Goal: Task Accomplishment & Management: Complete application form

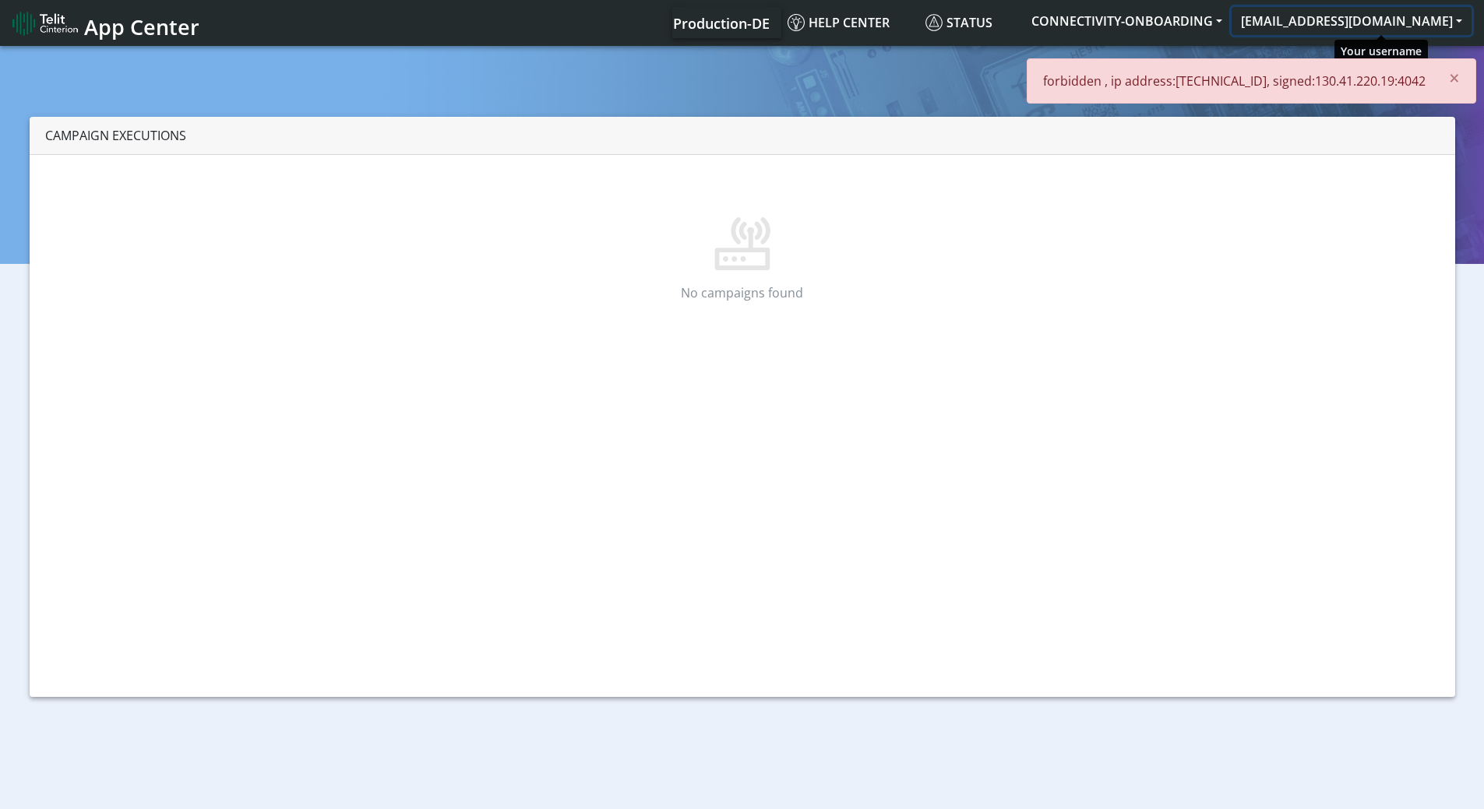
click at [1385, 25] on button "[EMAIL_ADDRESS][DOMAIN_NAME]" at bounding box center [1352, 21] width 240 height 28
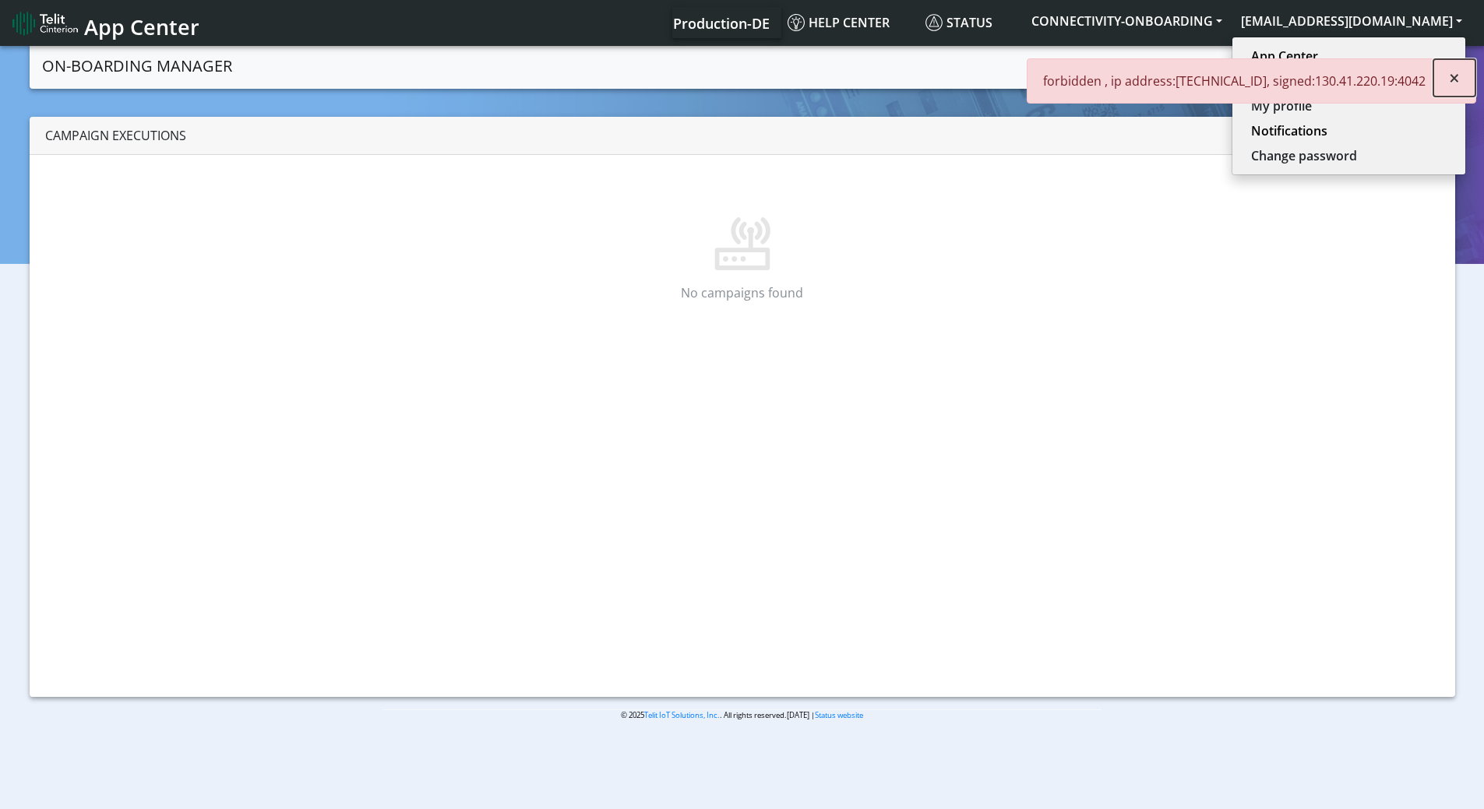
click at [1457, 72] on span "×" at bounding box center [1454, 78] width 11 height 26
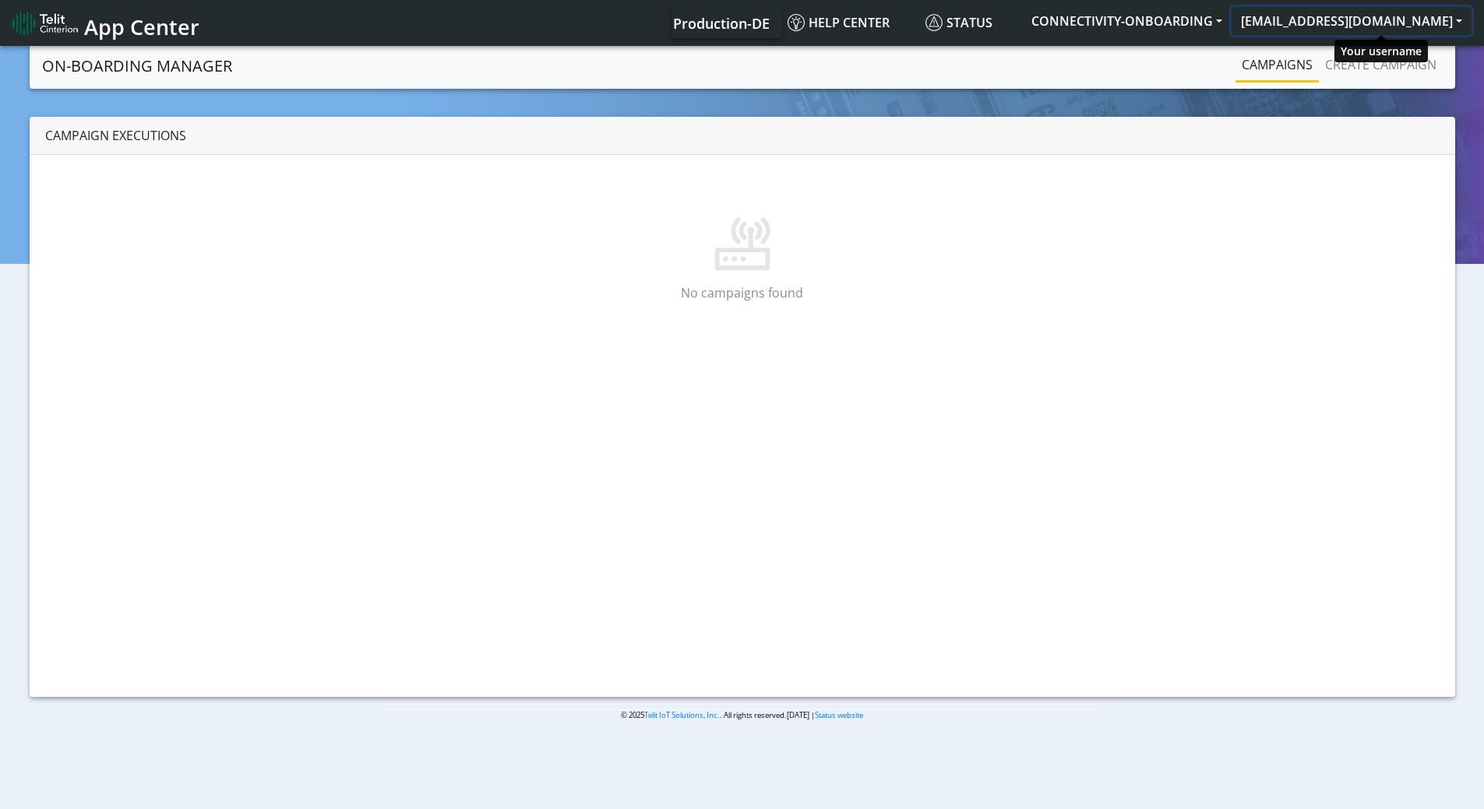
click at [1408, 22] on button "[EMAIL_ADDRESS][DOMAIN_NAME]" at bounding box center [1352, 21] width 240 height 28
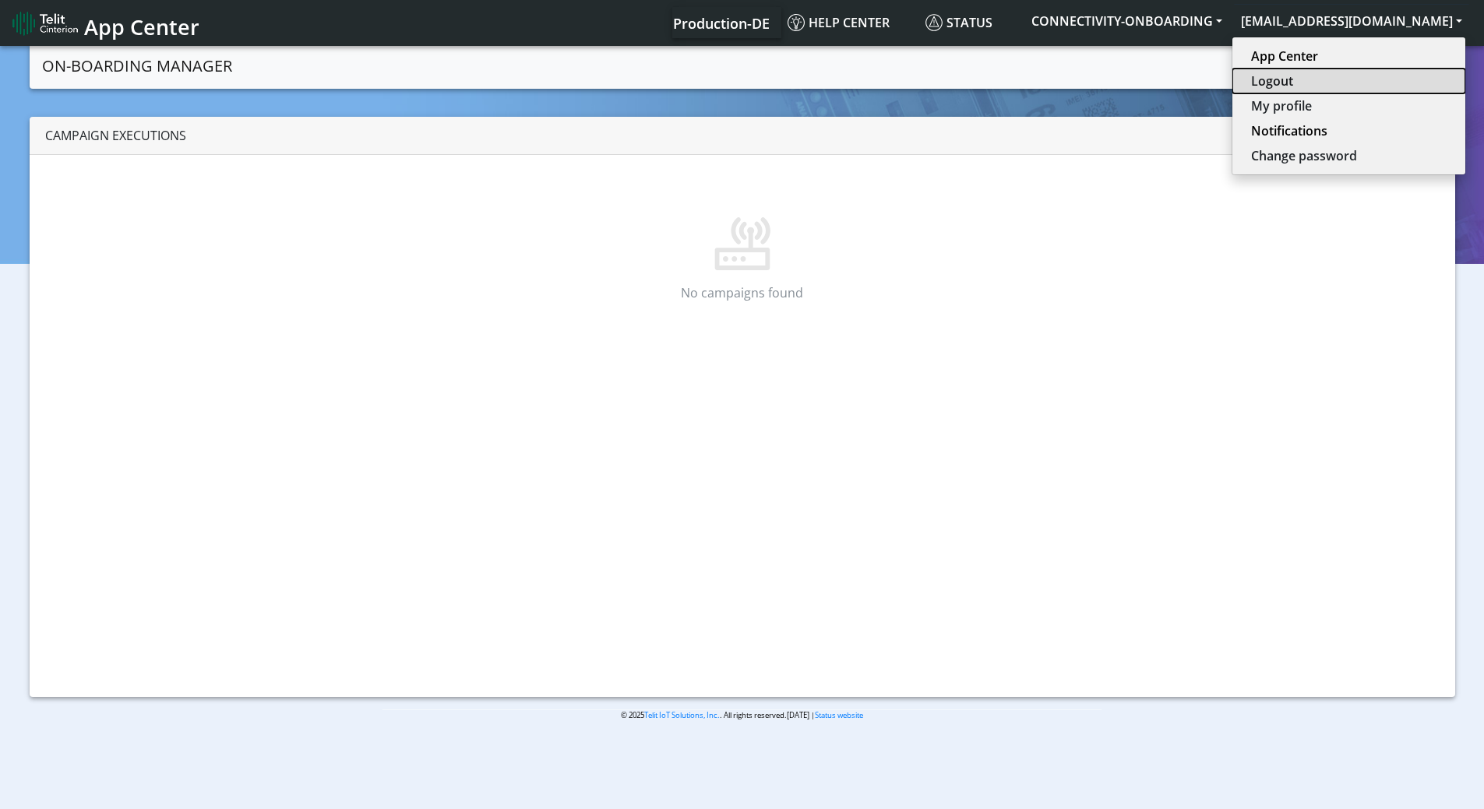
click at [1349, 86] on button "Logout" at bounding box center [1348, 81] width 233 height 25
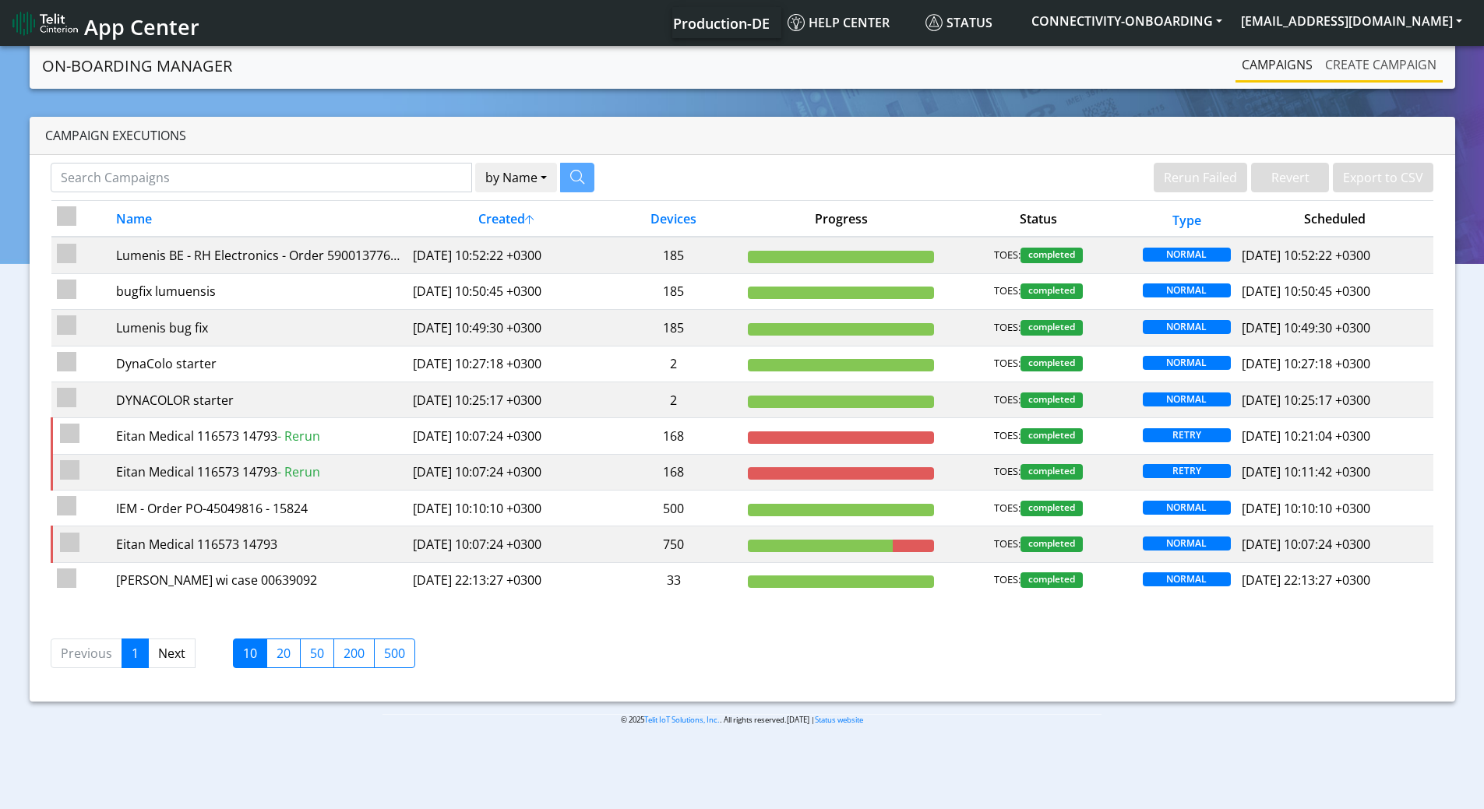
click at [1362, 72] on link "Create campaign" at bounding box center [1381, 64] width 124 height 31
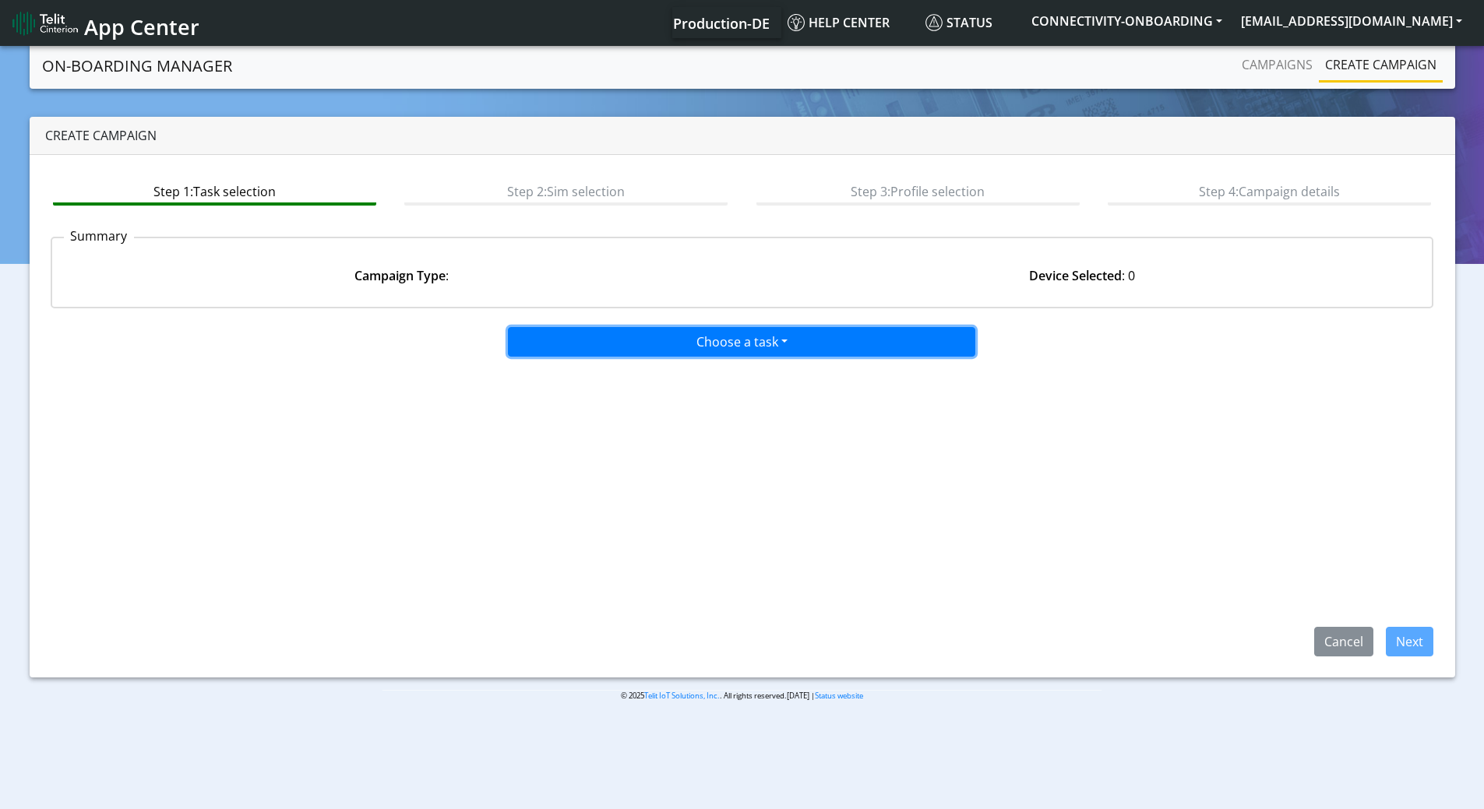
click at [587, 336] on button "Choose a task" at bounding box center [741, 342] width 467 height 30
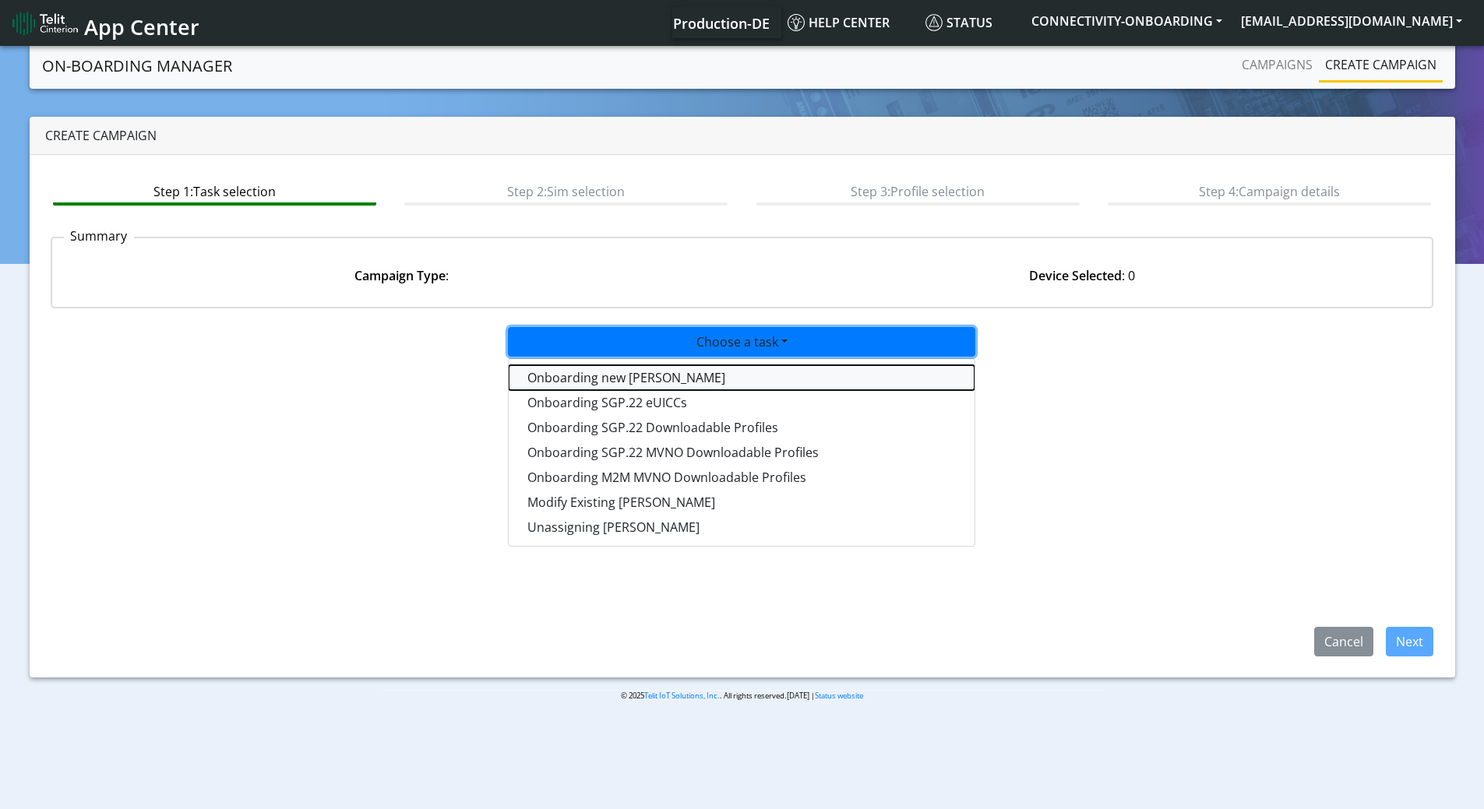
click at [563, 377] on tasktoes-dropdown "Onboarding new SIMs" at bounding box center [742, 377] width 466 height 25
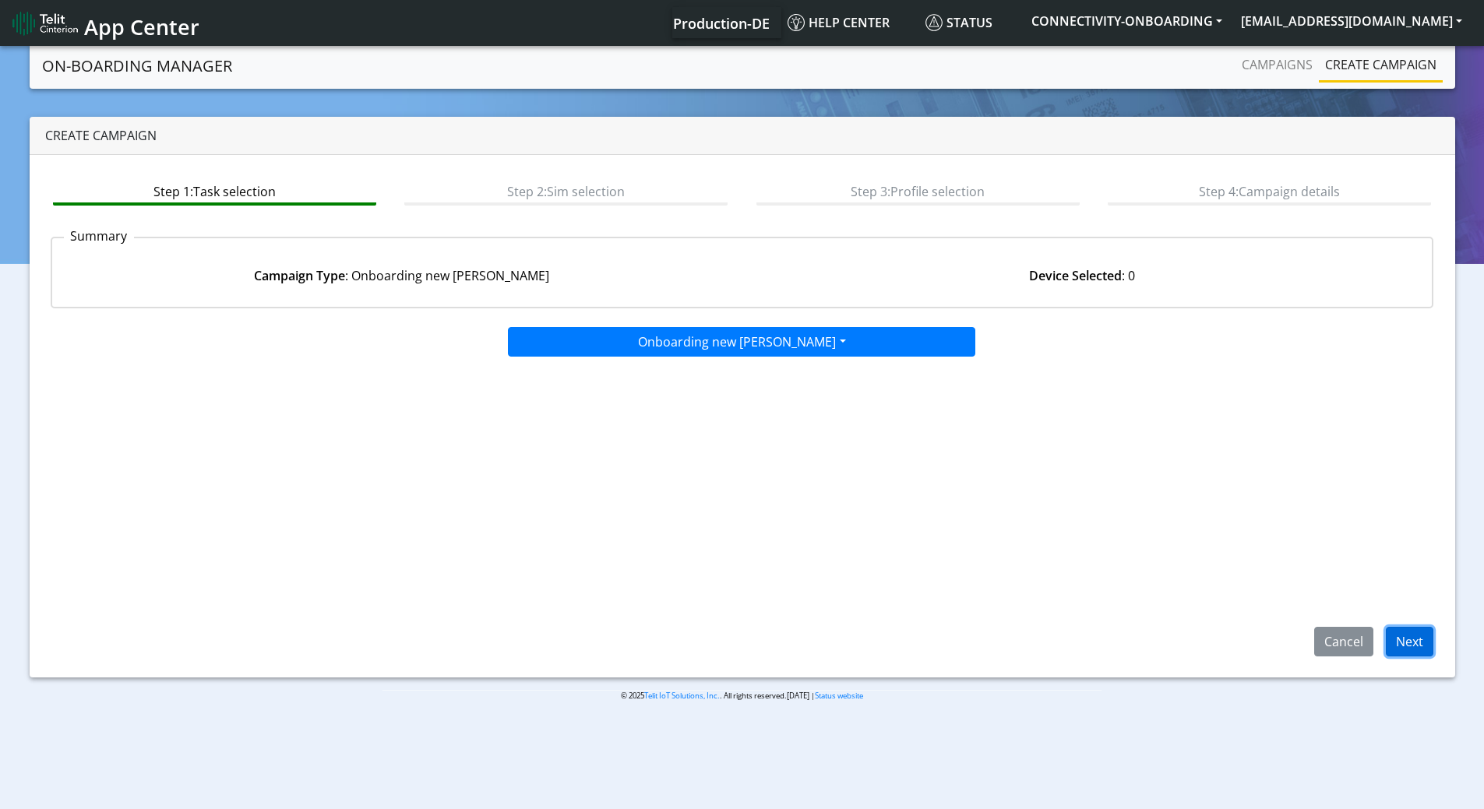
click at [1406, 632] on button "Next" at bounding box center [1410, 642] width 48 height 30
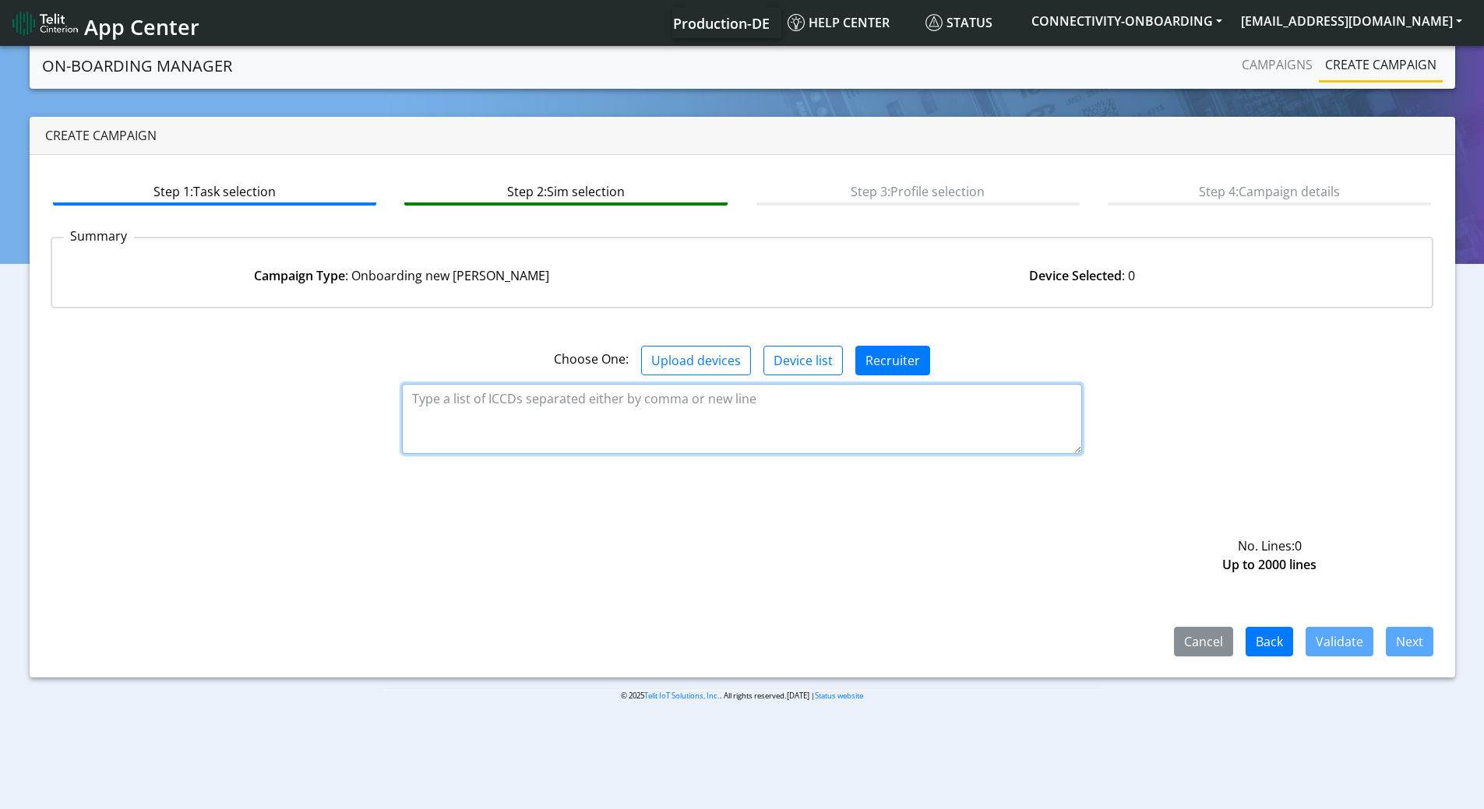
click at [617, 411] on textarea at bounding box center [742, 419] width 680 height 70
paste textarea "89358151000000137938 89358151000000137946 89358151000000137953"
type textarea "89358151000000137938 89358151000000137946 89358151000000137953"
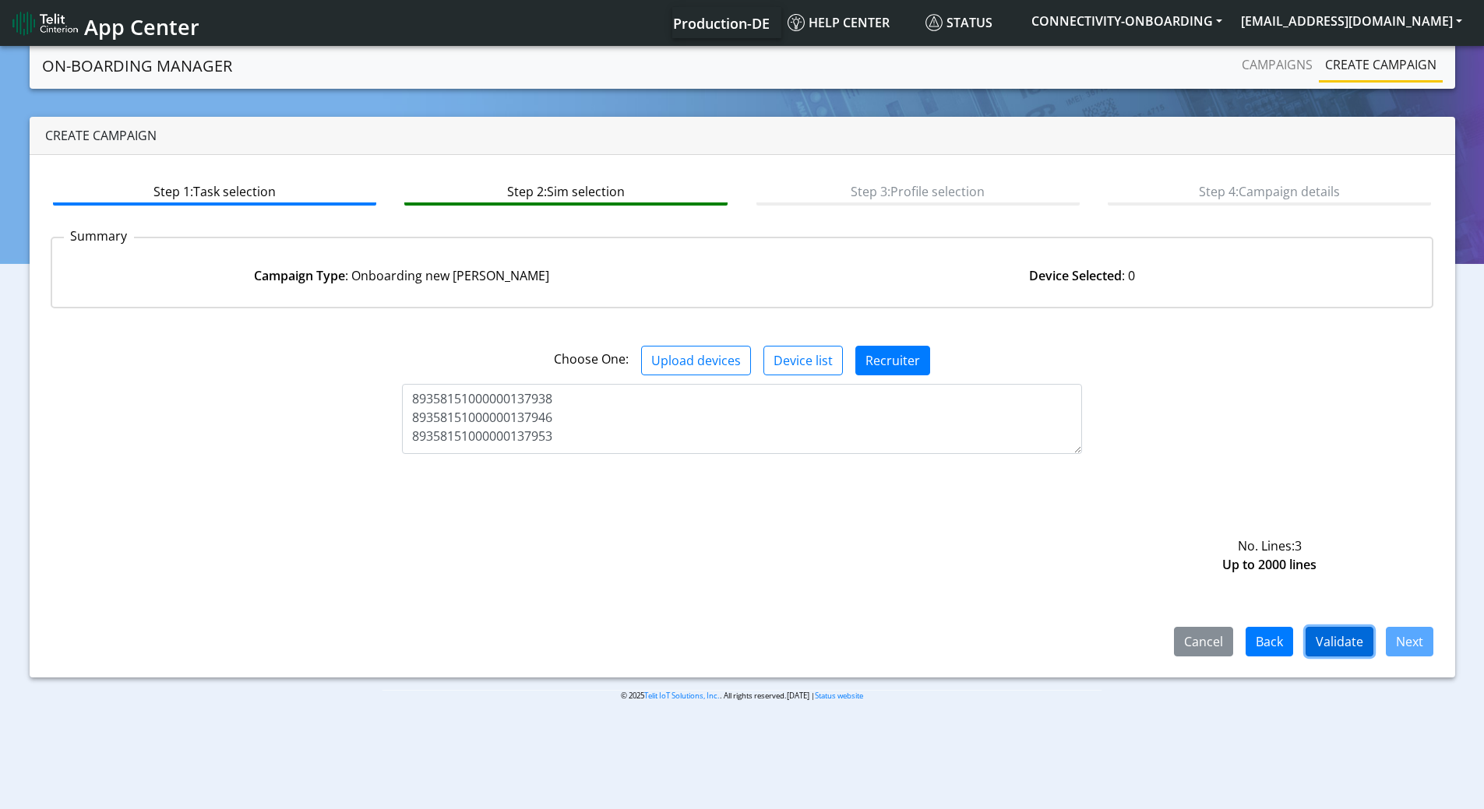
click at [1349, 650] on button "Validate" at bounding box center [1340, 642] width 68 height 30
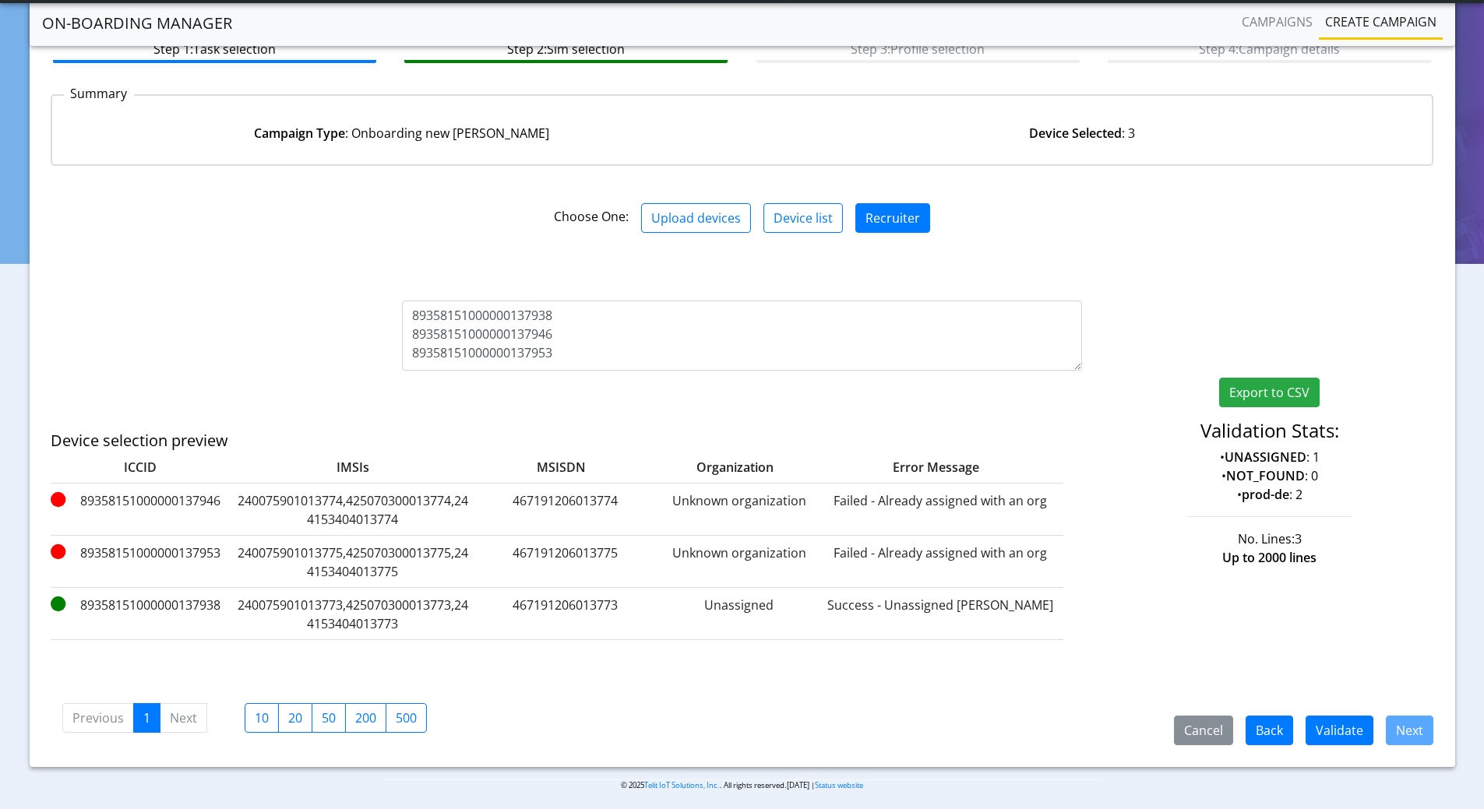
scroll to position [106, 0]
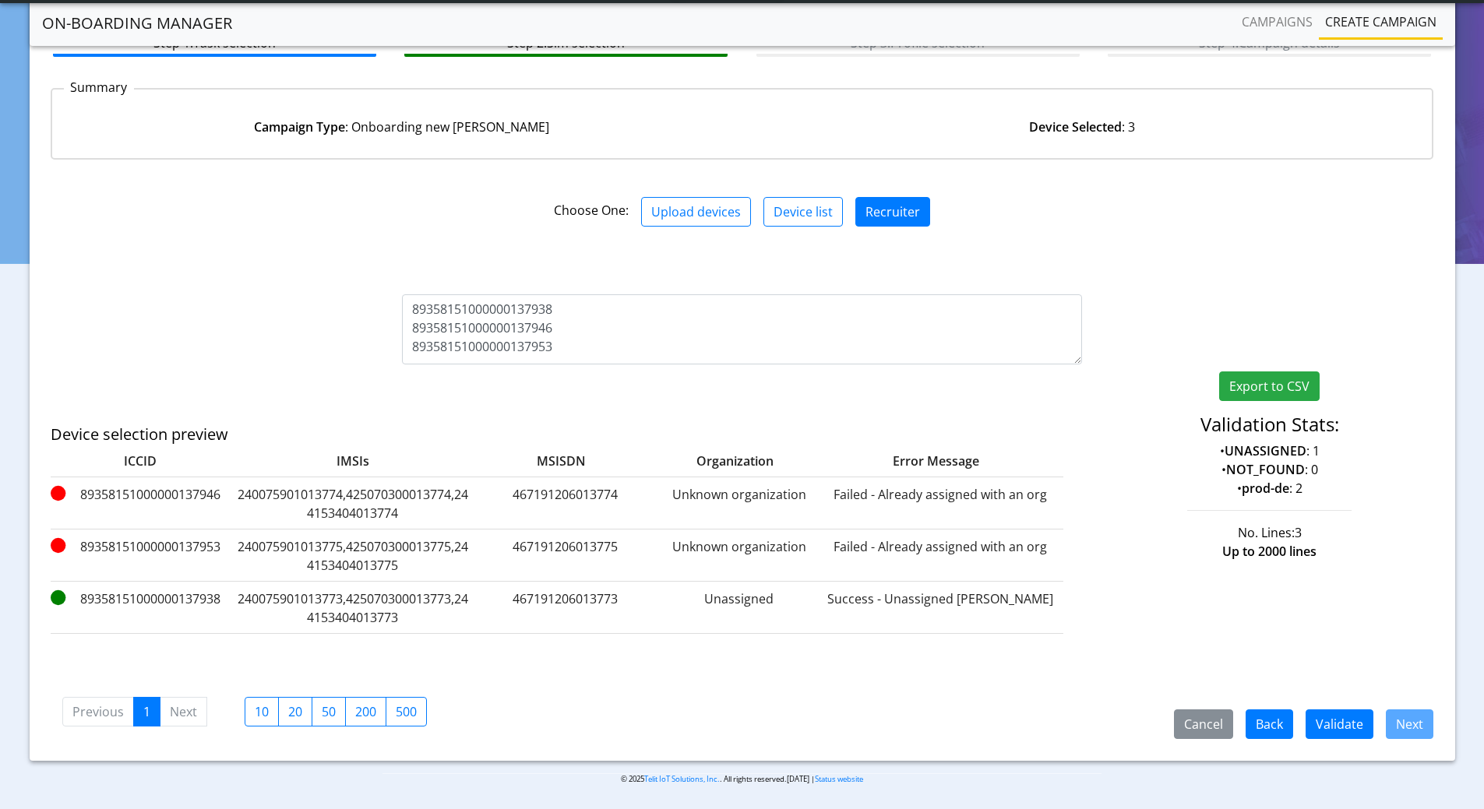
click at [168, 543] on label "89358151000000137953" at bounding box center [140, 556] width 179 height 37
click at [169, 544] on label "89358151000000137953" at bounding box center [140, 556] width 179 height 37
copy label "89358151000000137953"
click at [191, 497] on label "89358151000000137946" at bounding box center [140, 503] width 179 height 37
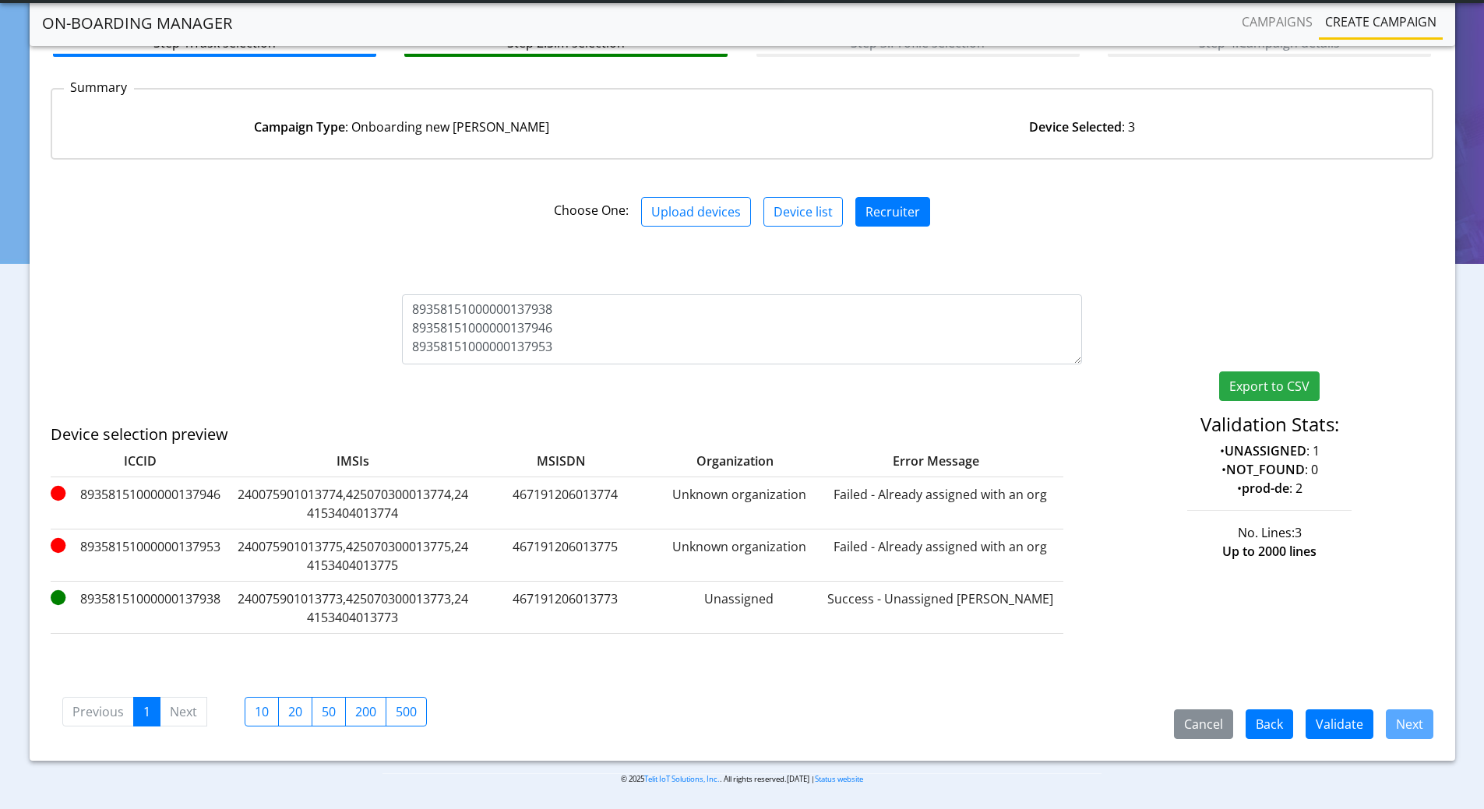
copy label "89358151000000137946"
click at [1341, 721] on button "Validate" at bounding box center [1340, 725] width 68 height 30
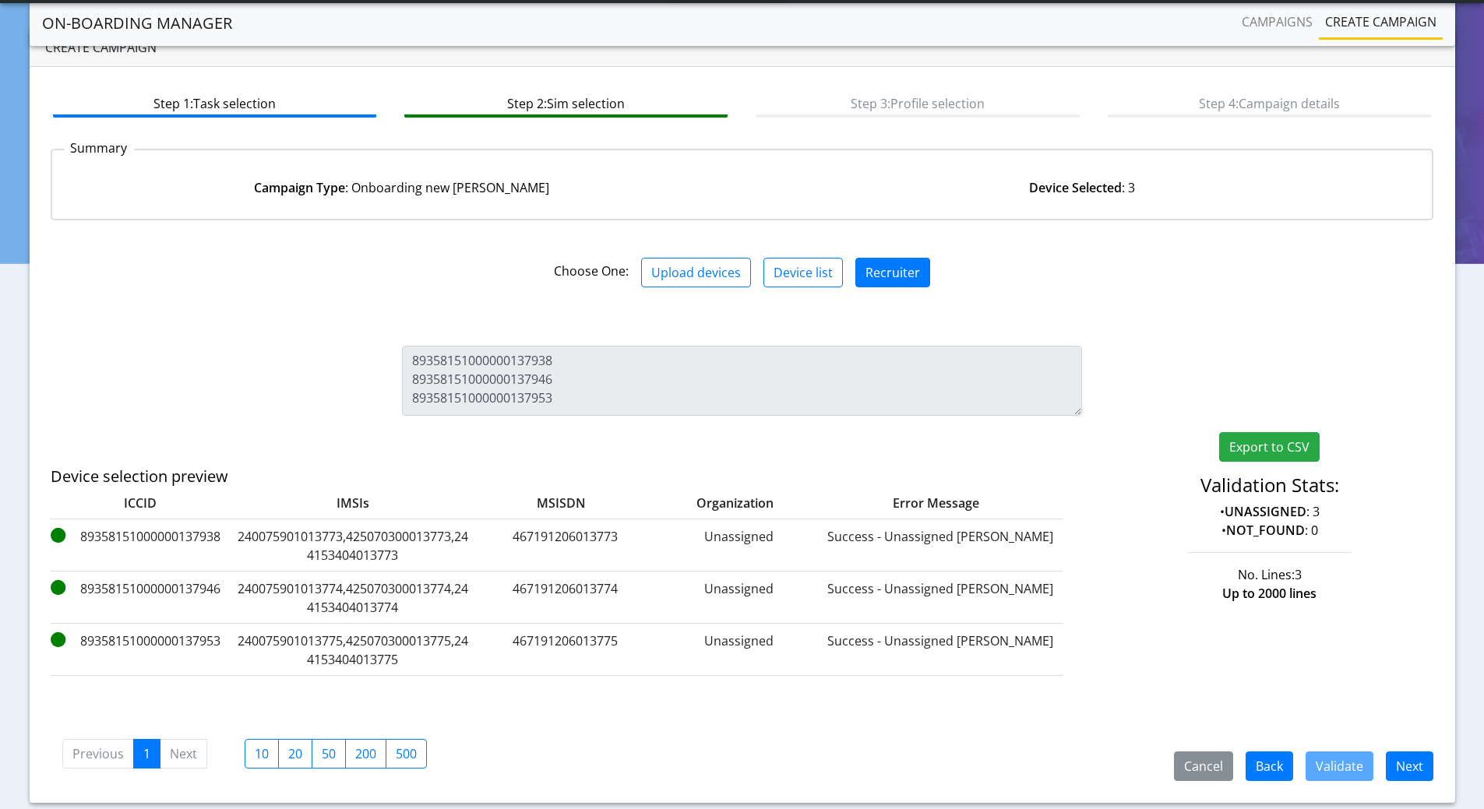
scroll to position [87, 0]
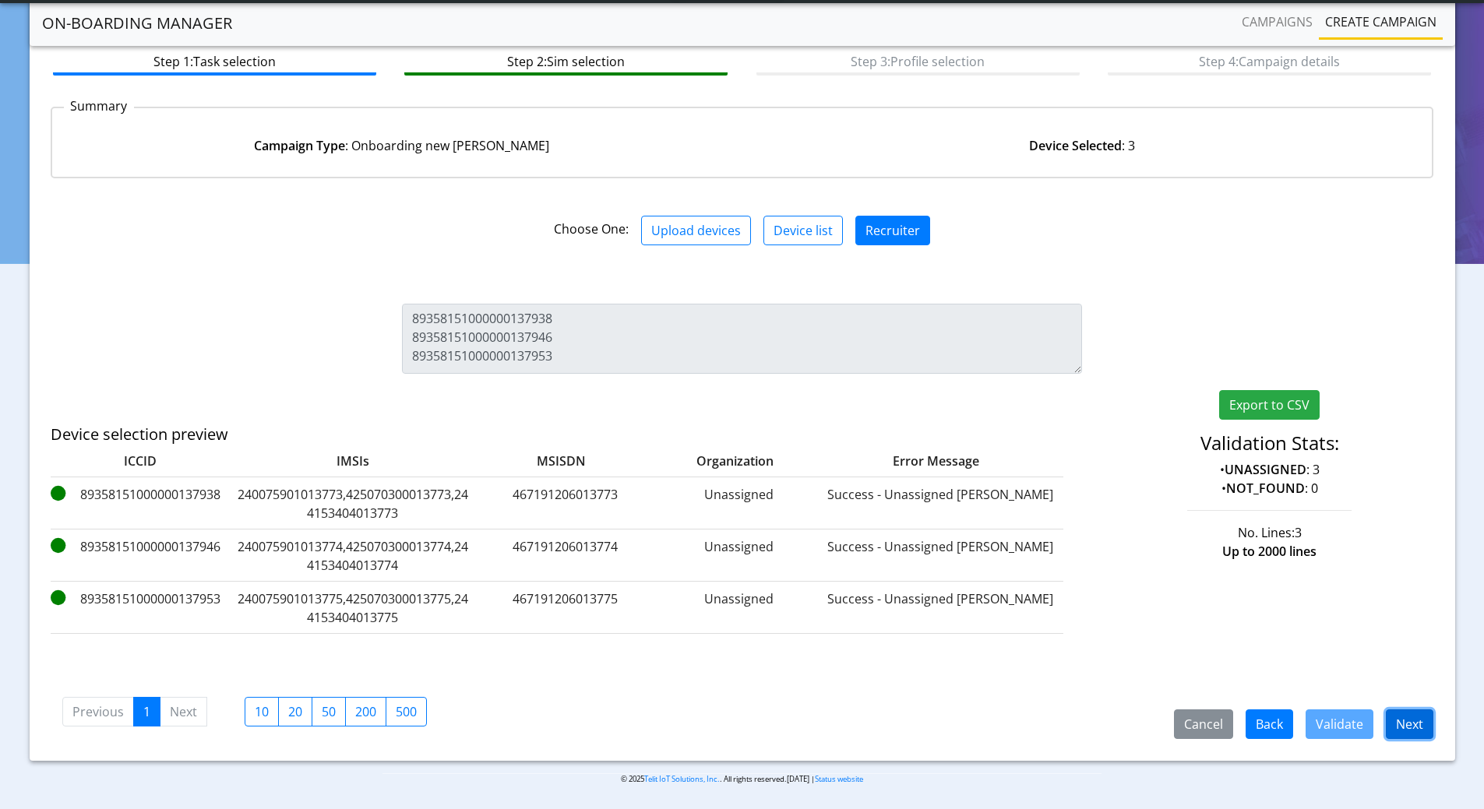
click at [1404, 727] on button "Next" at bounding box center [1410, 725] width 48 height 30
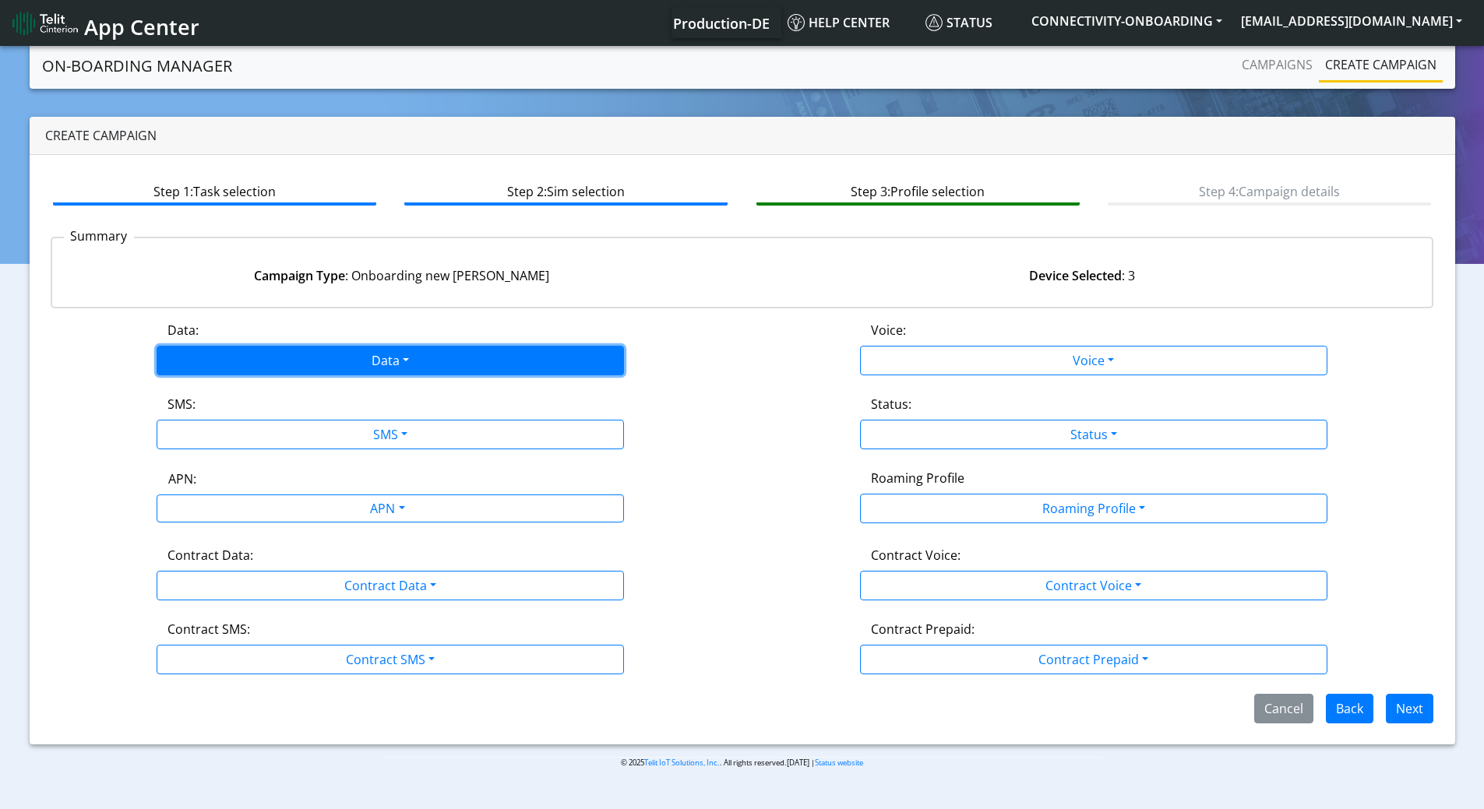
click at [340, 362] on button "Data" at bounding box center [390, 361] width 467 height 30
click at [214, 423] on button "Enabled" at bounding box center [390, 421] width 466 height 25
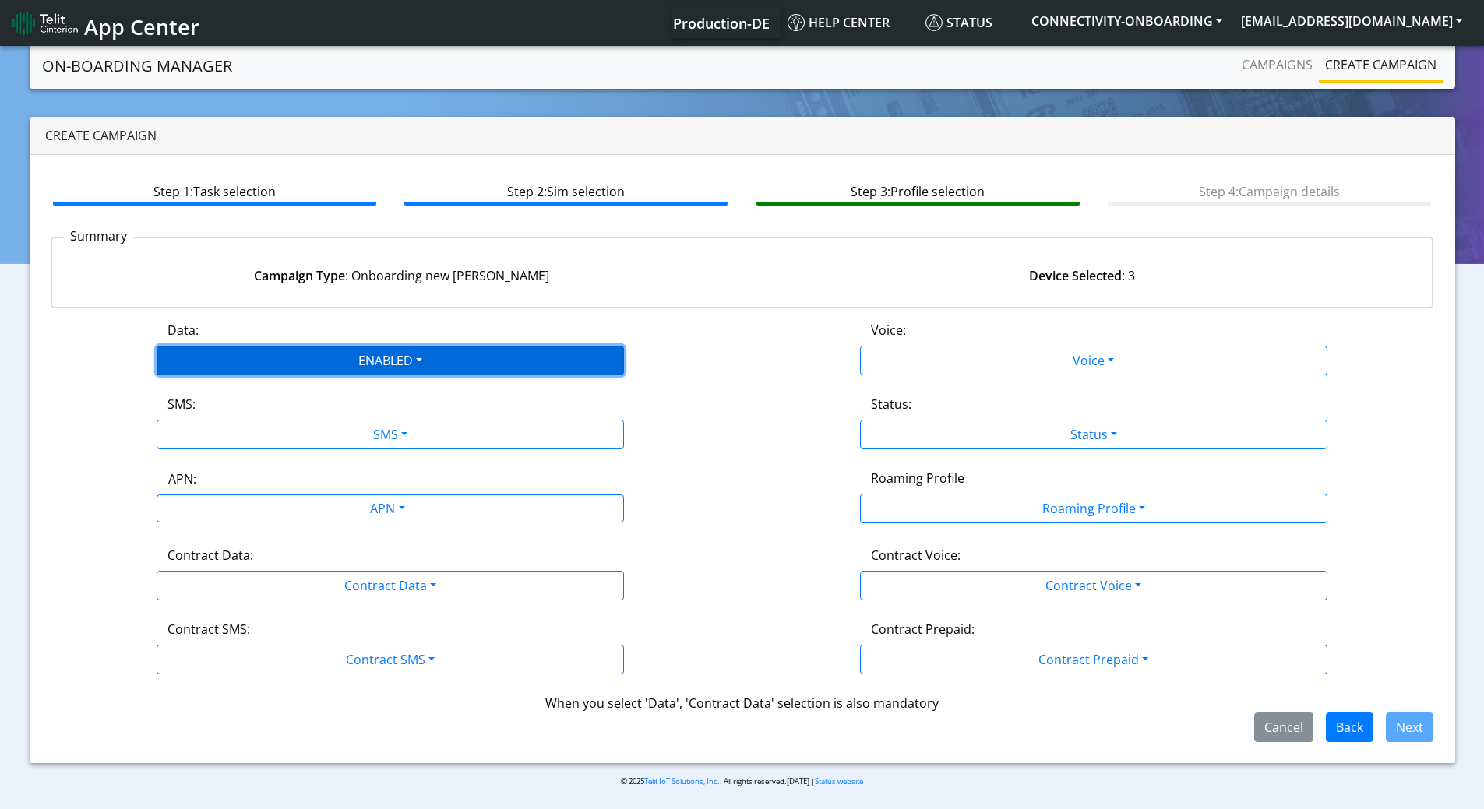
click at [228, 355] on button "ENABLED" at bounding box center [390, 361] width 467 height 30
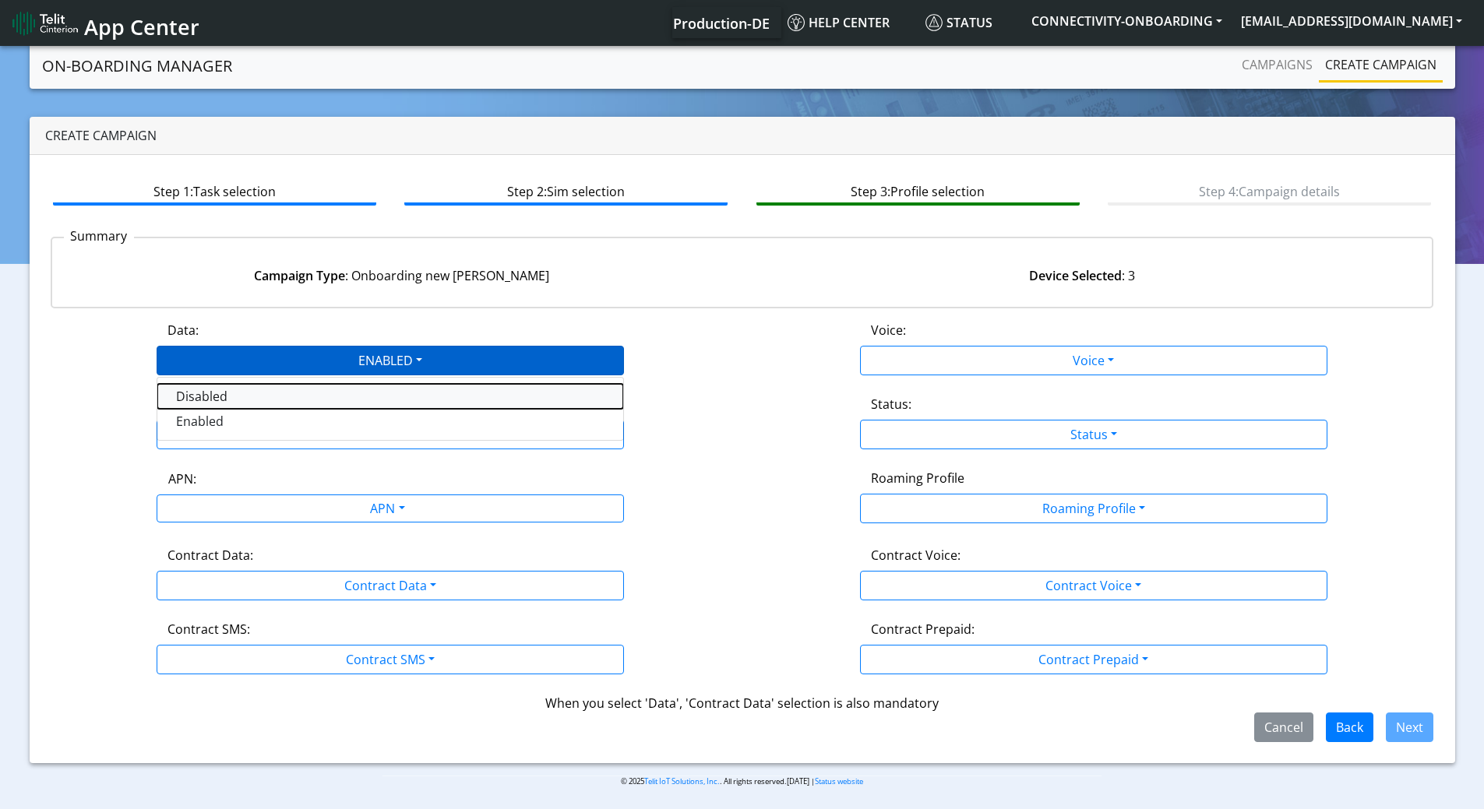
click at [203, 404] on button "Disabled" at bounding box center [390, 396] width 466 height 25
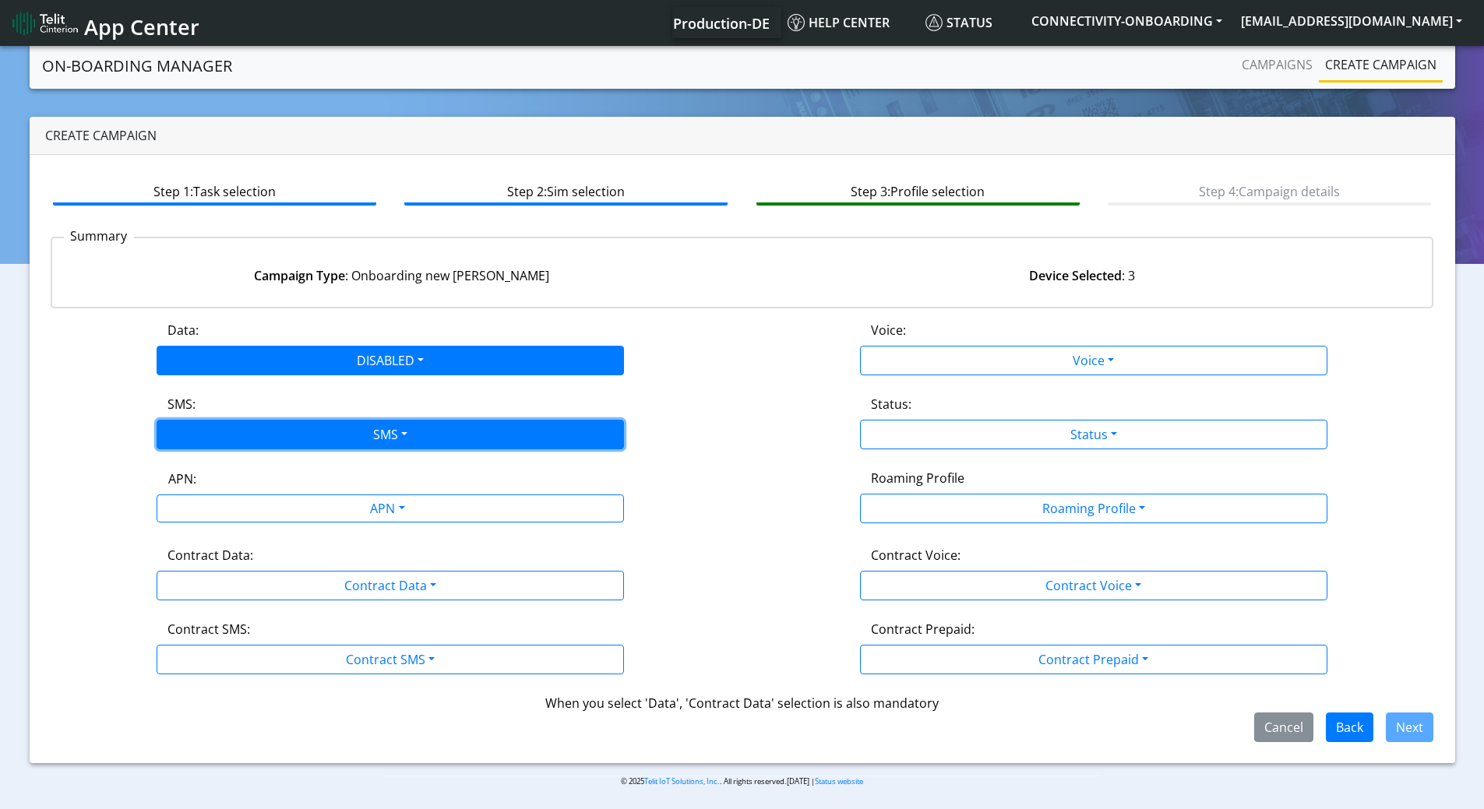
click at [210, 440] on button "SMS" at bounding box center [390, 435] width 467 height 30
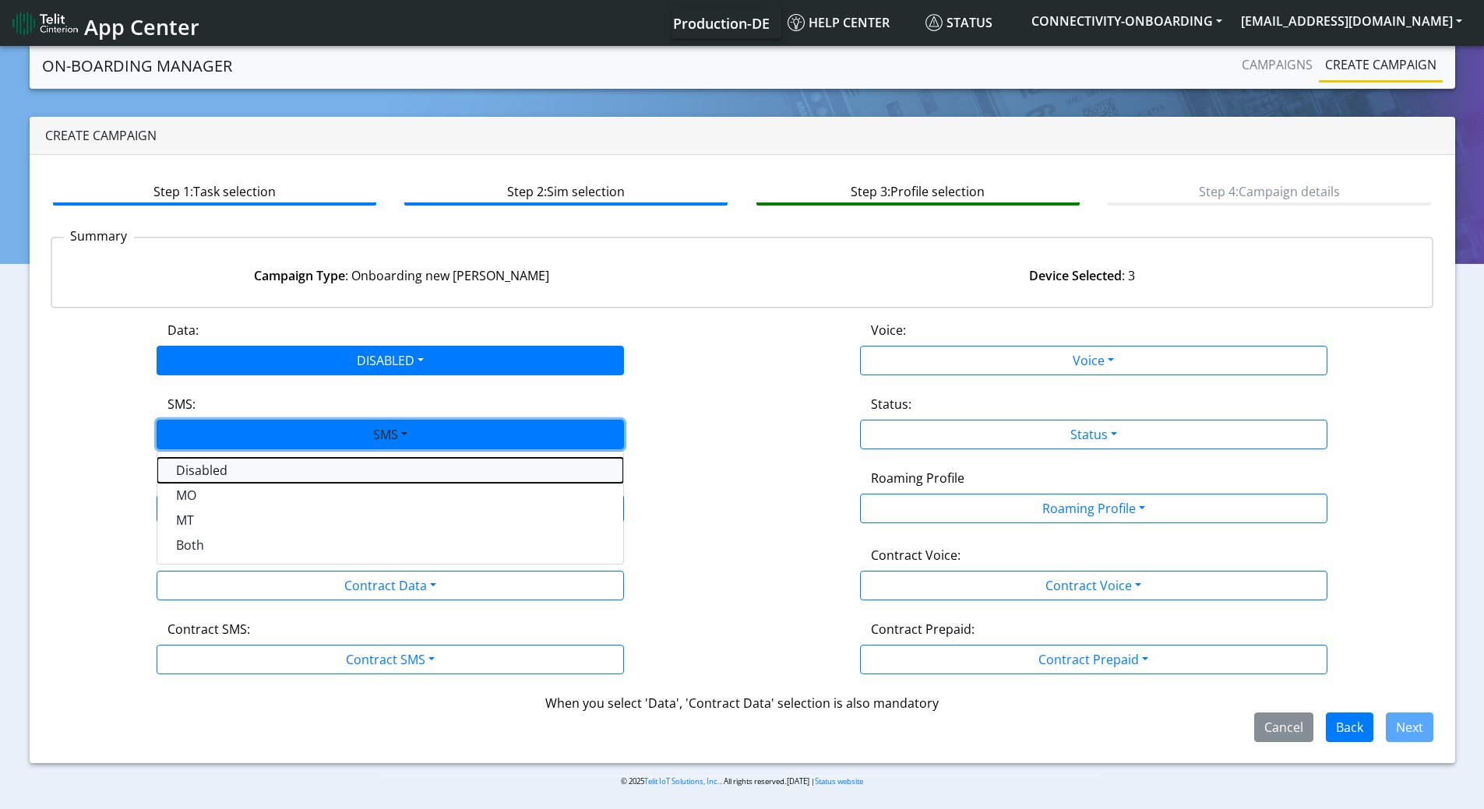
drag, startPoint x: 199, startPoint y: 471, endPoint x: 245, endPoint y: 516, distance: 64.5
click at [199, 471] on button "Disabled" at bounding box center [390, 470] width 466 height 25
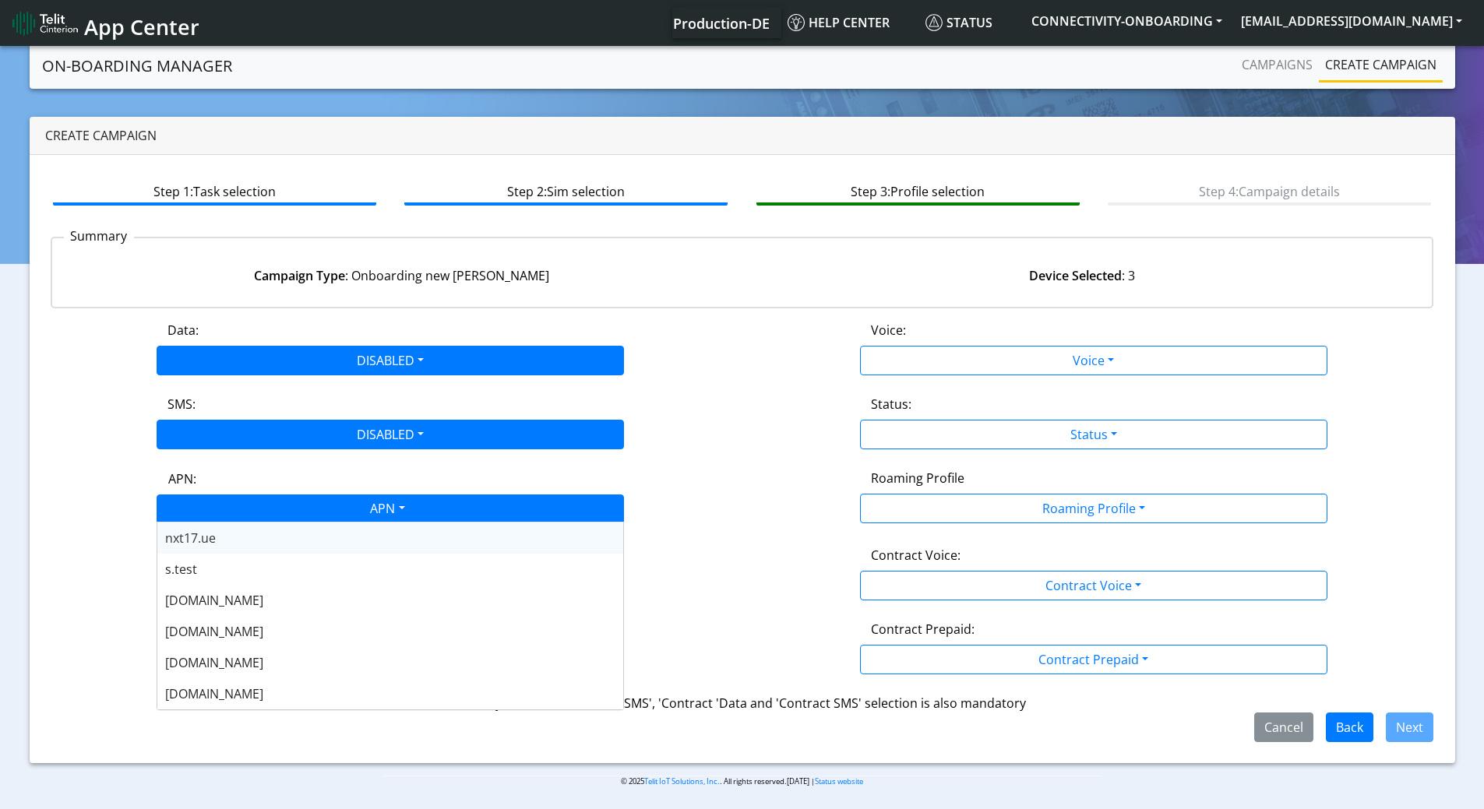
drag, startPoint x: 242, startPoint y: 503, endPoint x: 238, endPoint y: 511, distance: 9.1
click at [242, 503] on div "APN" at bounding box center [386, 510] width 494 height 30
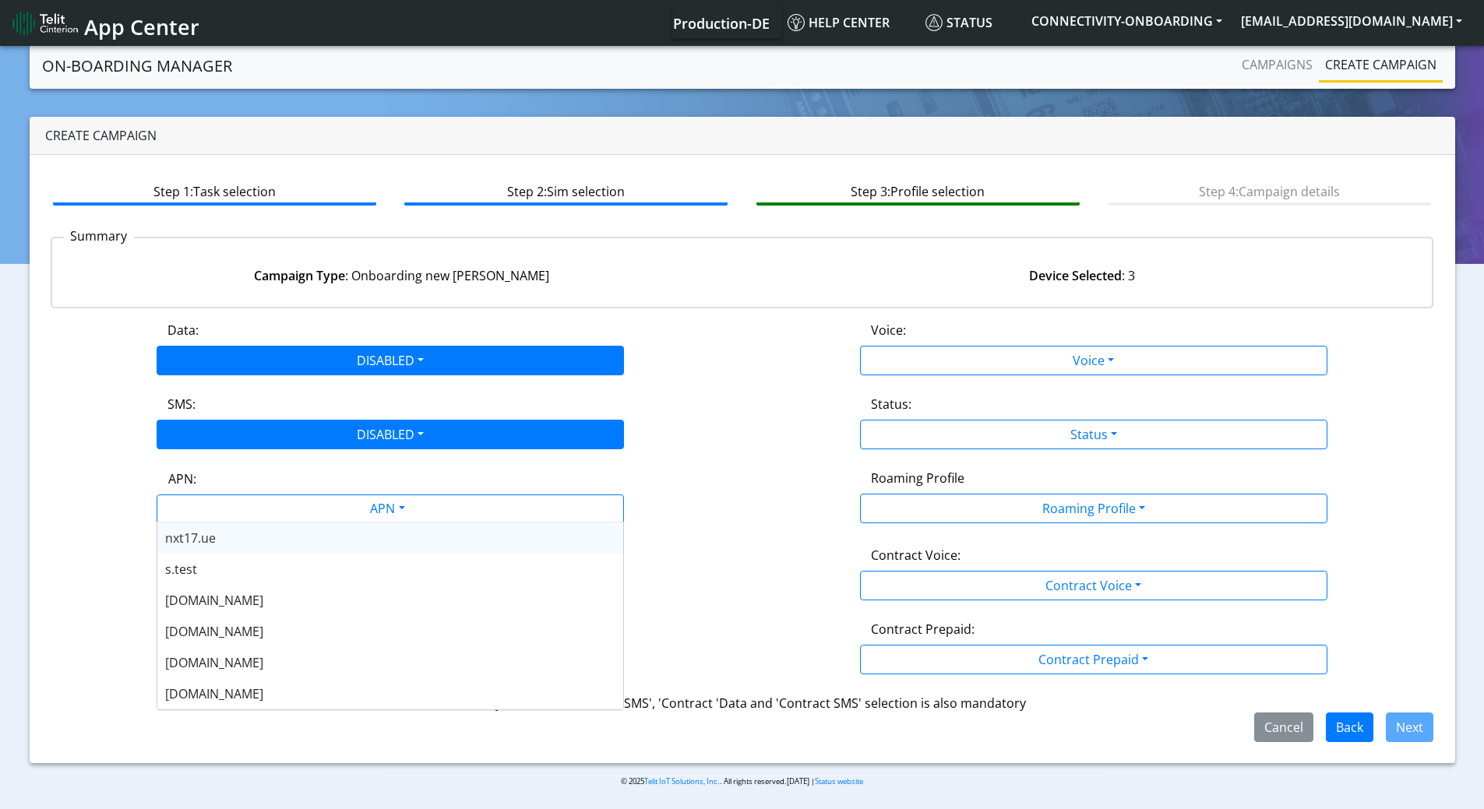
click at [667, 462] on div "Data: DISABLED Disabled Enabled Voice: Voice Disabled Enabled SMS: DISABLED Dis…" at bounding box center [743, 531] width 1384 height 421
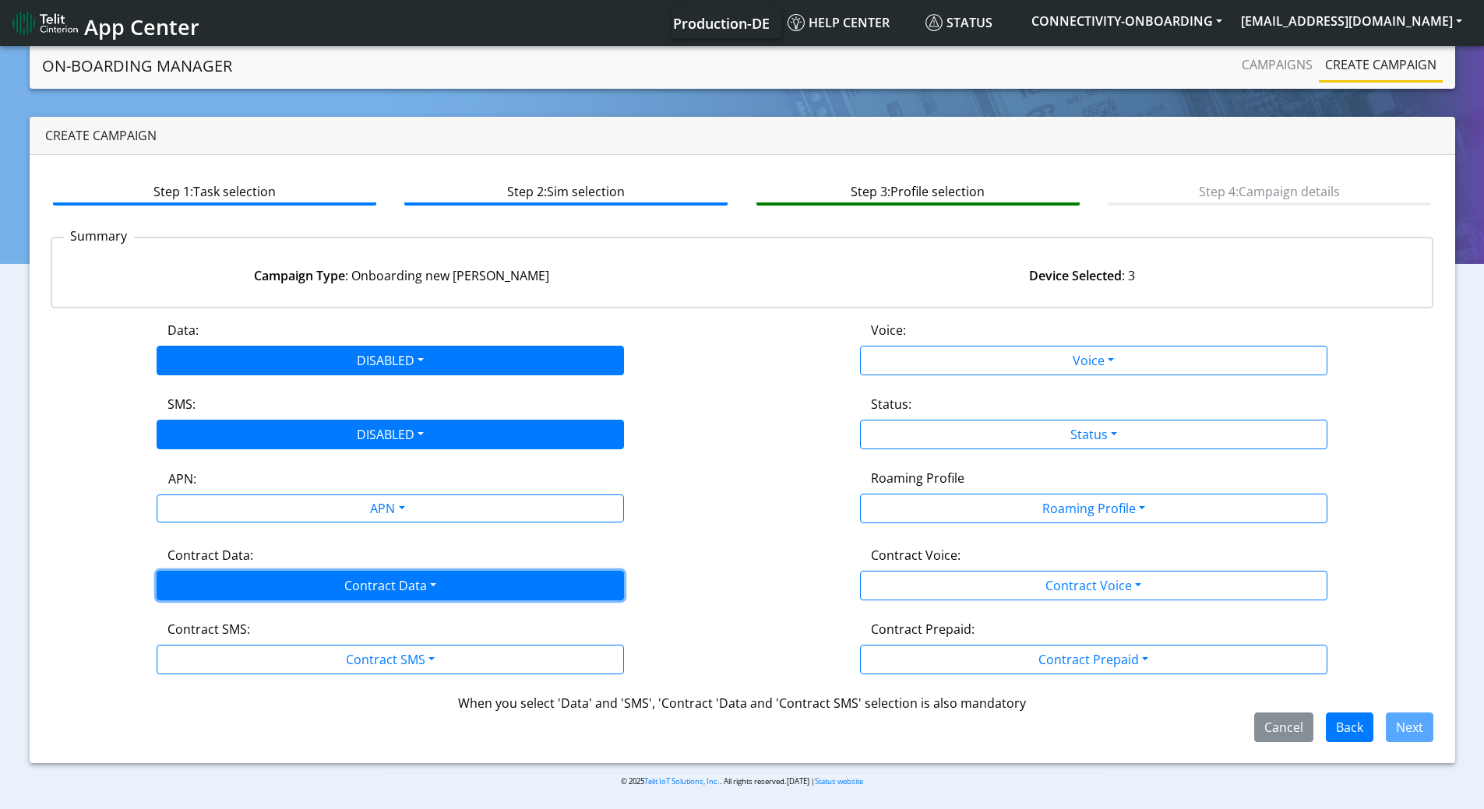
click at [365, 588] on button "Contract Data" at bounding box center [390, 586] width 467 height 30
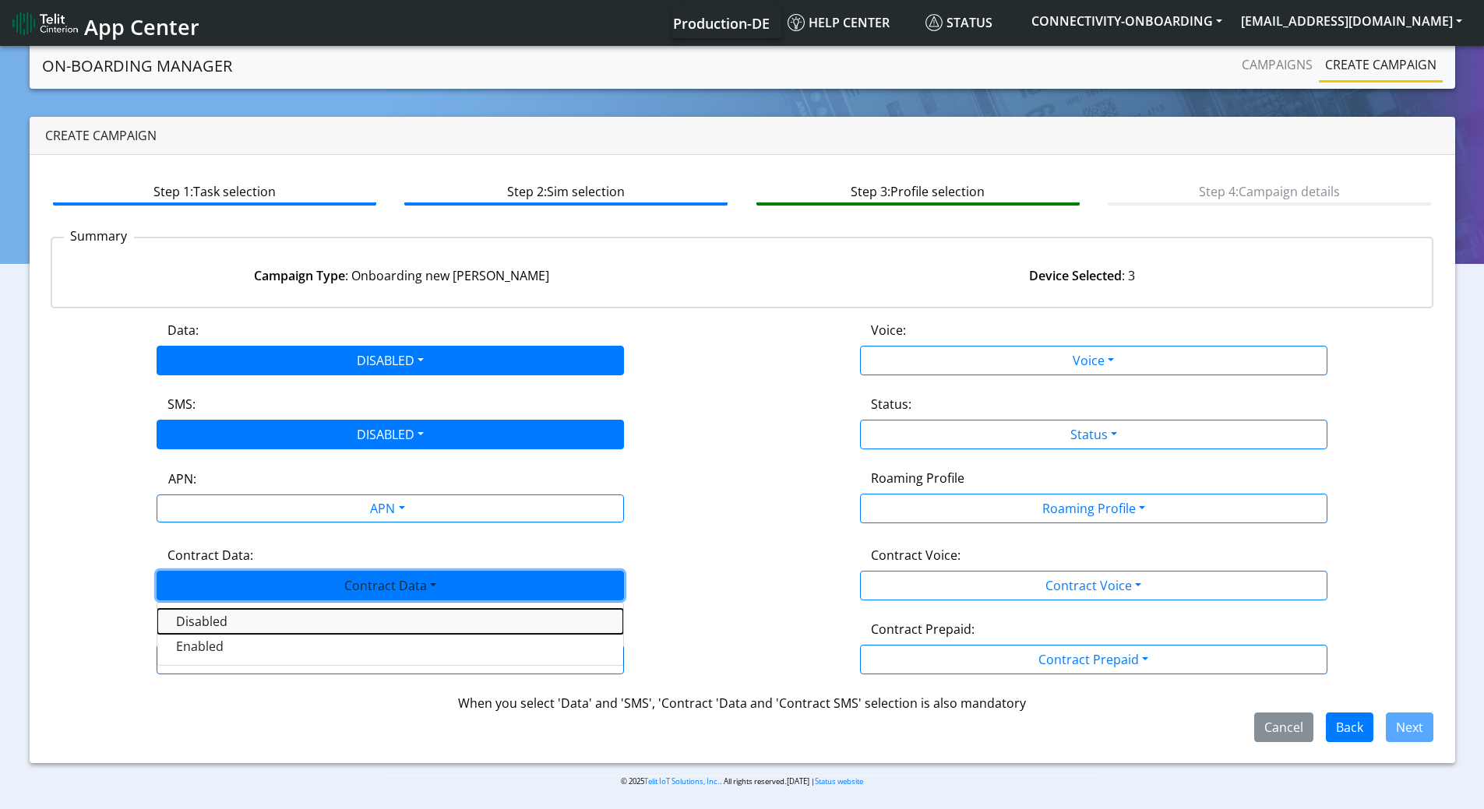
drag, startPoint x: 197, startPoint y: 622, endPoint x: 196, endPoint y: 658, distance: 35.9
click at [197, 623] on Datadisabled-dropdown "Disabled" at bounding box center [390, 621] width 466 height 25
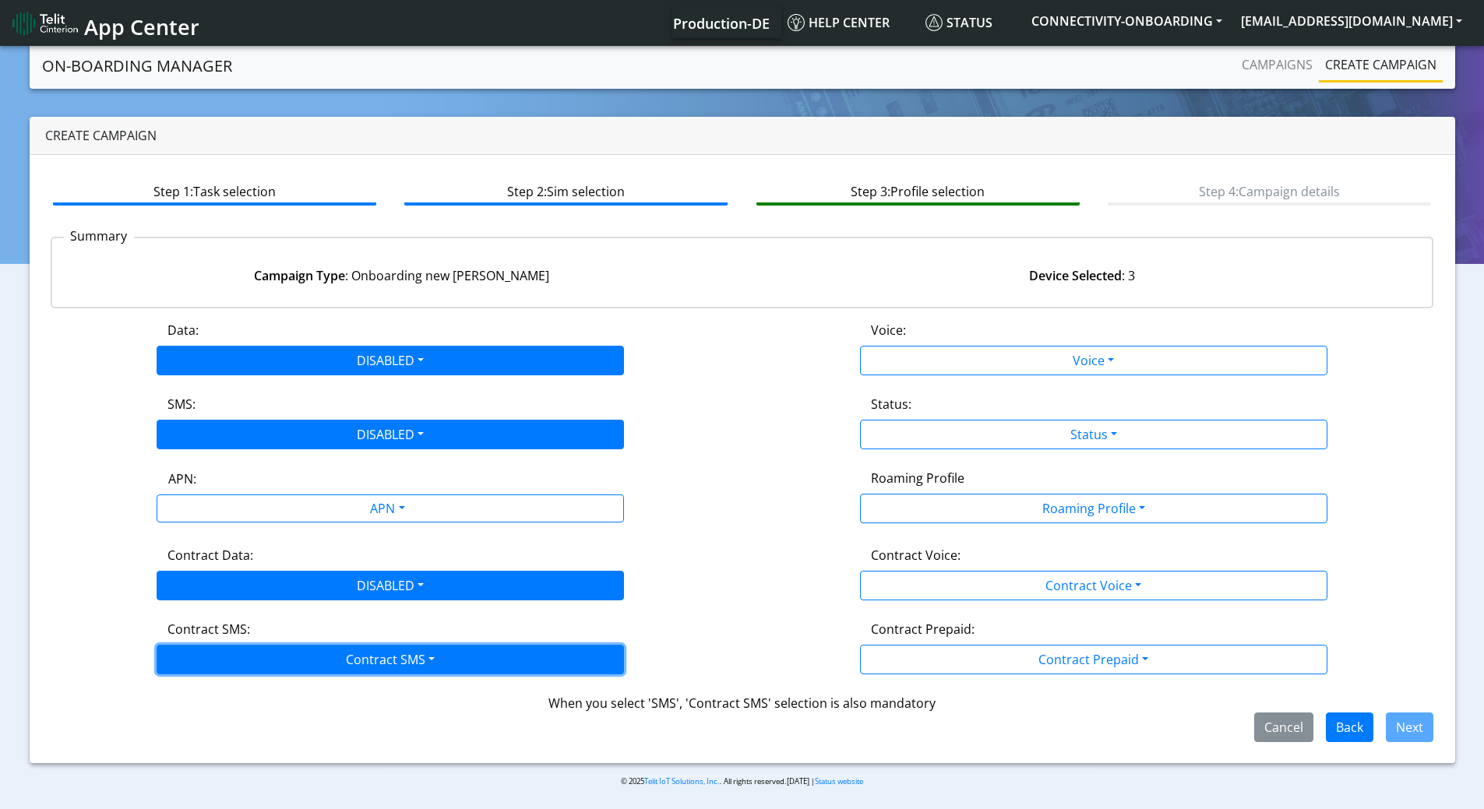
click at [196, 658] on button "Contract SMS" at bounding box center [390, 660] width 467 height 30
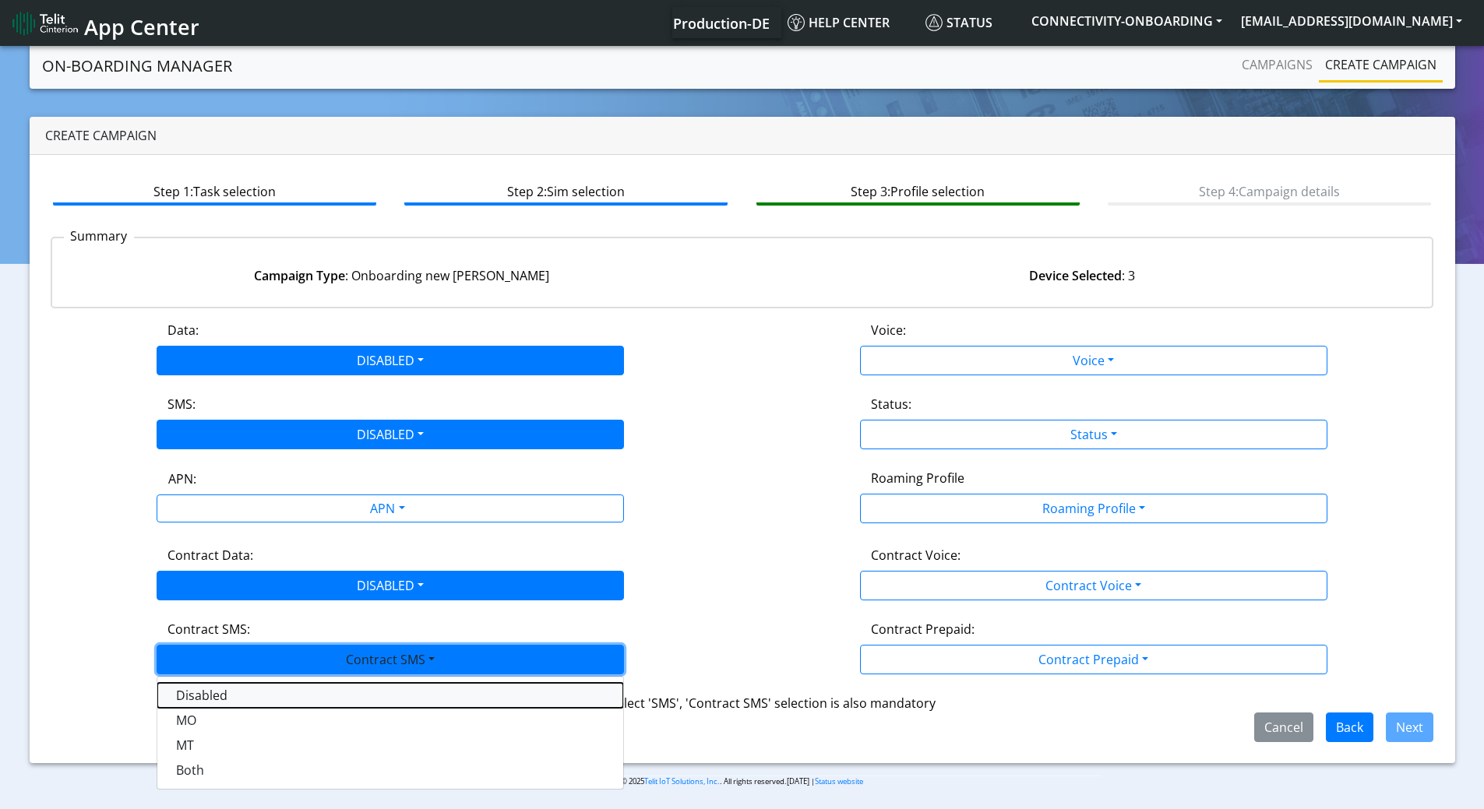
click at [217, 700] on SMSdisabled-dropdown "Disabled" at bounding box center [390, 695] width 466 height 25
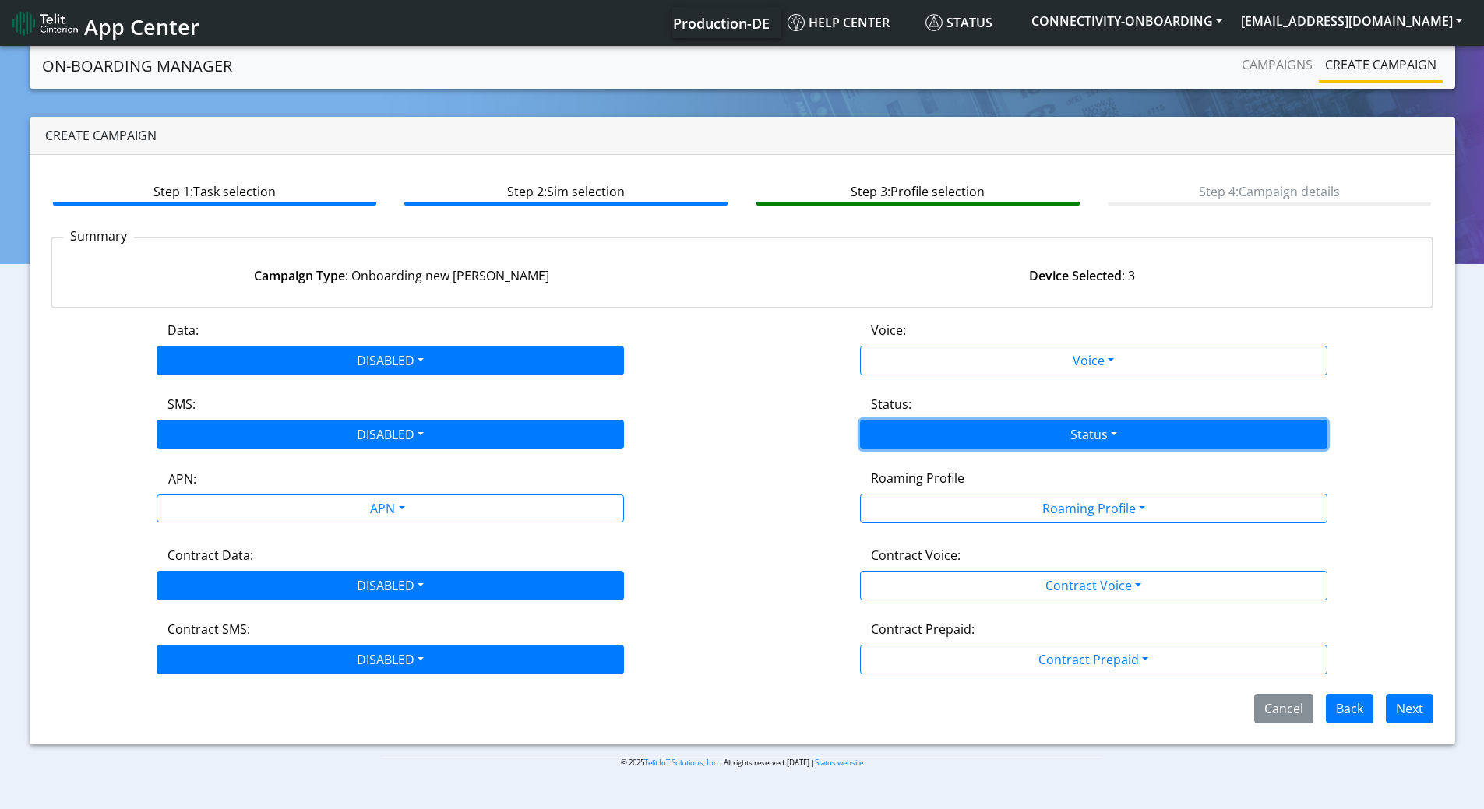
click at [1064, 431] on button "Status" at bounding box center [1093, 435] width 467 height 30
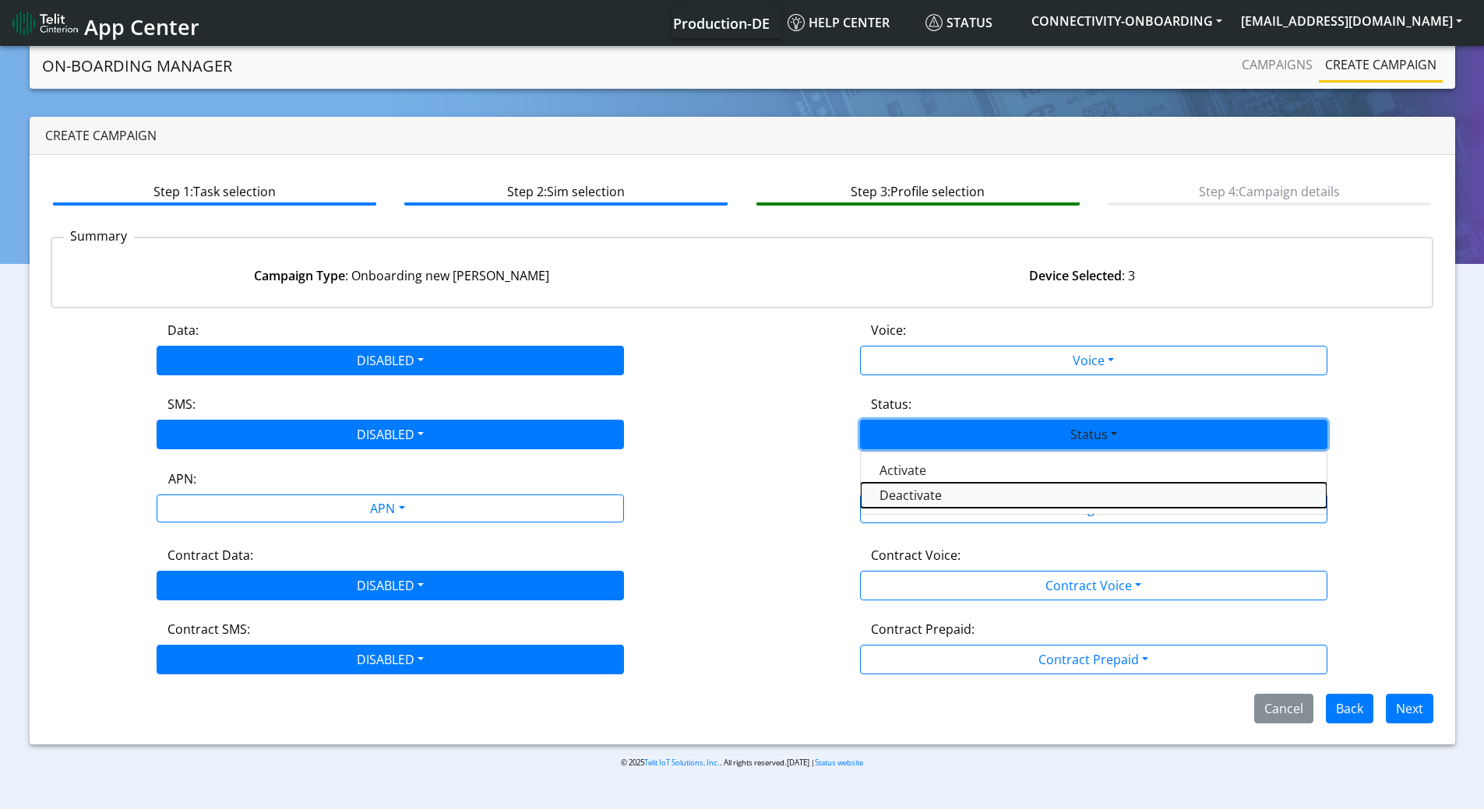
click at [926, 499] on button "Deactivate" at bounding box center [1094, 495] width 466 height 25
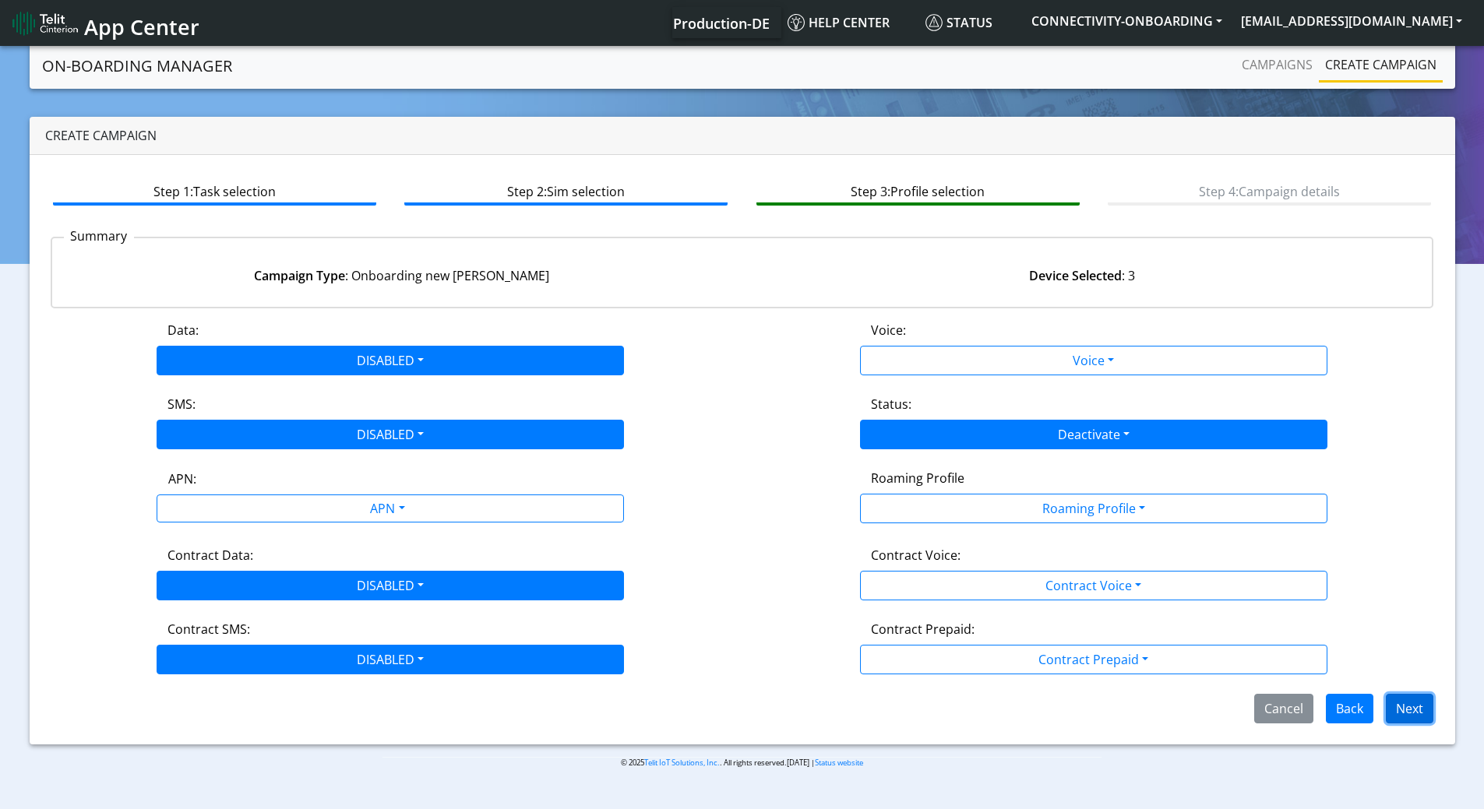
click at [1408, 709] on button "Next" at bounding box center [1410, 709] width 48 height 30
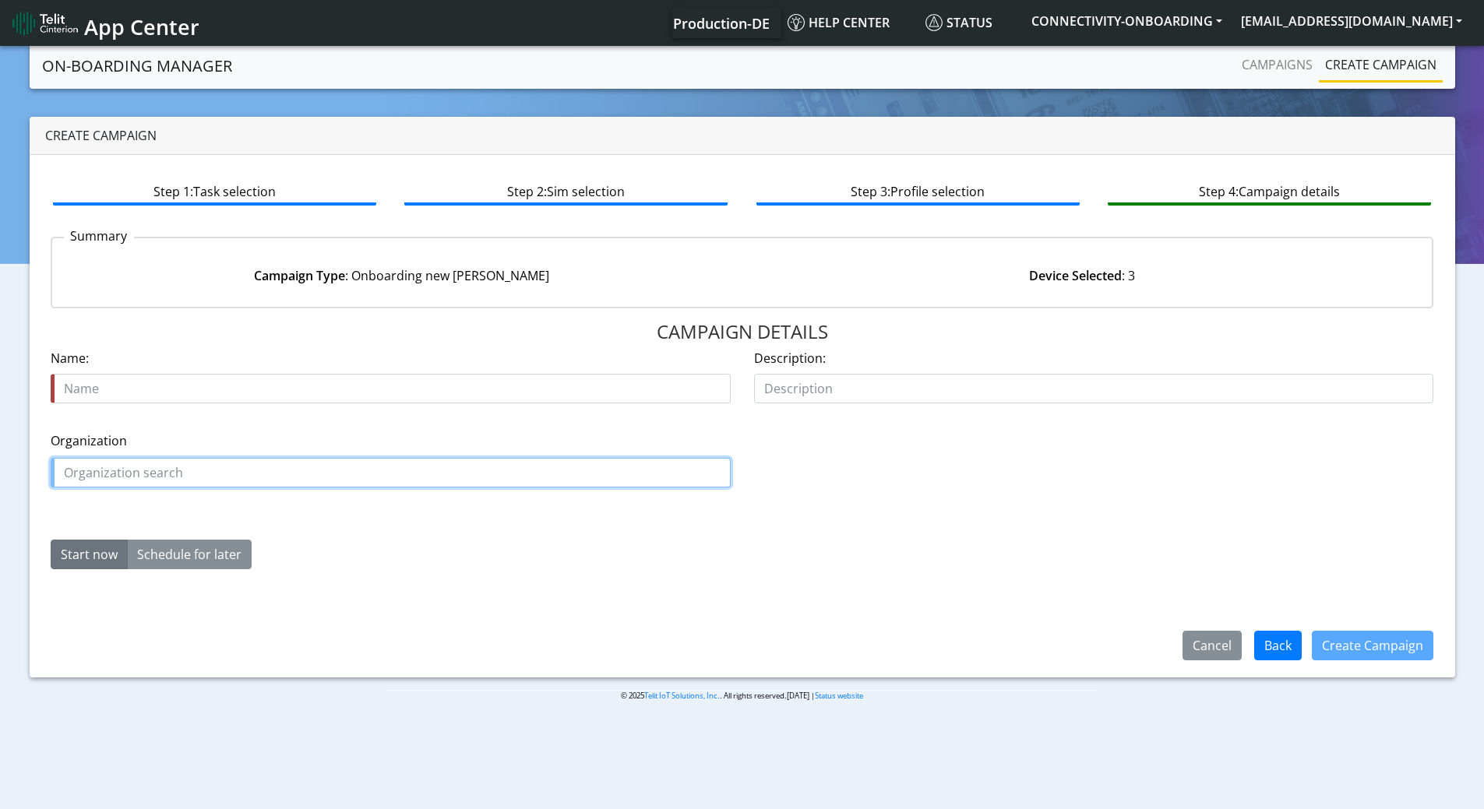
click at [211, 481] on input "text" at bounding box center [391, 473] width 680 height 30
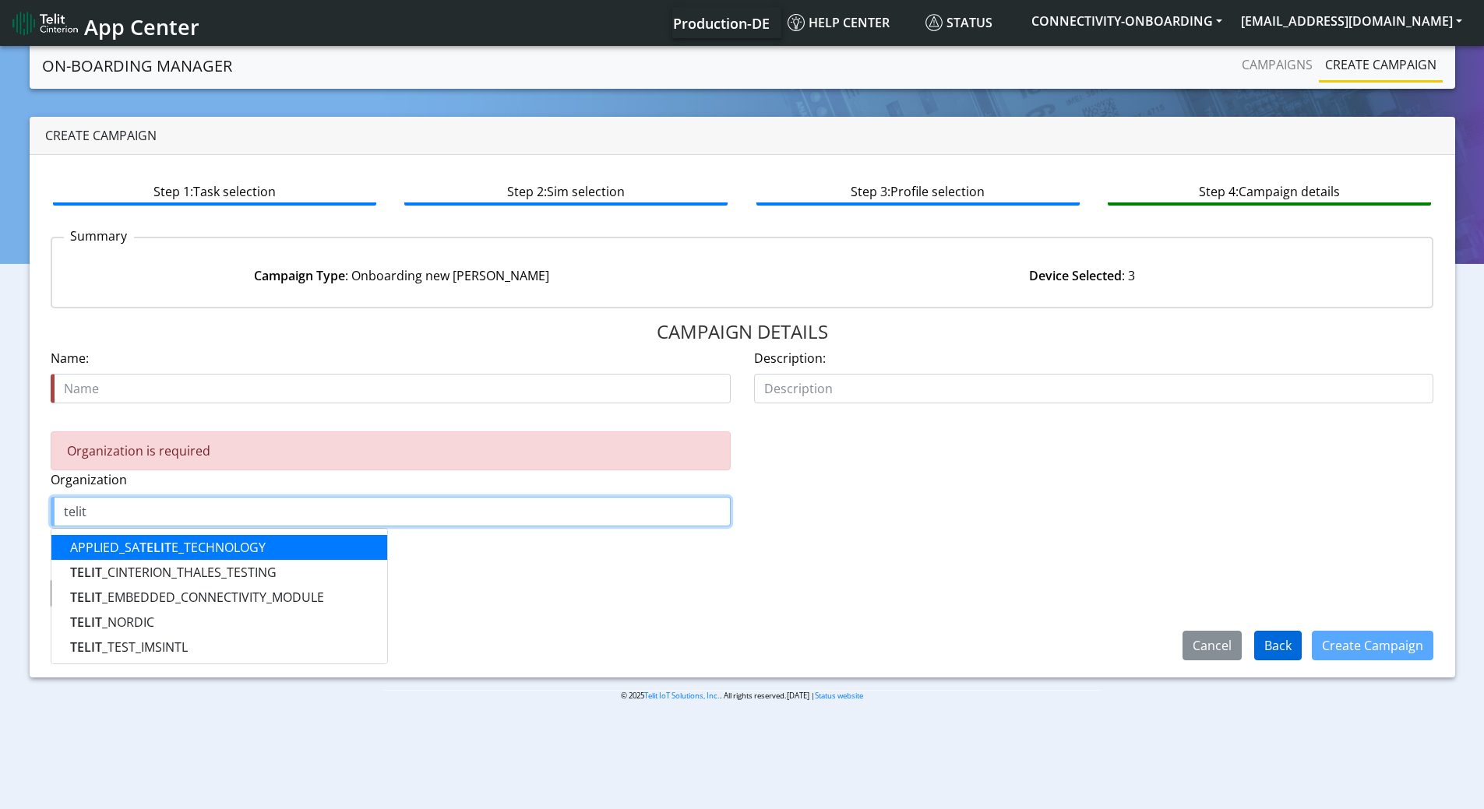
type input "telit"
click at [1283, 646] on button "Back" at bounding box center [1278, 646] width 48 height 30
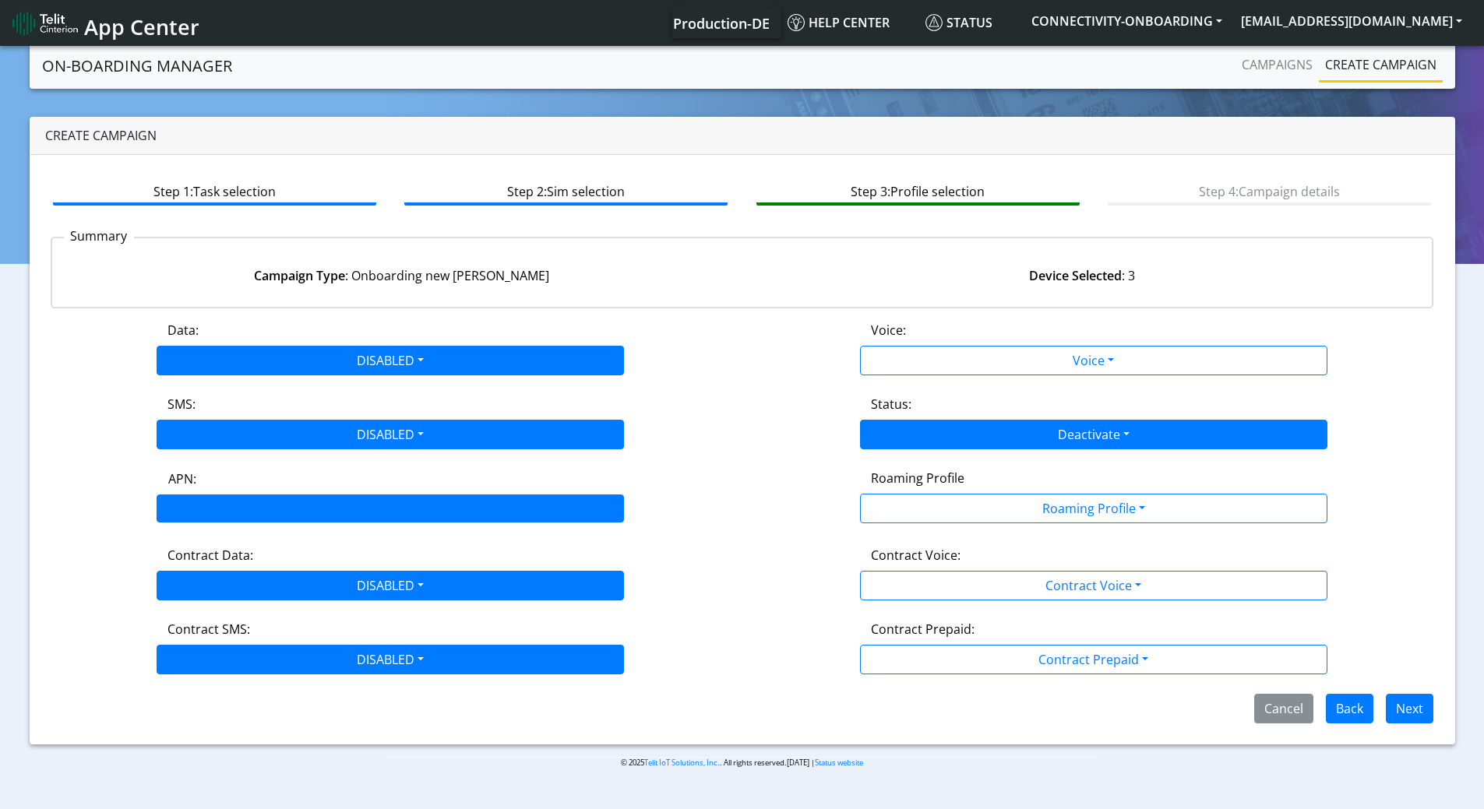
click at [285, 495] on div "APN" at bounding box center [390, 509] width 467 height 28
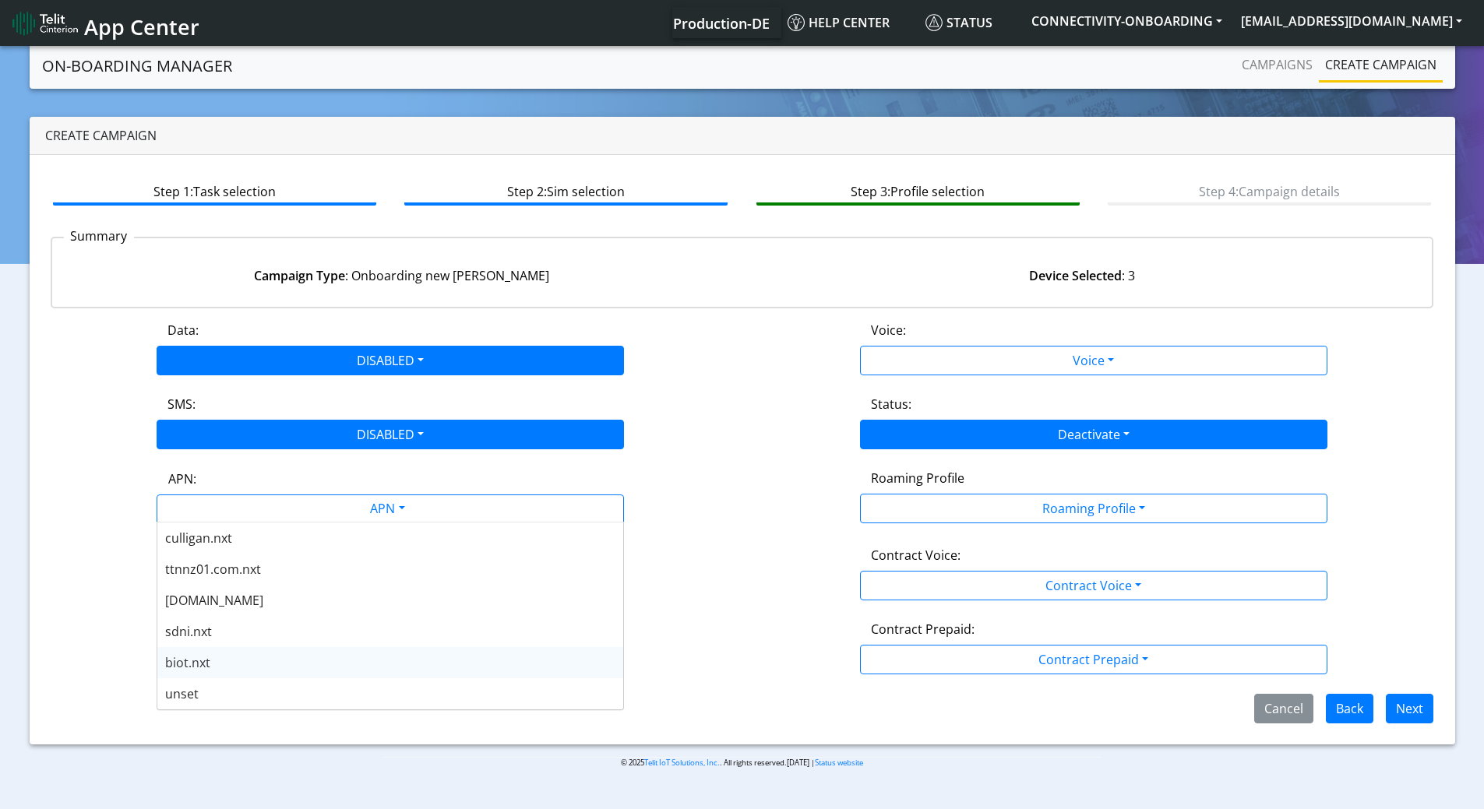
scroll to position [5, 0]
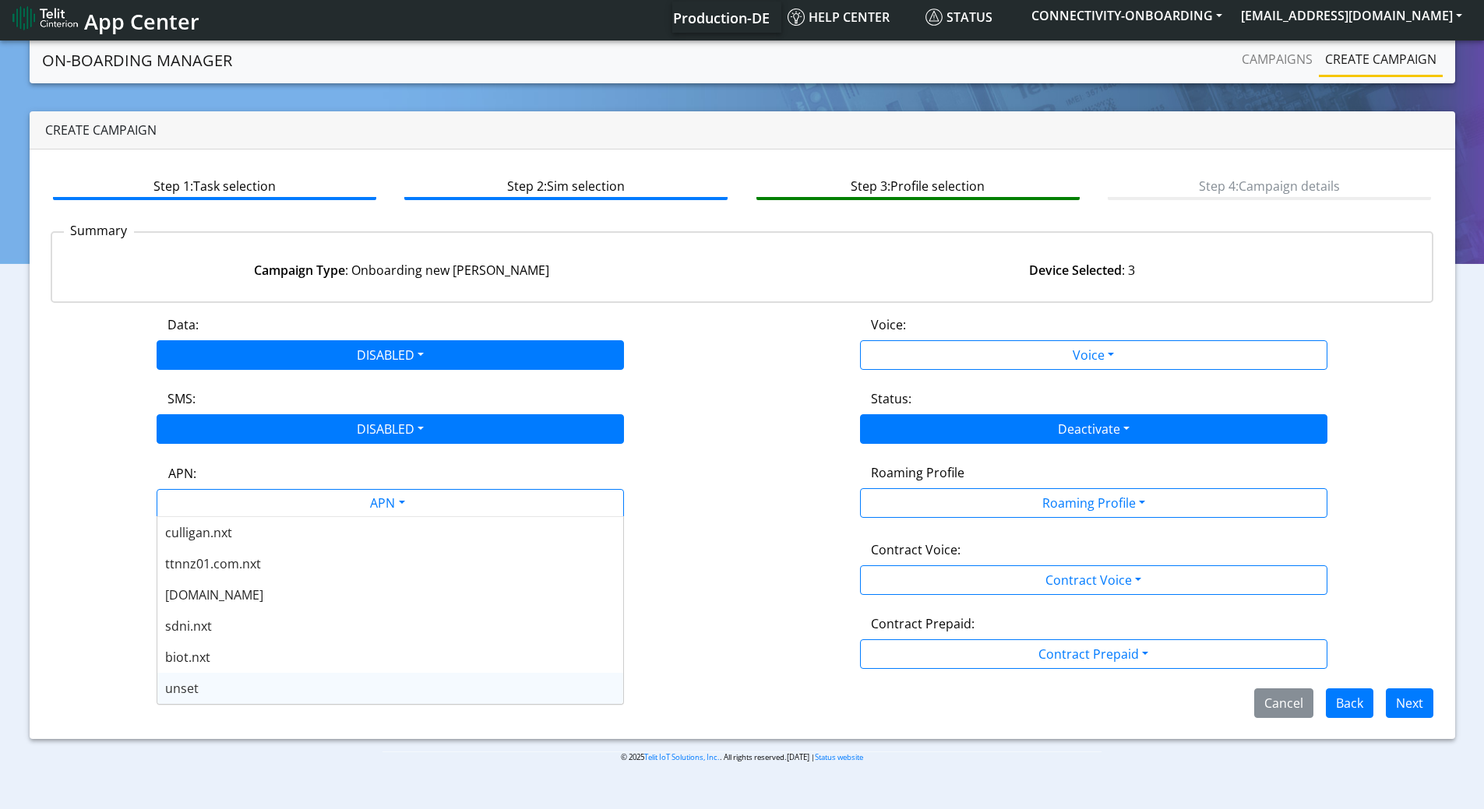
click at [220, 687] on div "unset" at bounding box center [390, 688] width 466 height 31
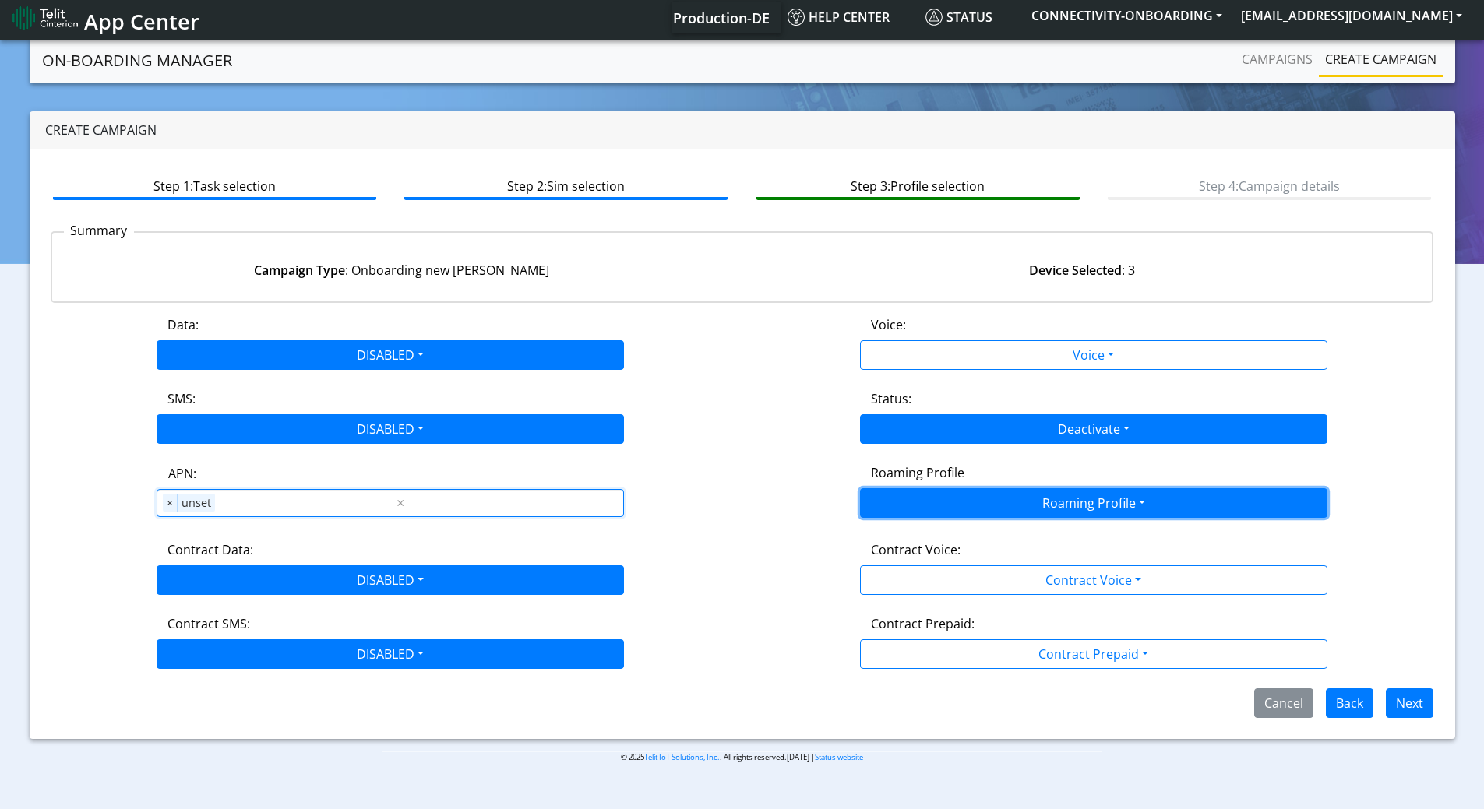
click at [1045, 492] on button "Roaming Profile" at bounding box center [1093, 503] width 467 height 30
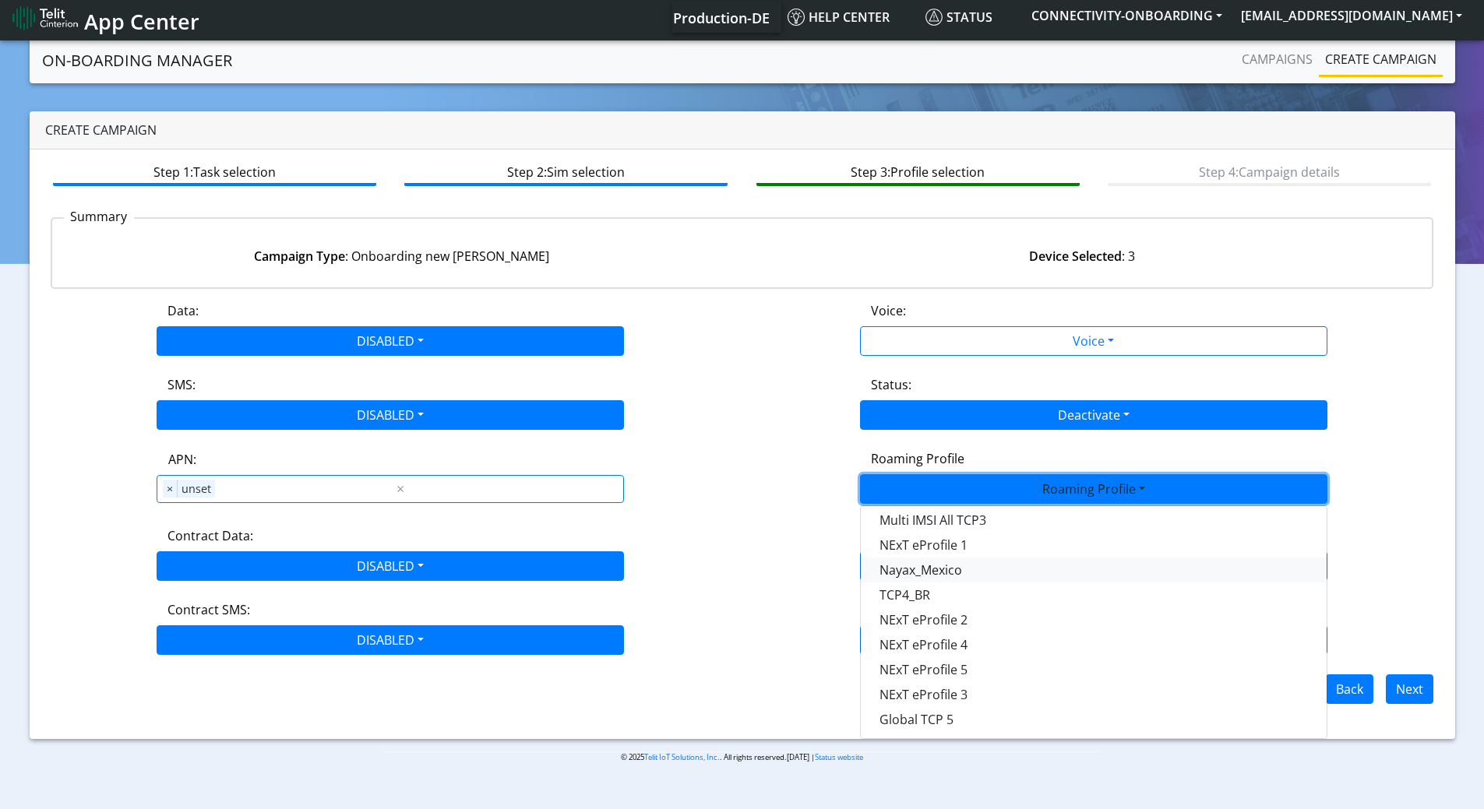
scroll to position [0, 0]
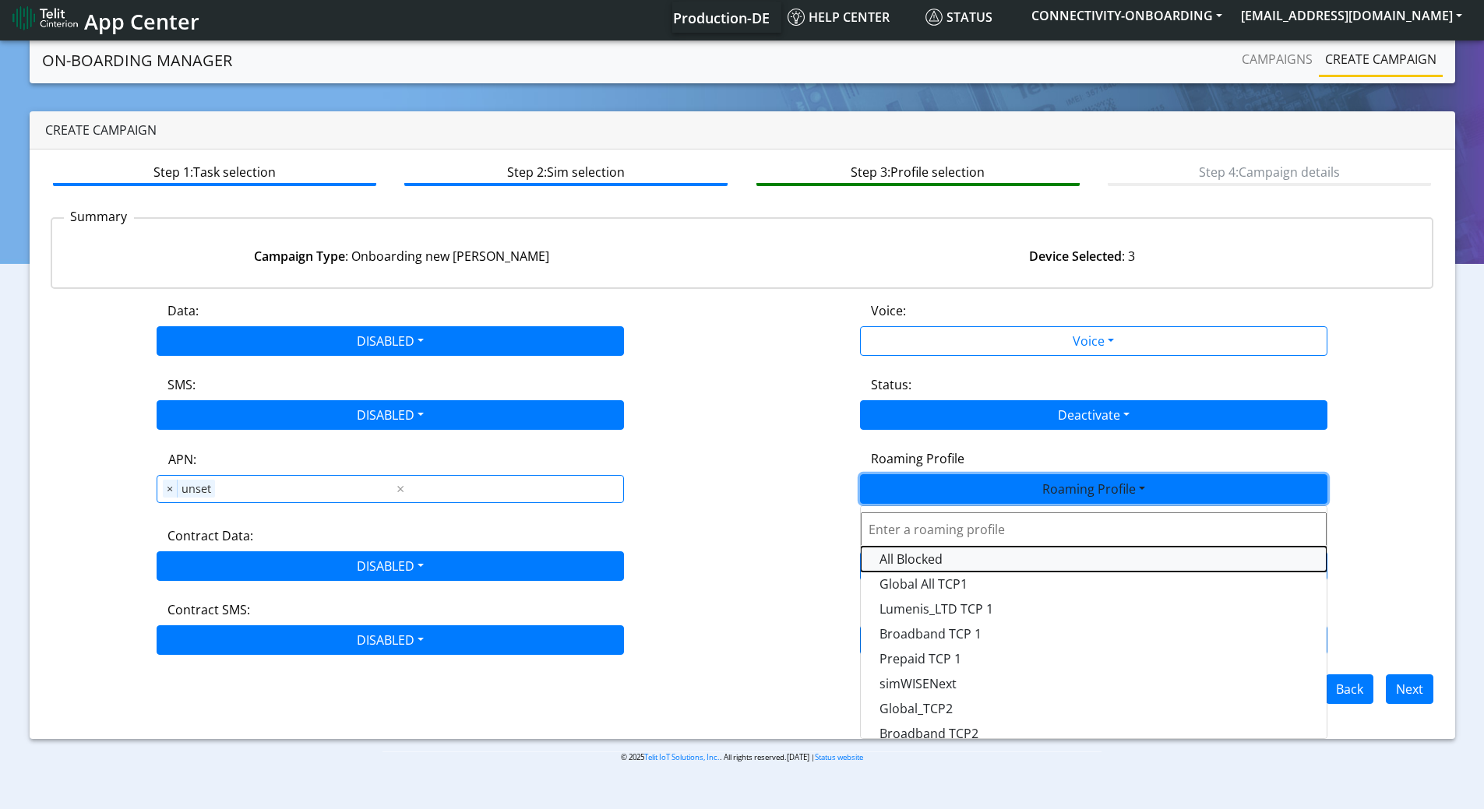
click at [896, 559] on Profile-dropdown "All Blocked" at bounding box center [1094, 559] width 466 height 25
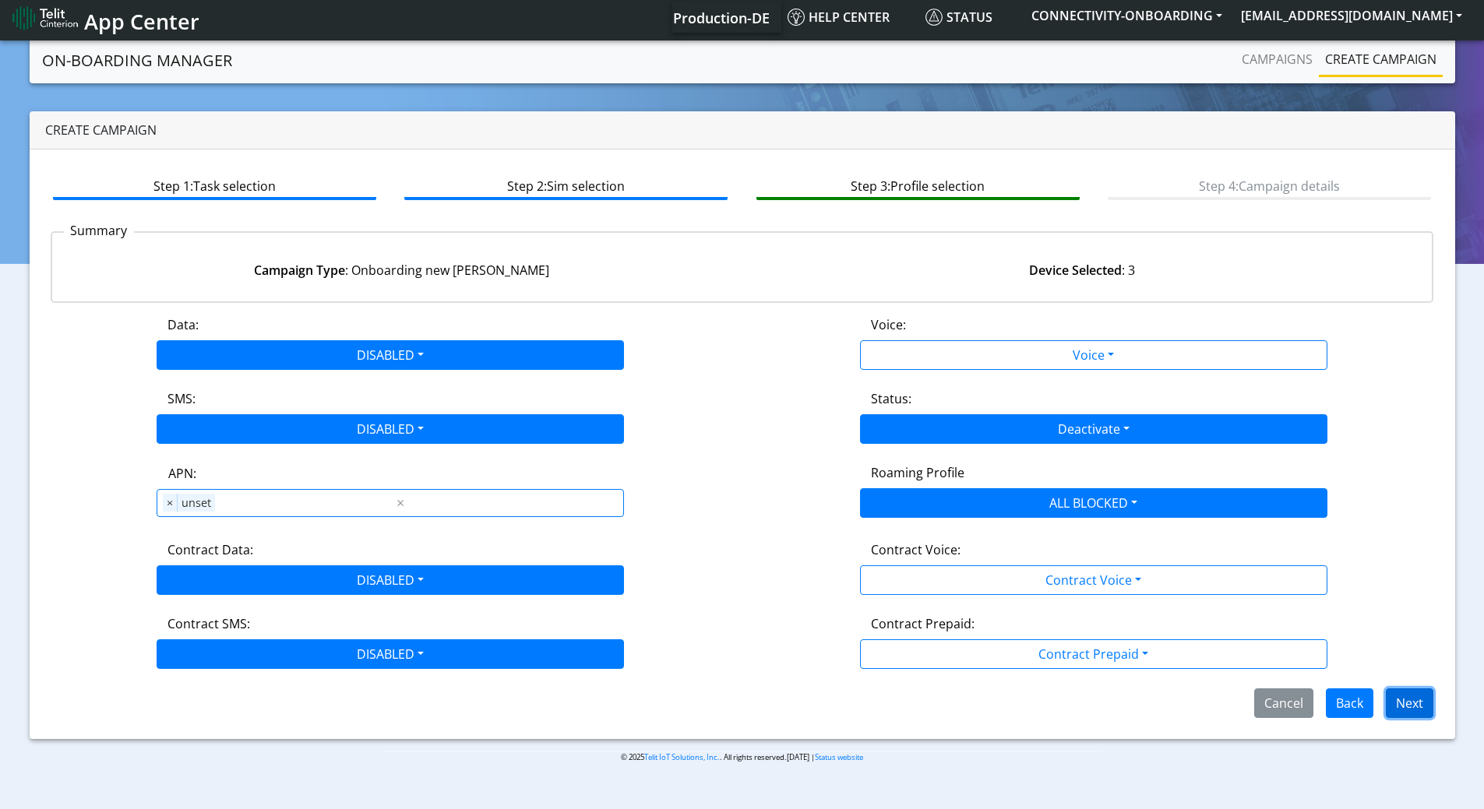
click at [1398, 700] on button "Next" at bounding box center [1410, 704] width 48 height 30
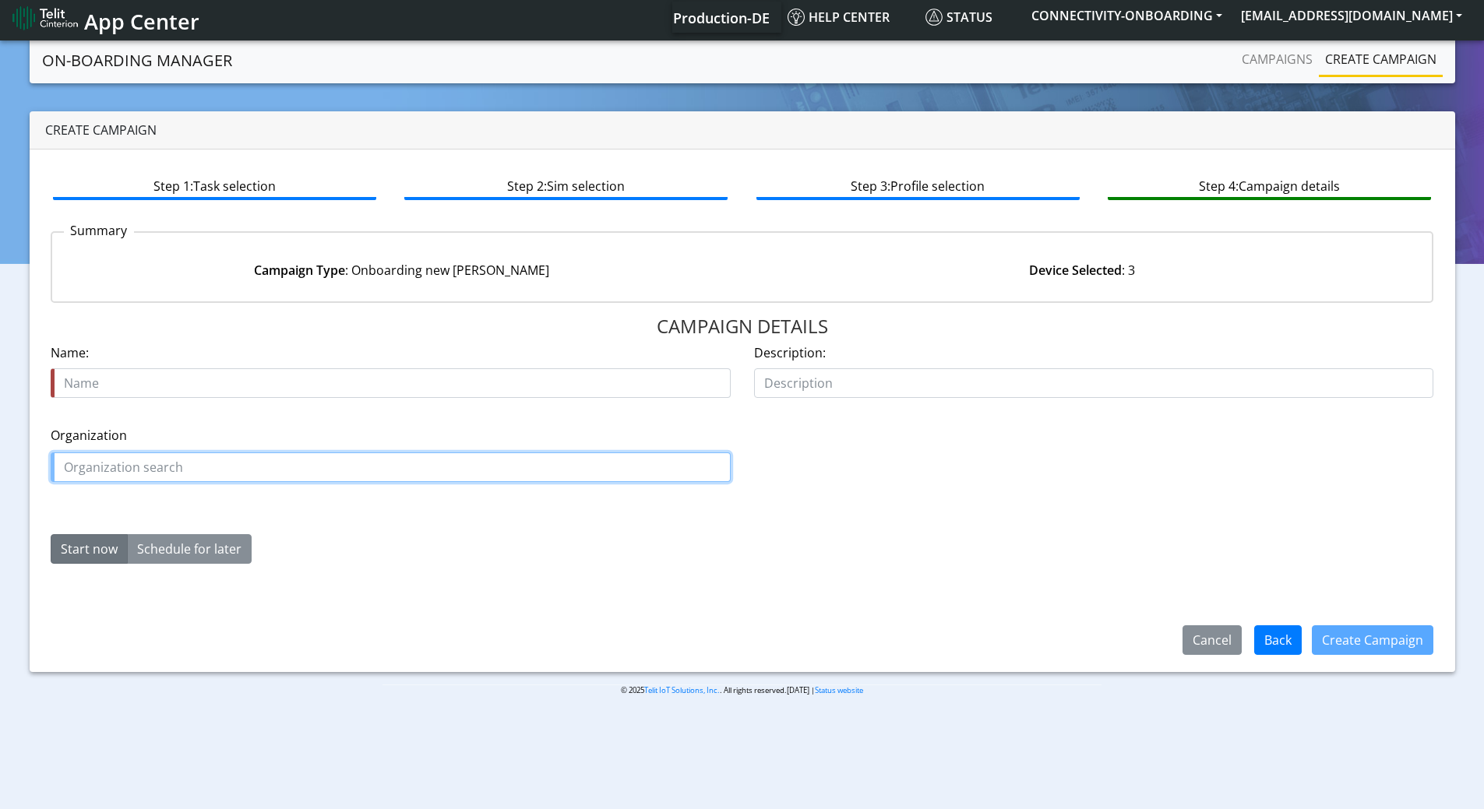
click at [220, 469] on input "text" at bounding box center [391, 468] width 680 height 30
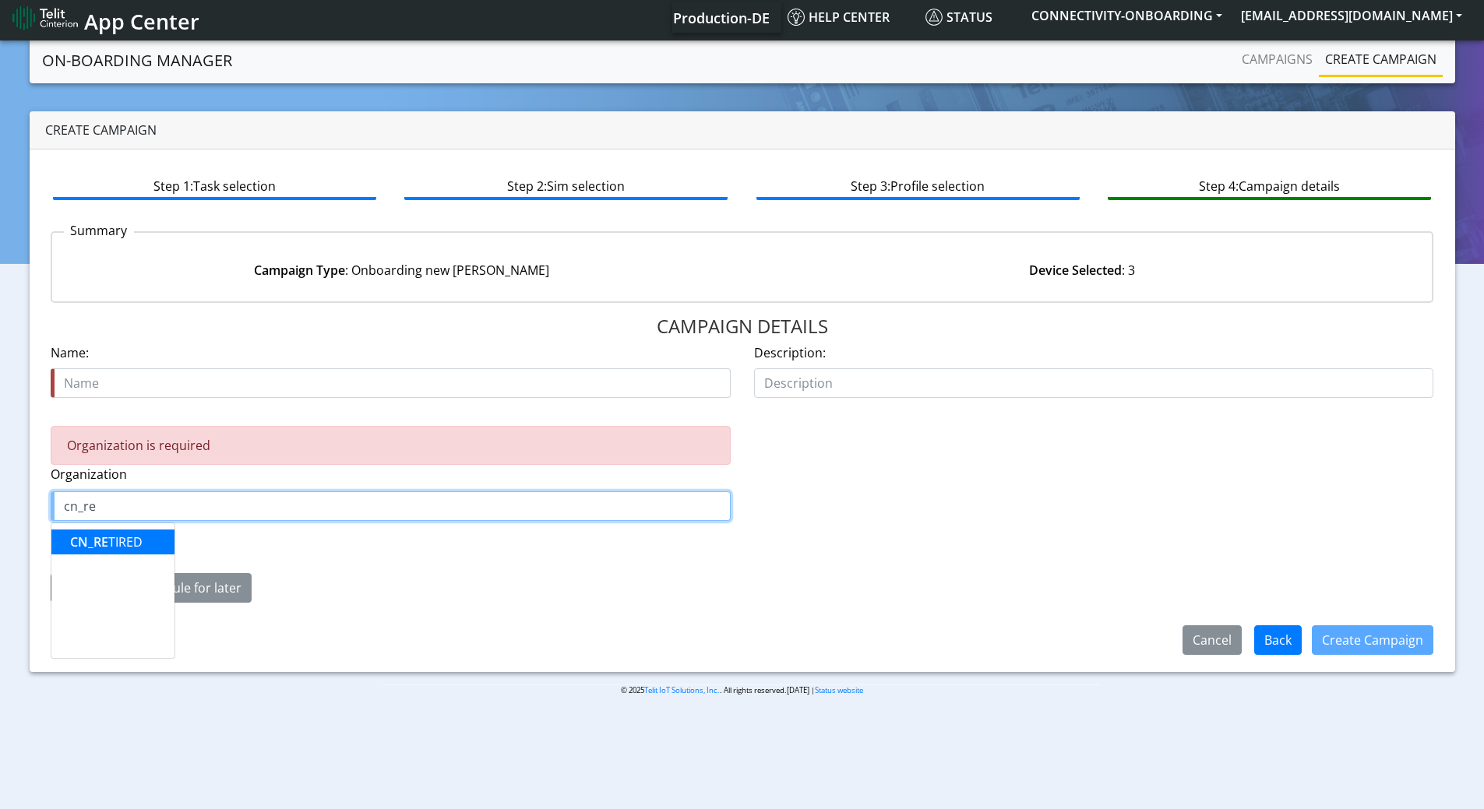
click at [136, 540] on ngb-highlight "CN_RE TIRED" at bounding box center [106, 542] width 72 height 17
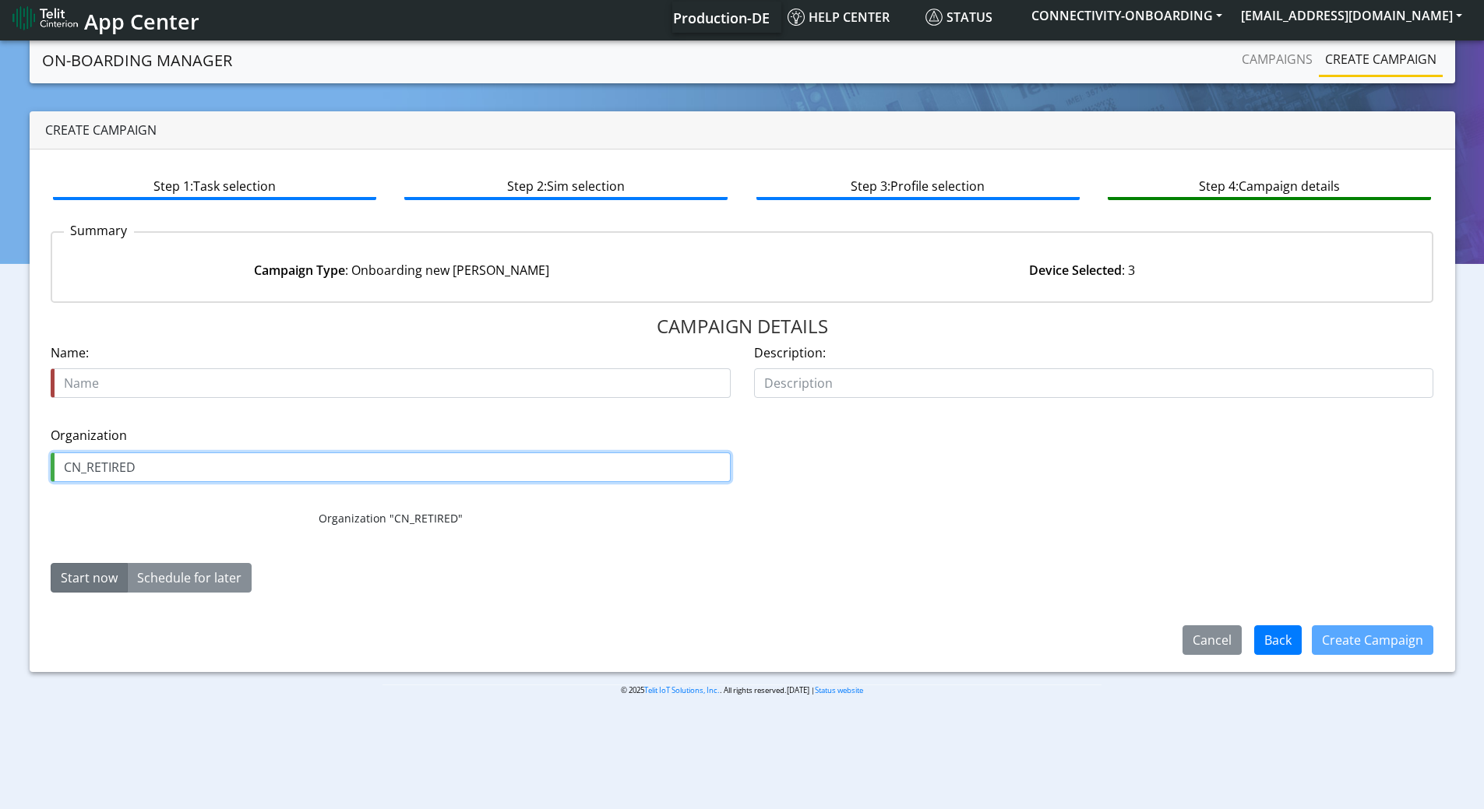
type input "CN_RETIRED"
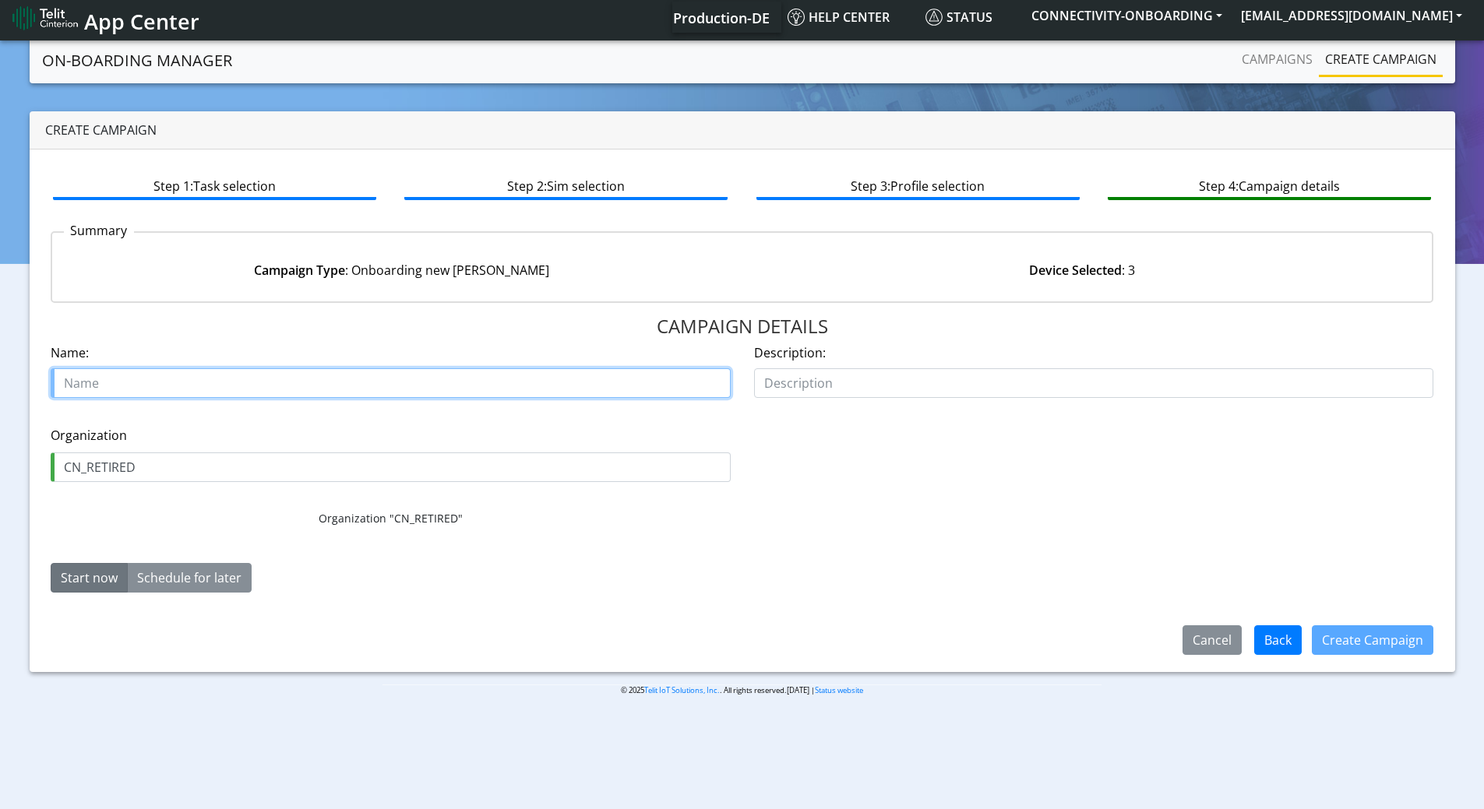
click at [132, 377] on input "text" at bounding box center [391, 383] width 680 height 30
type input "Move SIMs to CN retired"
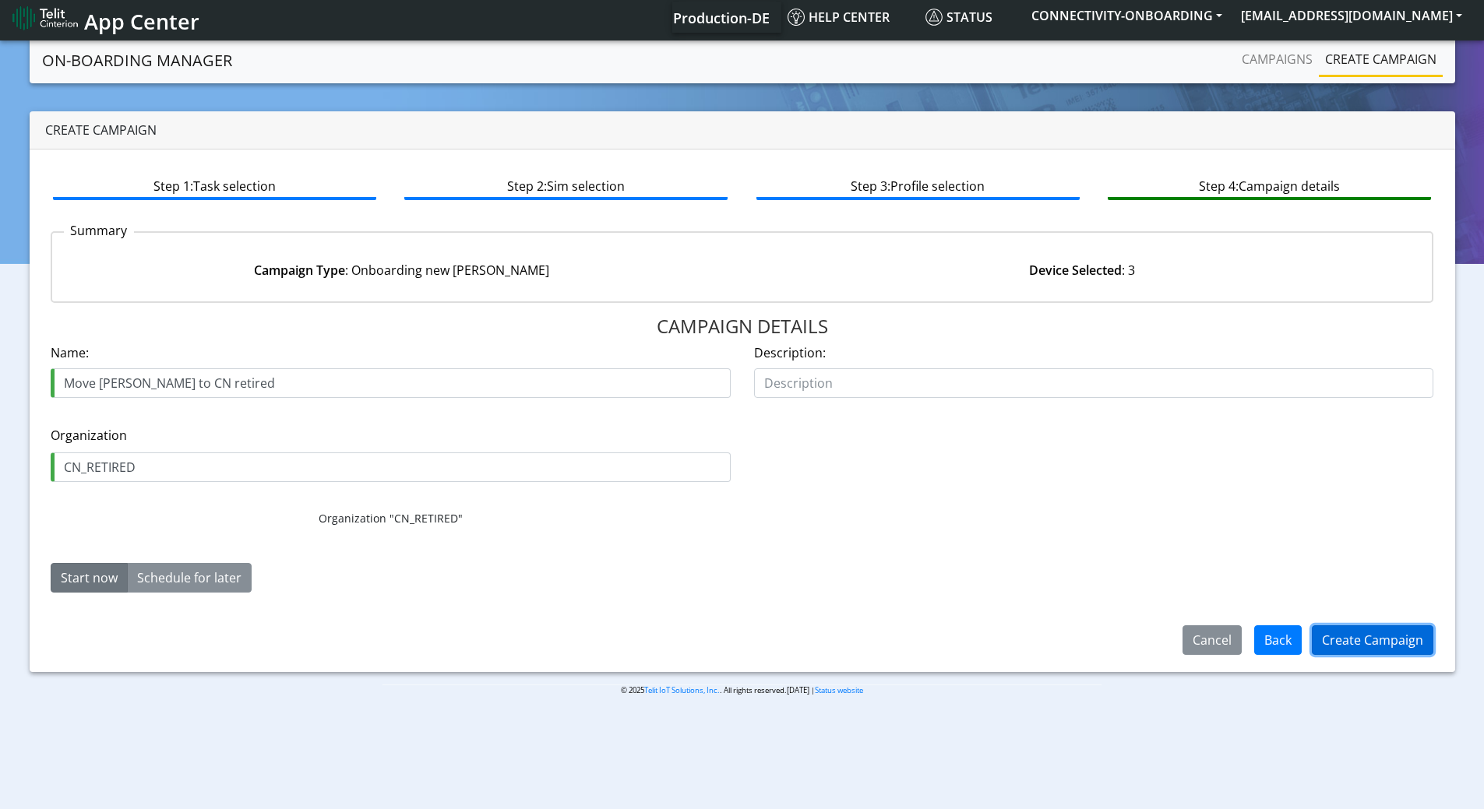
click at [1342, 638] on button "Create Campaign" at bounding box center [1373, 641] width 122 height 30
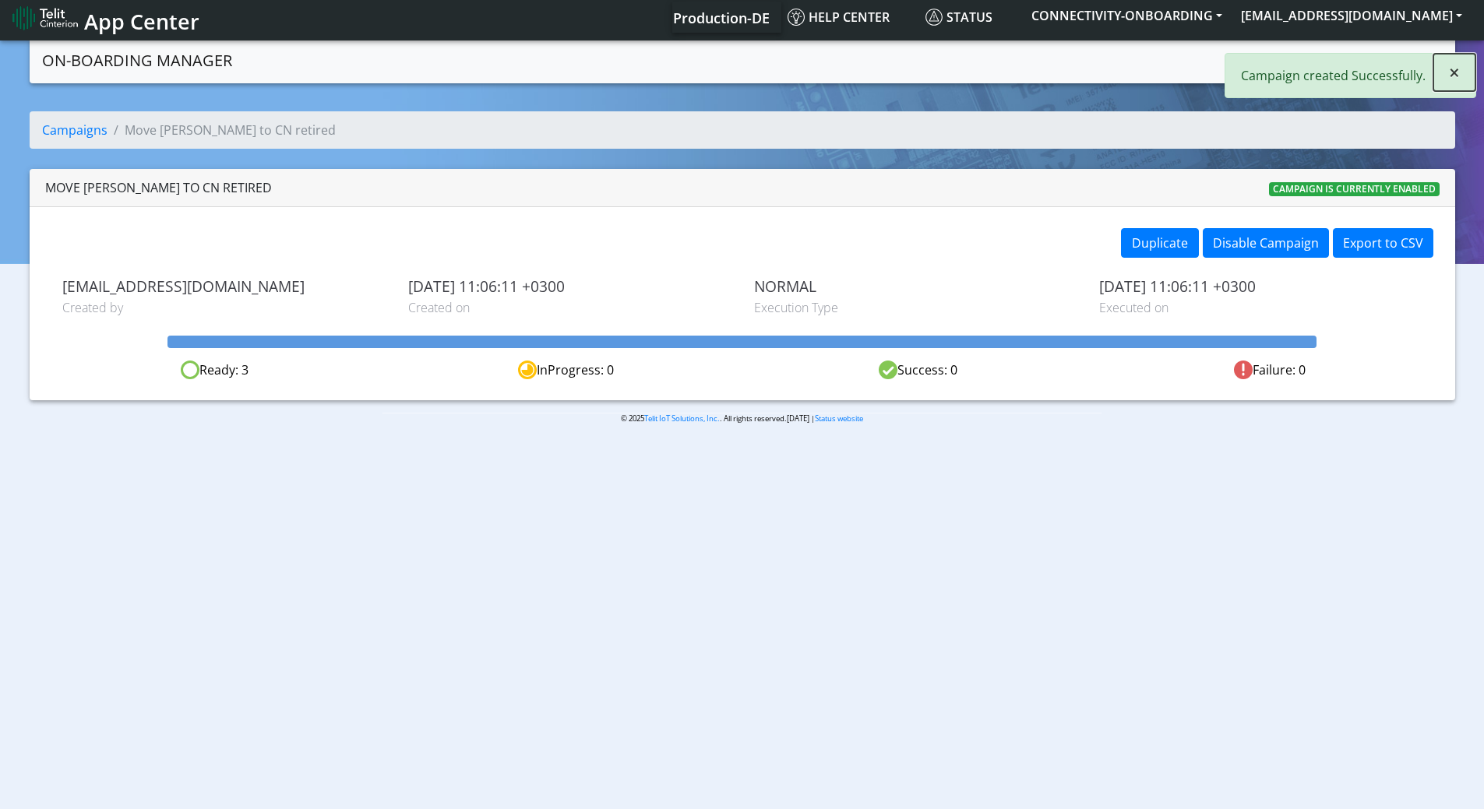
click at [1433, 71] on button "×" at bounding box center [1454, 72] width 42 height 37
click at [1267, 59] on link "Campaigns" at bounding box center [1277, 59] width 83 height 31
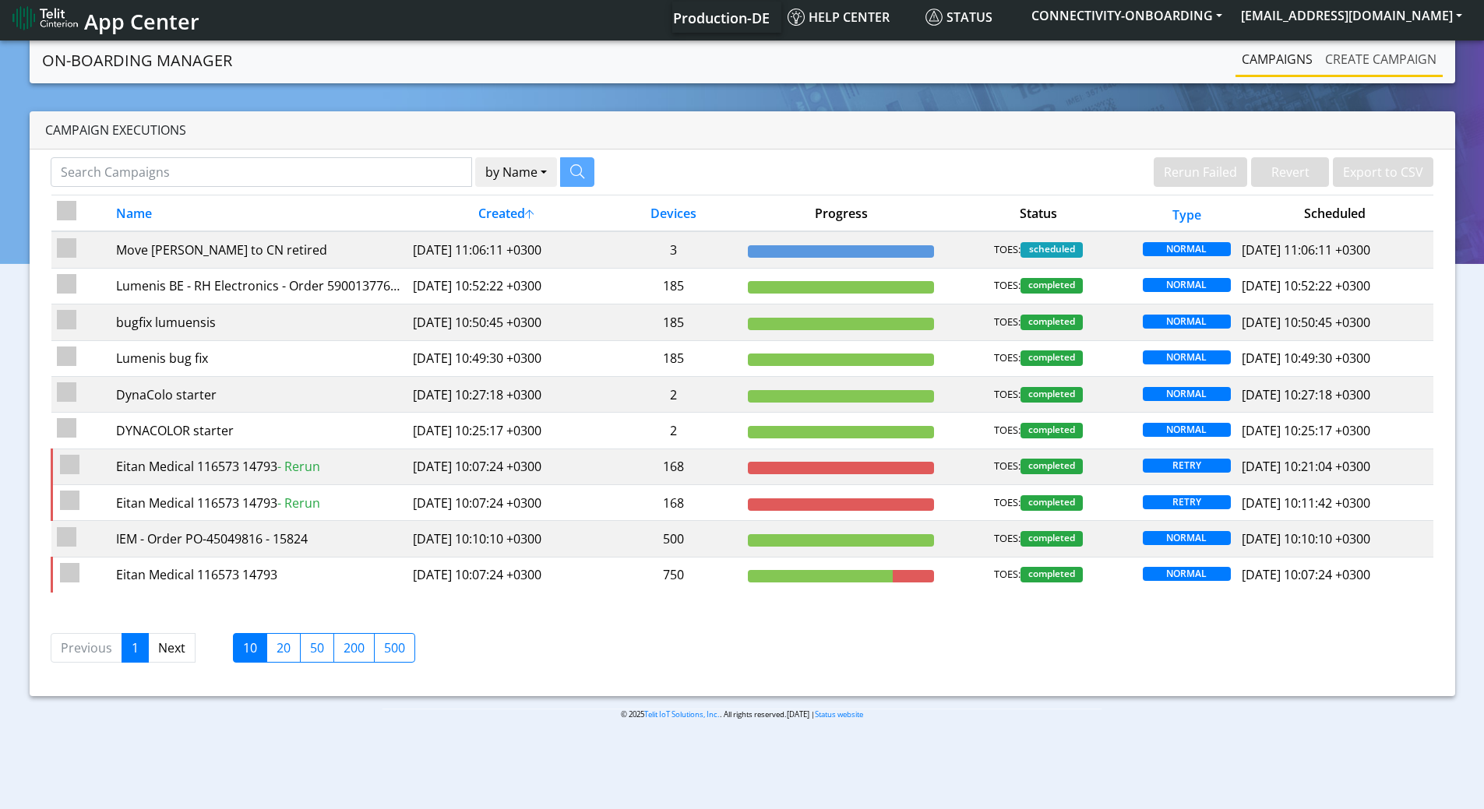
click at [1367, 65] on link "Create campaign" at bounding box center [1381, 59] width 124 height 31
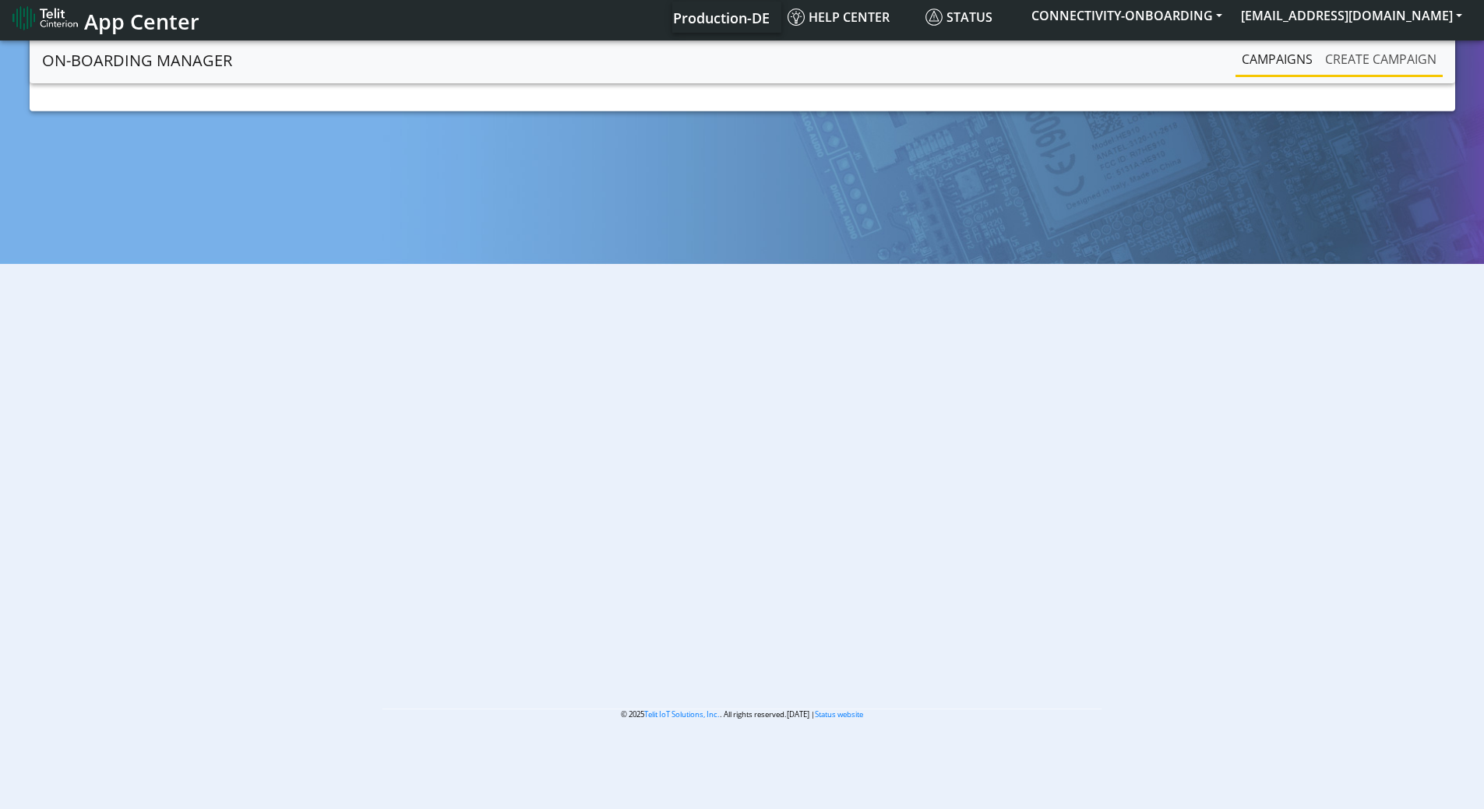
click at [1367, 66] on link "Create campaign" at bounding box center [1381, 59] width 124 height 31
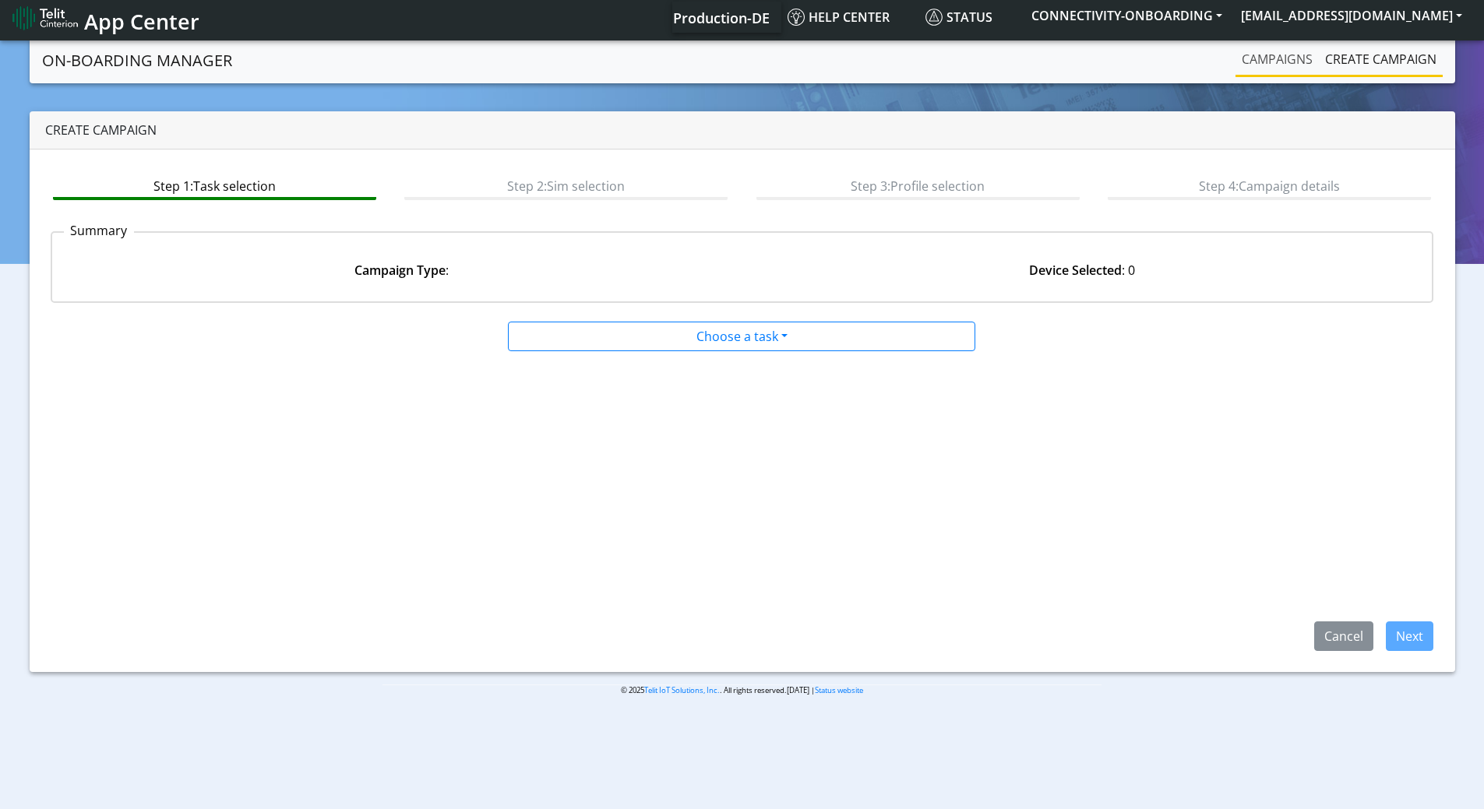
click at [1270, 62] on link "Campaigns" at bounding box center [1277, 59] width 83 height 31
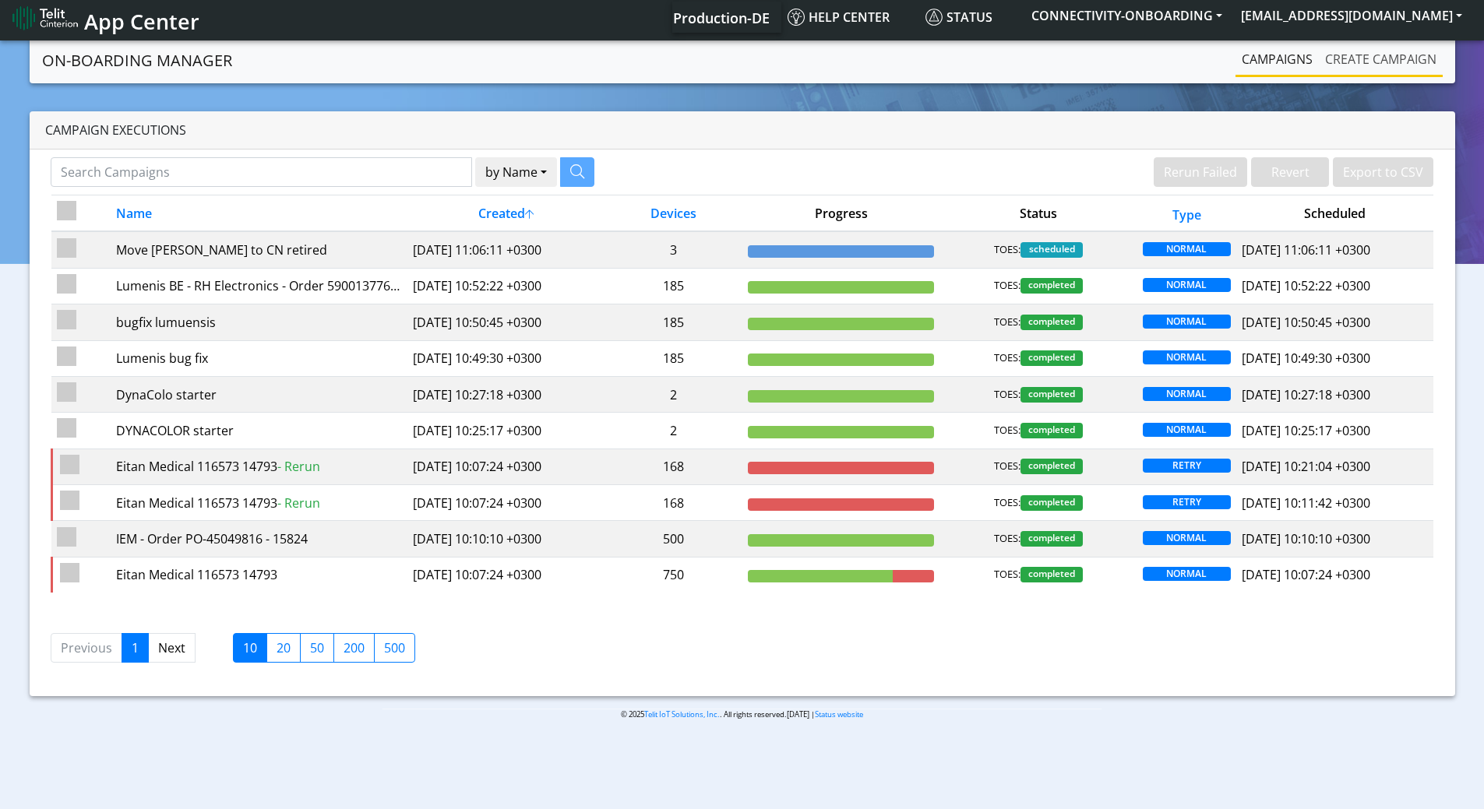
drag, startPoint x: 1321, startPoint y: 52, endPoint x: 1310, endPoint y: 54, distance: 11.8
click at [1321, 53] on link "Create campaign" at bounding box center [1381, 59] width 124 height 31
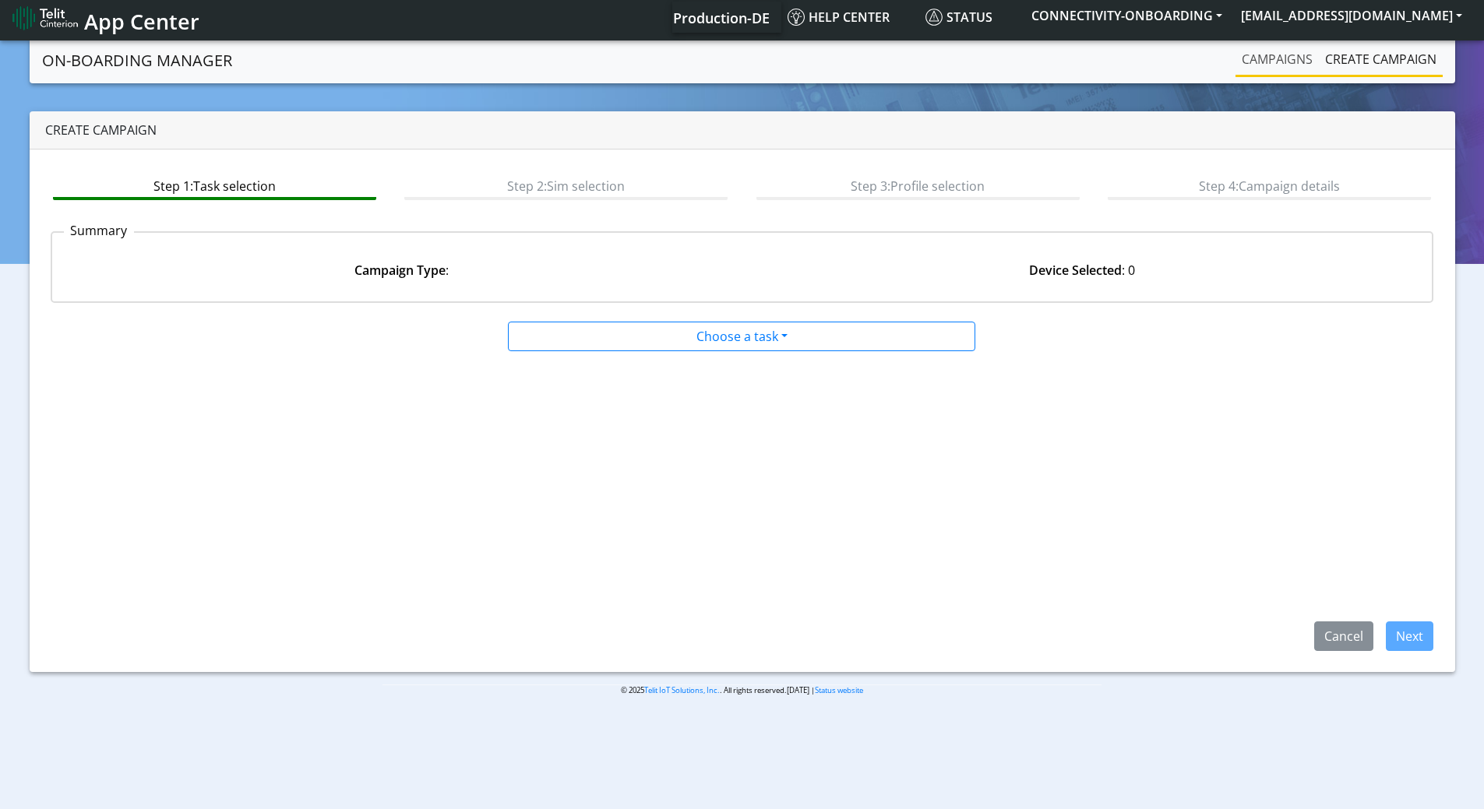
click at [1289, 55] on link "Campaigns" at bounding box center [1277, 59] width 83 height 31
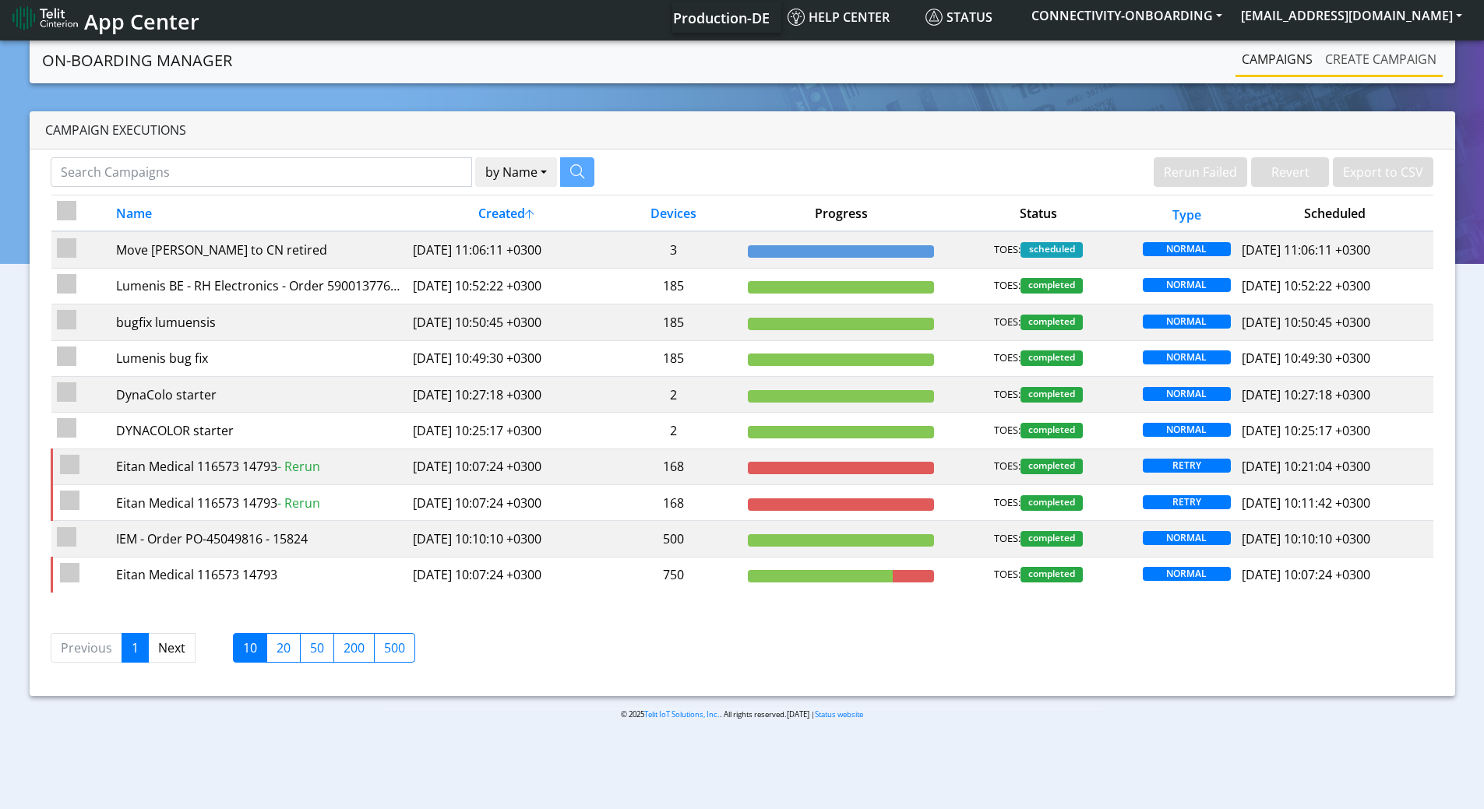
click at [1383, 58] on link "Create campaign" at bounding box center [1381, 59] width 124 height 31
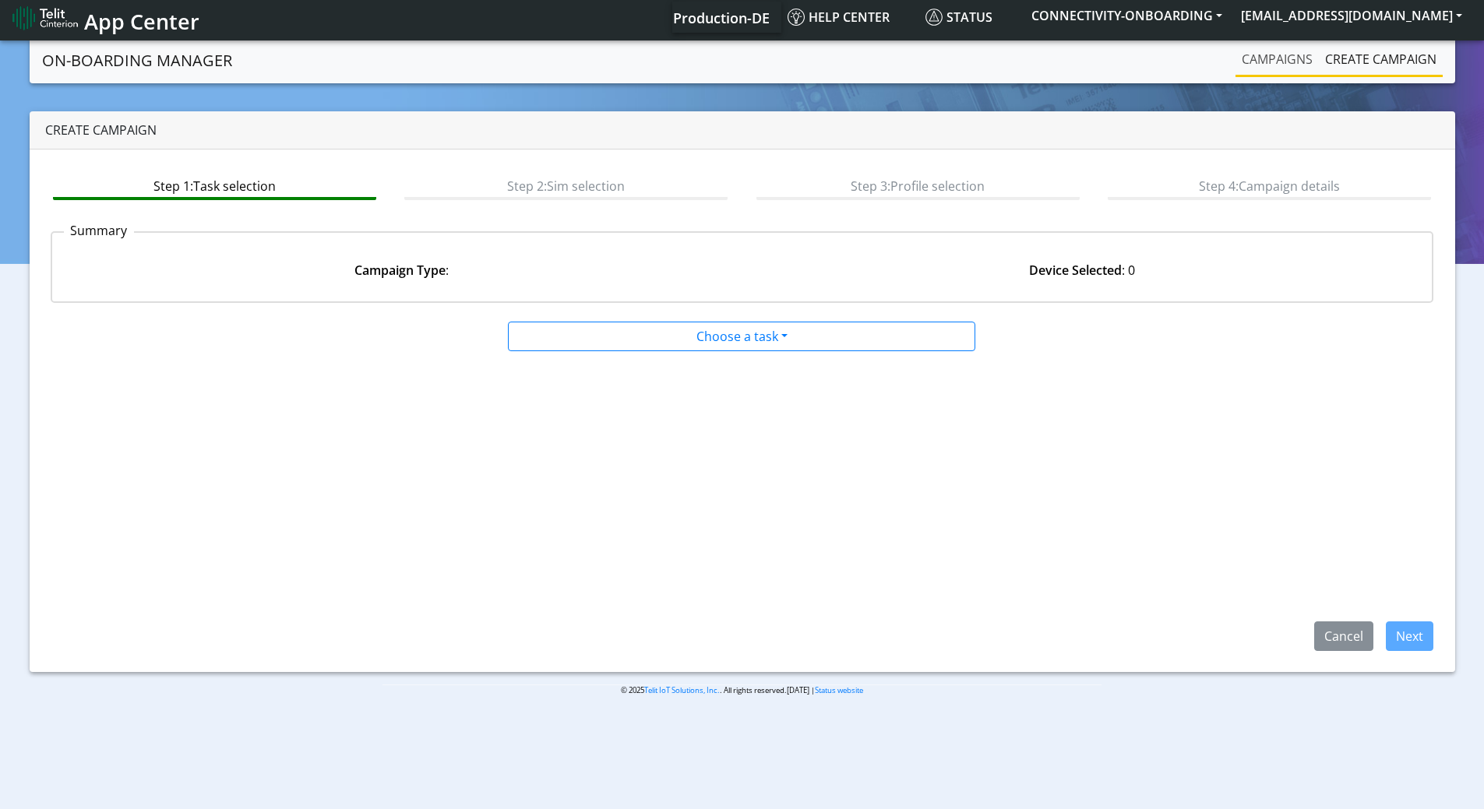
click at [1246, 57] on link "Campaigns" at bounding box center [1277, 59] width 83 height 31
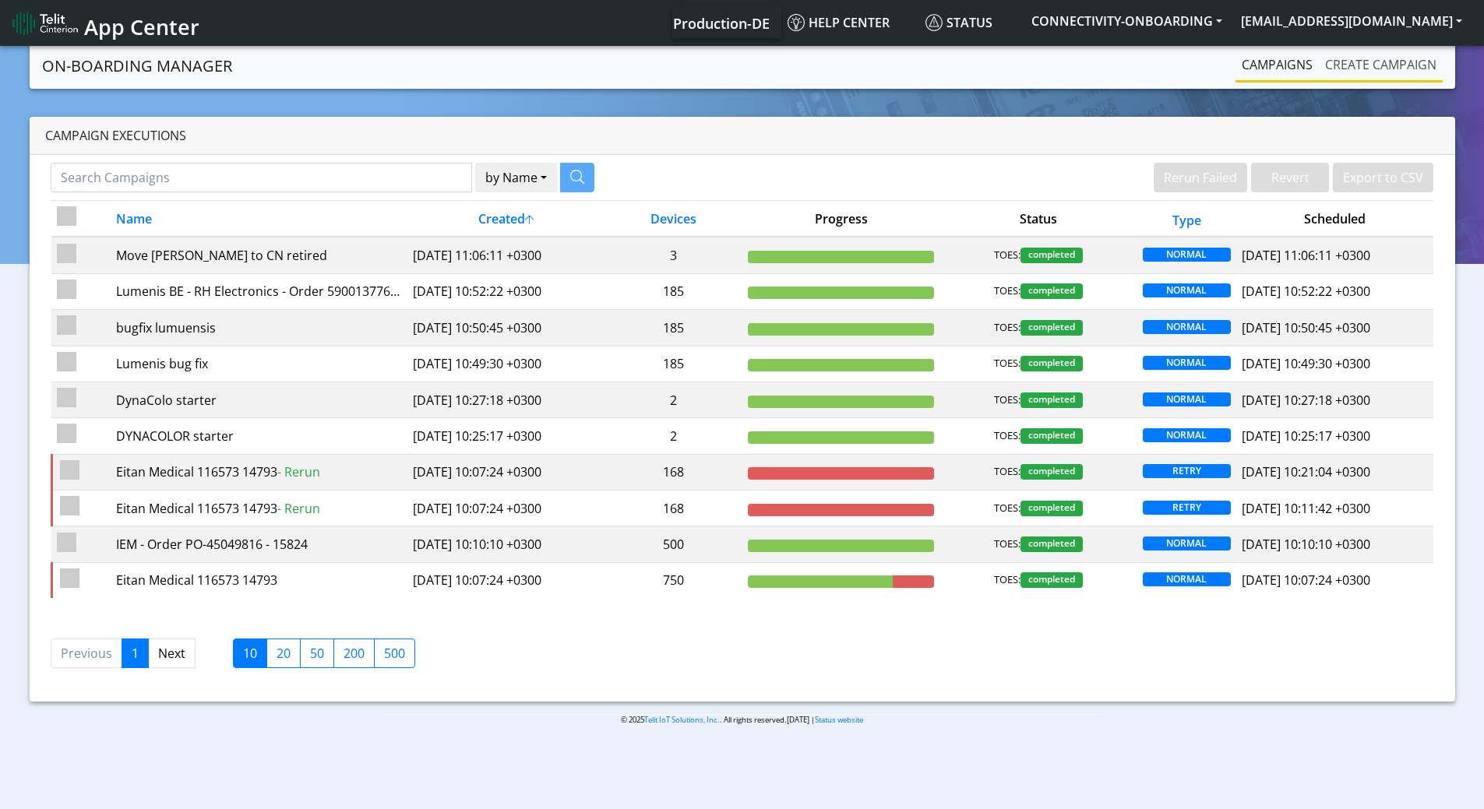
click at [1359, 69] on link "Create campaign" at bounding box center [1381, 64] width 124 height 31
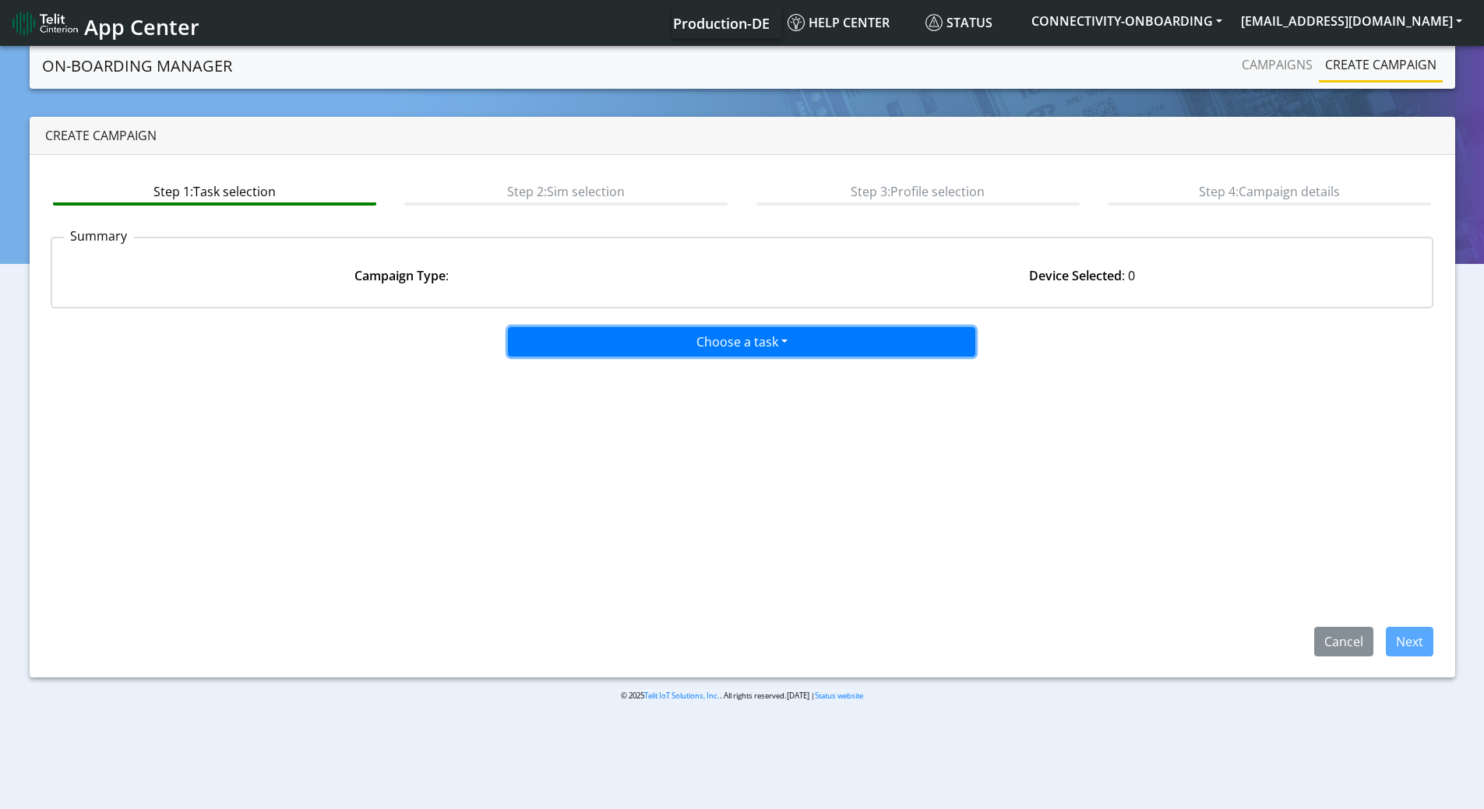
click at [772, 327] on button "Choose a task" at bounding box center [741, 342] width 467 height 30
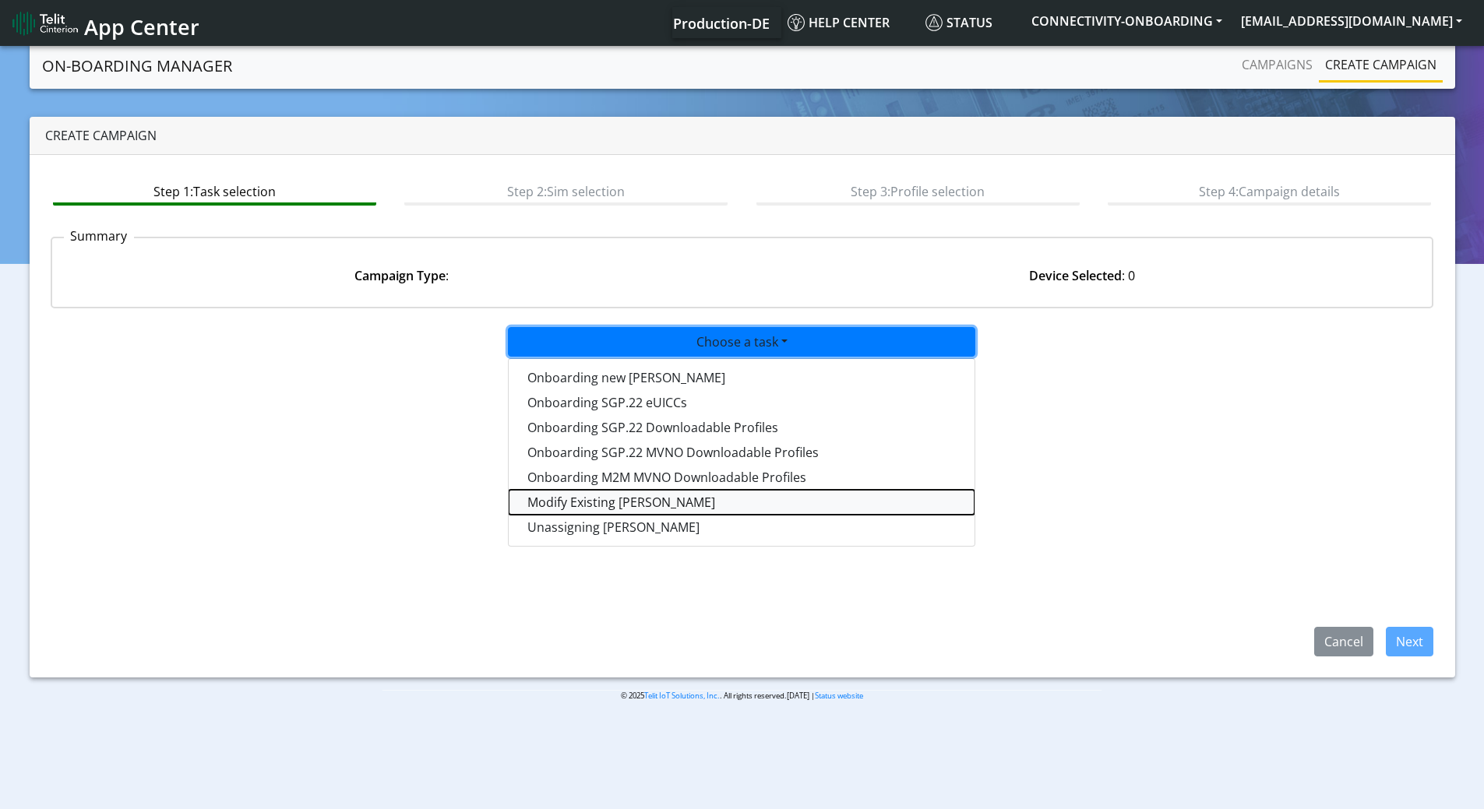
click at [577, 497] on taskiotp-dropdown "Modify Existing [PERSON_NAME]" at bounding box center [742, 502] width 466 height 25
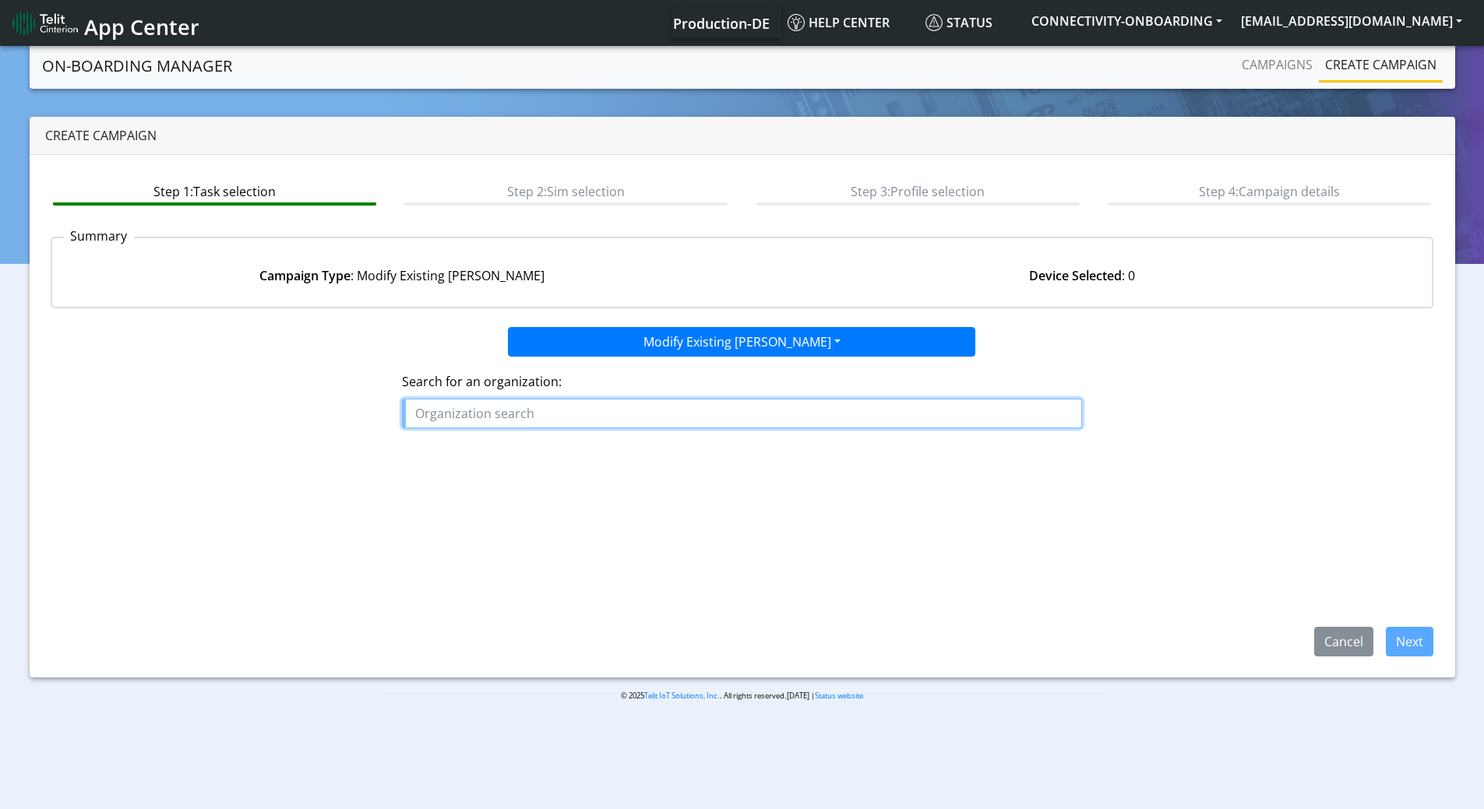
click at [538, 419] on input "text" at bounding box center [742, 414] width 680 height 30
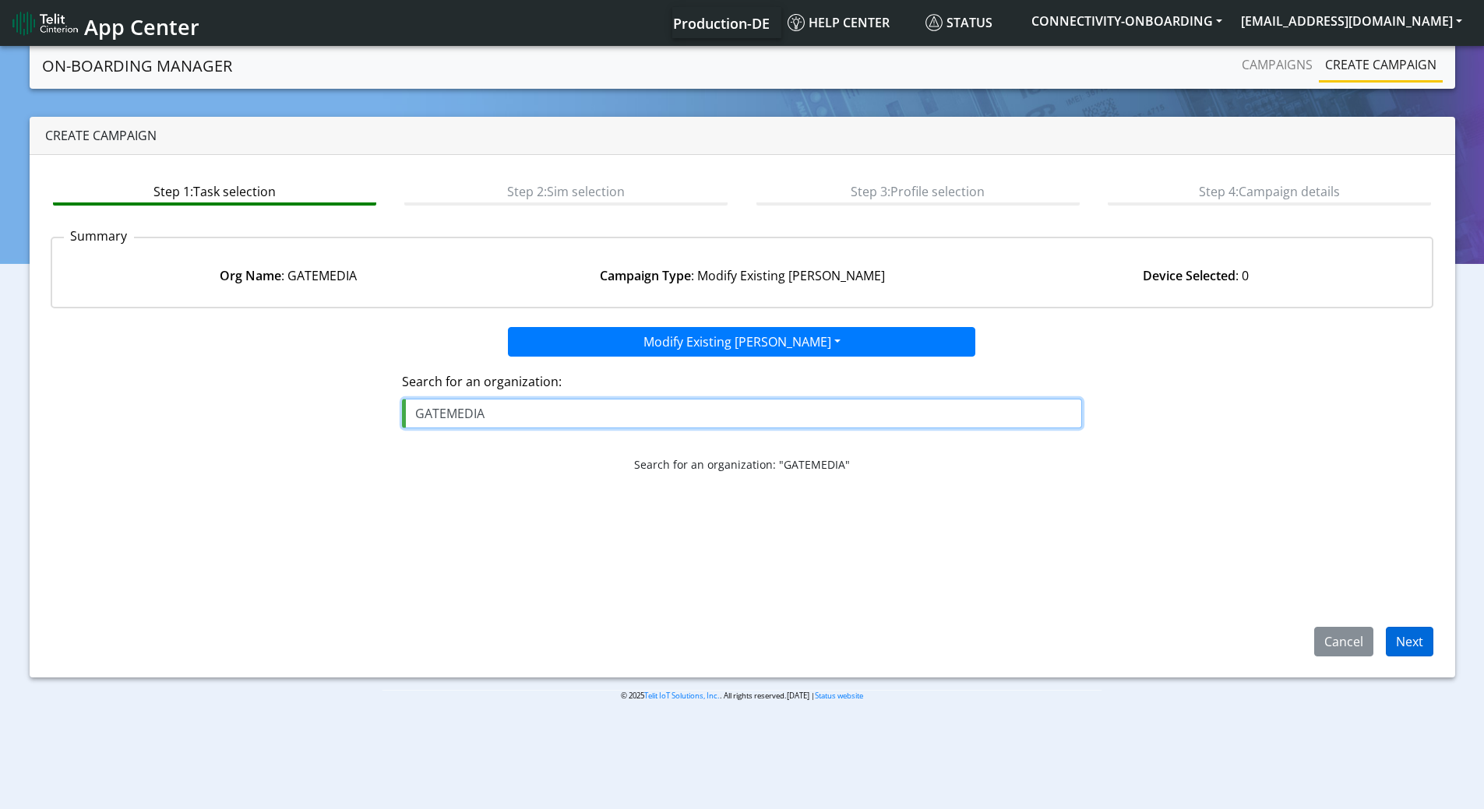
type input "GATEMEDIA"
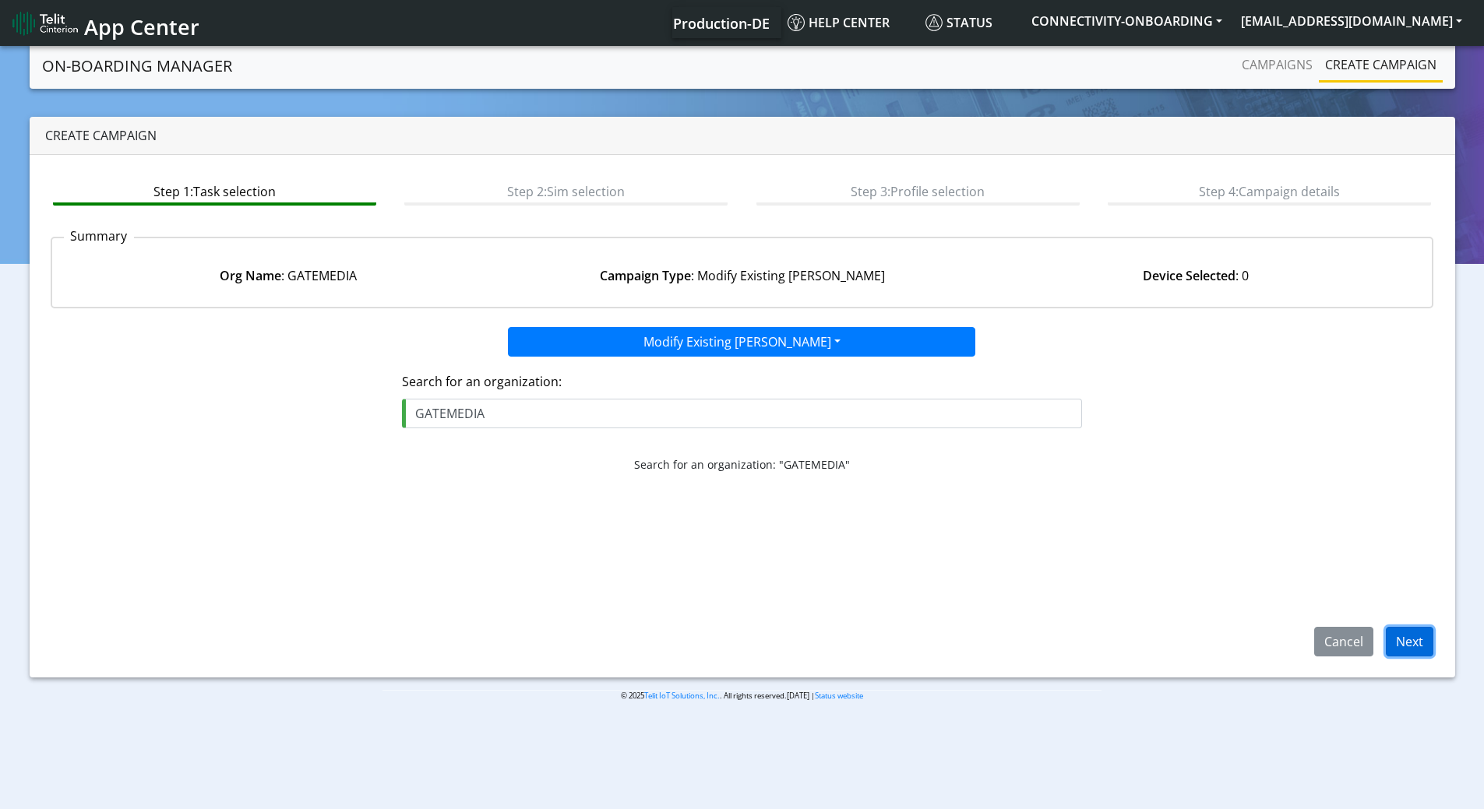
click at [1421, 636] on button "Next" at bounding box center [1410, 642] width 48 height 30
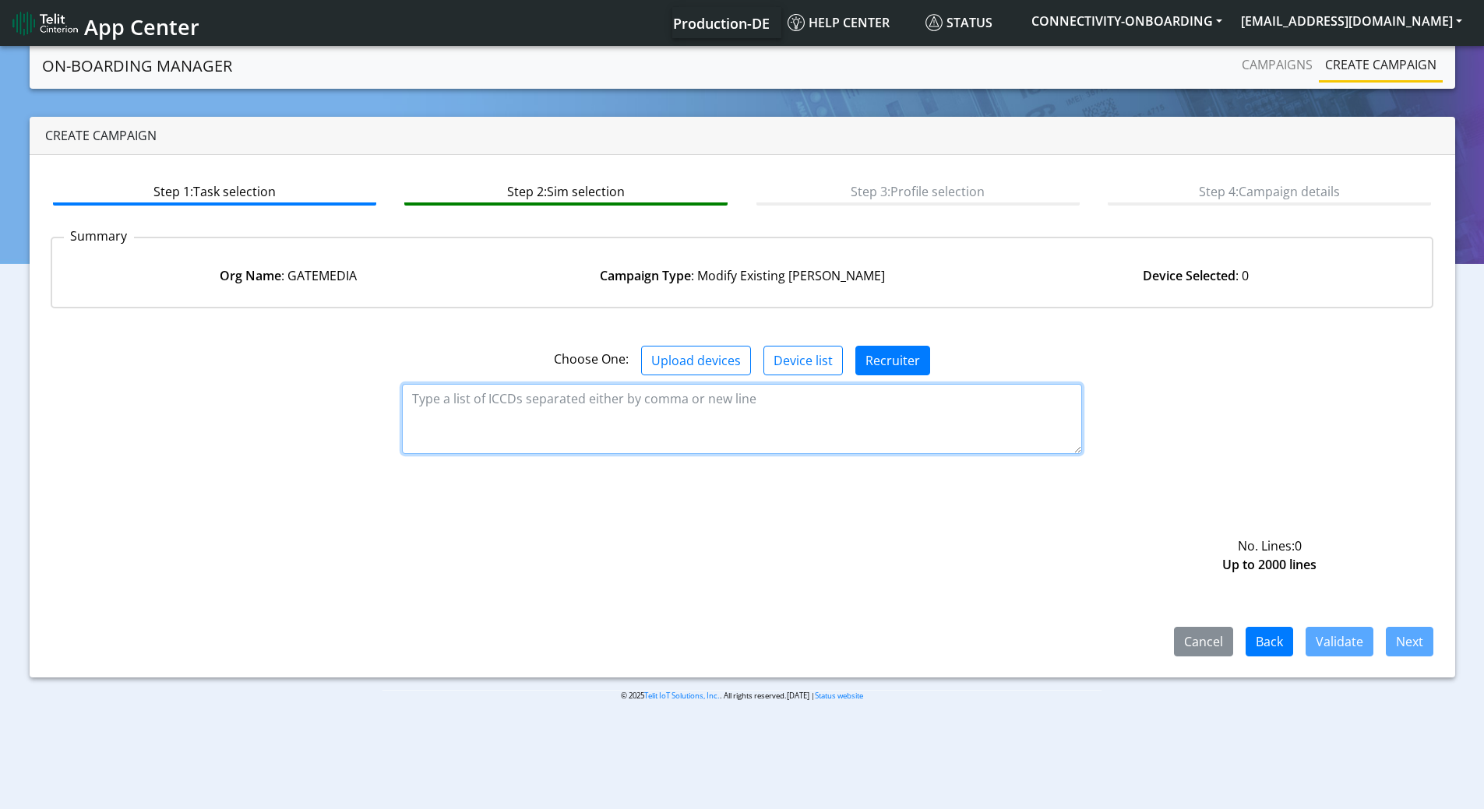
click at [721, 433] on textarea at bounding box center [742, 419] width 680 height 70
paste textarea "89358151000006486602"
type textarea "89358151000006486602"
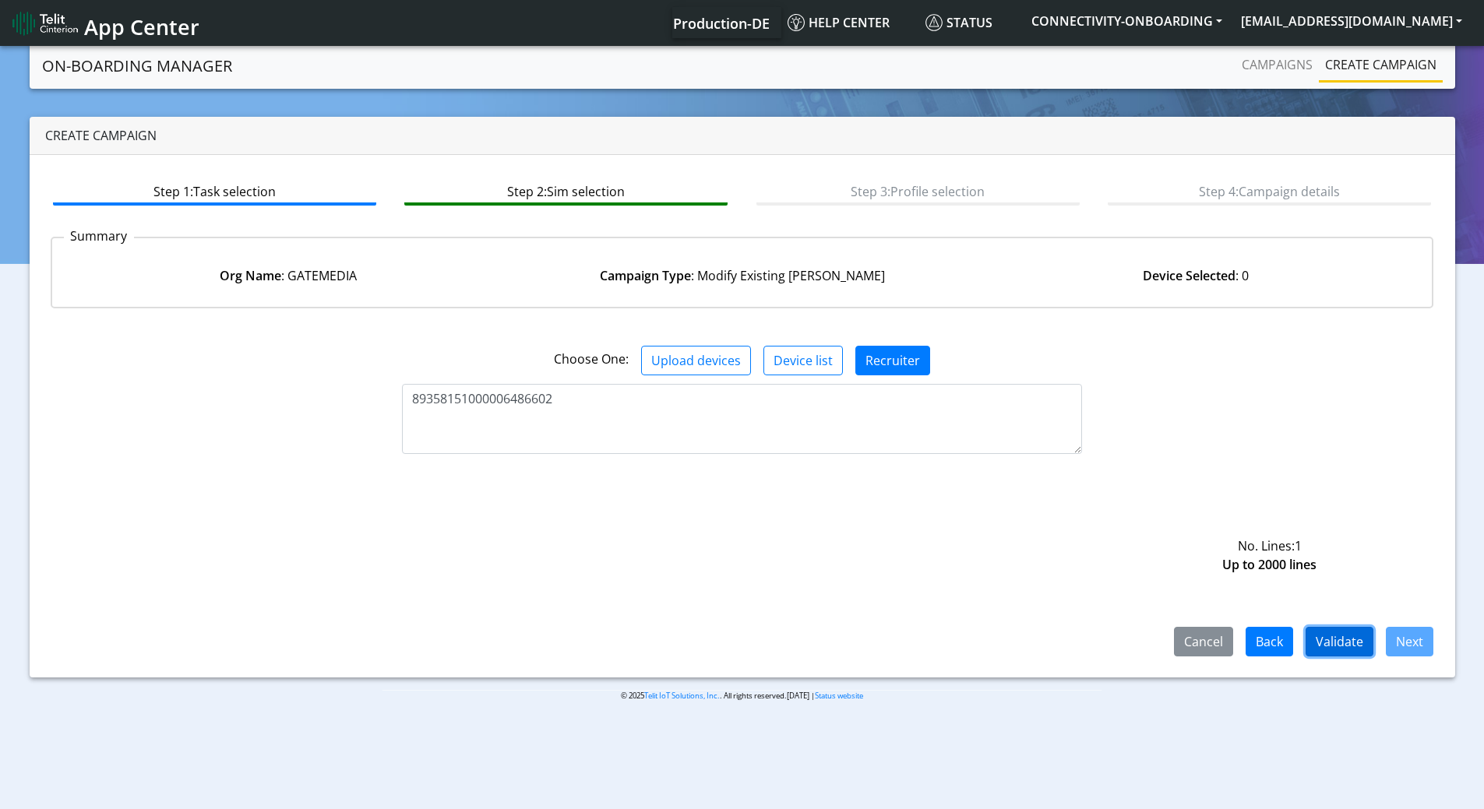
click at [1366, 647] on button "Validate" at bounding box center [1340, 642] width 68 height 30
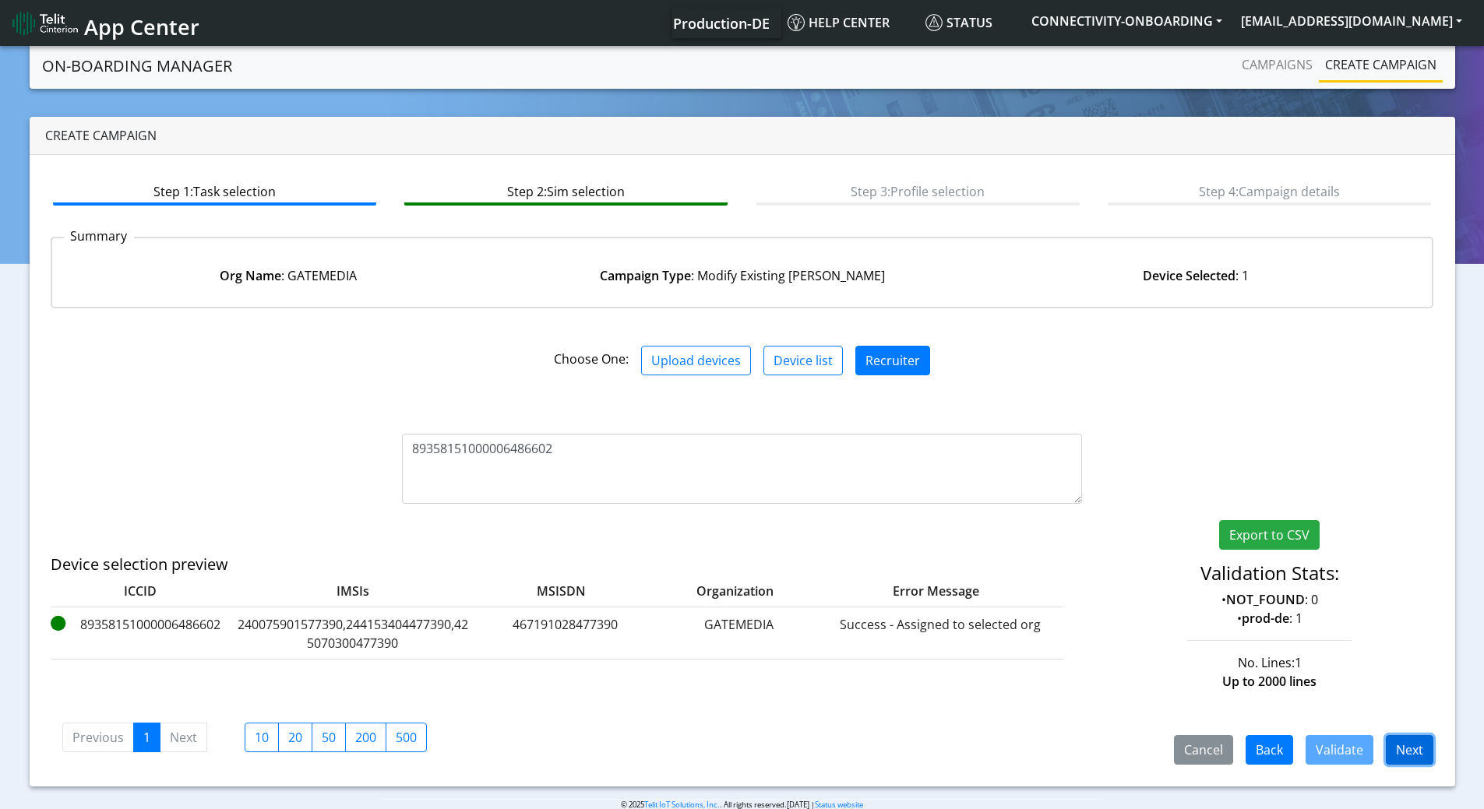
click at [1419, 748] on button "Next" at bounding box center [1410, 750] width 48 height 30
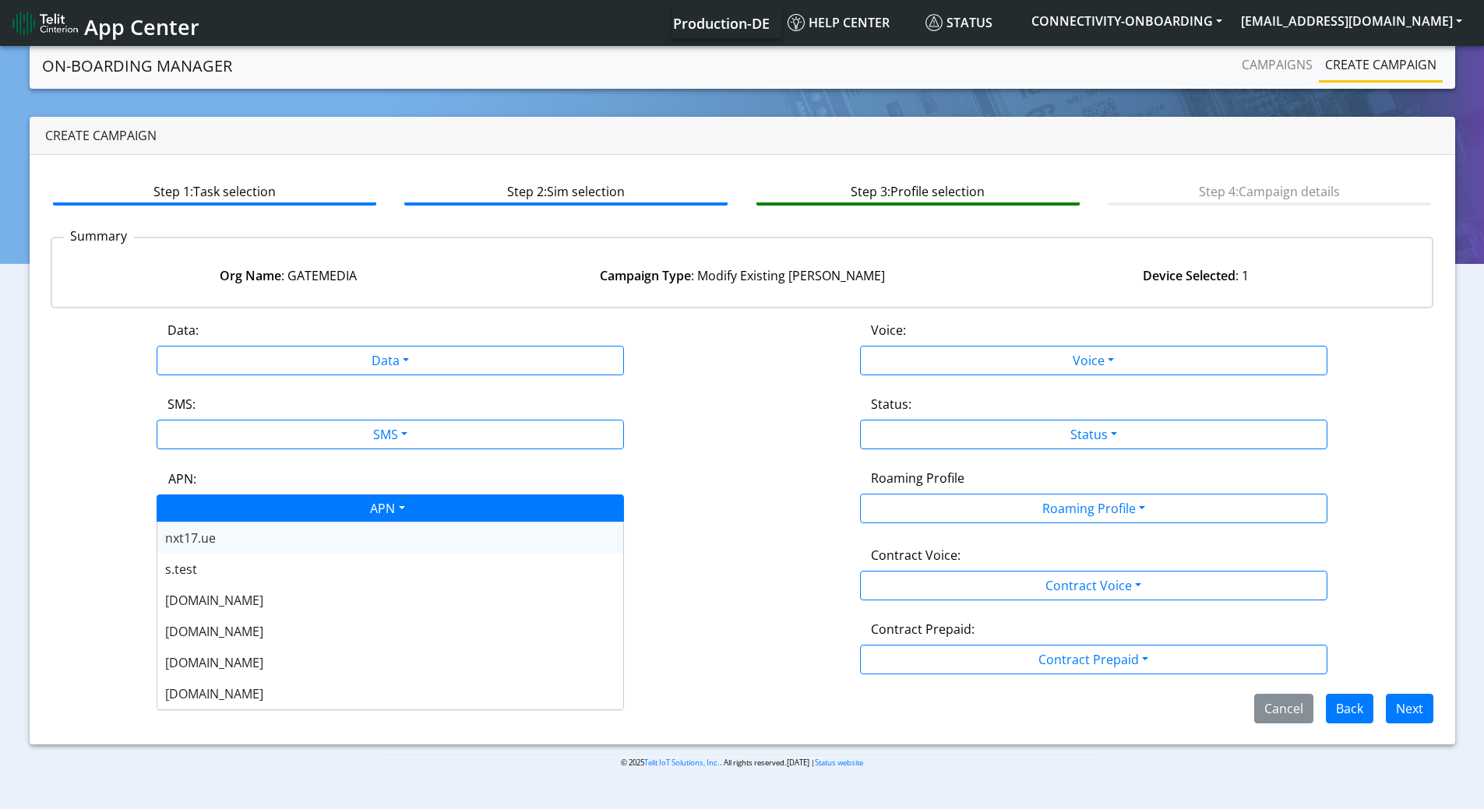
click at [347, 502] on div "APN" at bounding box center [386, 510] width 494 height 30
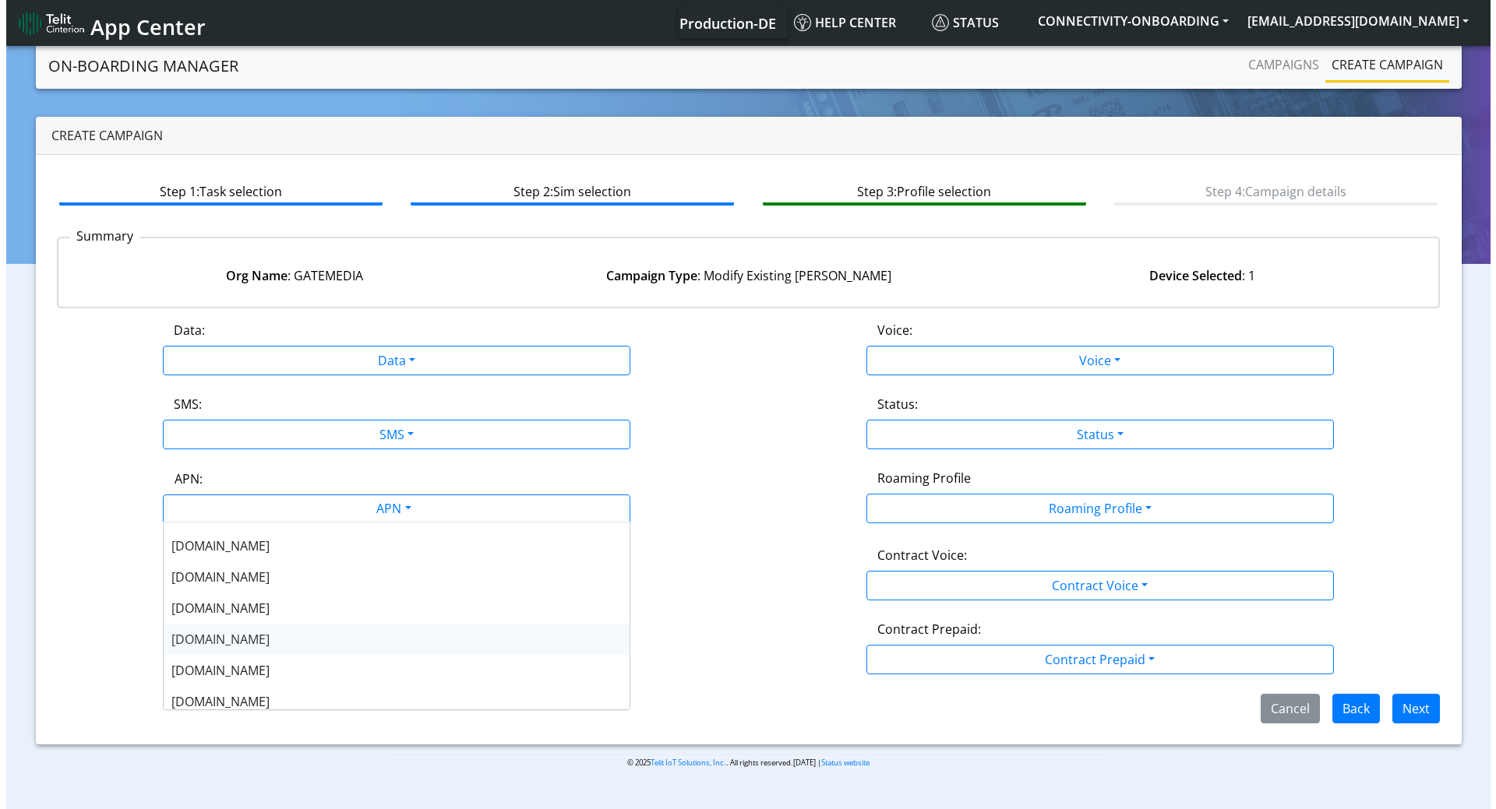
scroll to position [78, 0]
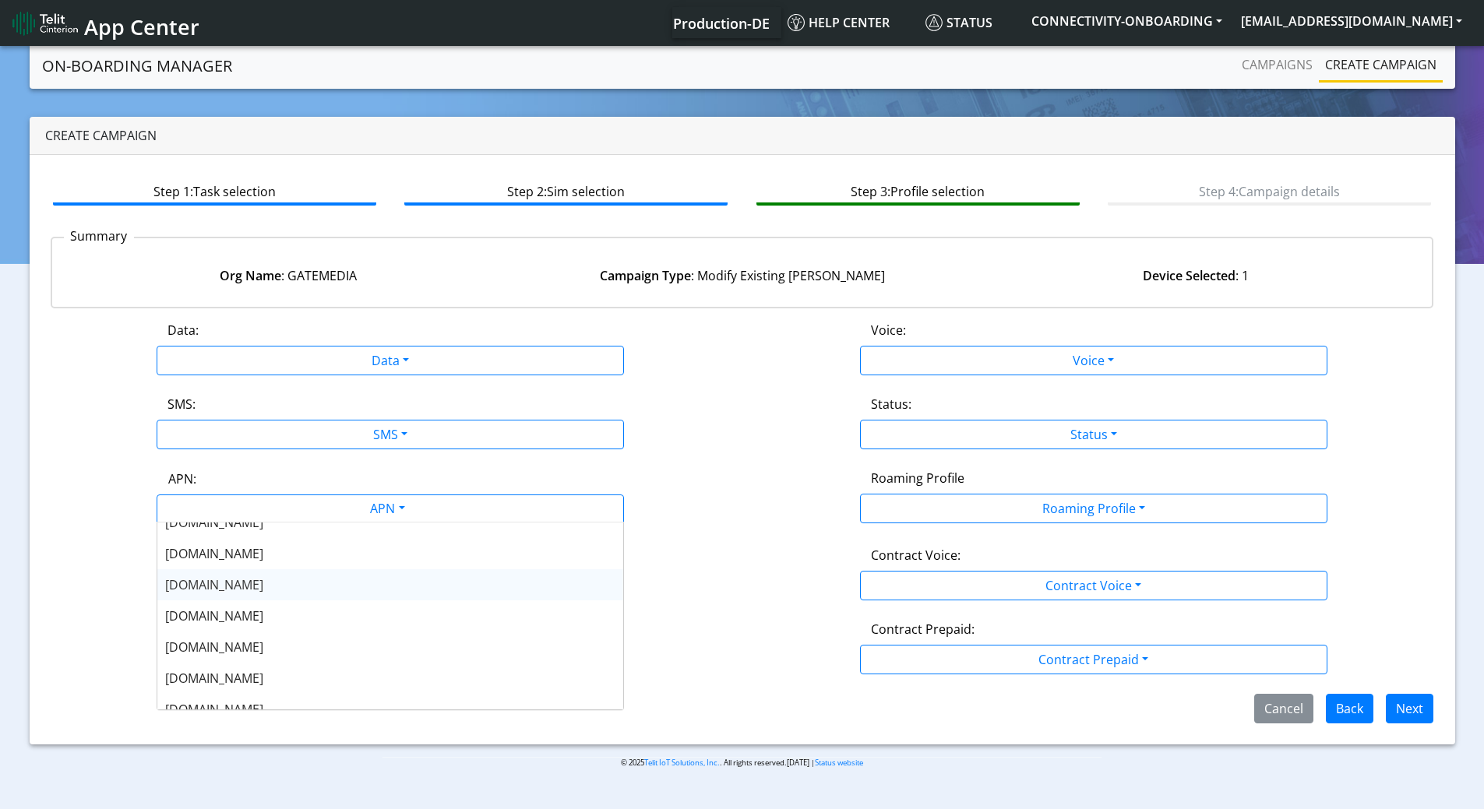
click at [210, 589] on span "nxt20b.net" at bounding box center [214, 584] width 98 height 17
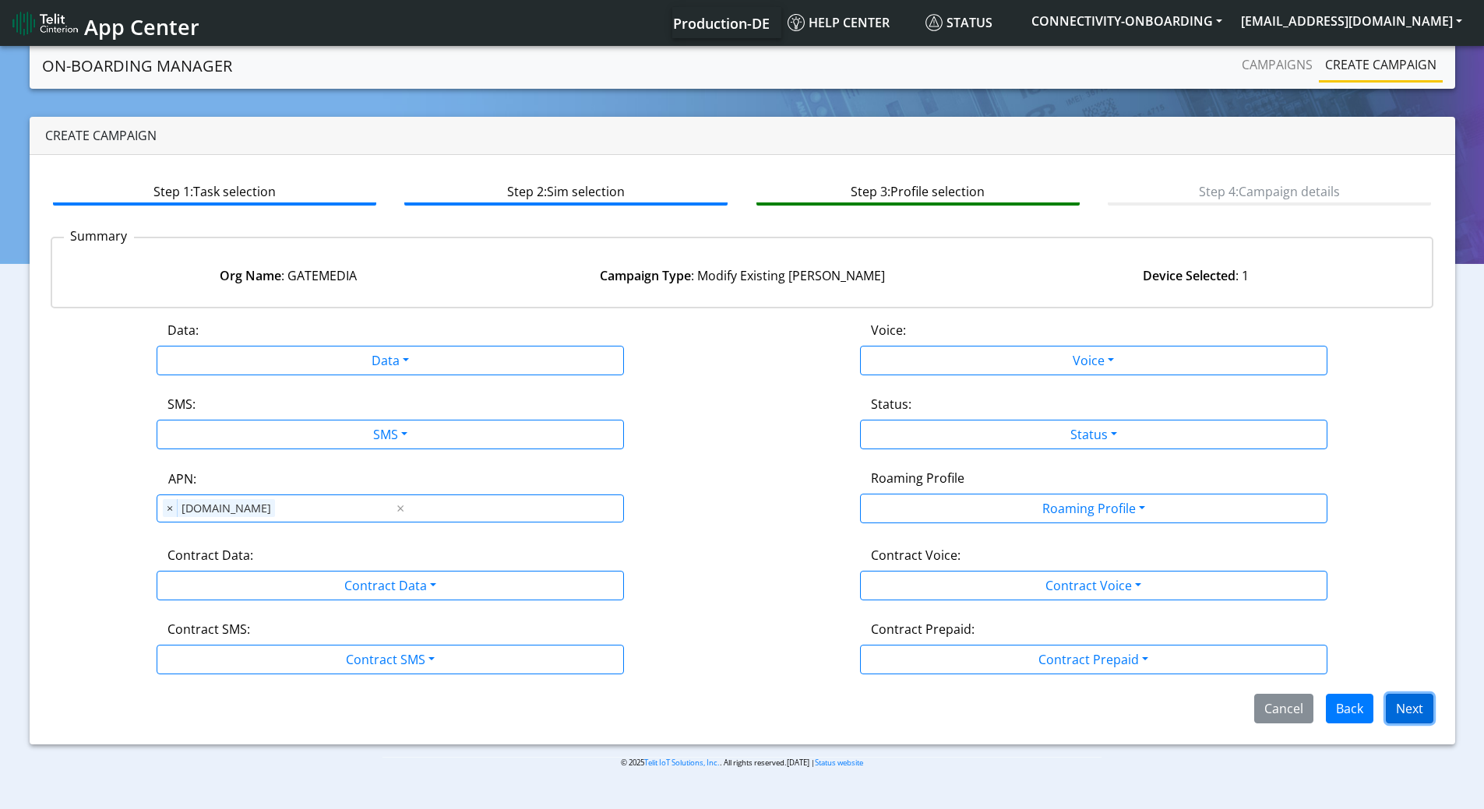
click at [1426, 707] on button "Next" at bounding box center [1410, 709] width 48 height 30
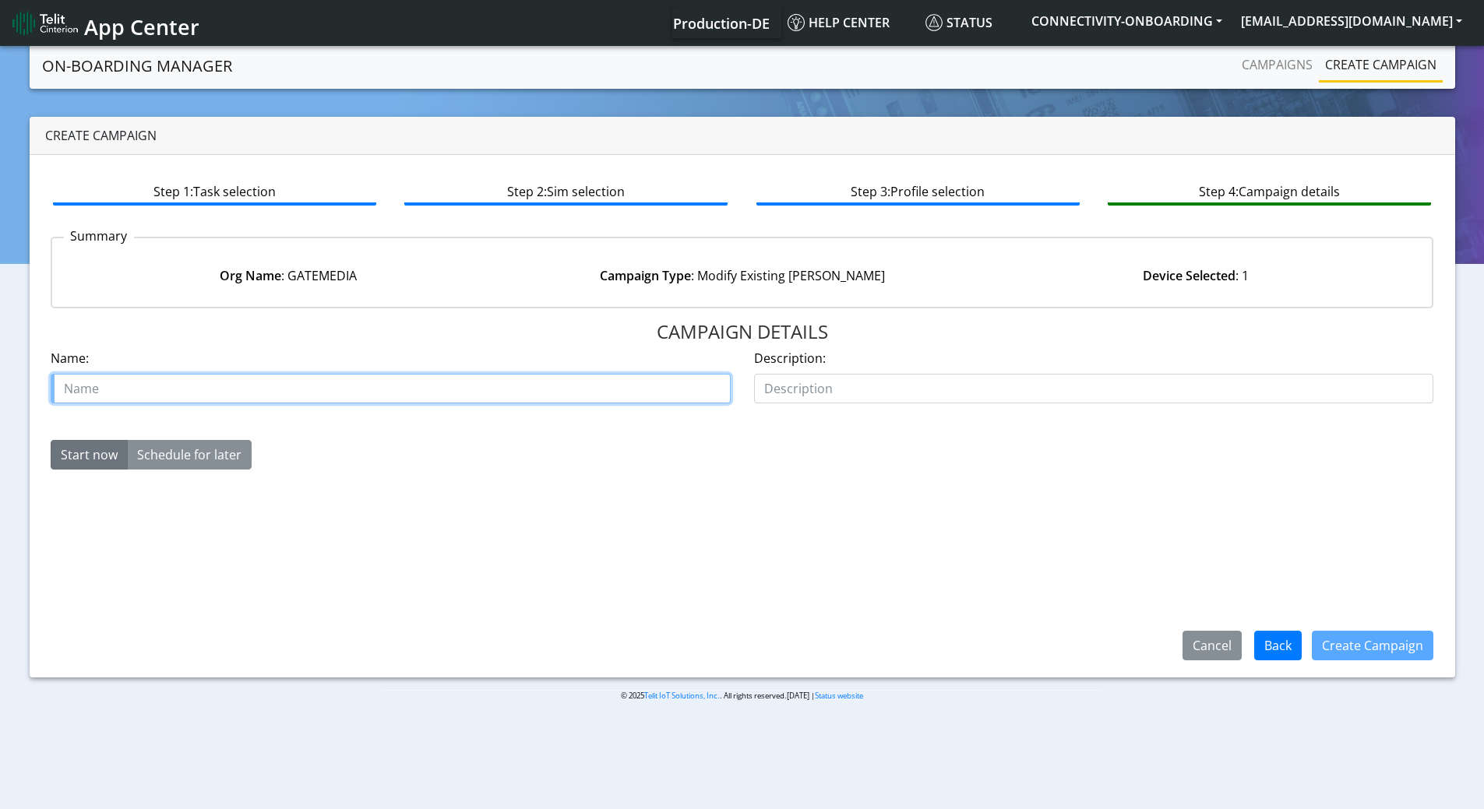
click at [377, 394] on input "text" at bounding box center [391, 389] width 680 height 30
type input "Update APN Gate Media"
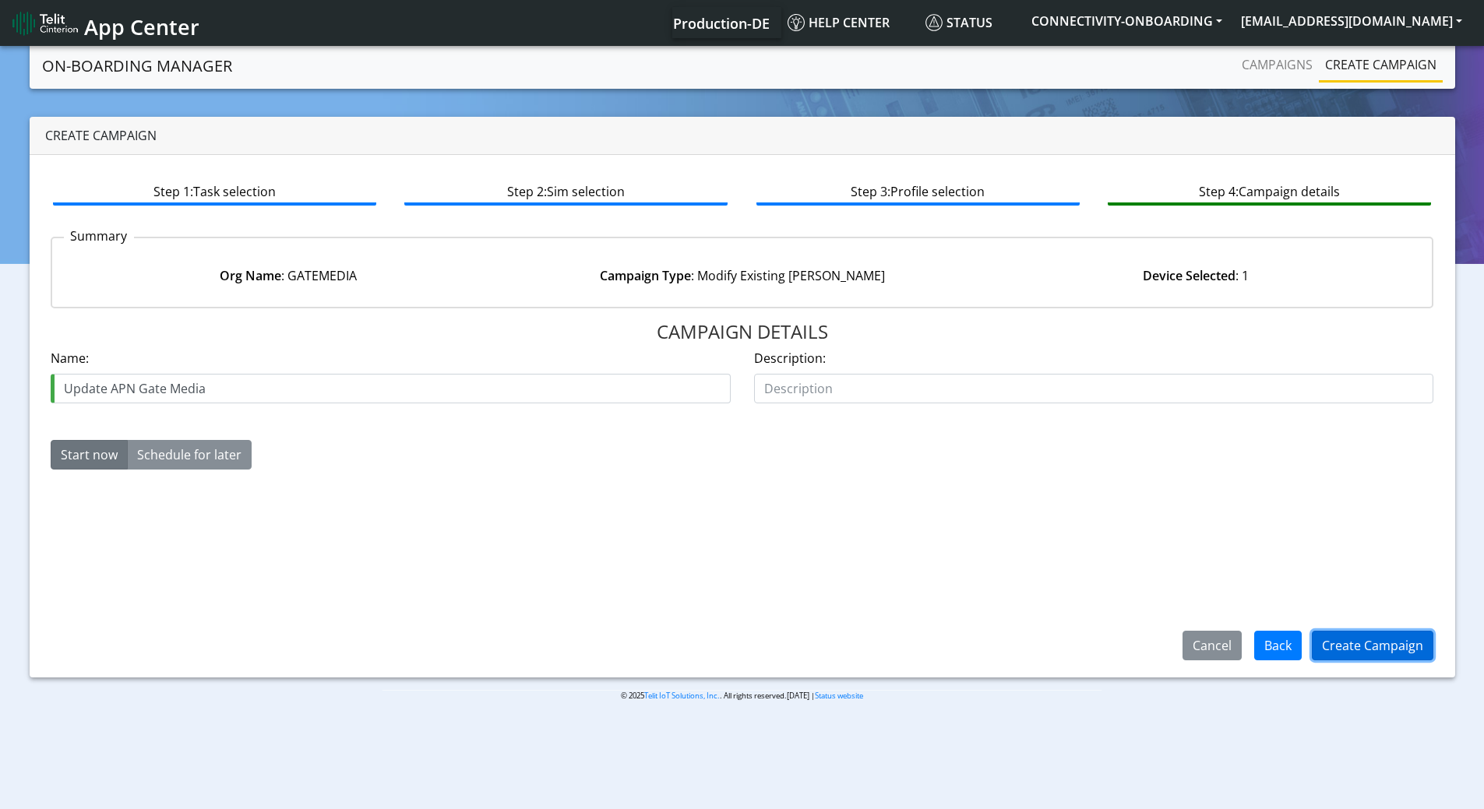
click at [1397, 650] on button "Create Campaign" at bounding box center [1373, 646] width 122 height 30
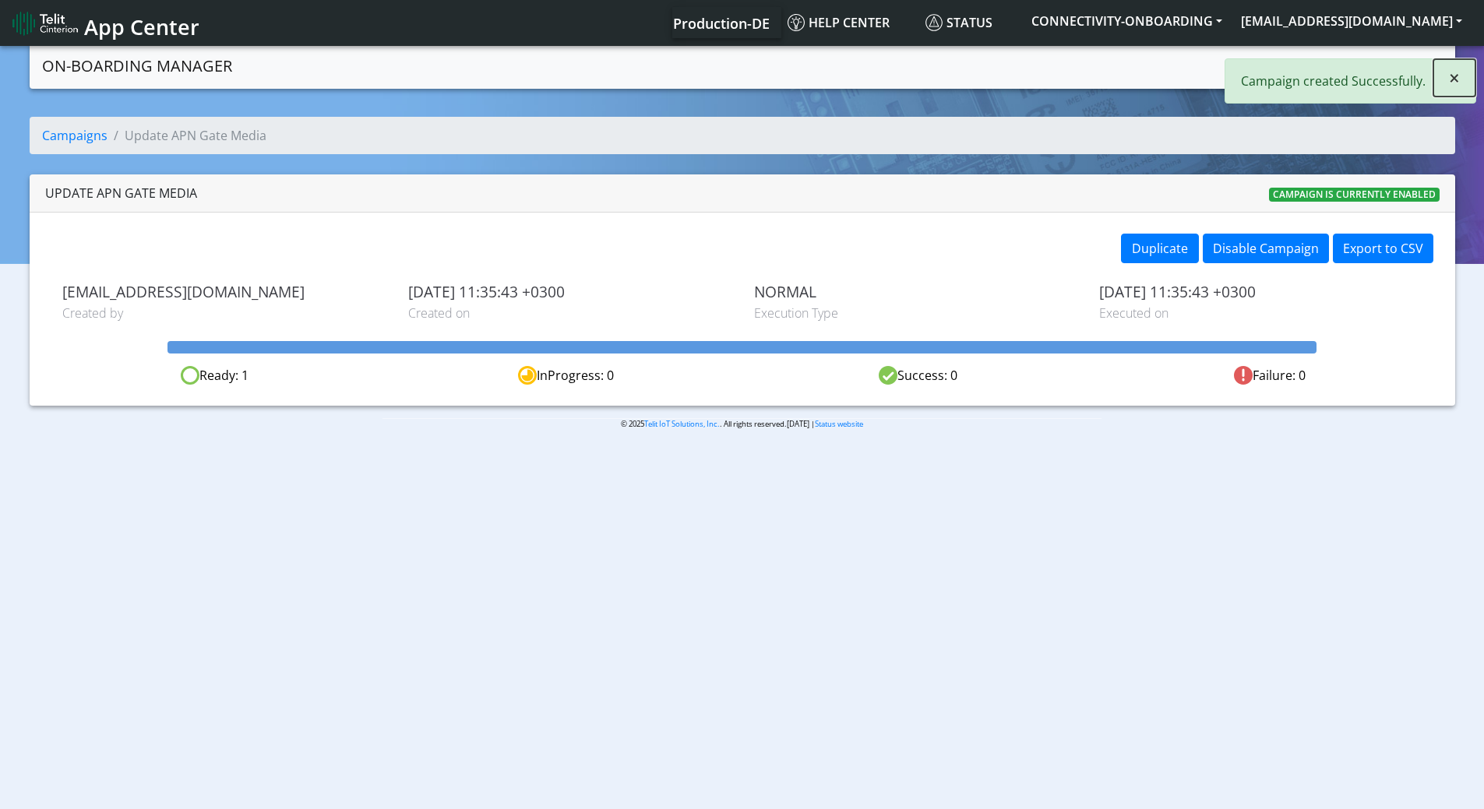
click at [1445, 80] on button "×" at bounding box center [1454, 77] width 42 height 37
click at [1256, 55] on link "Campaigns" at bounding box center [1277, 64] width 83 height 31
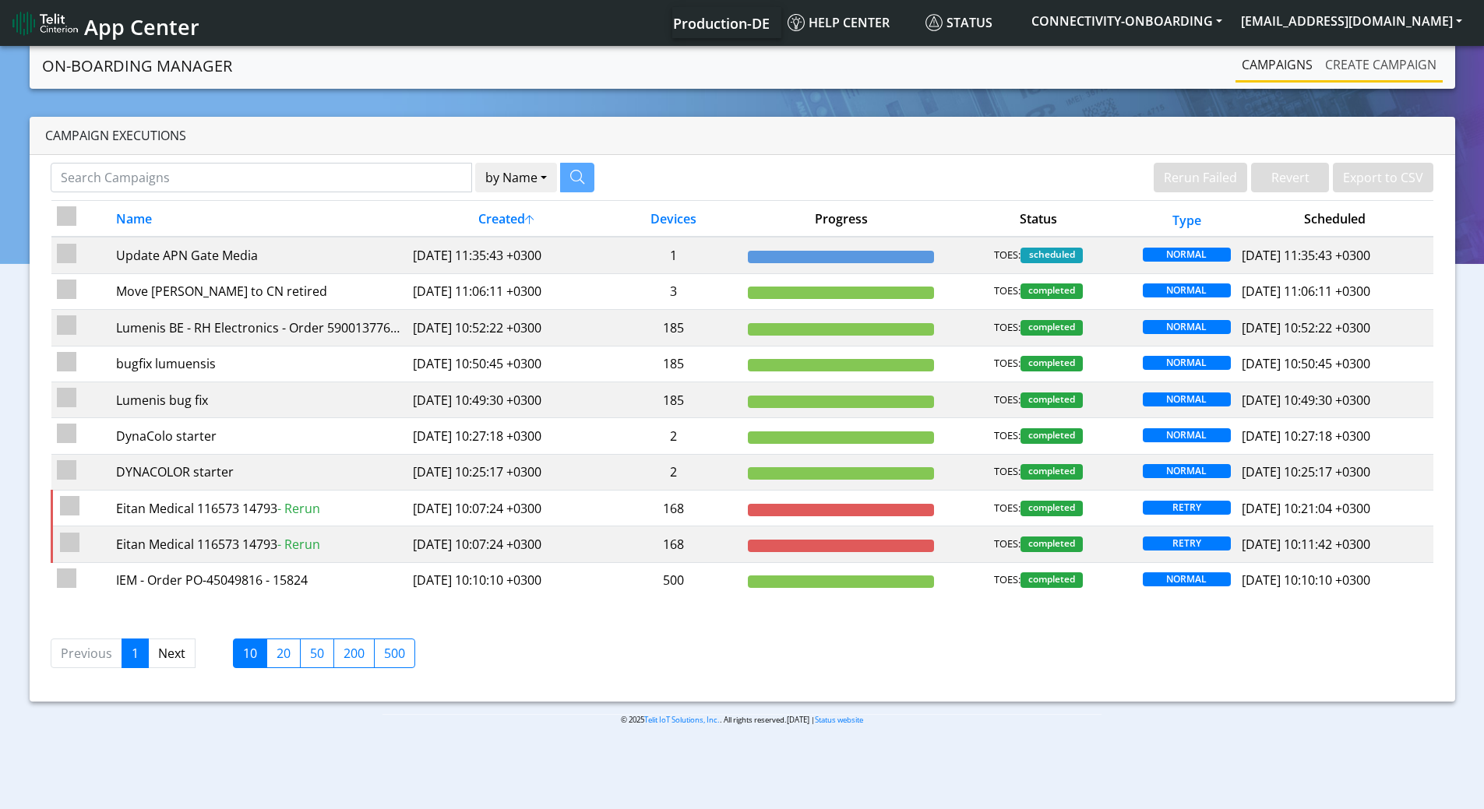
click at [1366, 75] on link "Create campaign" at bounding box center [1381, 64] width 124 height 31
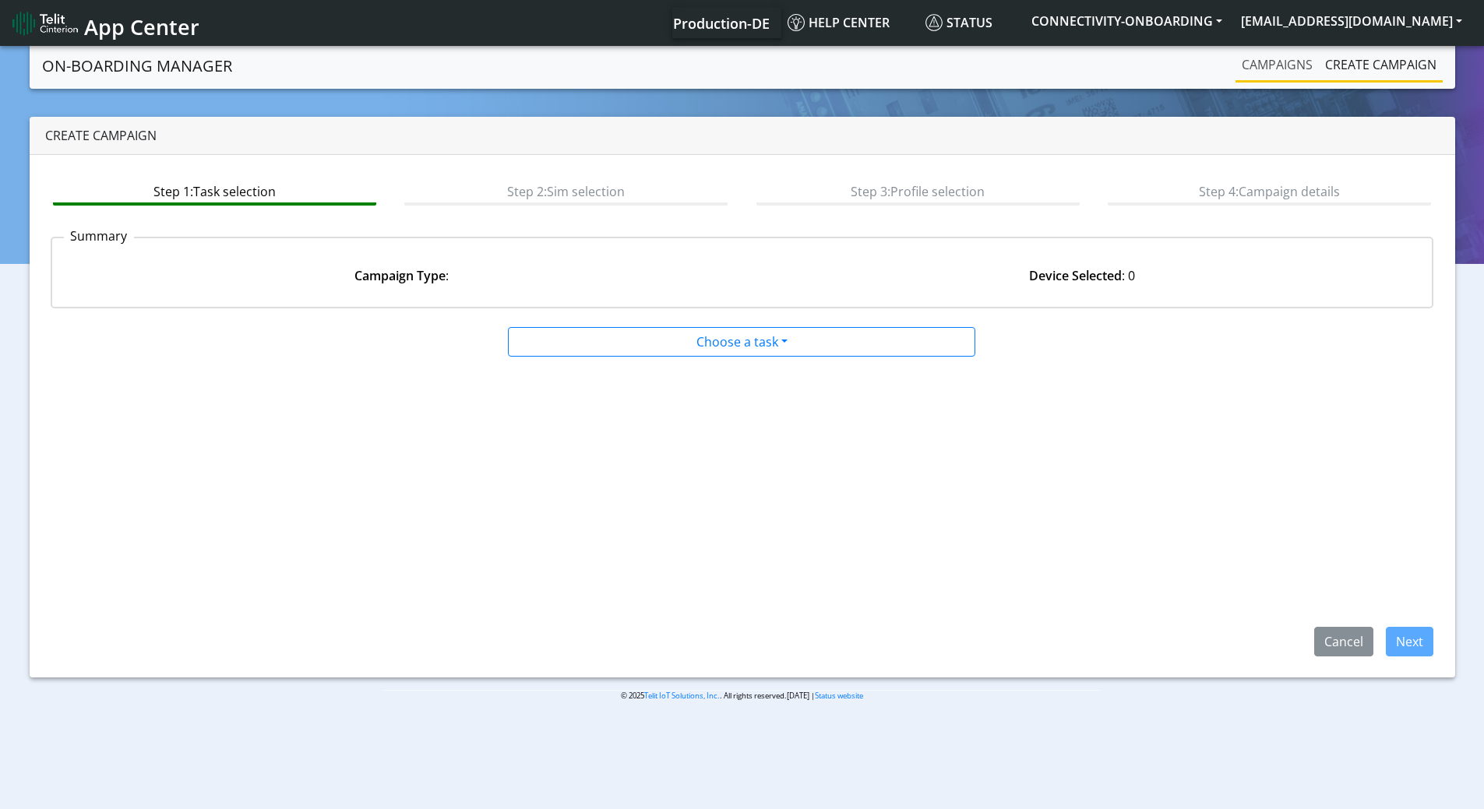
click at [1282, 62] on link "Campaigns" at bounding box center [1277, 64] width 83 height 31
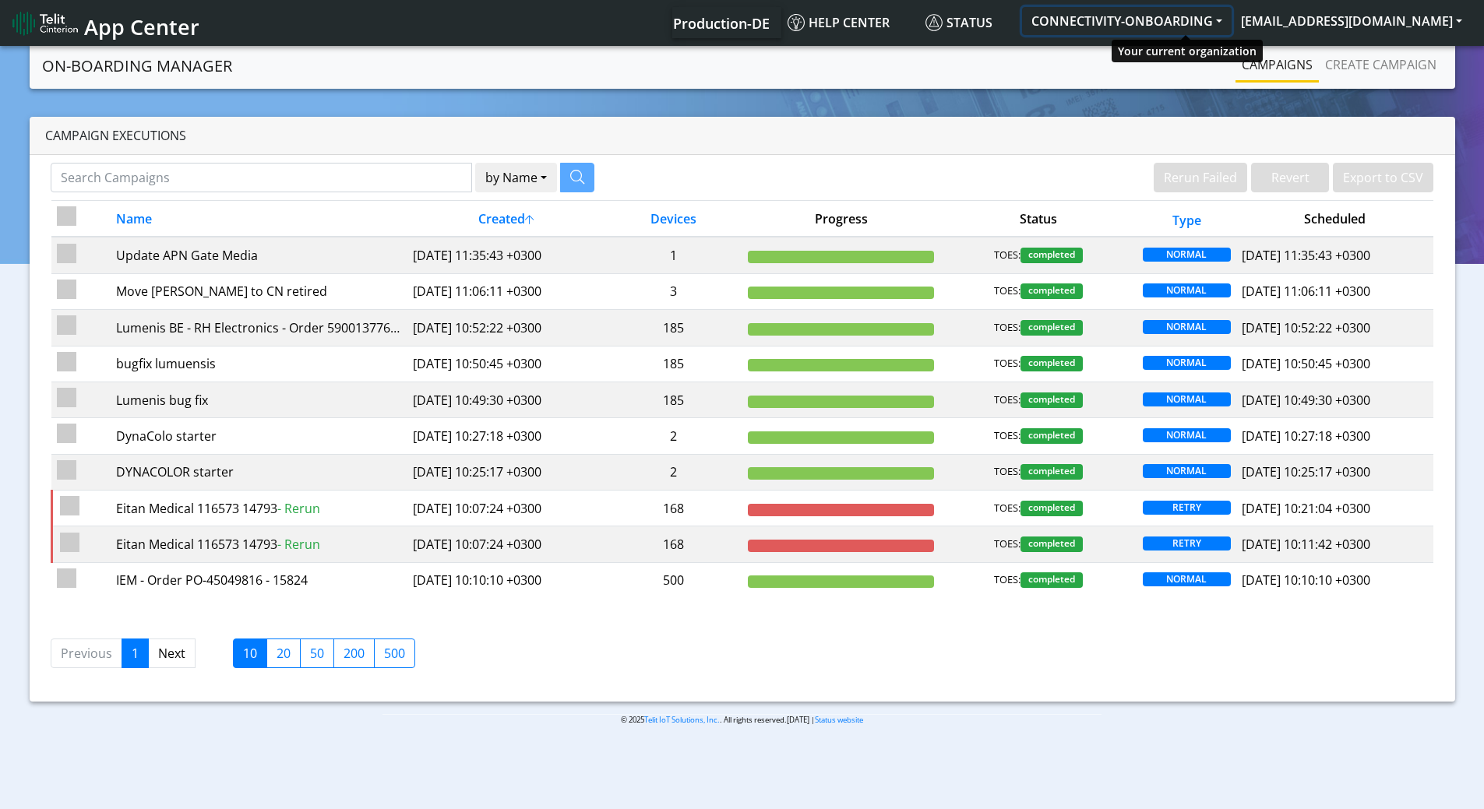
click at [1165, 18] on button "CONNECTIVITY-ONBOARDING" at bounding box center [1127, 21] width 210 height 28
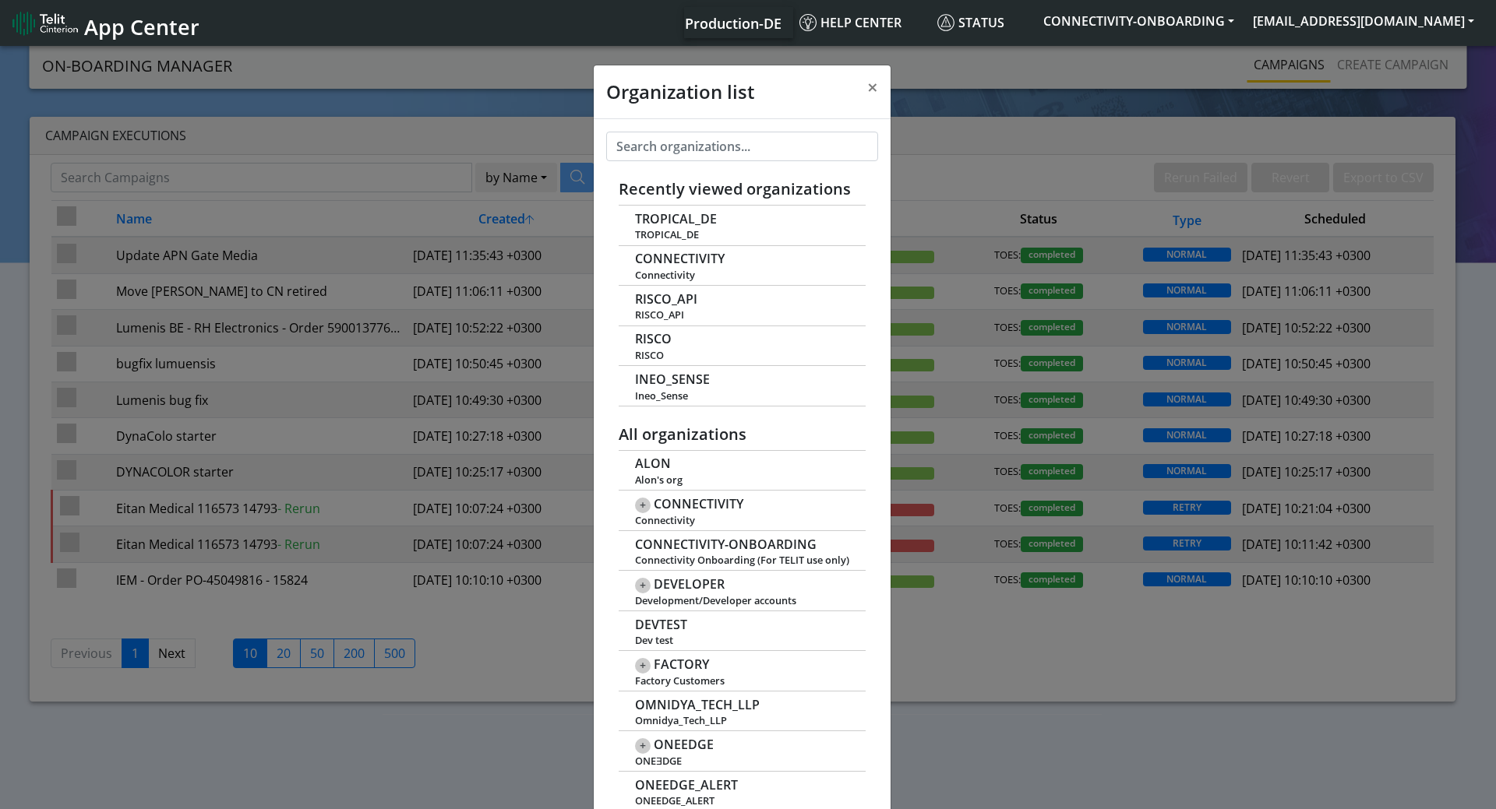
scroll to position [5, 0]
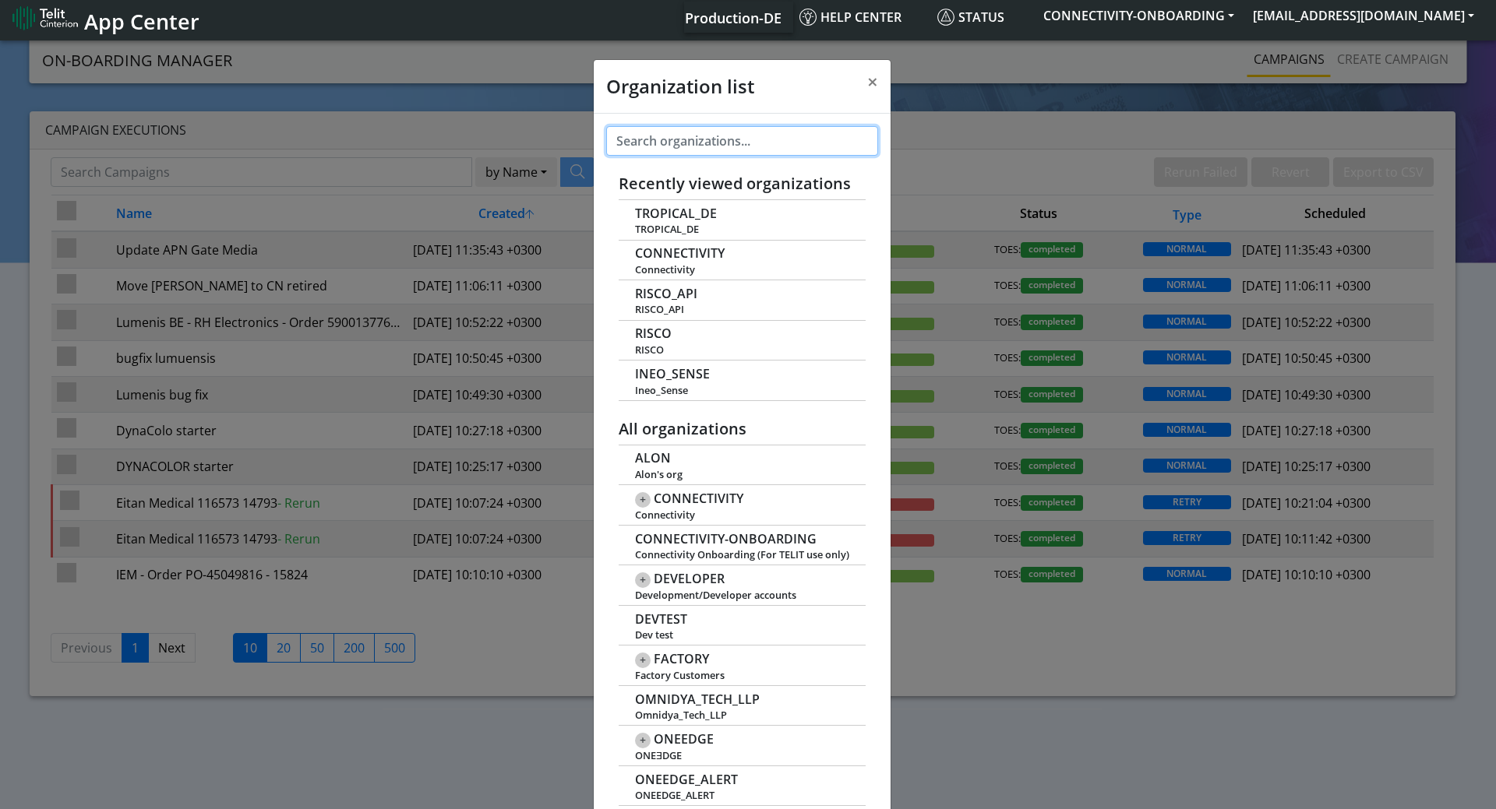
click at [716, 136] on input "text" at bounding box center [742, 141] width 272 height 30
paste input "GATEWISE"
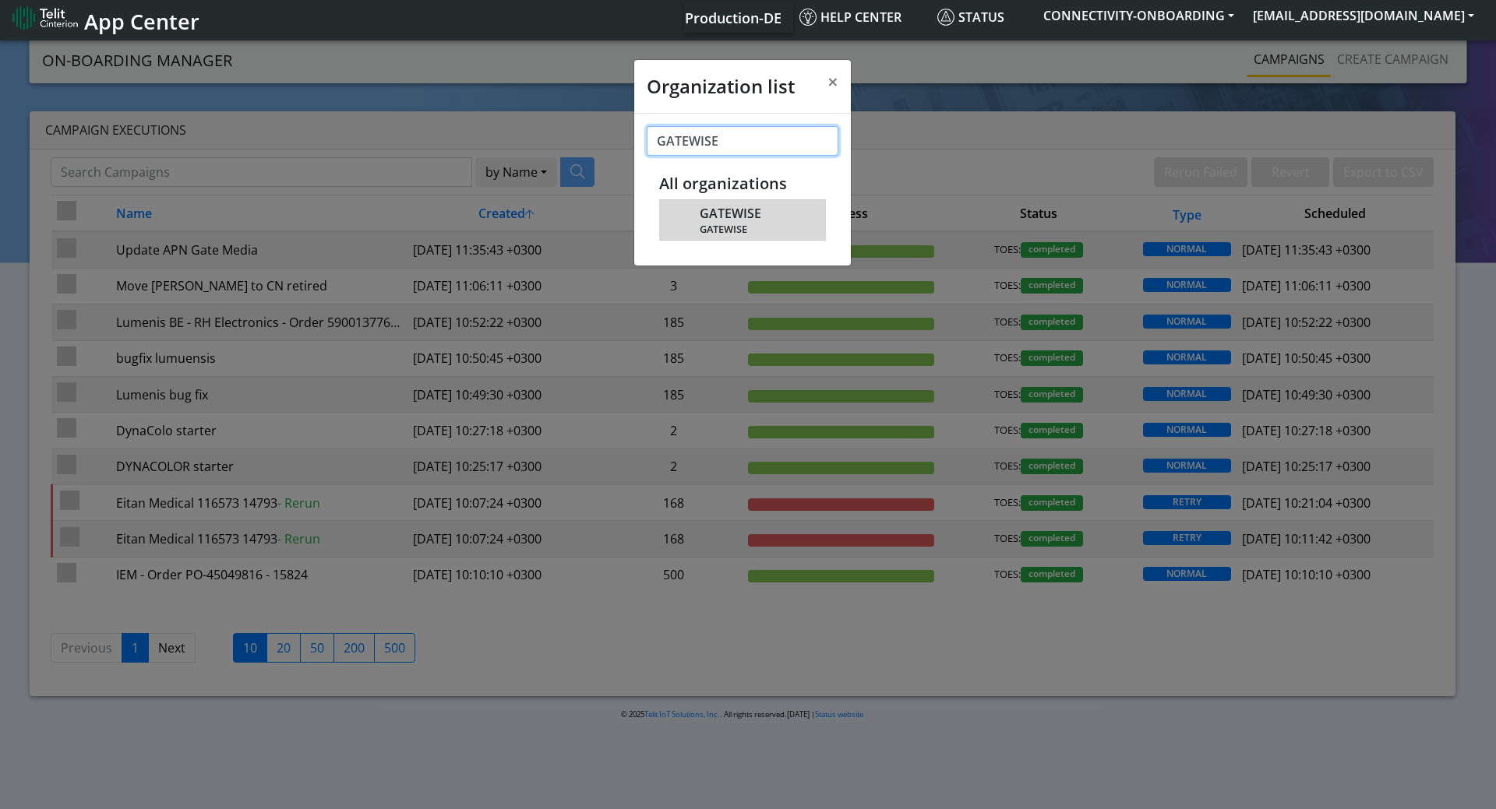
type input "GATEWISE"
click at [724, 220] on span "GATEWISE" at bounding box center [731, 213] width 62 height 15
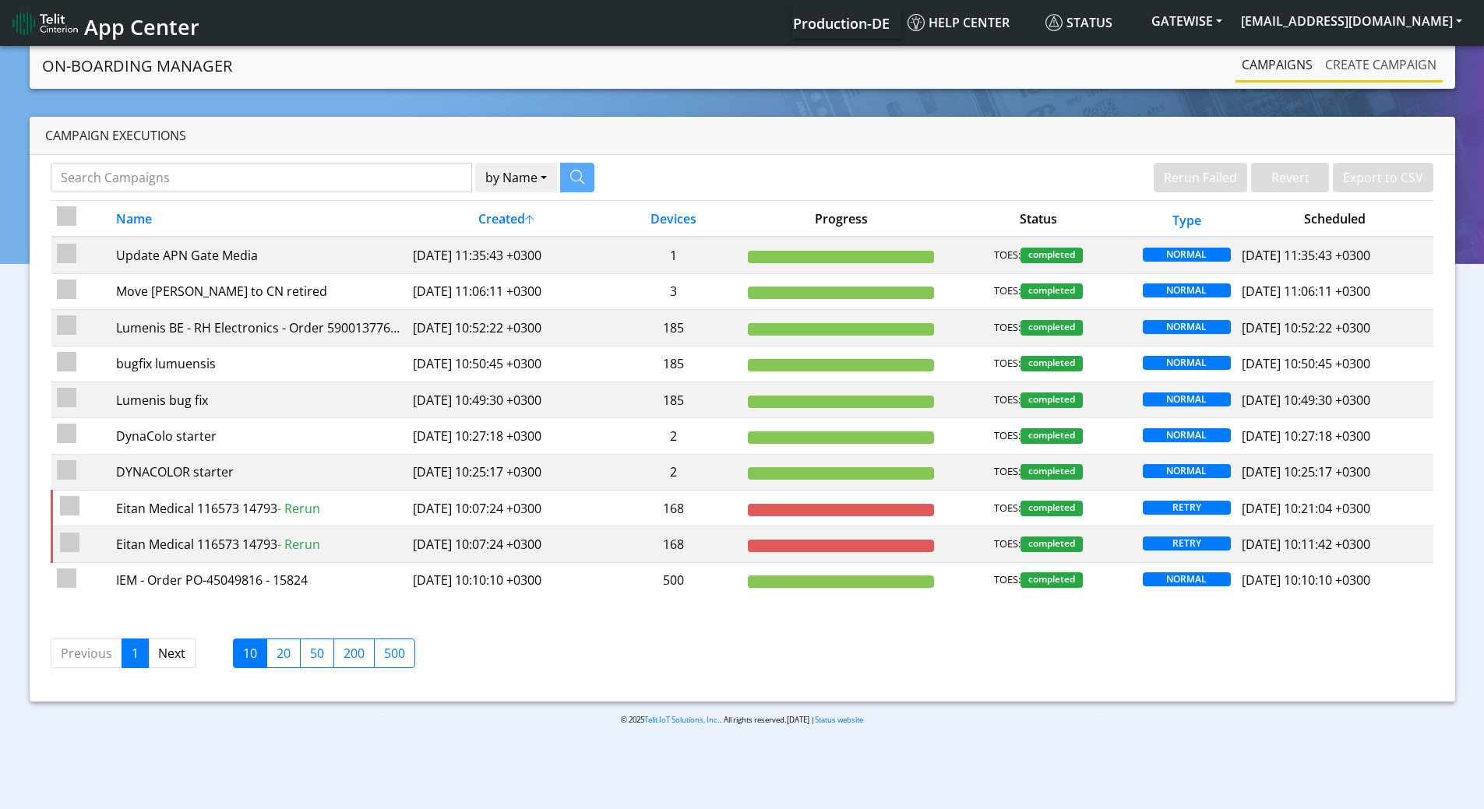
click at [1356, 72] on link "Create campaign" at bounding box center [1381, 64] width 124 height 31
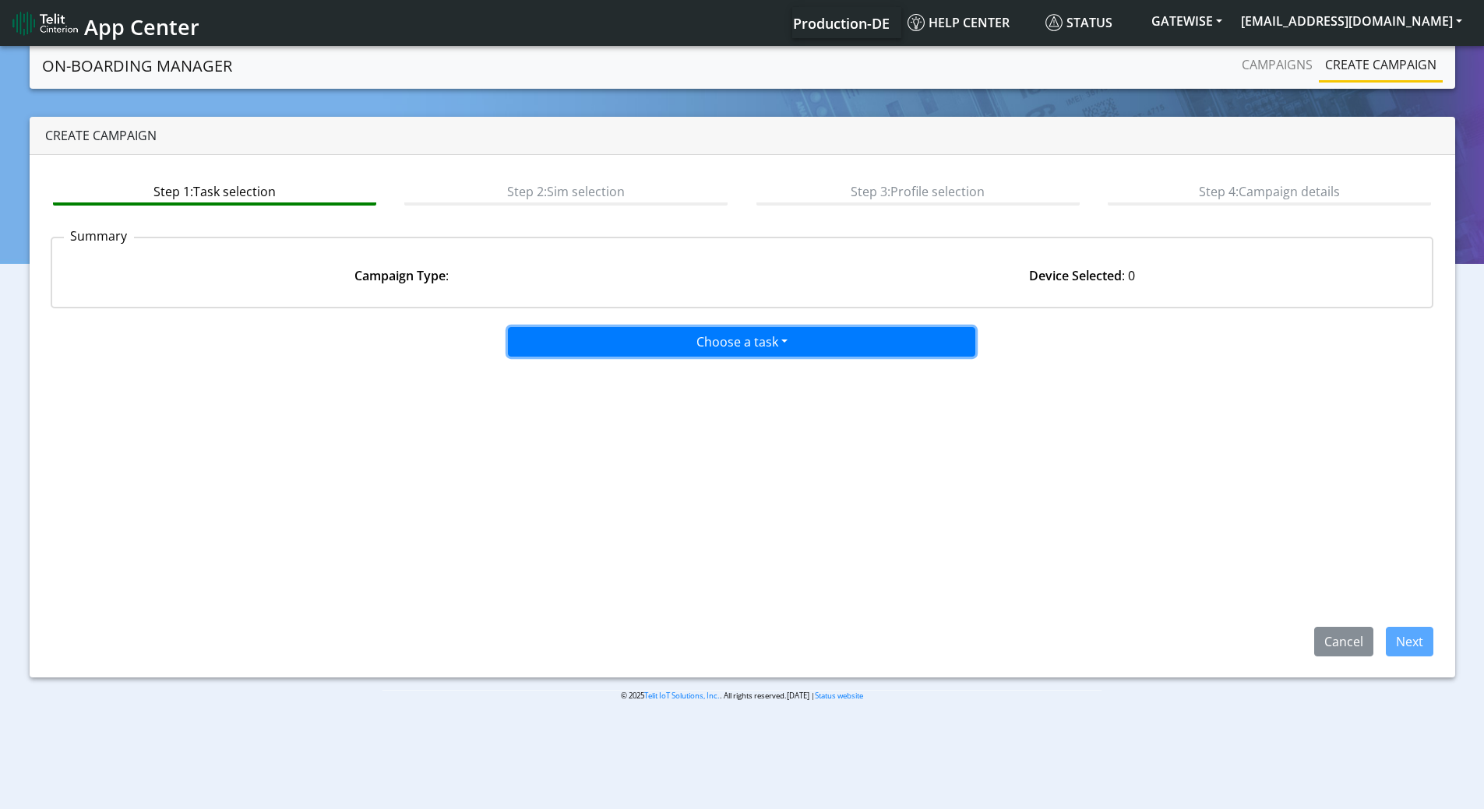
click at [756, 351] on button "Choose a task" at bounding box center [741, 342] width 467 height 30
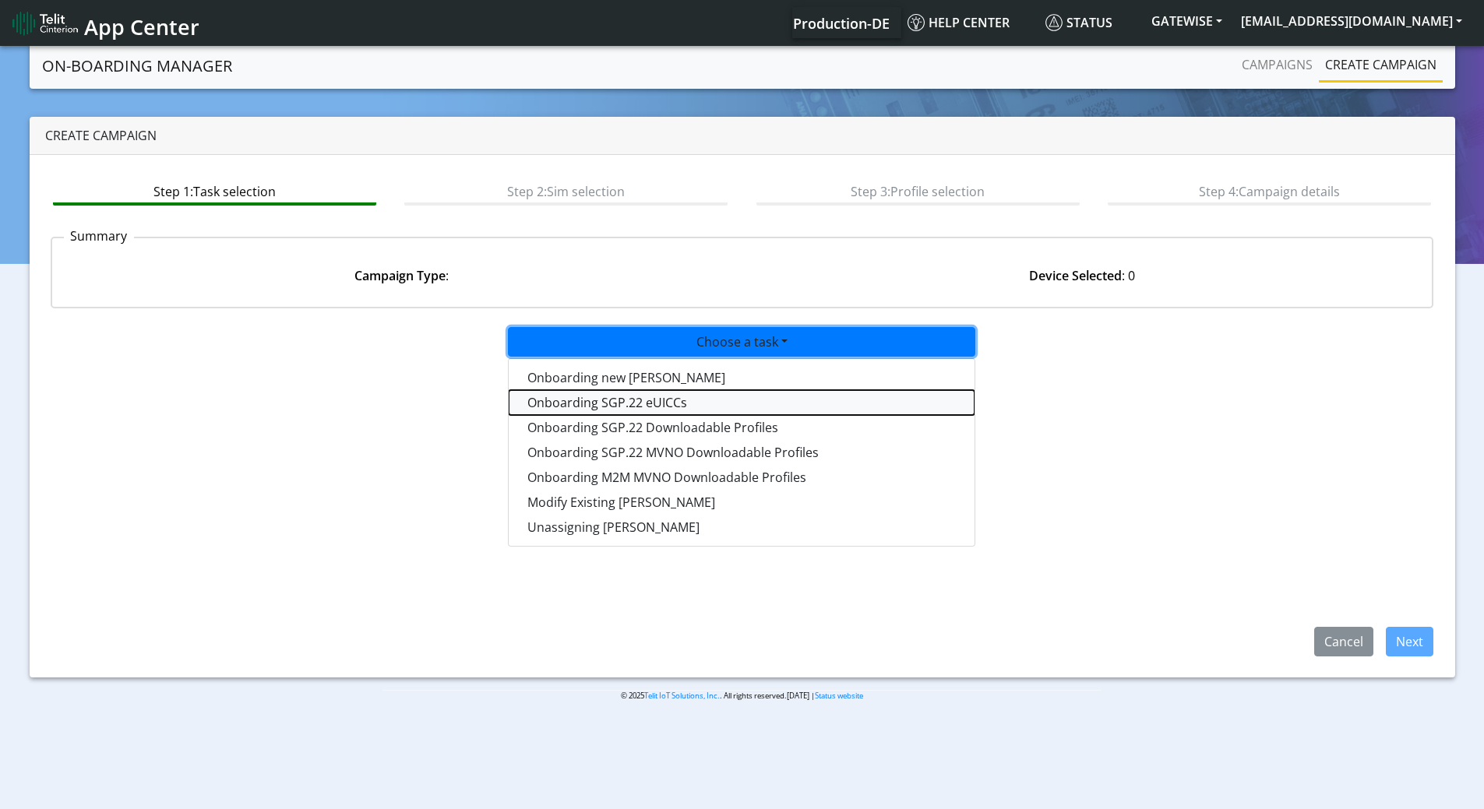
click at [604, 404] on tasksgp22eUICC-dropdown "Onboarding SGP.22 eUICCs" at bounding box center [742, 402] width 466 height 25
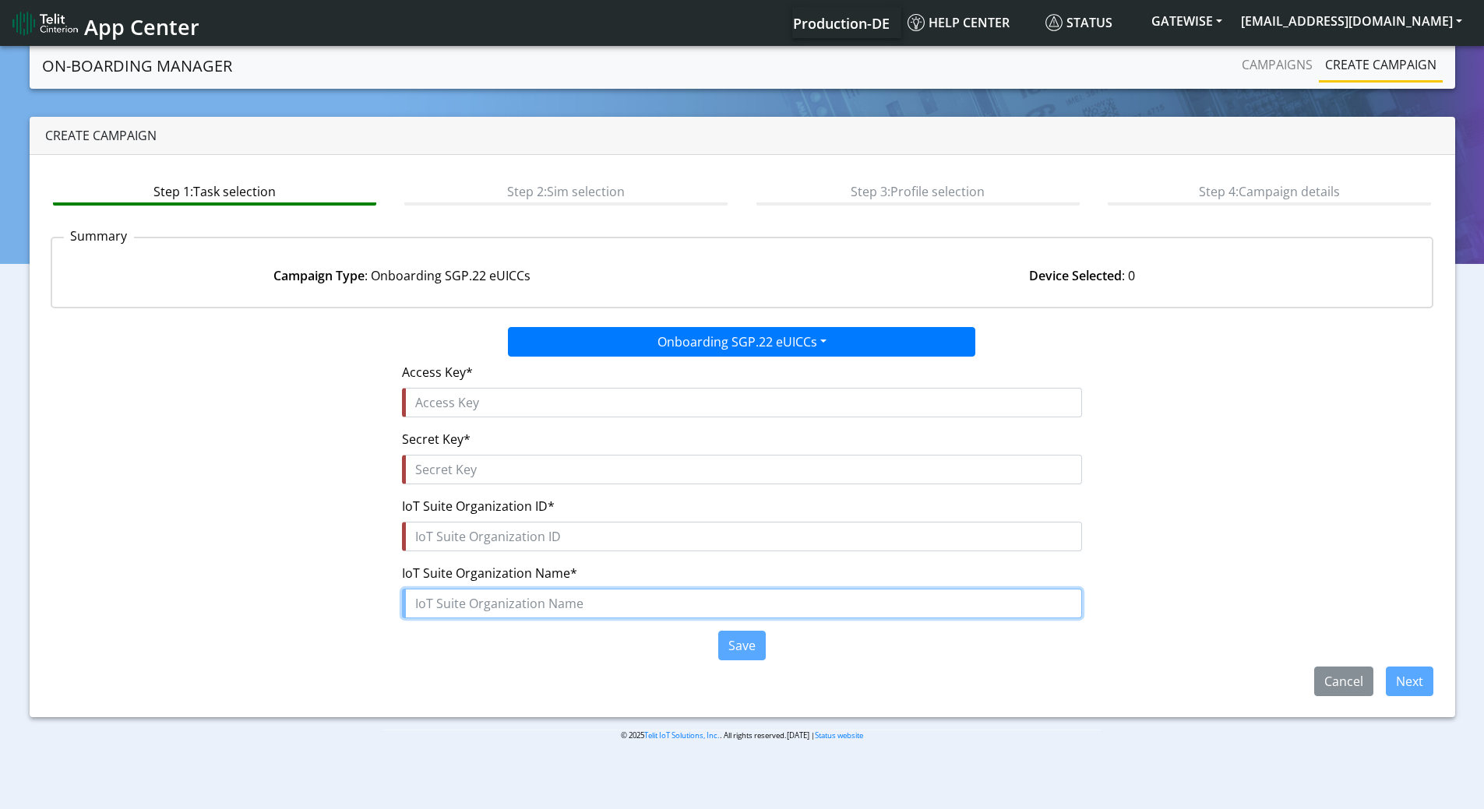
click at [471, 601] on input "text" at bounding box center [742, 604] width 680 height 30
paste input "Gatewise_Incorporated"
type input "Gatewise_Incorporated"
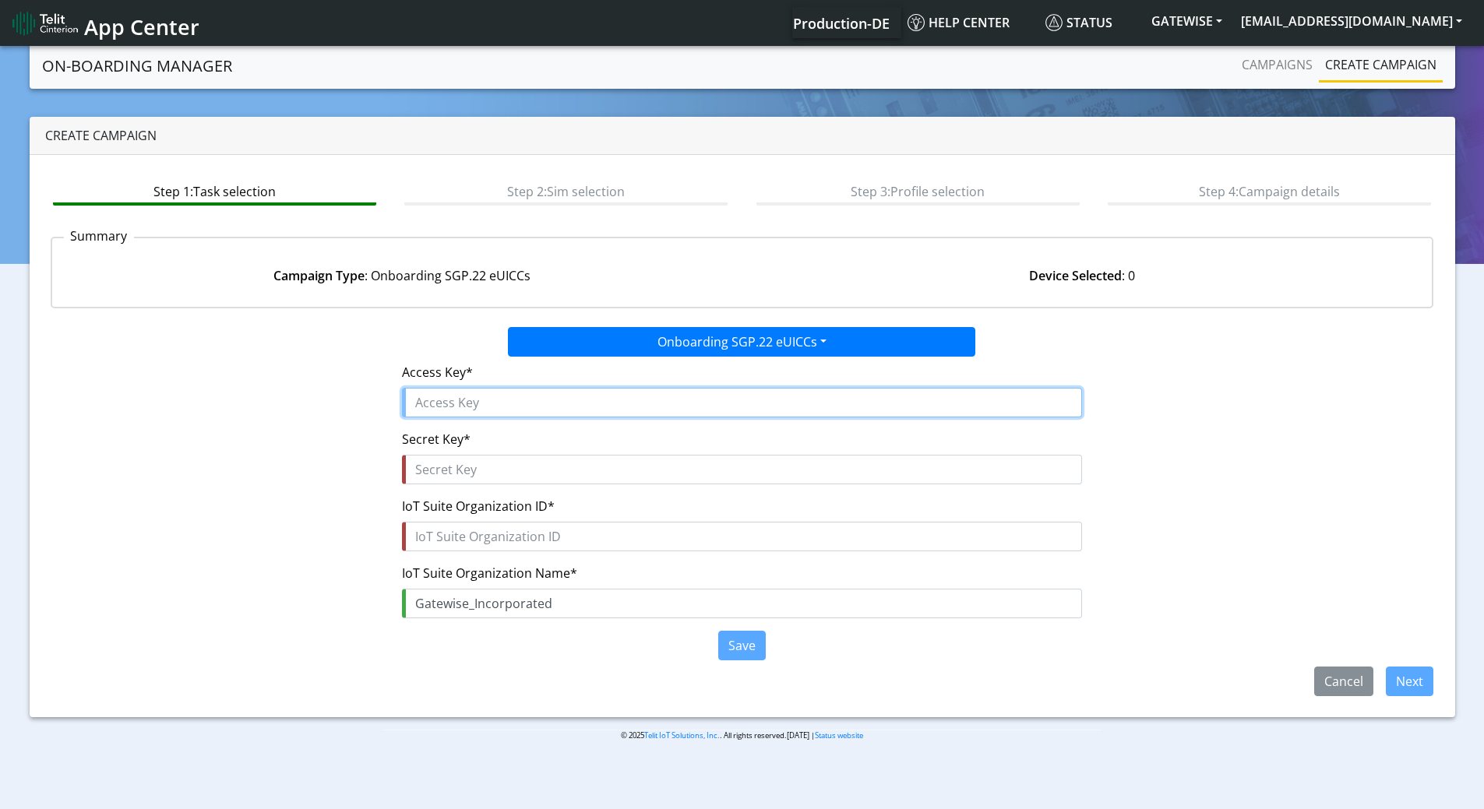
click at [462, 402] on input "text" at bounding box center [742, 403] width 680 height 30
paste input "FmNAoFOGn1n8fMJoX9eg"
type input "FmNAoFOGn1n8fMJoX9eg"
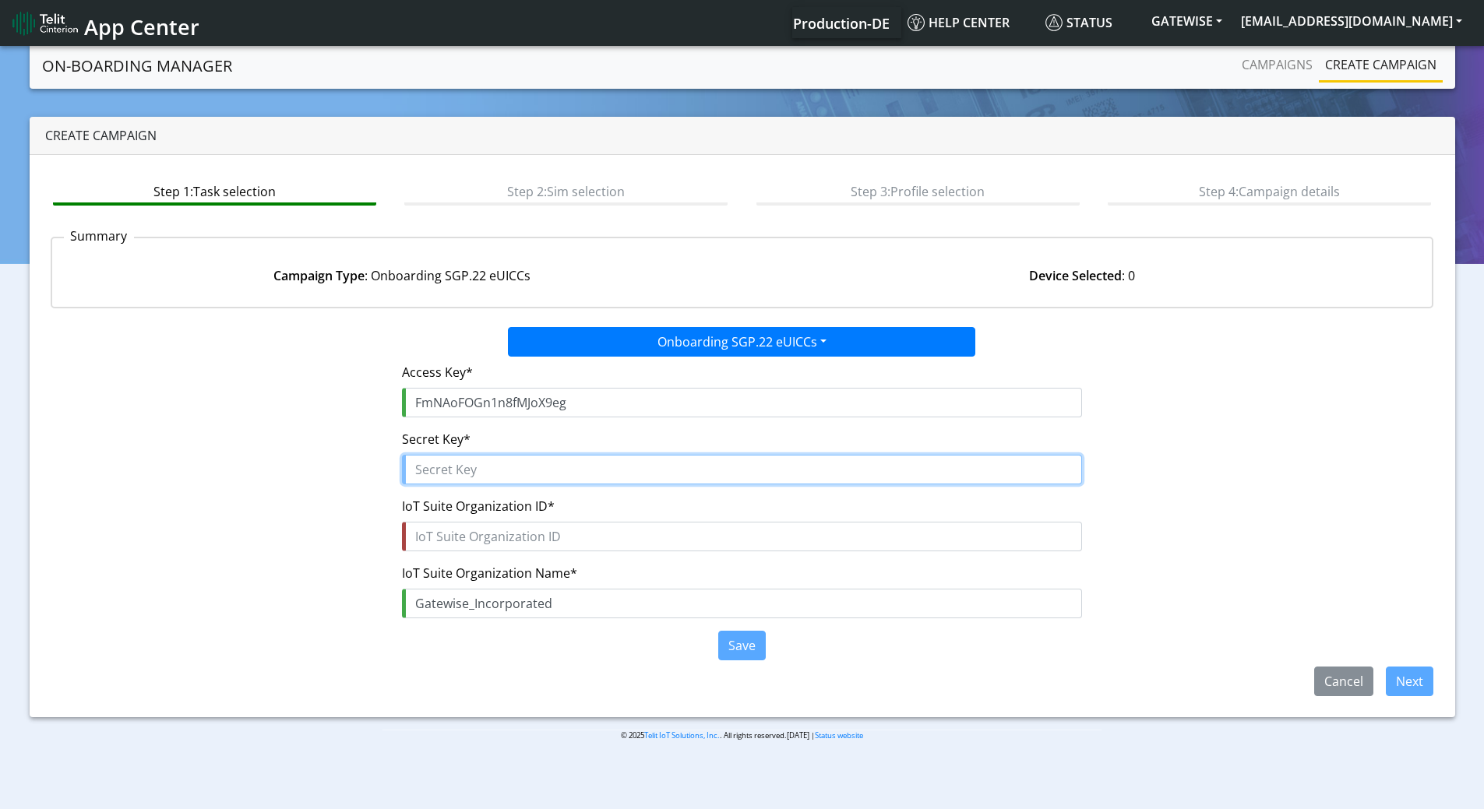
click at [501, 471] on input "text" at bounding box center [742, 470] width 680 height 30
paste input "wvU0NMXGyqPGIrLLw2xY1$qNkYKRr8YzgkLKLezb"
type input "wvU0NMXGyqPGIrLLw2xY1$qNkYKRr8YzgkLKLezb"
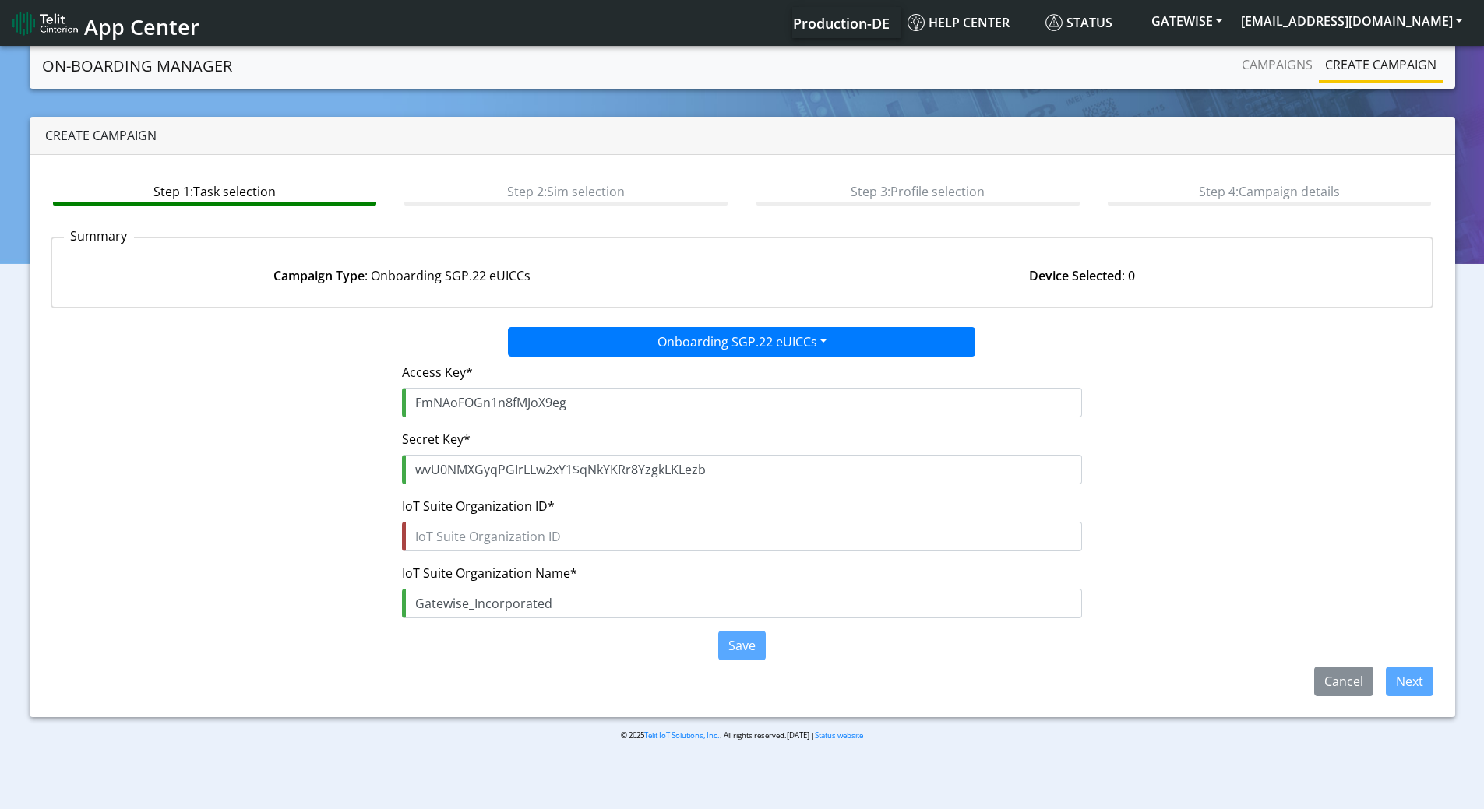
click at [456, 552] on form "Access Key* FmNAoFOGn1n8fMJoX9eg Secret Key* wvU0NMXGyqPGIrLLw2xY1$qNkYKRr8Yzgk…" at bounding box center [742, 512] width 680 height 310
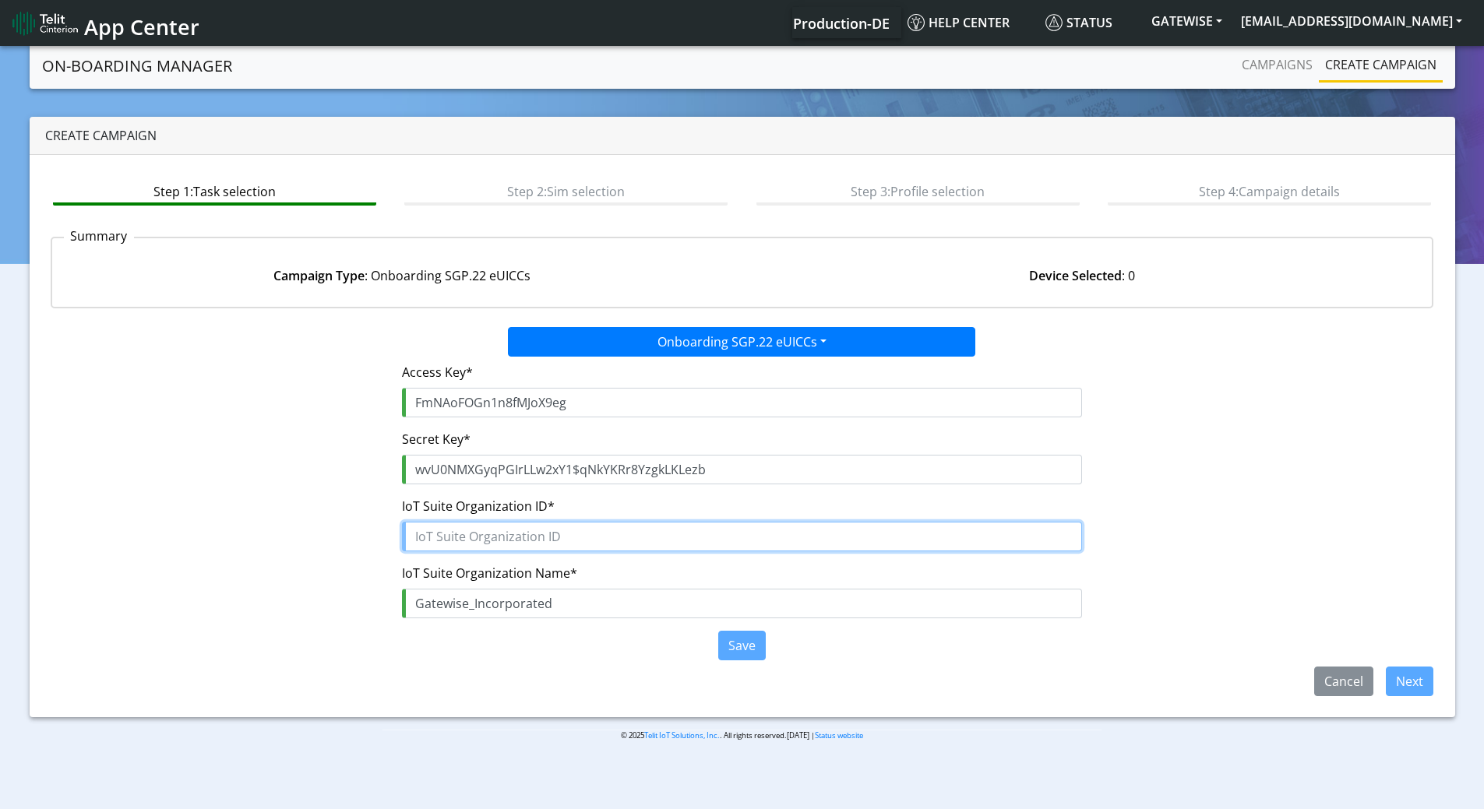
click at [464, 537] on input "text" at bounding box center [742, 537] width 680 height 30
paste input "43802c7b-defe-4e61-a1cd-ff9a502efdd1"
type input "43802c7b-defe-4e61-a1cd-ff9a502efdd1"
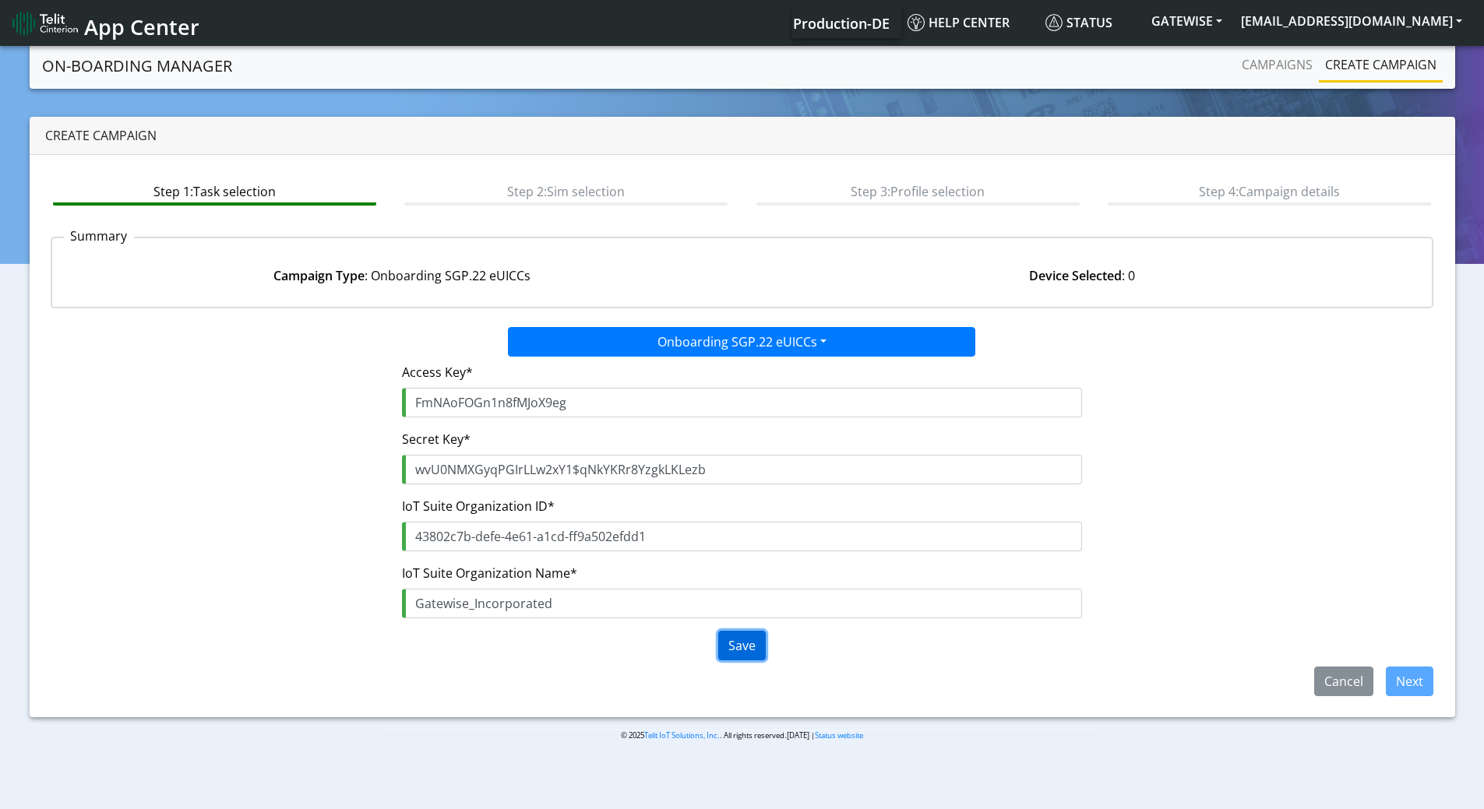
click at [725, 642] on button "Save" at bounding box center [742, 646] width 48 height 30
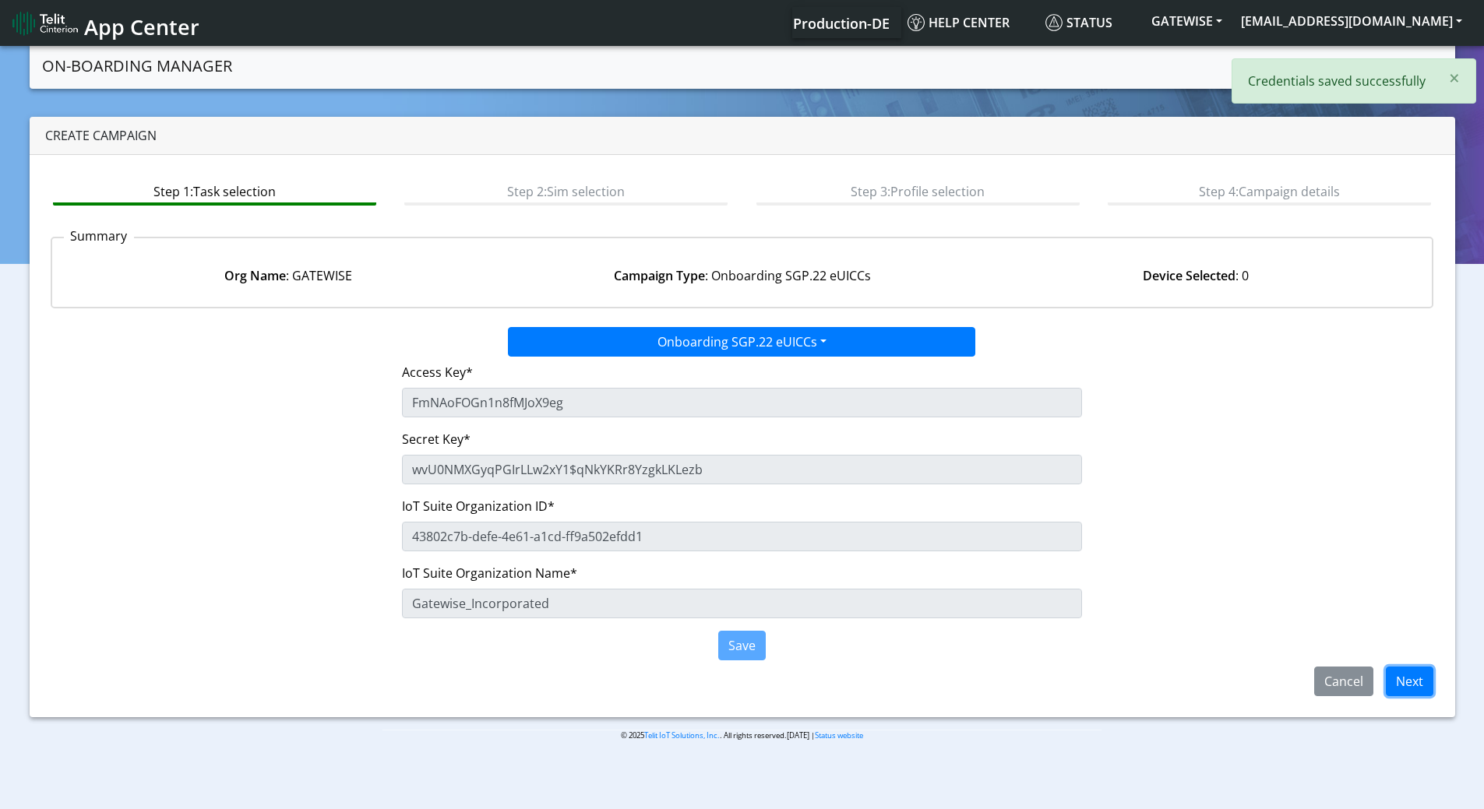
click at [1405, 690] on button "Next" at bounding box center [1410, 682] width 48 height 30
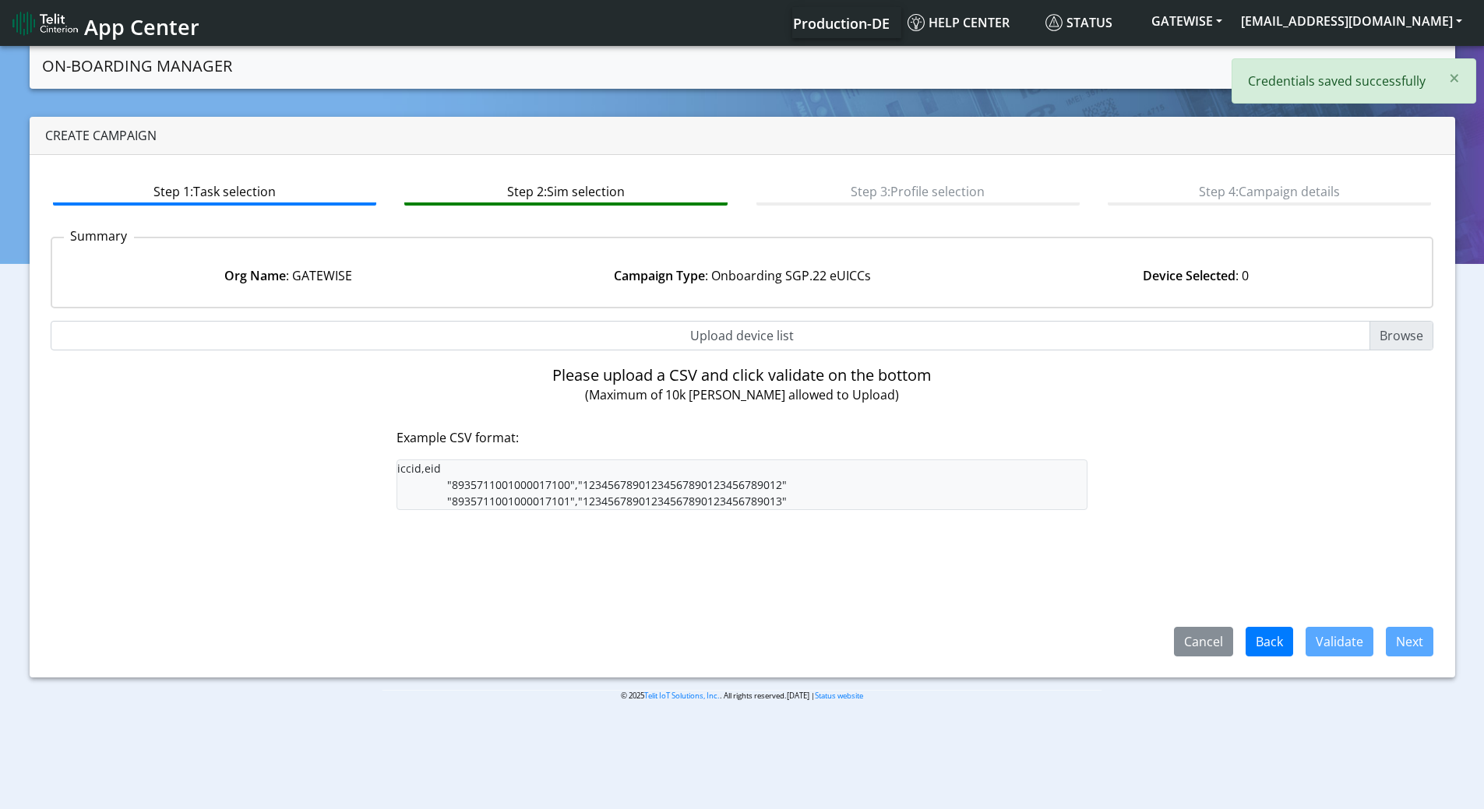
click at [694, 337] on input "Upload device list" at bounding box center [743, 336] width 1384 height 30
type input "C:\fakepath\SGP Onboarding CSV.csv"
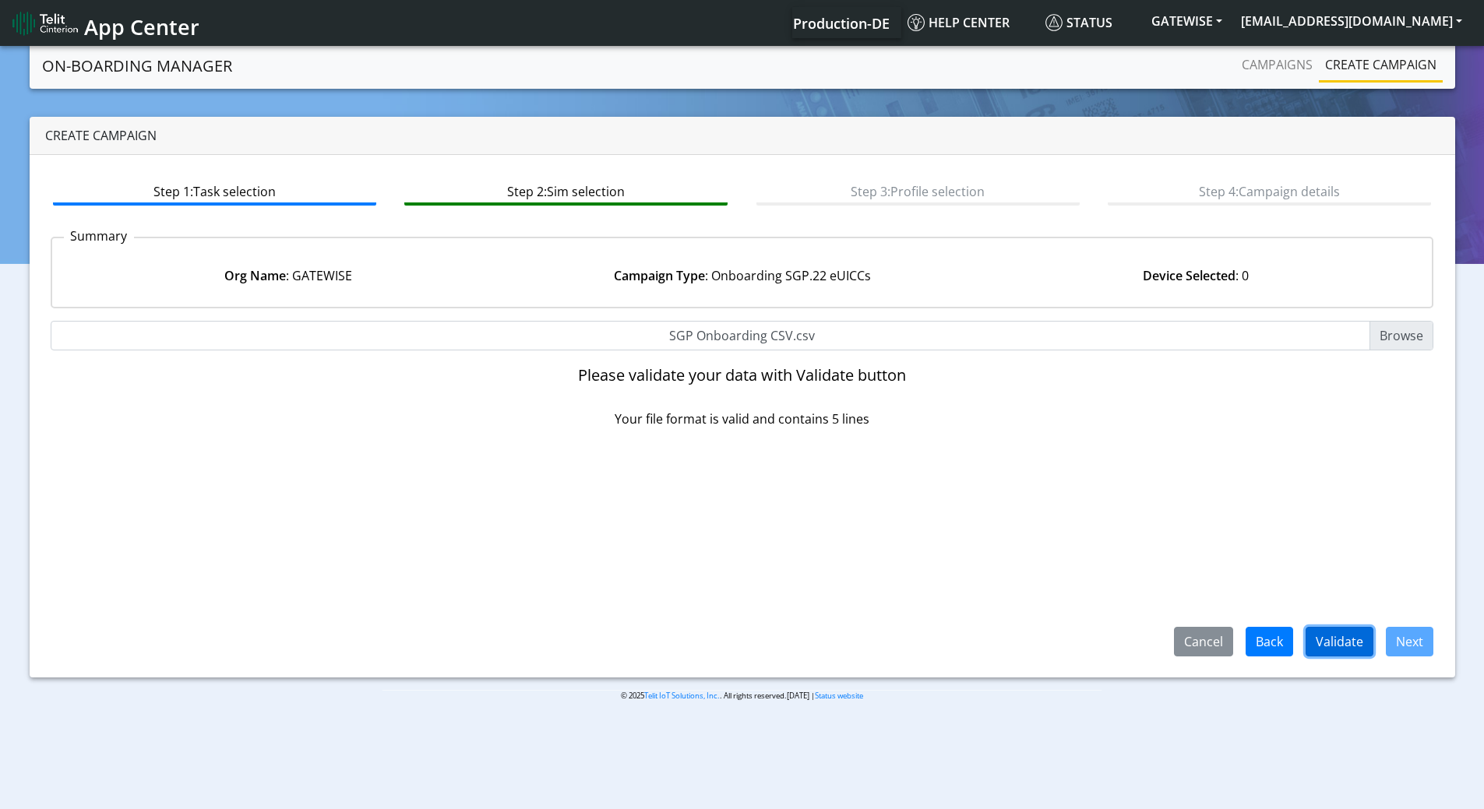
click at [1332, 646] on button "Validate" at bounding box center [1340, 642] width 68 height 30
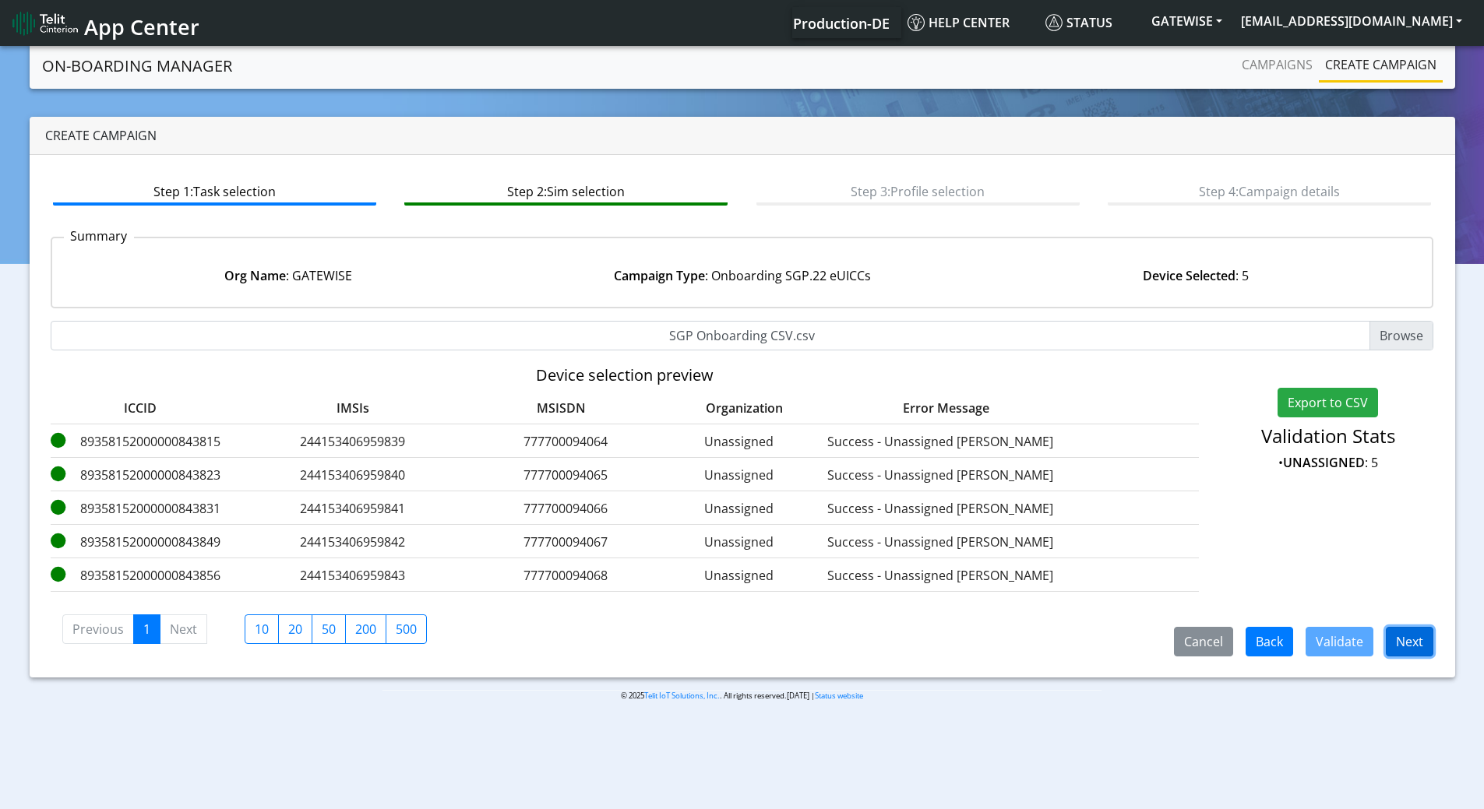
click at [1422, 640] on button "Next" at bounding box center [1410, 642] width 48 height 30
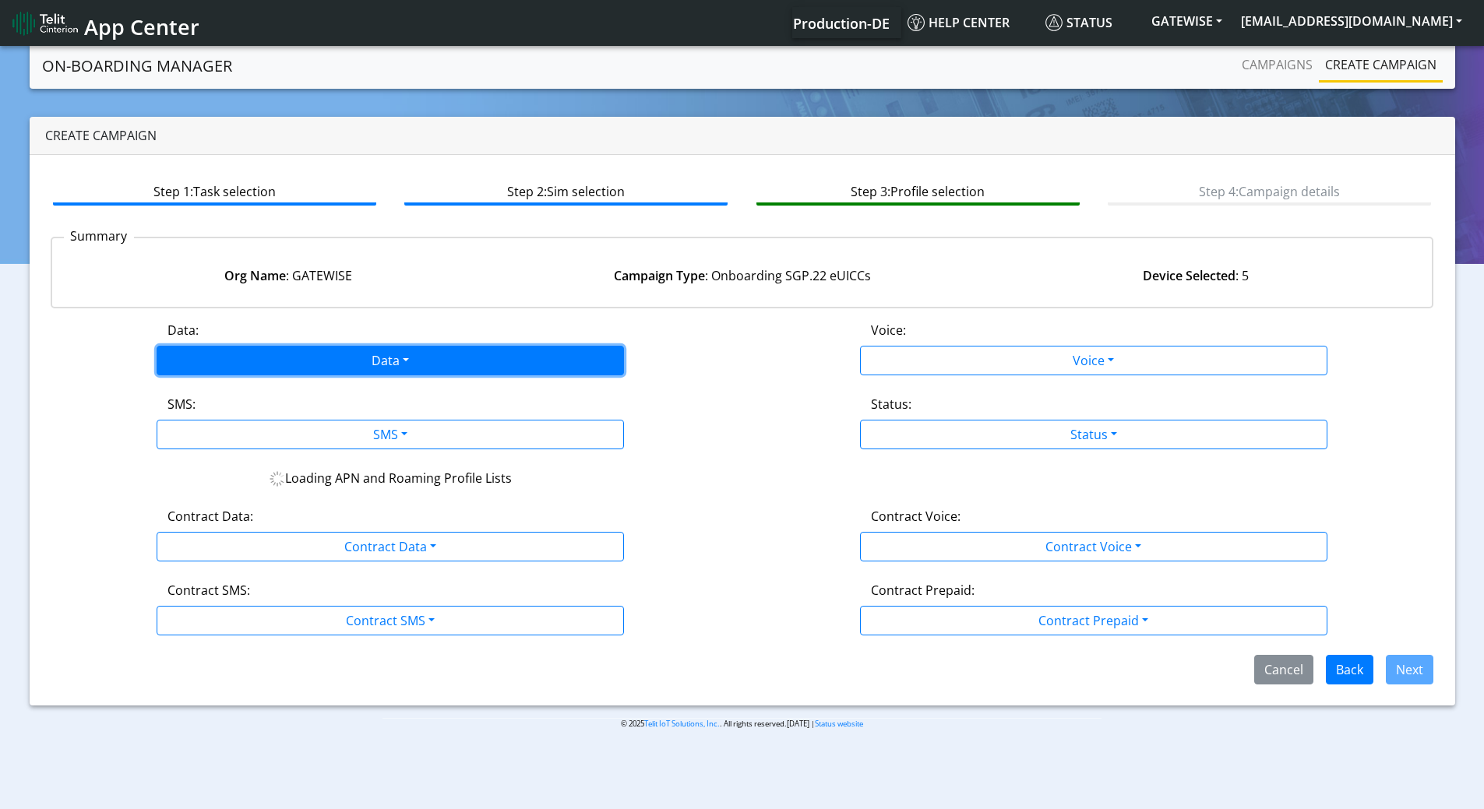
click at [431, 353] on button "Data" at bounding box center [390, 361] width 467 height 30
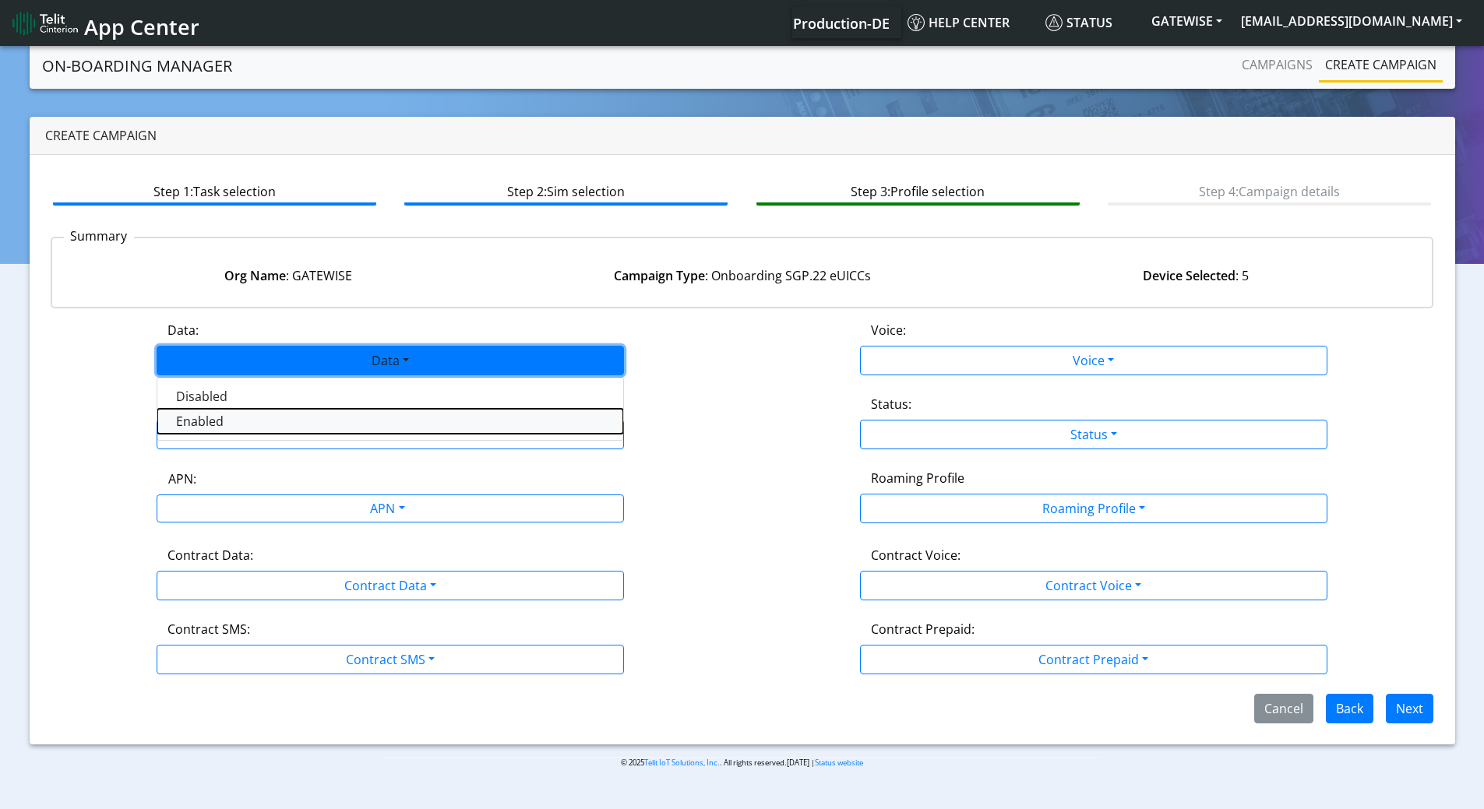
click at [241, 428] on button "Enabled" at bounding box center [390, 421] width 466 height 25
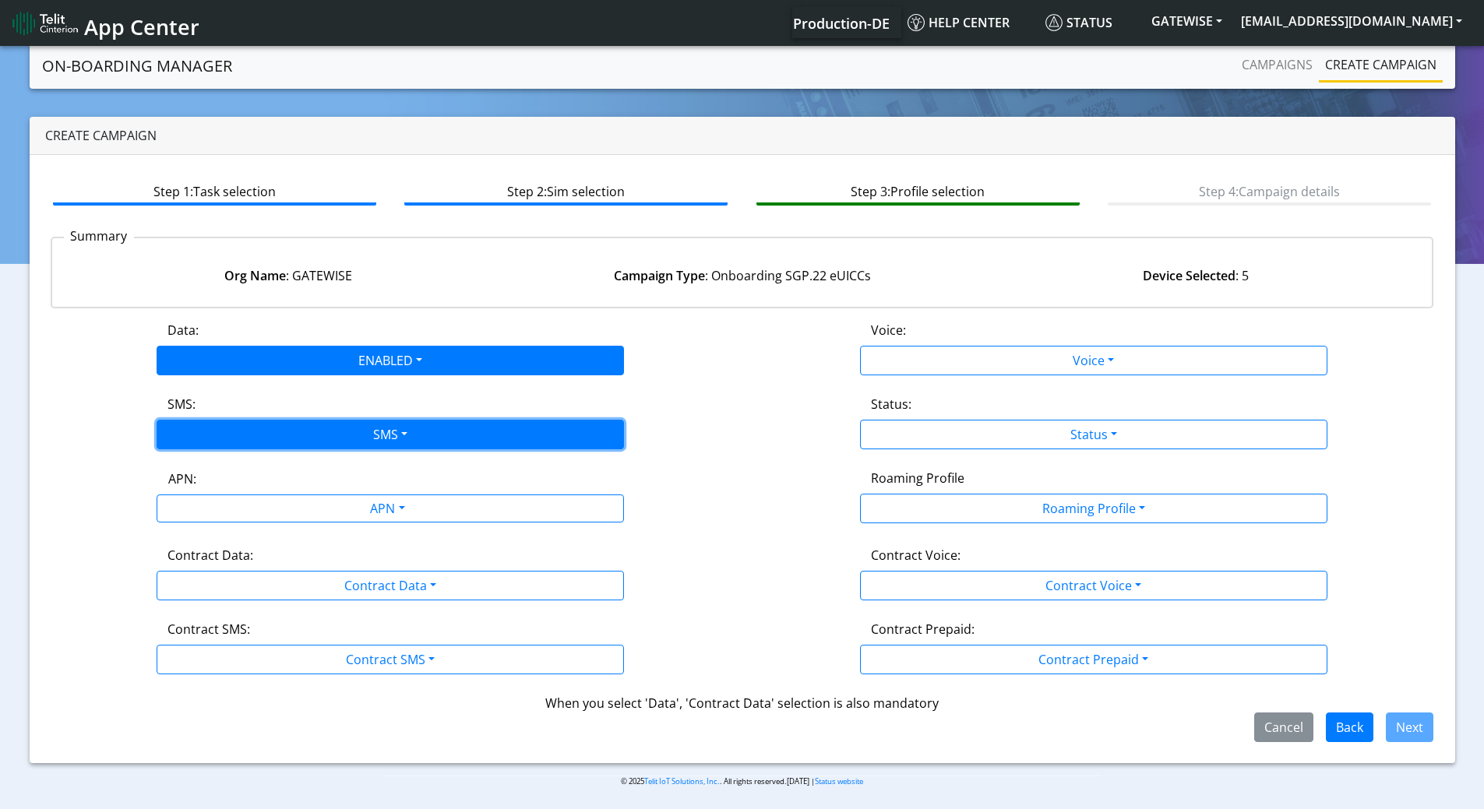
click at [241, 432] on button "SMS" at bounding box center [390, 435] width 467 height 30
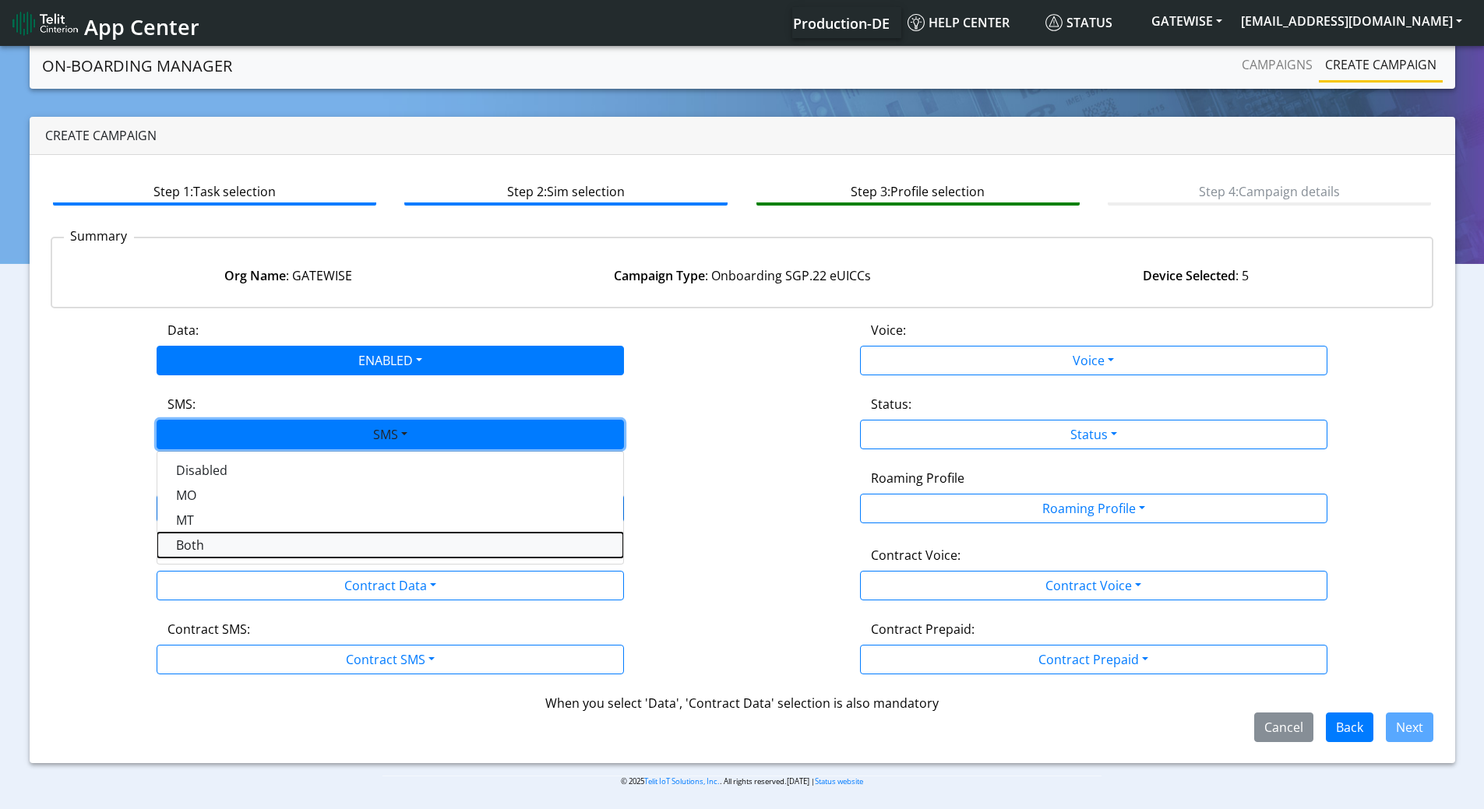
click at [185, 543] on button "Both" at bounding box center [390, 545] width 466 height 25
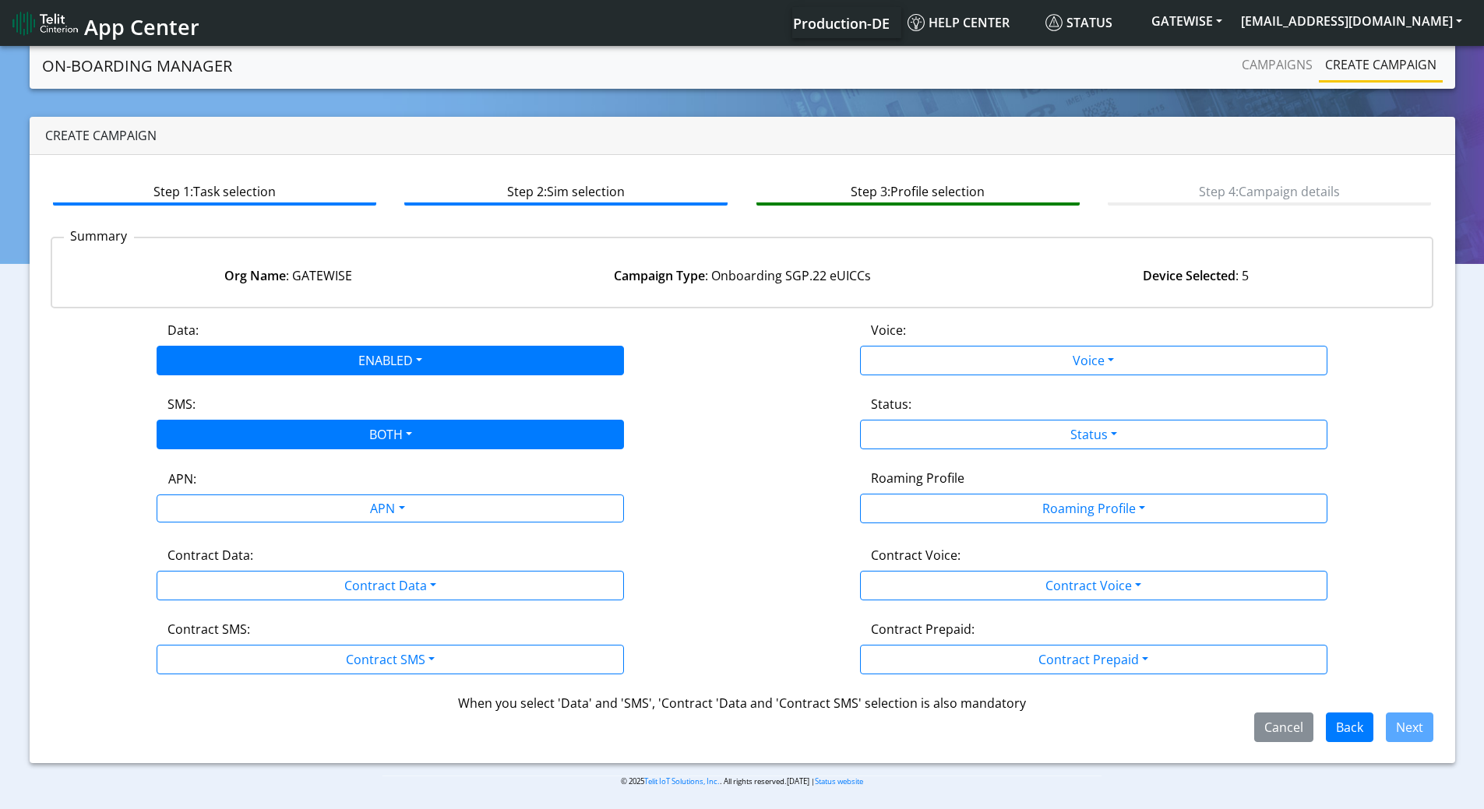
click at [216, 488] on div "APN:" at bounding box center [391, 482] width 468 height 25
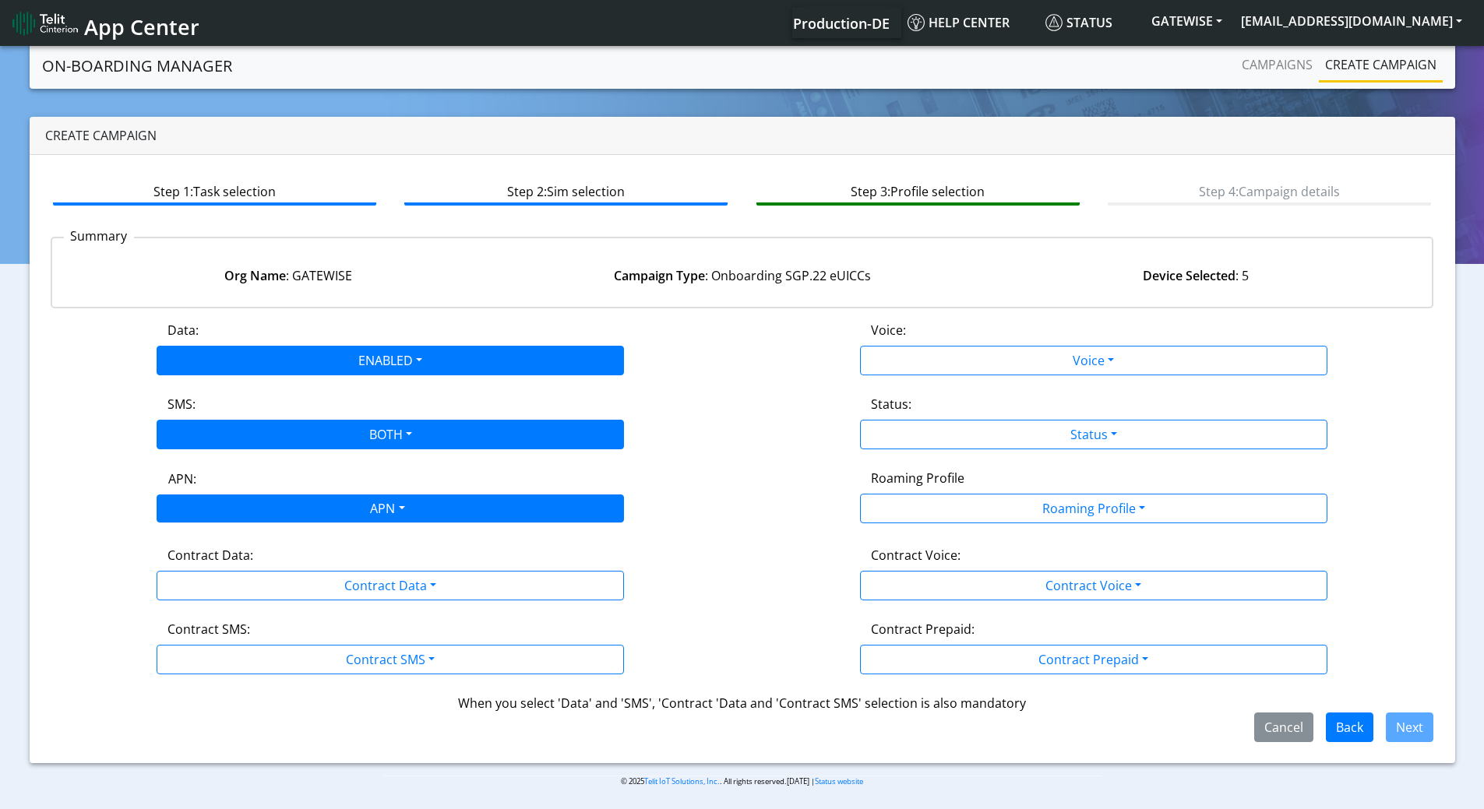
click at [218, 497] on div "APN" at bounding box center [386, 510] width 494 height 30
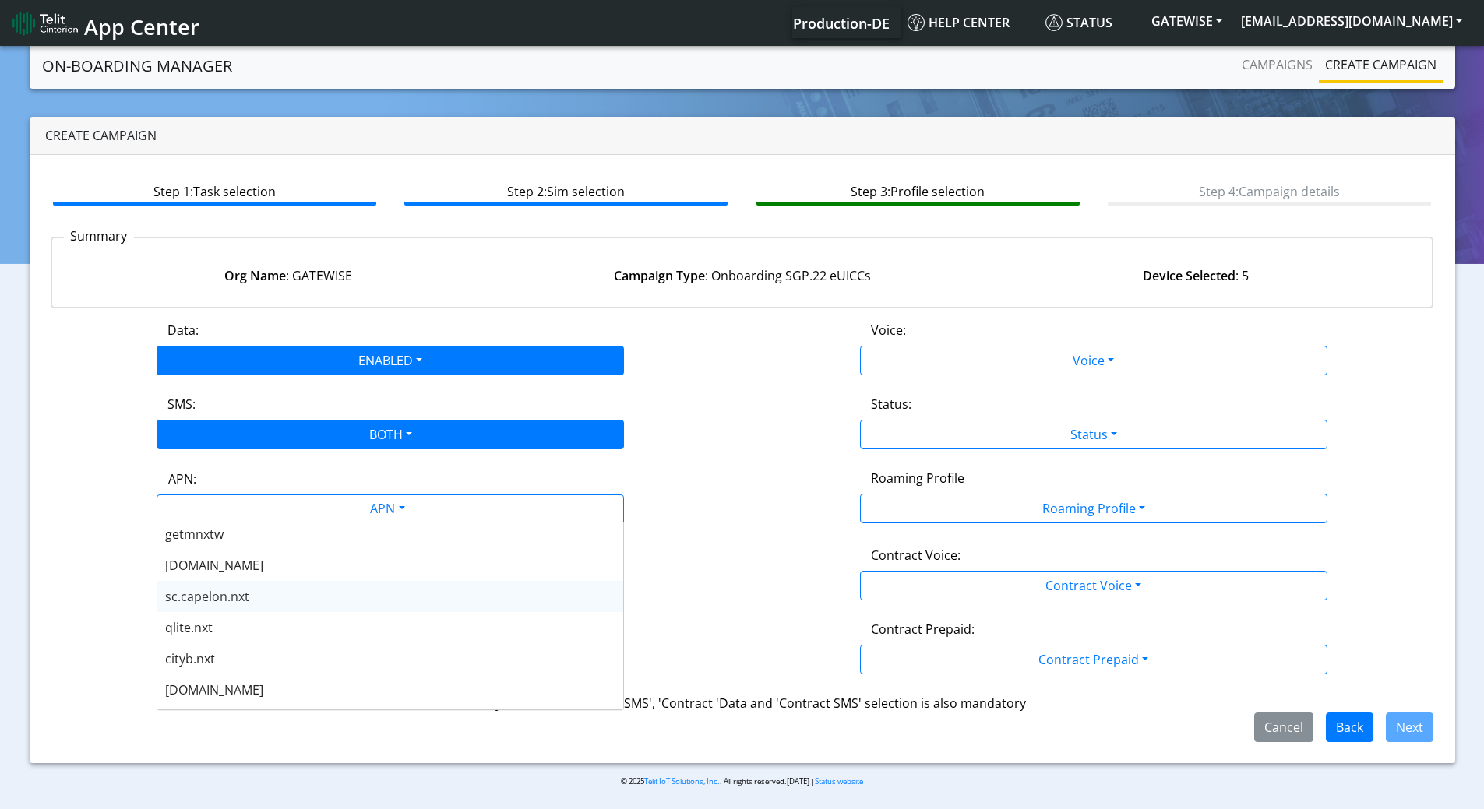
scroll to position [467, 0]
click at [227, 656] on div "nxt23.net" at bounding box center [390, 662] width 466 height 31
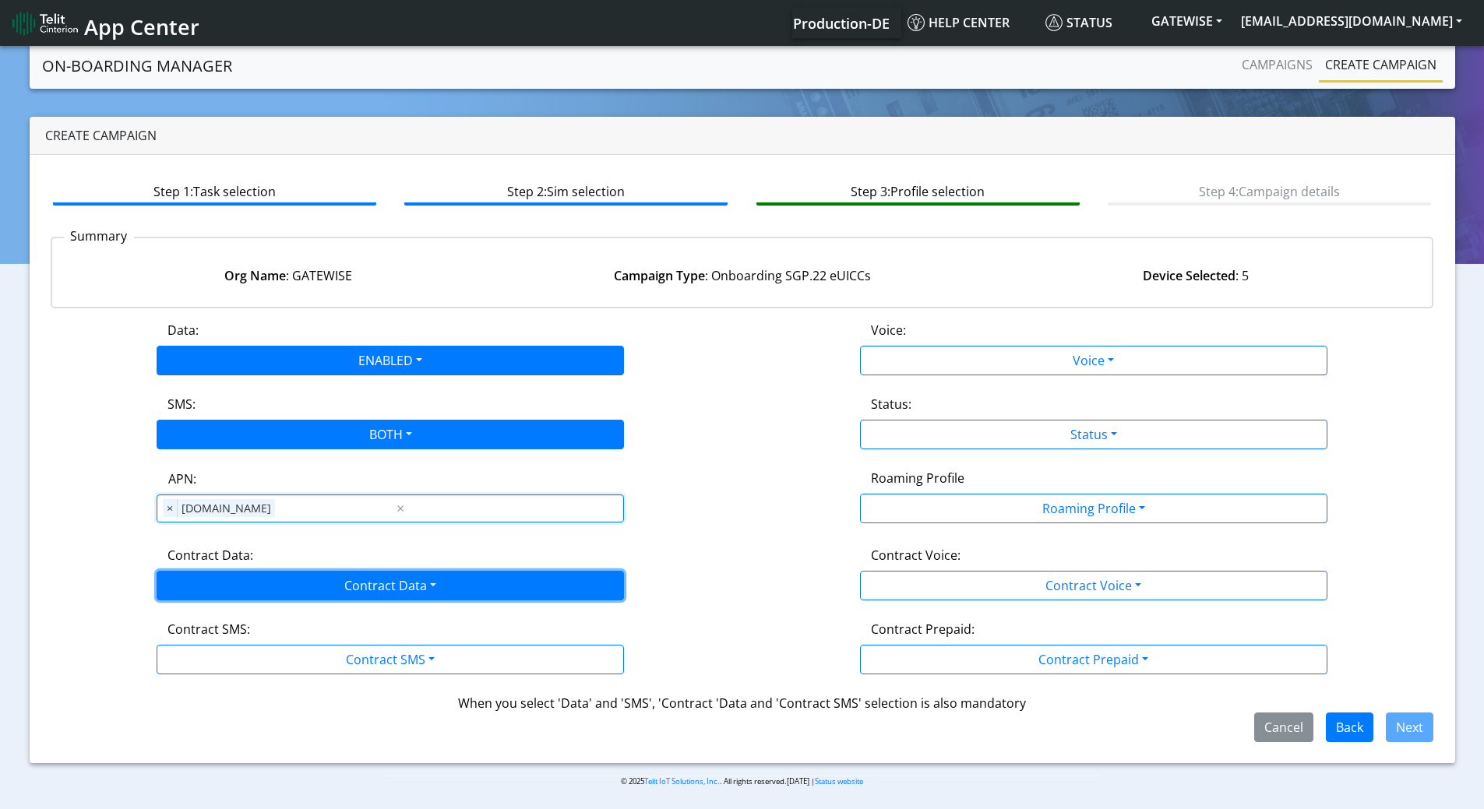
click at [207, 577] on button "Contract Data" at bounding box center [390, 586] width 467 height 30
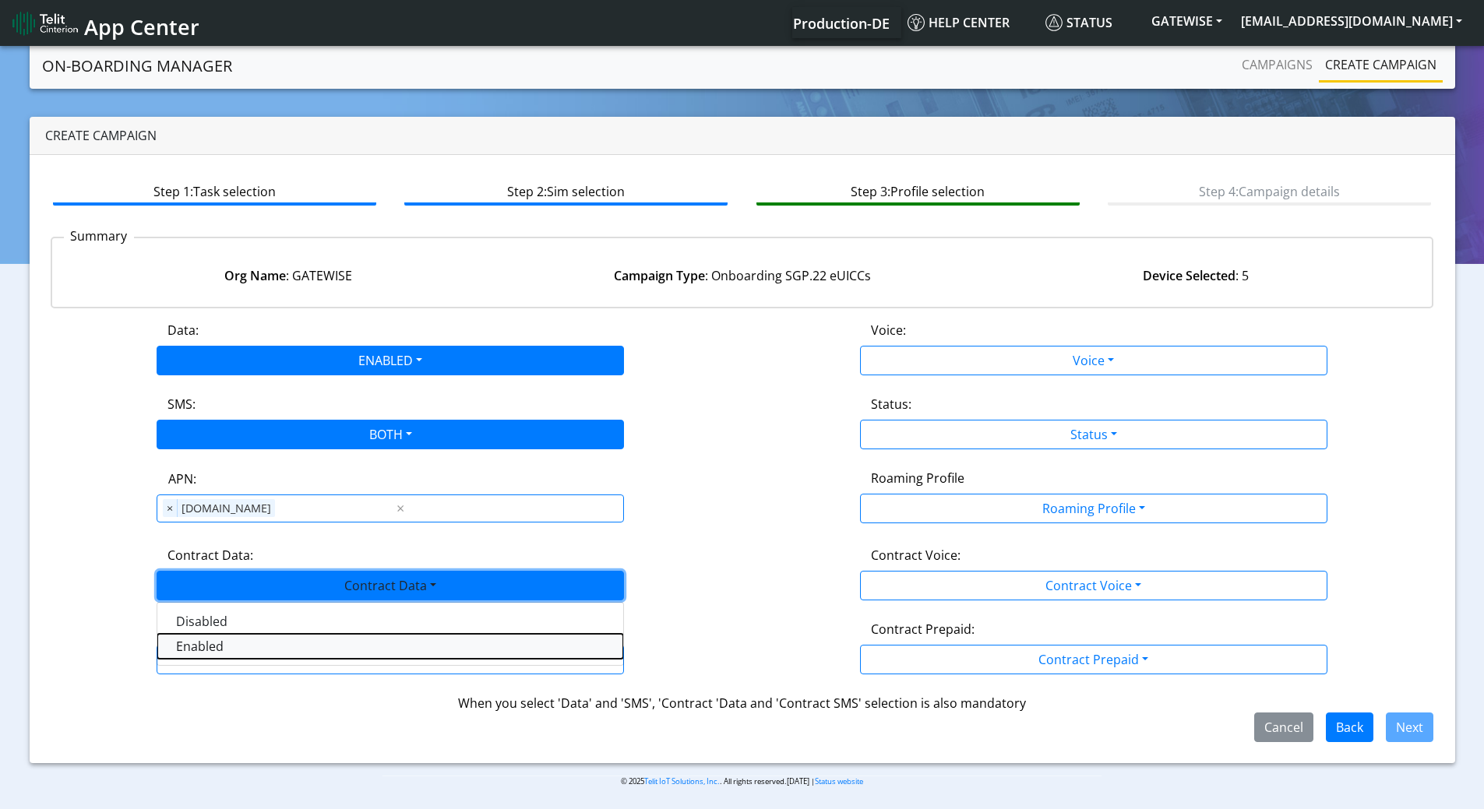
click at [187, 643] on Dataenabled-dropdown "Enabled" at bounding box center [390, 646] width 466 height 25
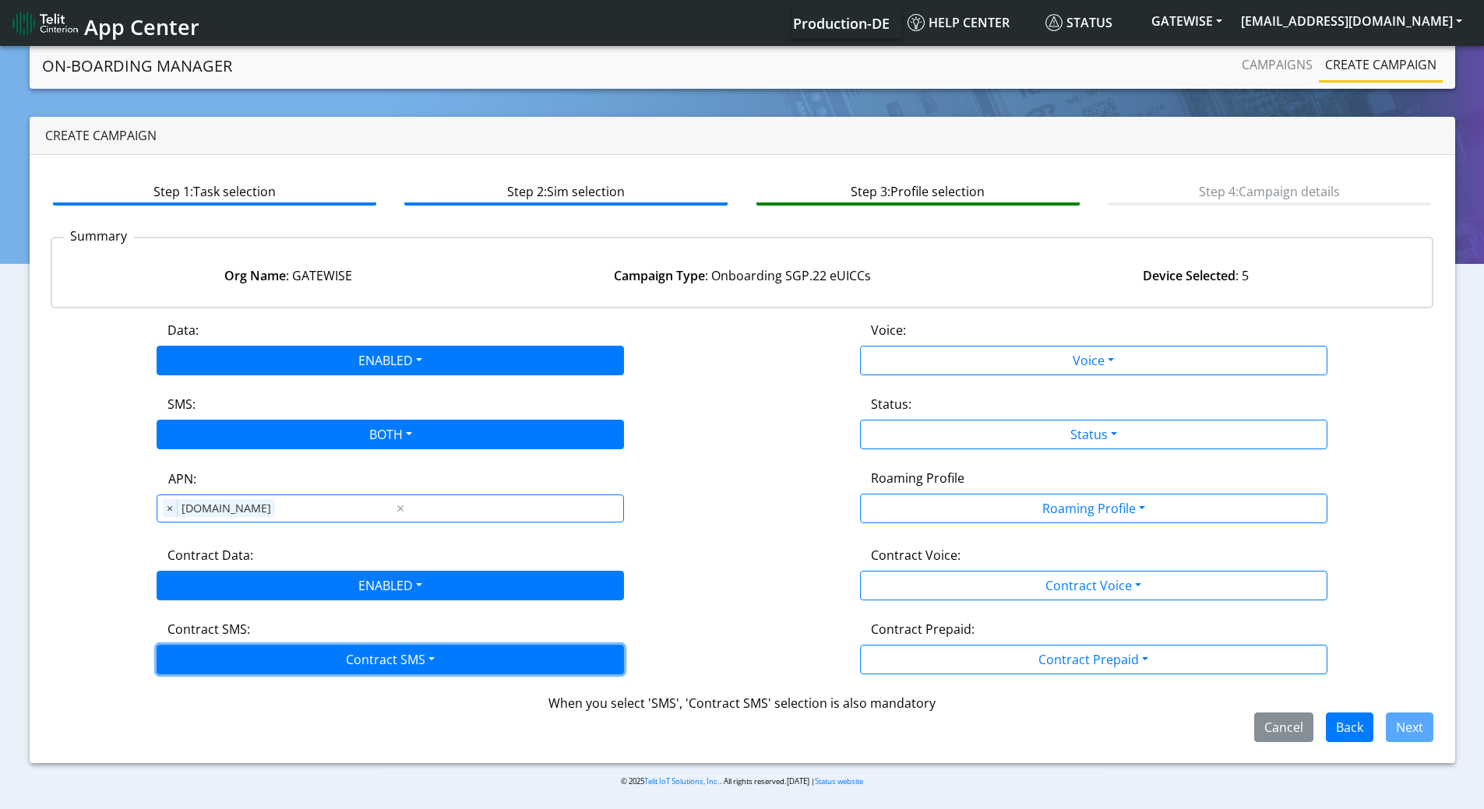
click at [190, 664] on button "Contract SMS" at bounding box center [390, 660] width 467 height 30
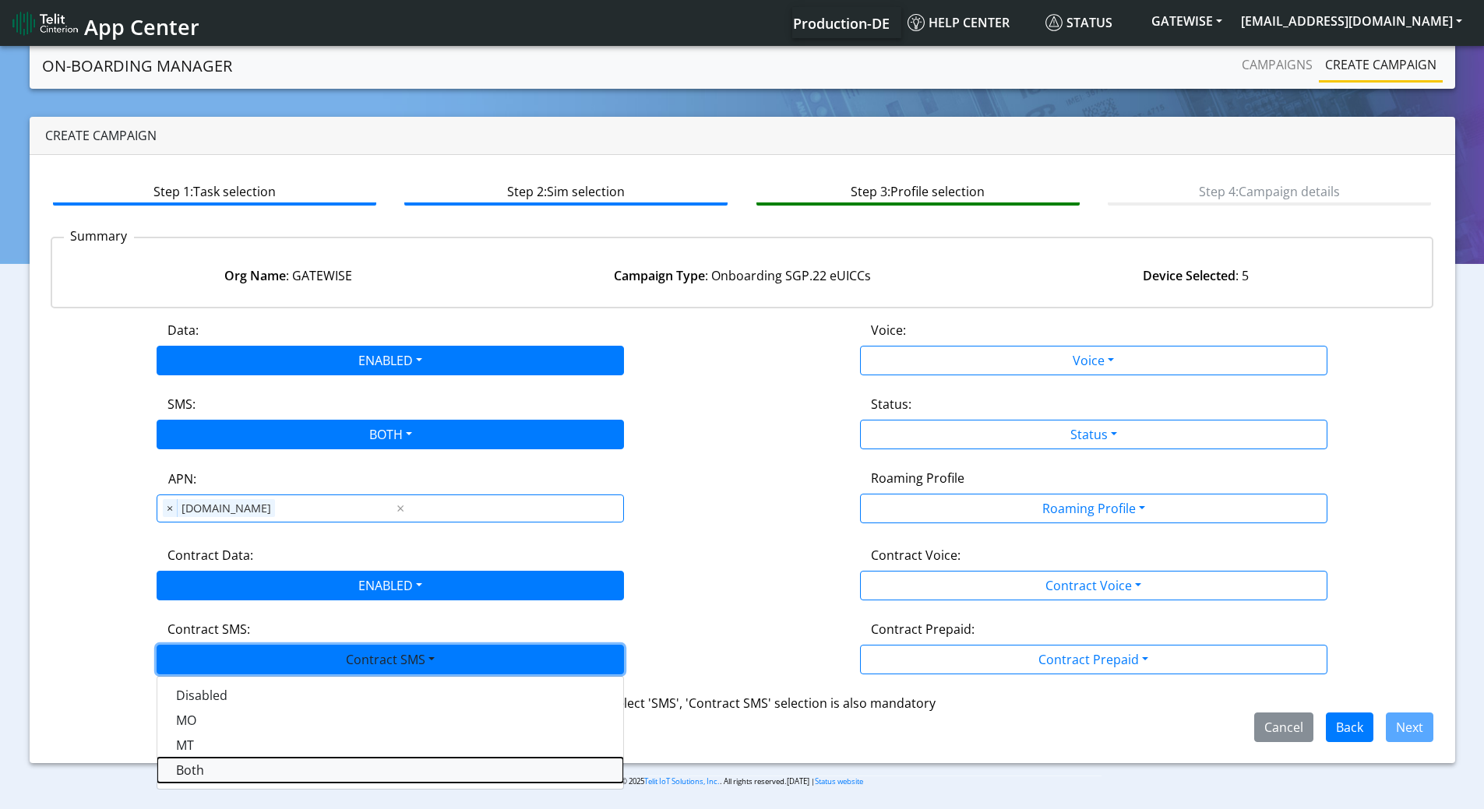
click at [196, 764] on SMSboth-dropdown "Both" at bounding box center [390, 770] width 466 height 25
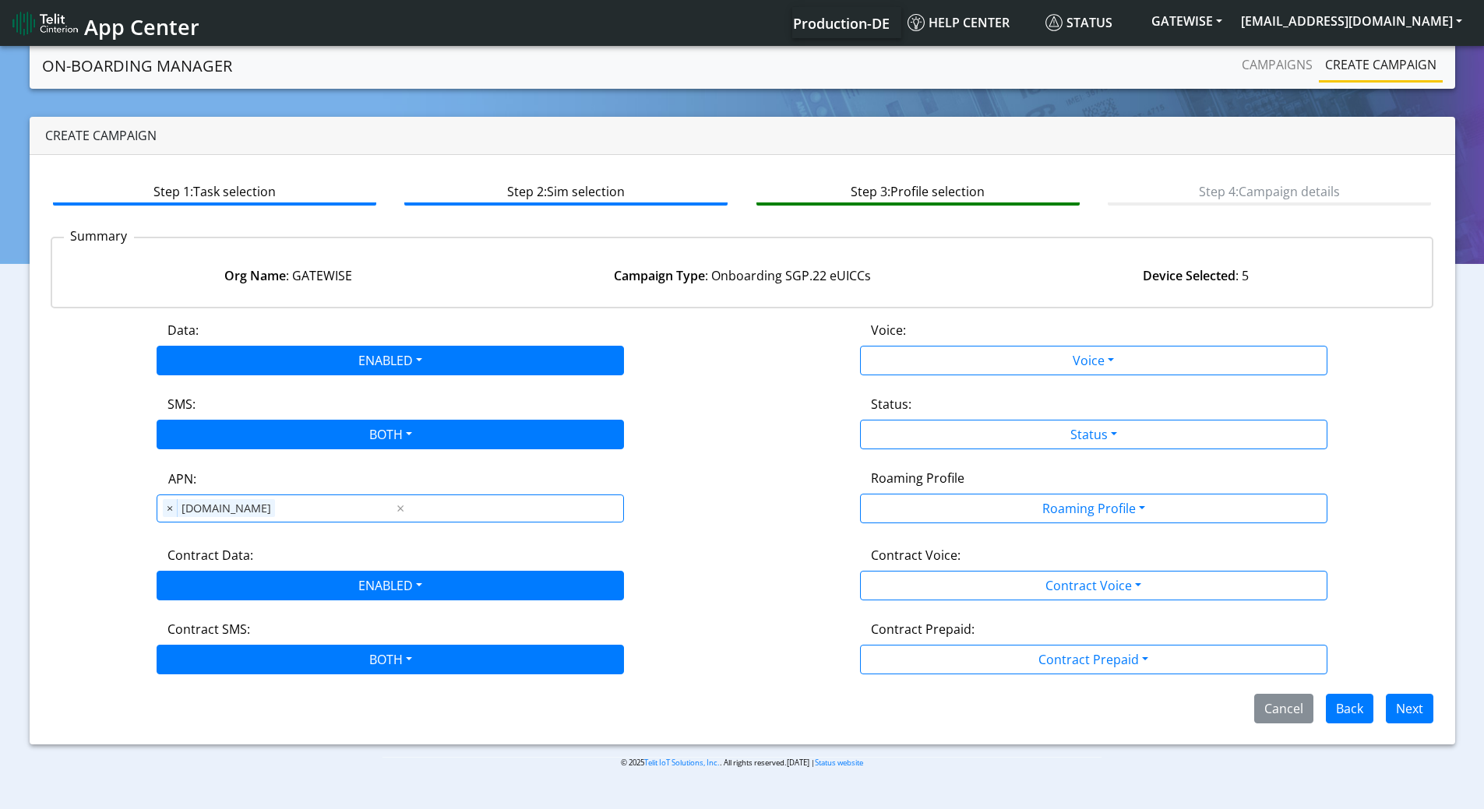
click at [885, 568] on div "Contract Voice:" at bounding box center [1093, 558] width 469 height 25
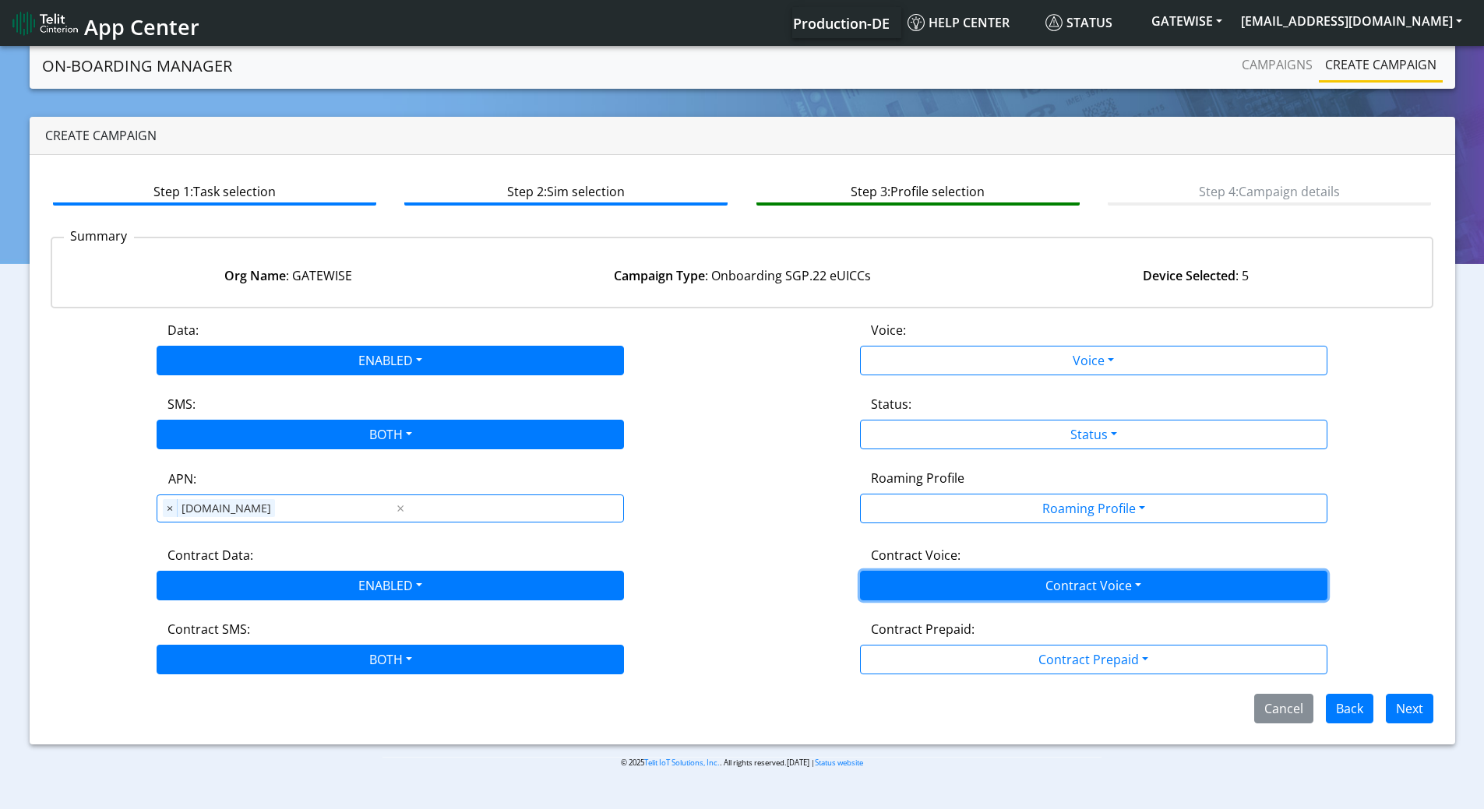
click at [887, 584] on button "Contract Voice" at bounding box center [1093, 586] width 467 height 30
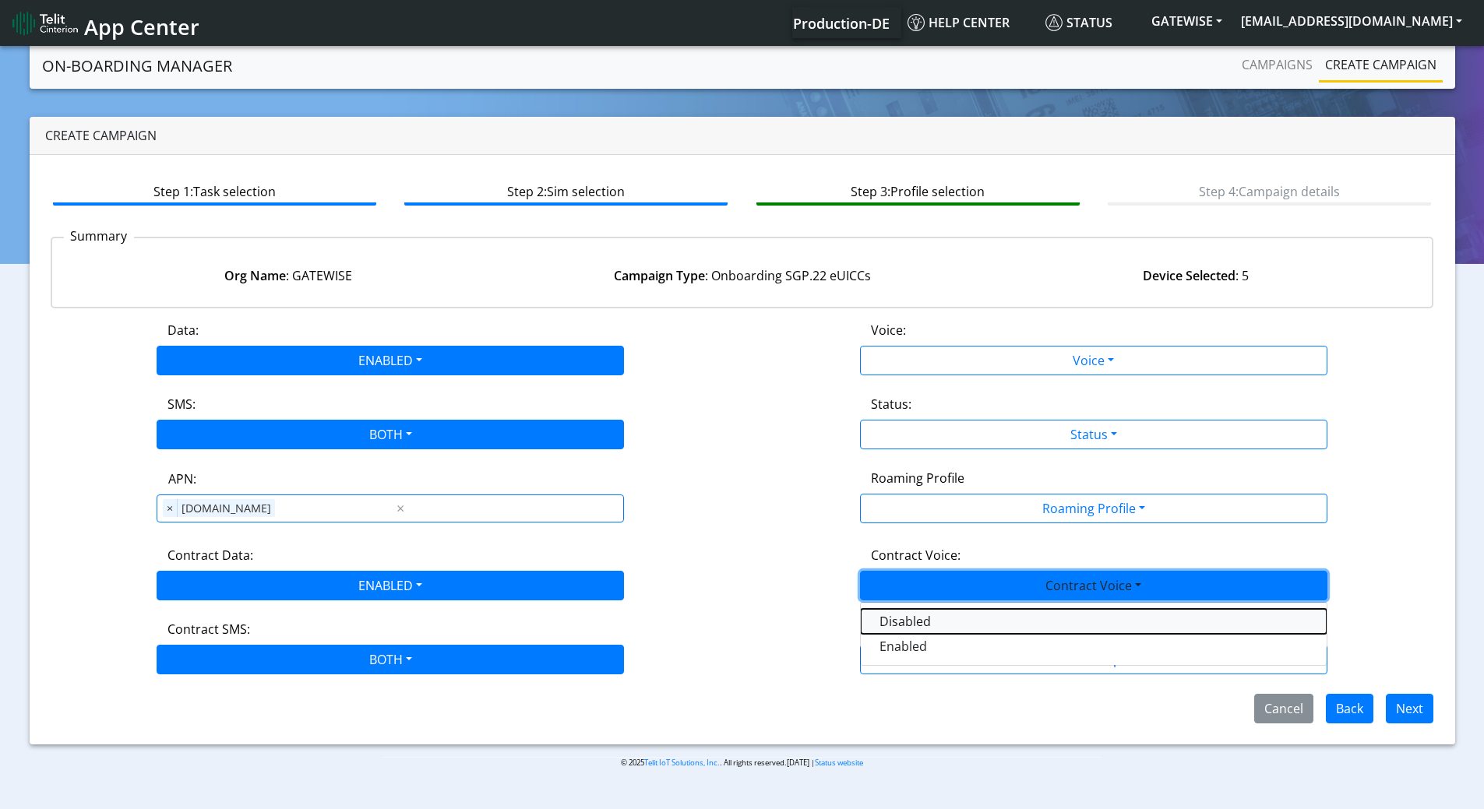
click at [878, 622] on Voicedisabled-dropdown "Disabled" at bounding box center [1094, 621] width 466 height 25
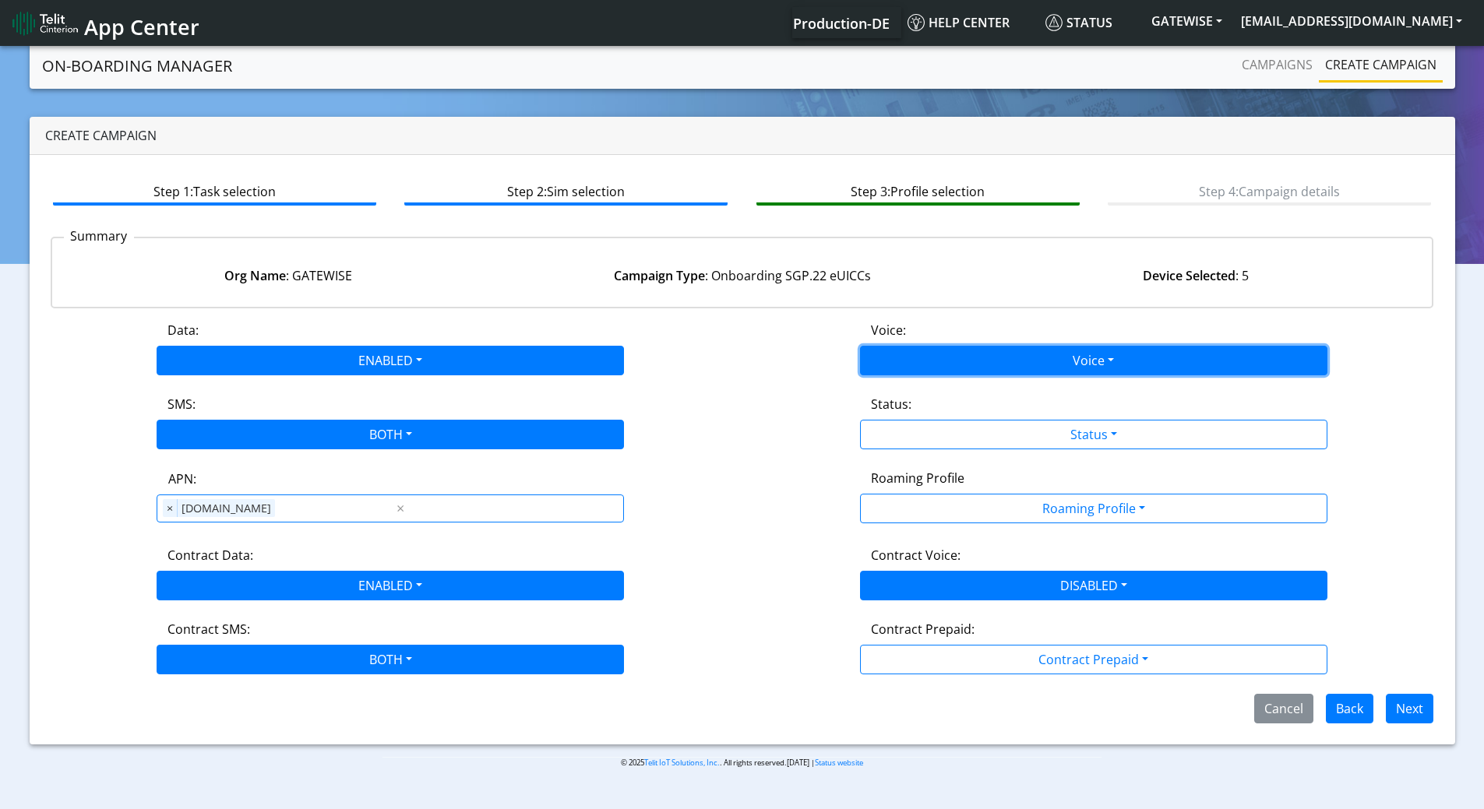
click at [916, 364] on button "Voice" at bounding box center [1093, 361] width 467 height 30
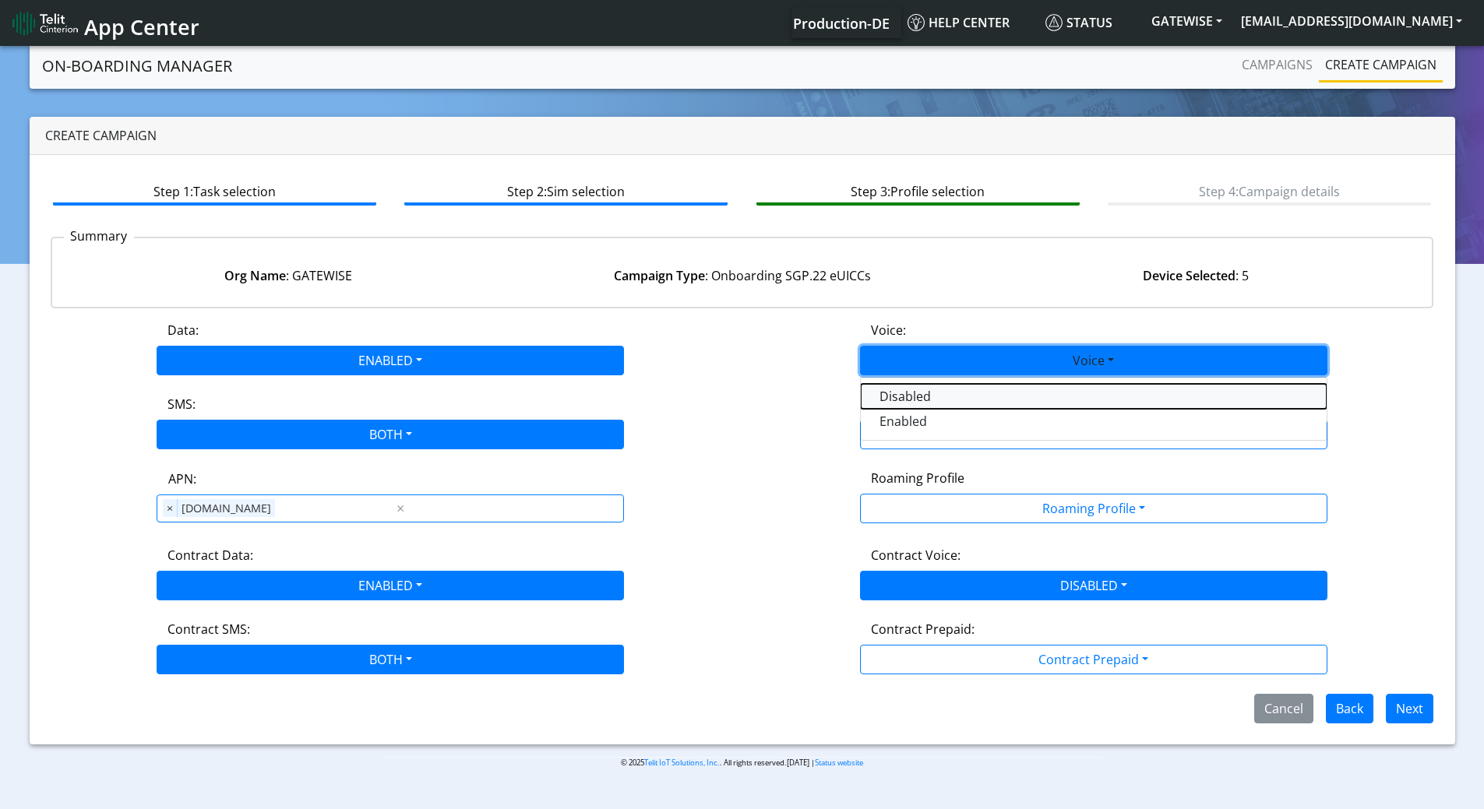
drag, startPoint x: 904, startPoint y: 393, endPoint x: 906, endPoint y: 414, distance: 21.9
click at [904, 393] on button "Disabled" at bounding box center [1094, 396] width 466 height 25
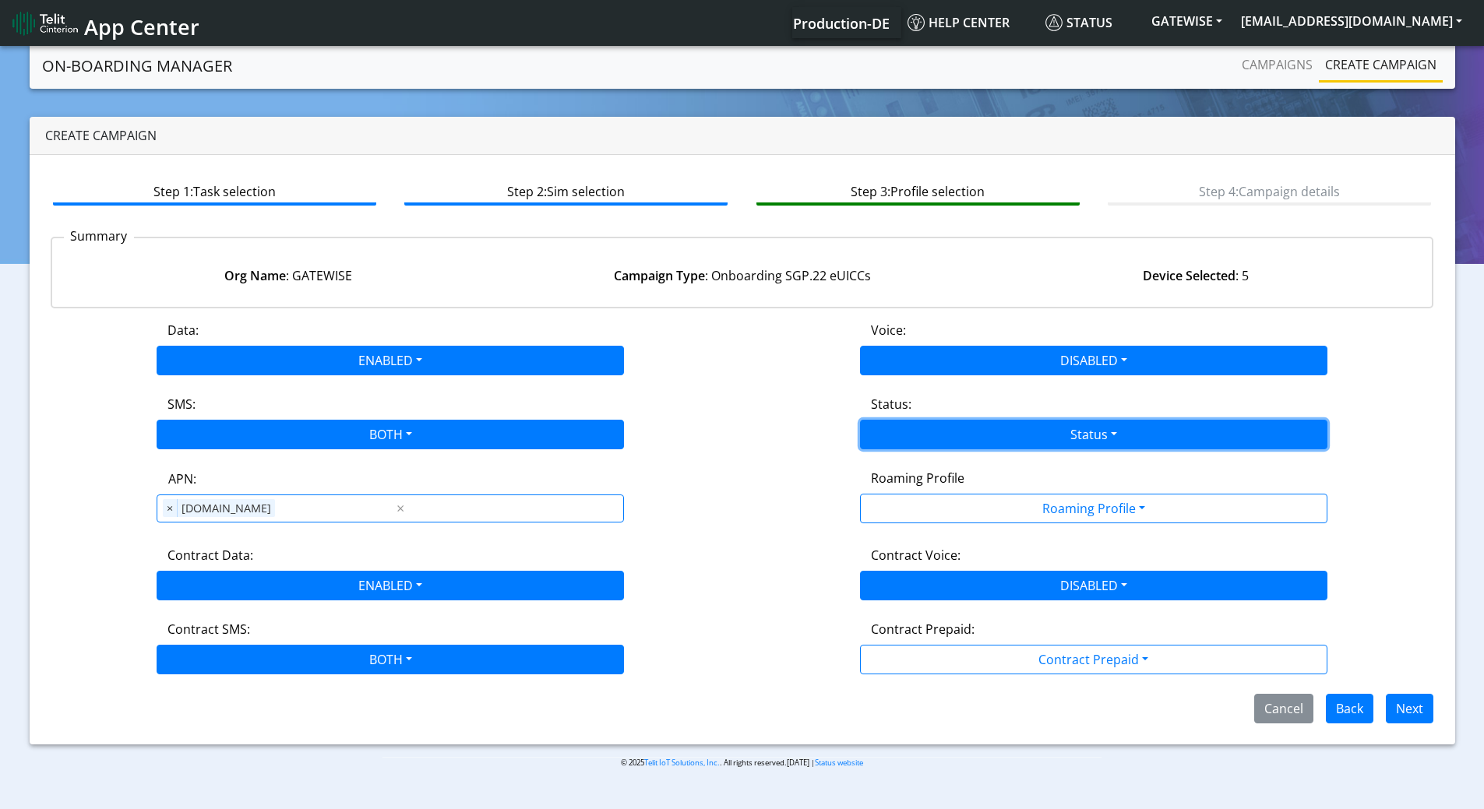
drag, startPoint x: 906, startPoint y: 420, endPoint x: 906, endPoint y: 442, distance: 22.6
click at [906, 423] on button "Status" at bounding box center [1093, 435] width 467 height 30
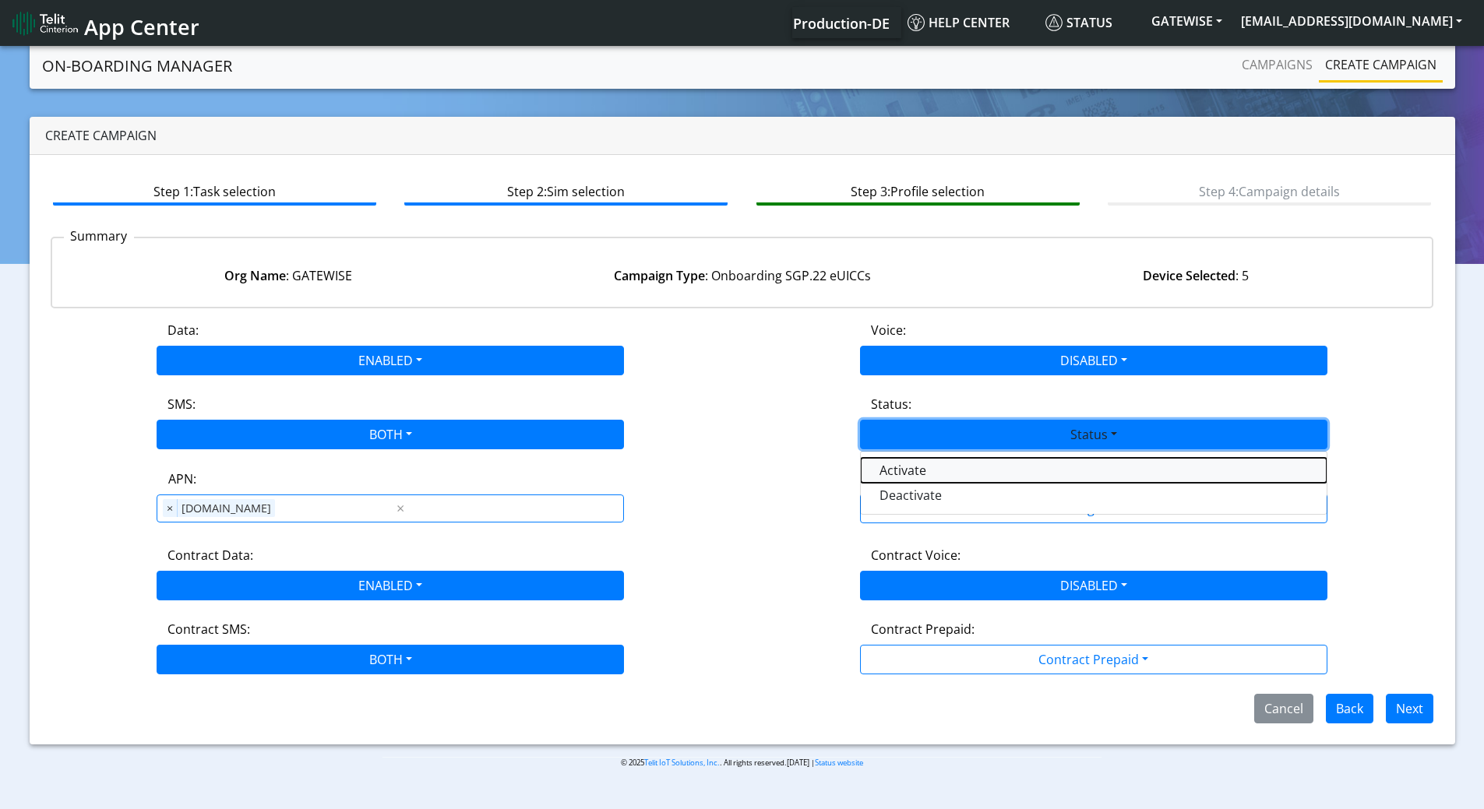
click at [901, 474] on button "Activate" at bounding box center [1094, 470] width 466 height 25
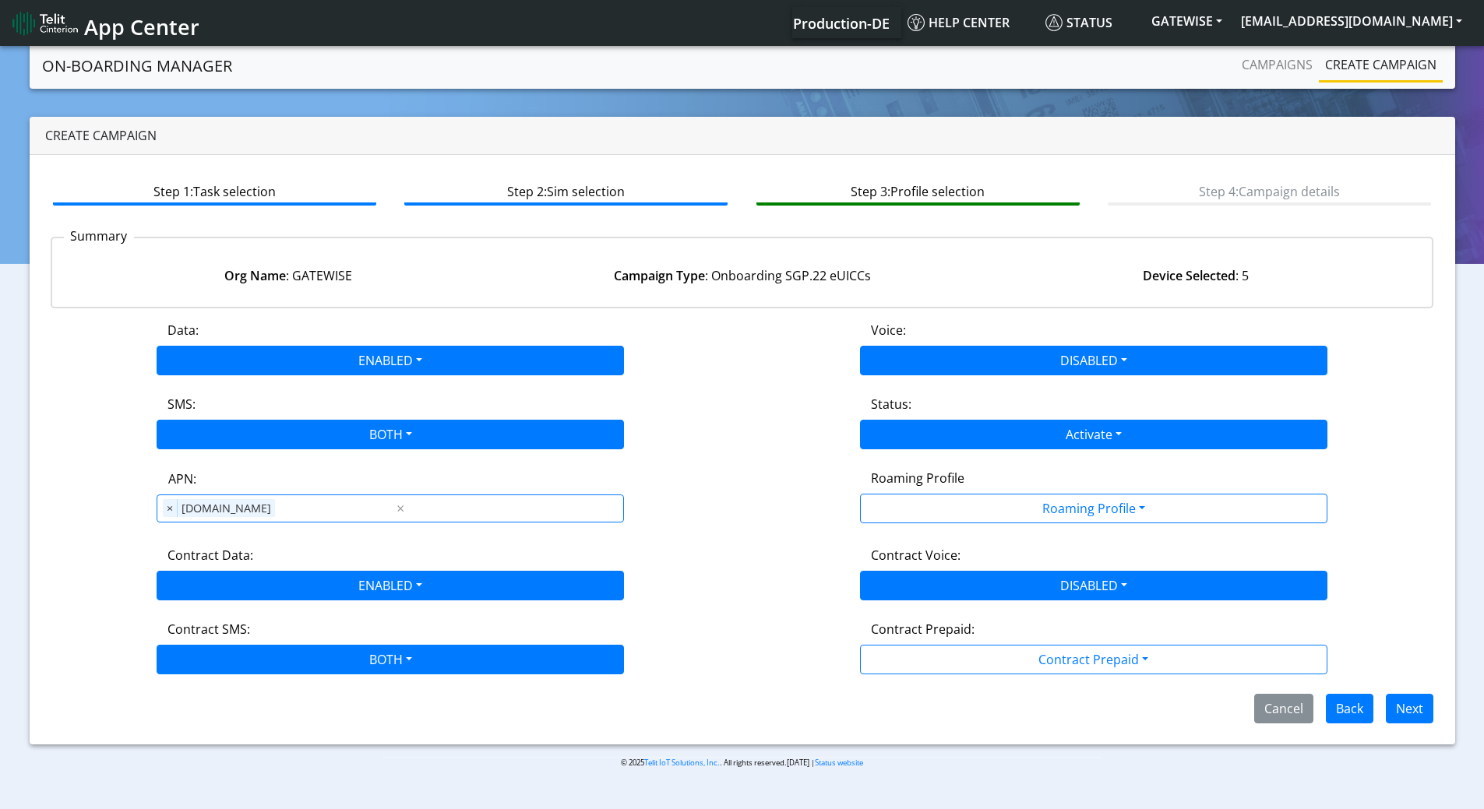
click at [1038, 527] on div "Data: ENABLED Disabled Enabled Voice: DISABLED Disabled Enabled SMS: BOTH Disab…" at bounding box center [743, 522] width 1384 height 403
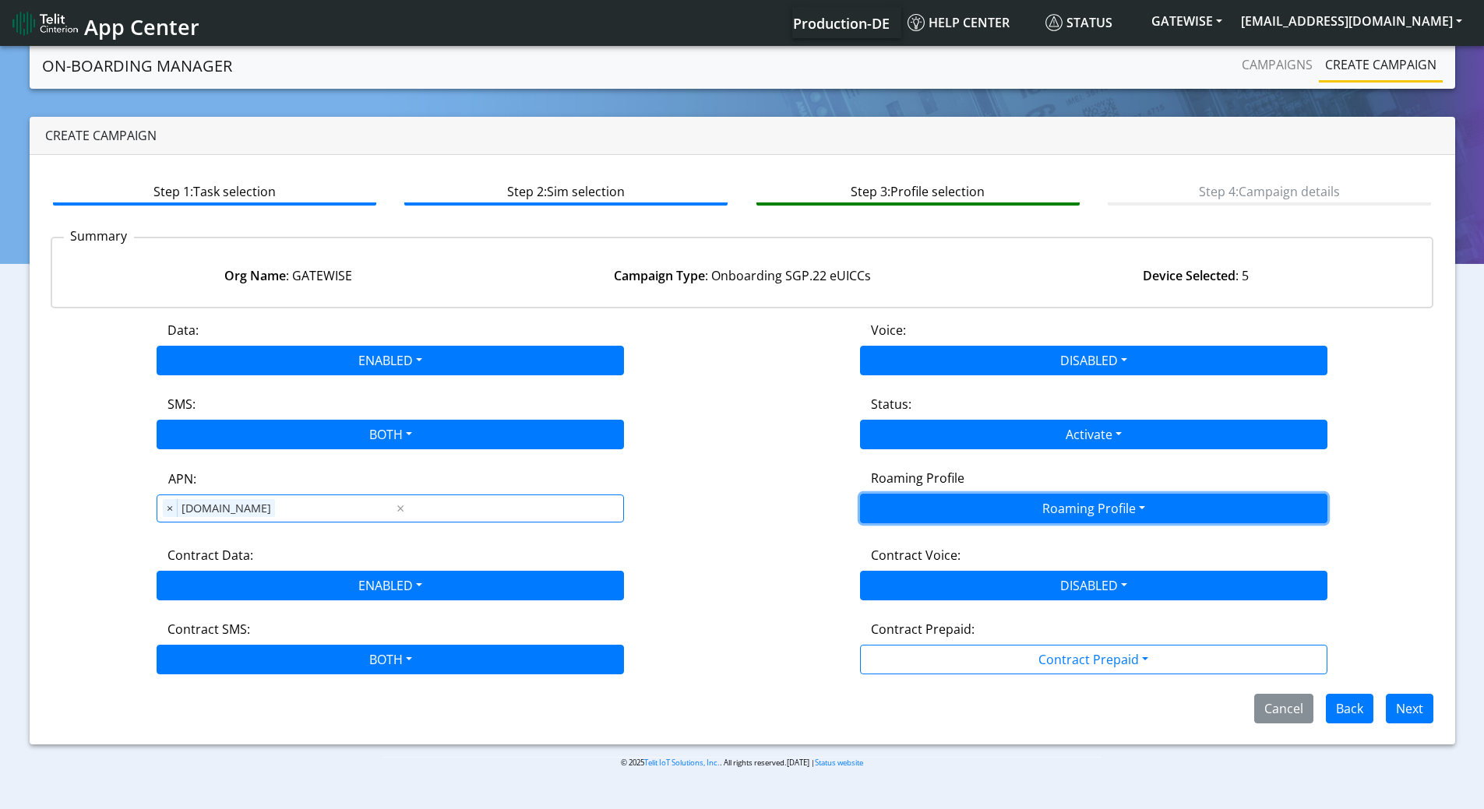
click at [1029, 503] on button "Roaming Profile" at bounding box center [1093, 509] width 467 height 30
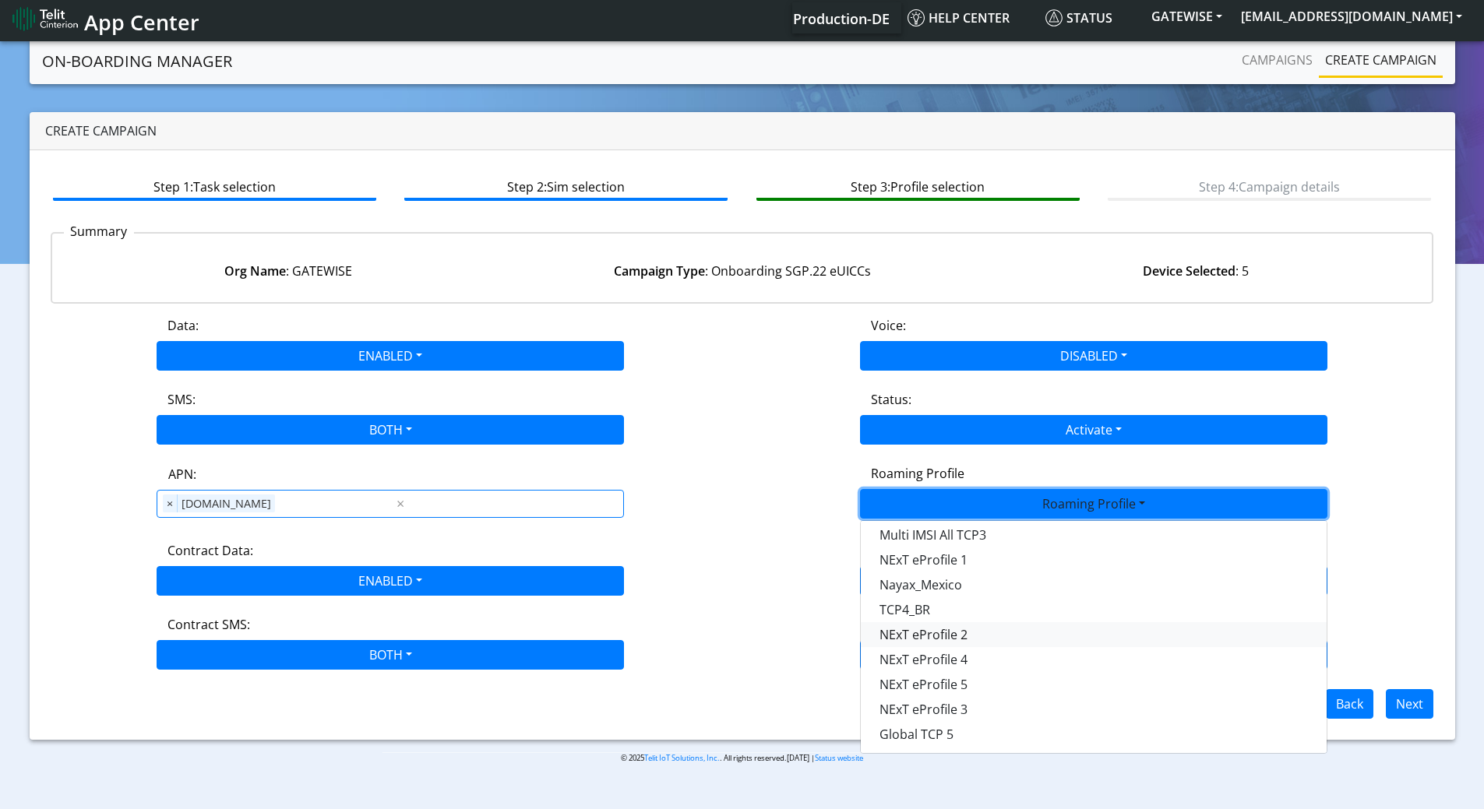
scroll to position [5, 0]
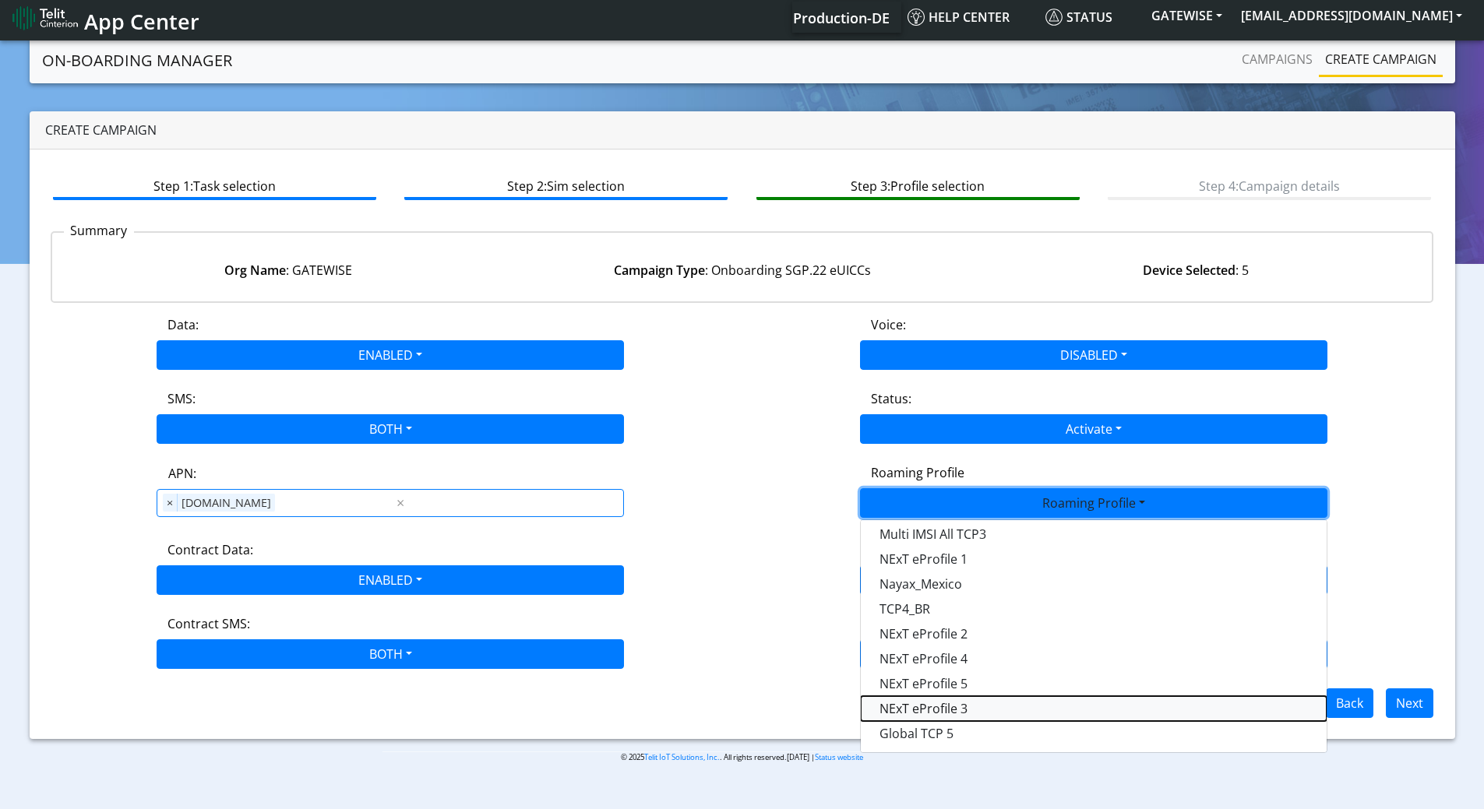
click at [978, 704] on Profile-dropdown "NExT eProfile 3" at bounding box center [1094, 708] width 466 height 25
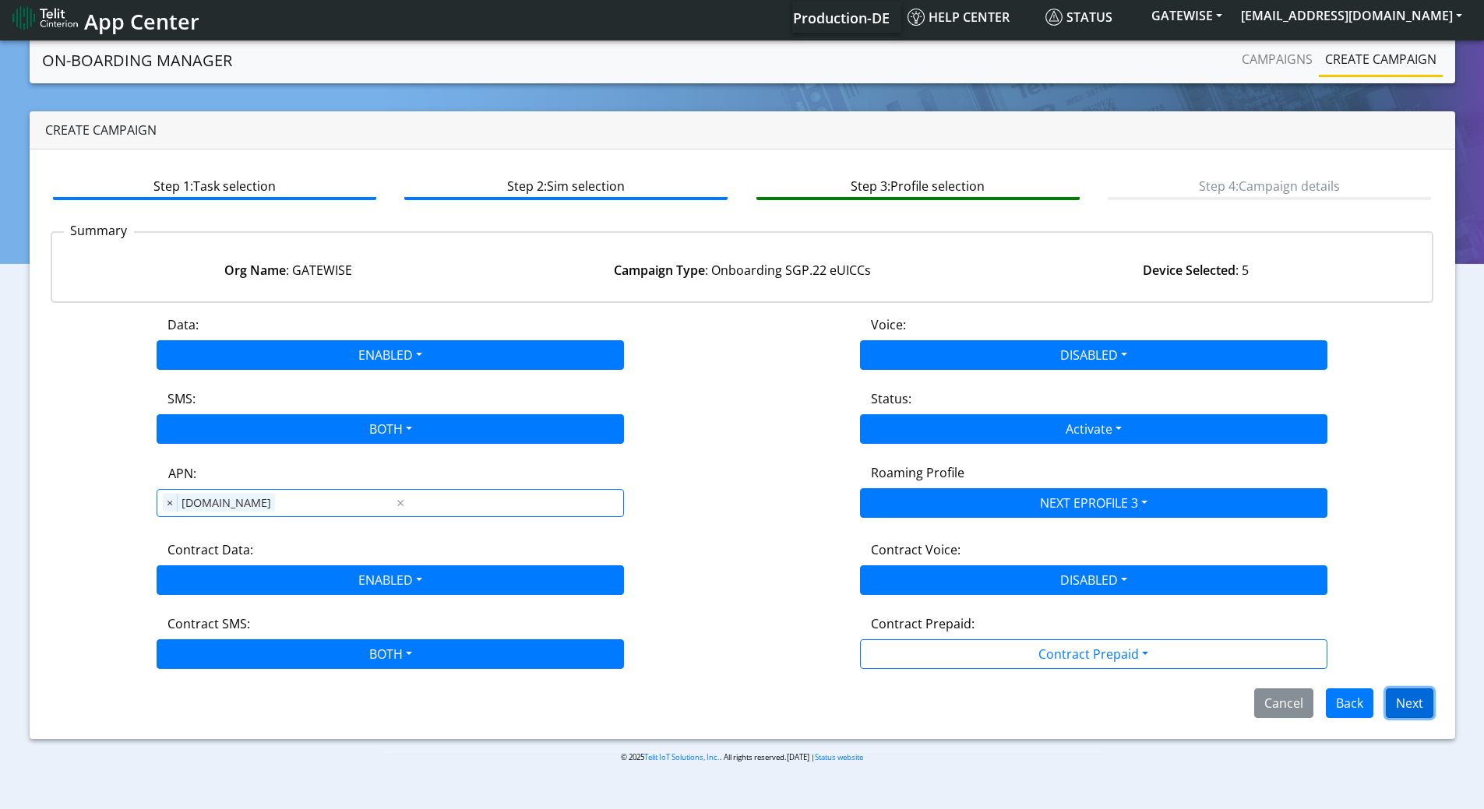
click at [1403, 700] on button "Next" at bounding box center [1410, 704] width 48 height 30
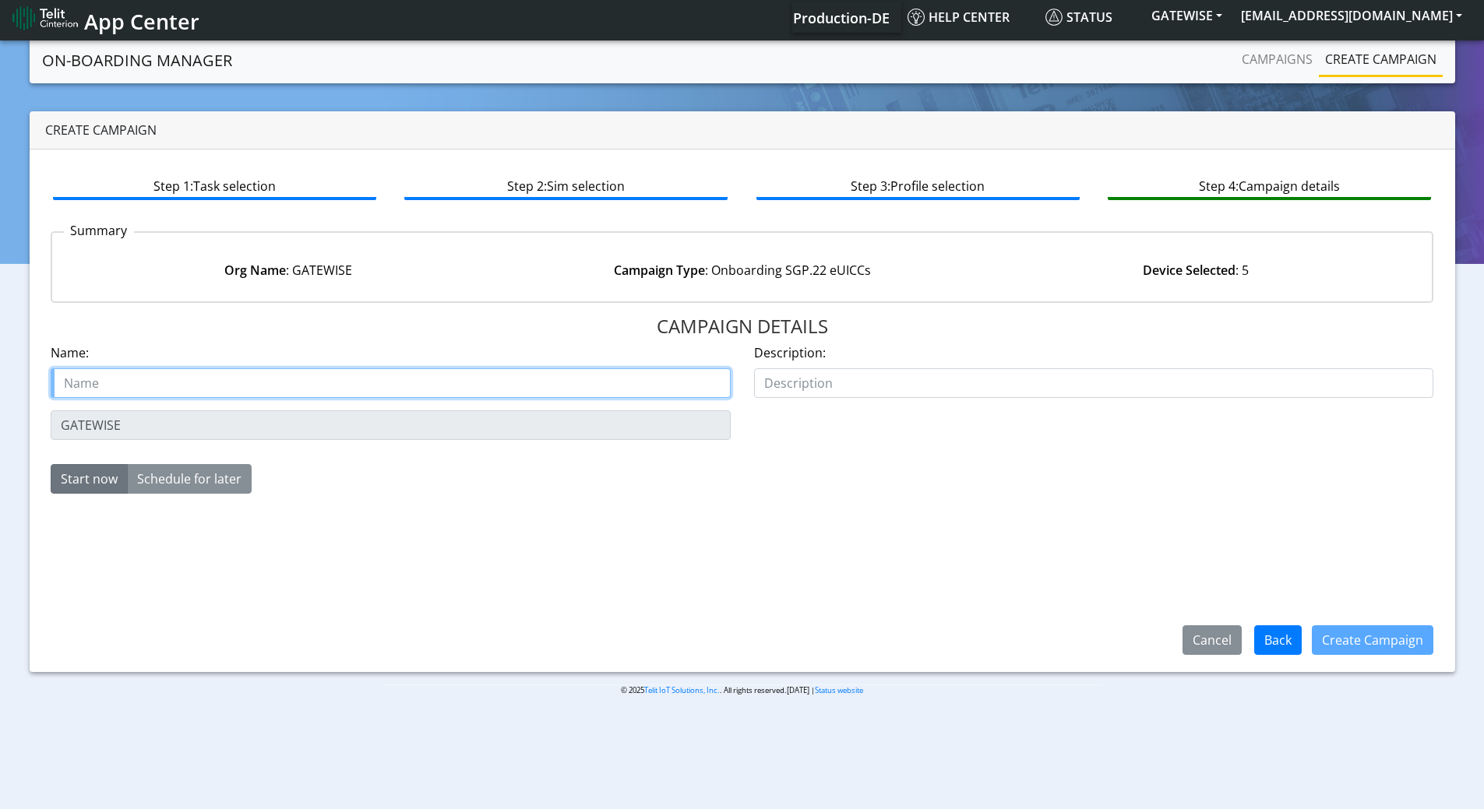
click at [344, 378] on input "text" at bounding box center [391, 383] width 680 height 30
paste input "Gatewise Incorporated"
drag, startPoint x: 214, startPoint y: 382, endPoint x: 206, endPoint y: 381, distance: 7.8
click at [206, 381] on input "Gatewise Incorporated STarter SIM" at bounding box center [391, 383] width 680 height 30
click at [319, 385] on input "Gatewise Incorporated Starter SIM" at bounding box center [391, 383] width 680 height 30
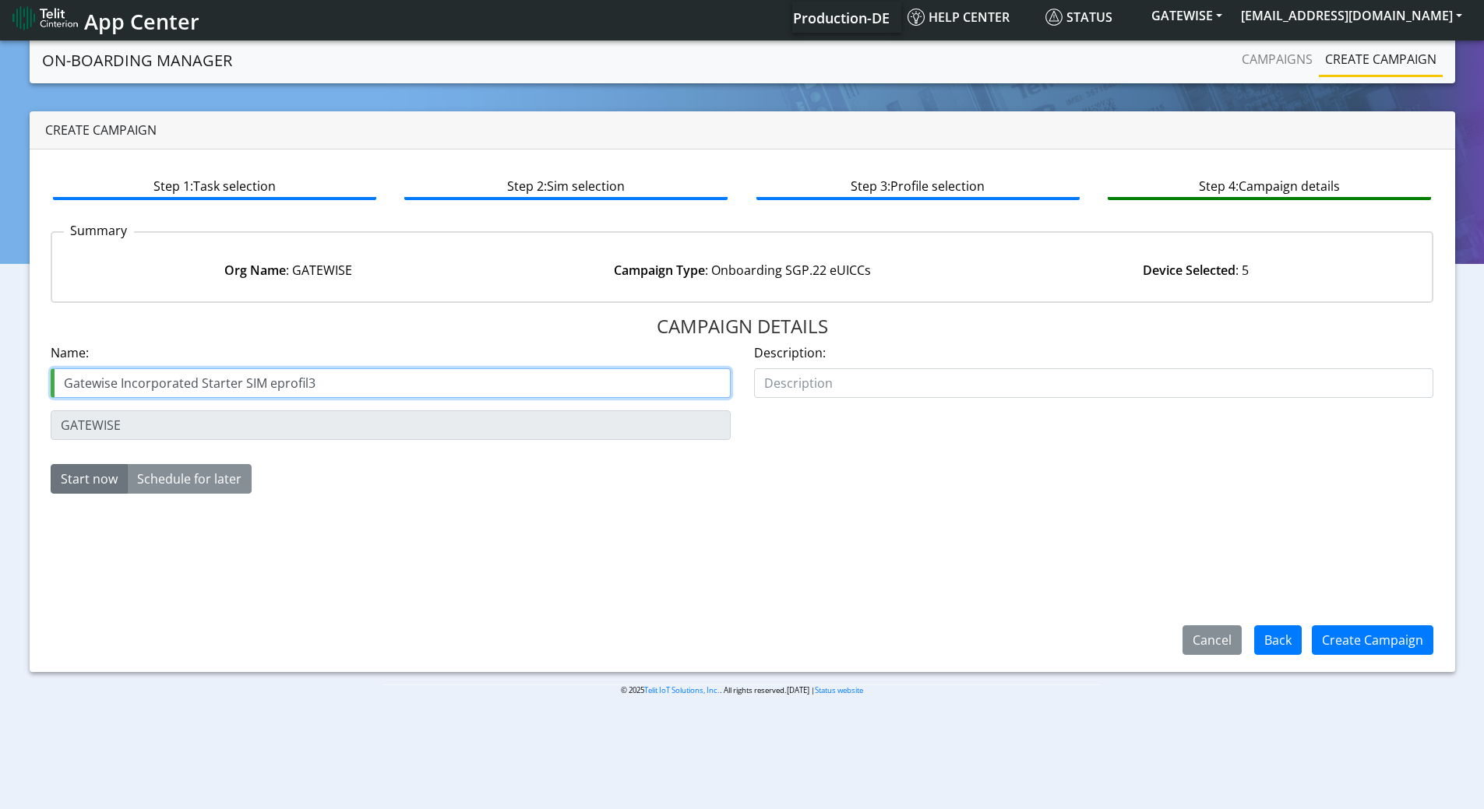
type input "Gatewise Incorporated Starter SIM eprofil3"
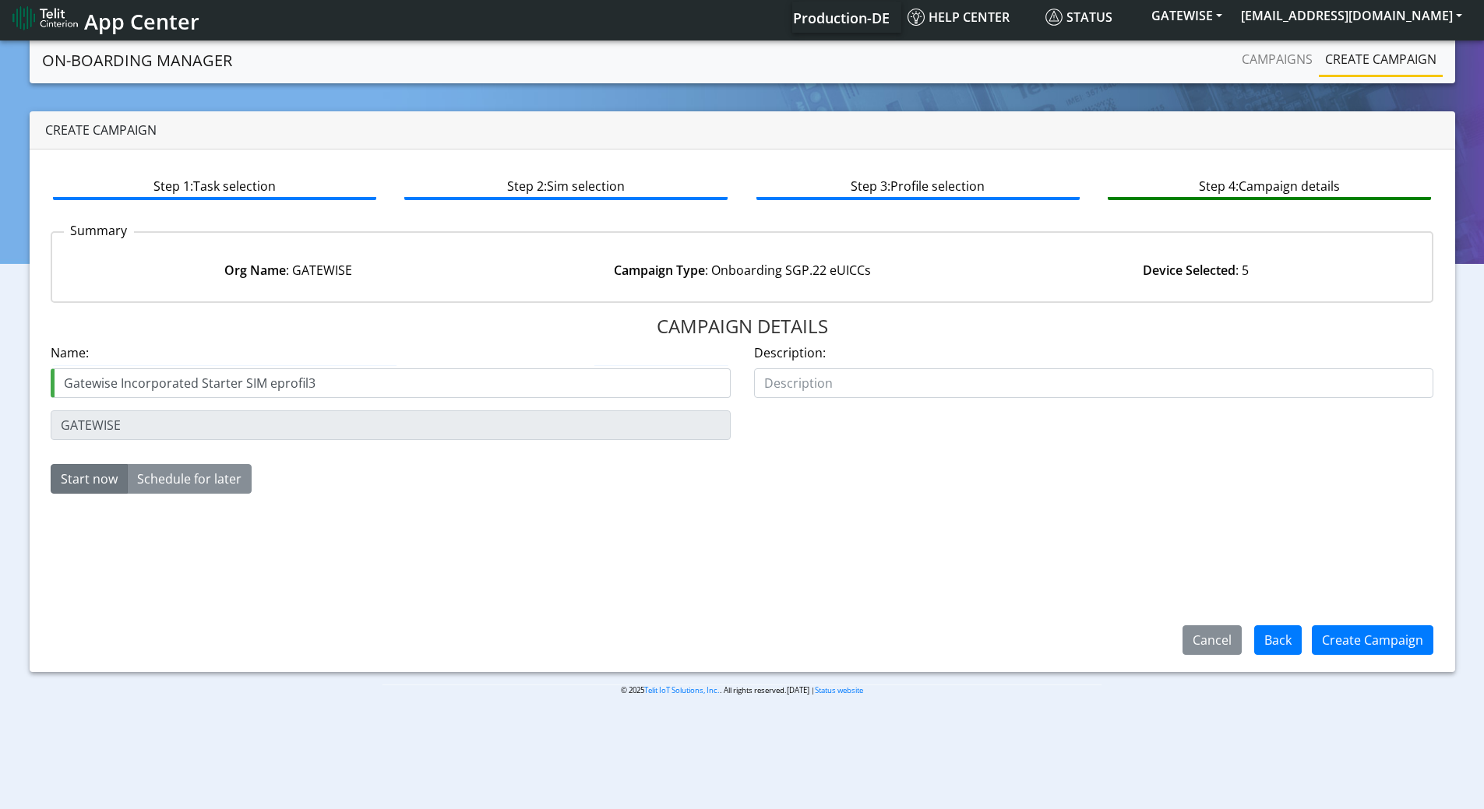
click at [1355, 621] on div "CAMPAIGN DETAILS Name: Gatewise Incorporated Starter SIM eprofil3 Description: …" at bounding box center [743, 484] width 1384 height 336
click at [1357, 631] on button "Create Campaign" at bounding box center [1373, 641] width 122 height 30
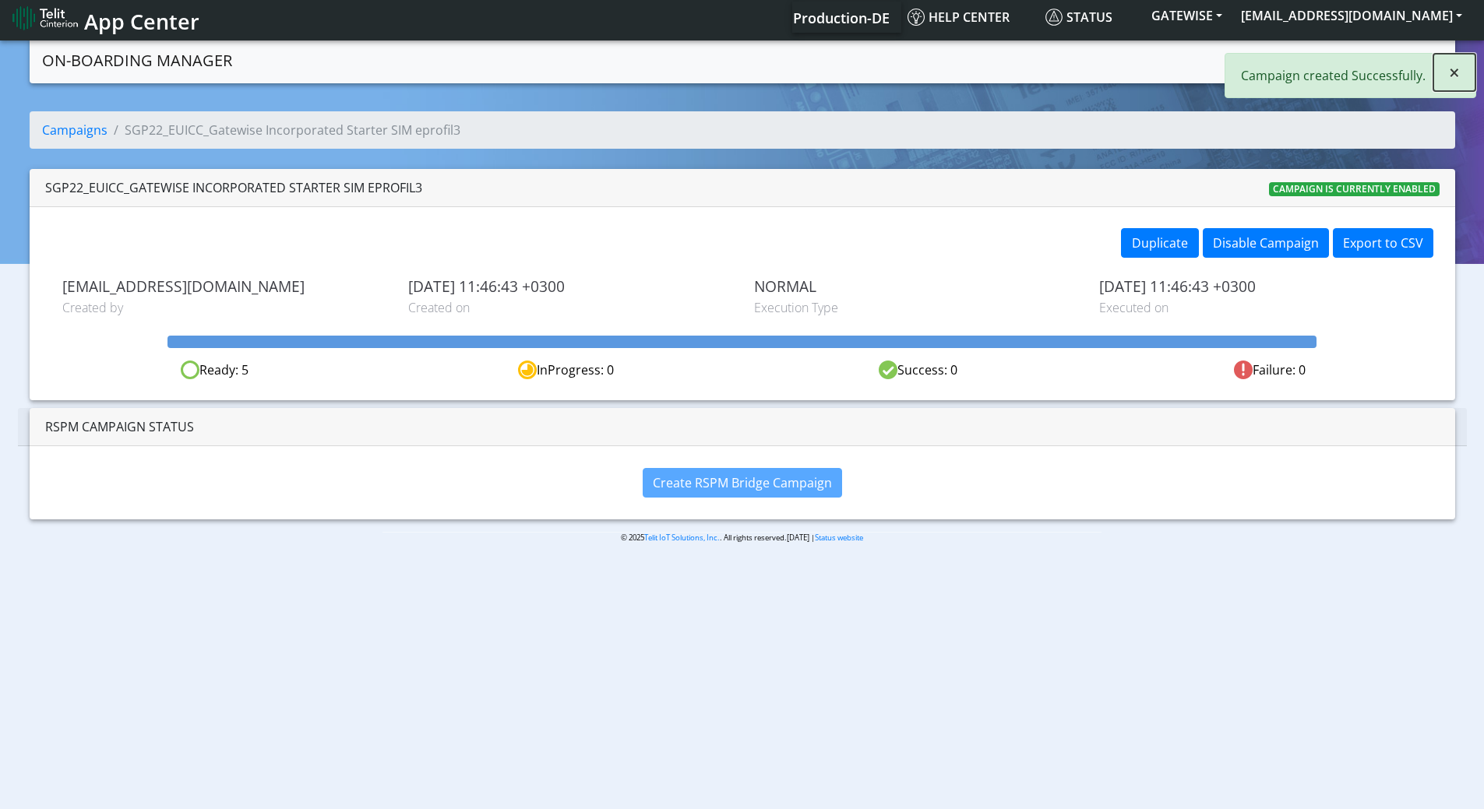
click at [1457, 76] on span "×" at bounding box center [1454, 72] width 11 height 26
click at [1308, 62] on link "Campaigns" at bounding box center [1277, 59] width 83 height 31
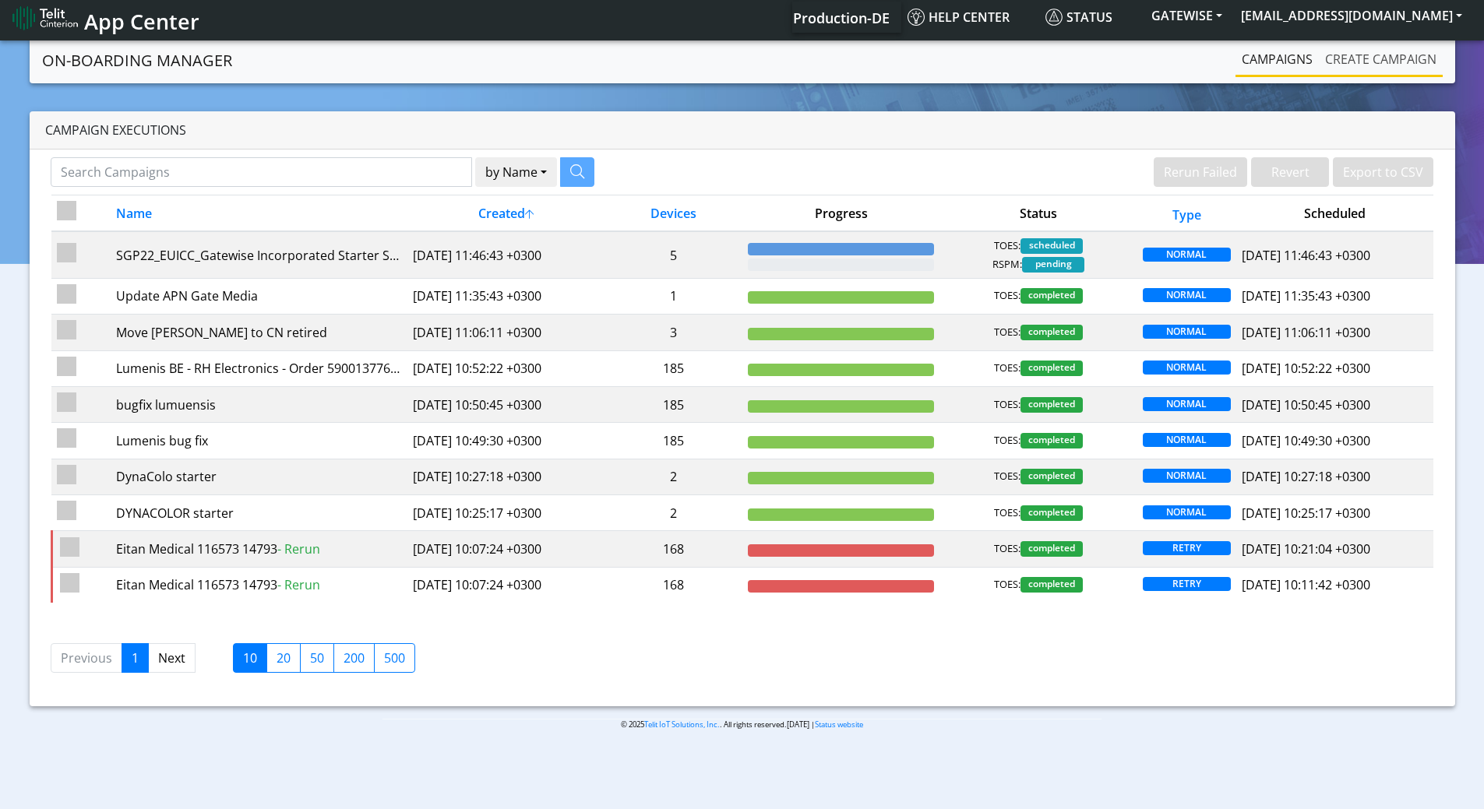
click at [1337, 62] on link "Create campaign" at bounding box center [1381, 59] width 124 height 31
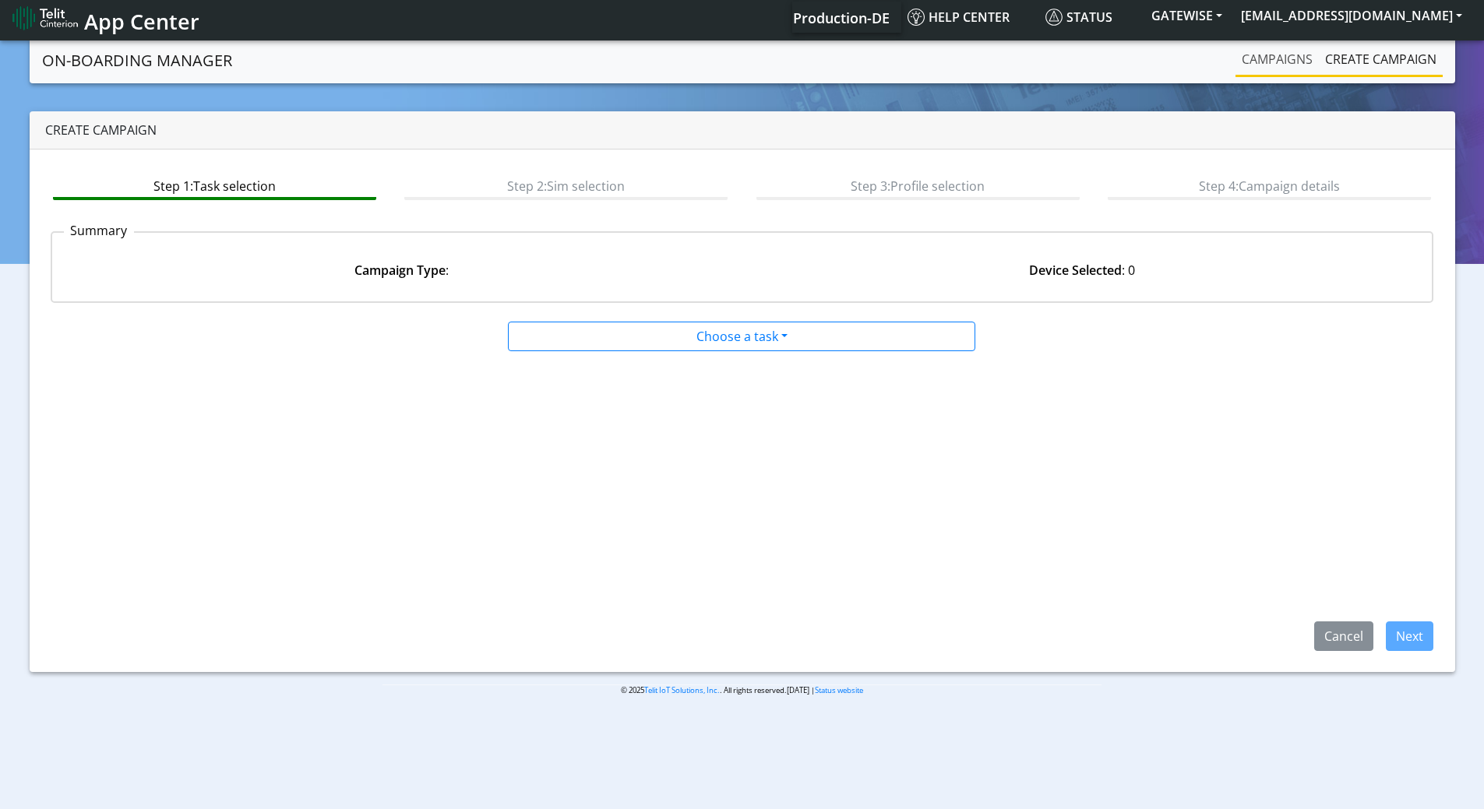
click at [1295, 63] on link "Campaigns" at bounding box center [1277, 59] width 83 height 31
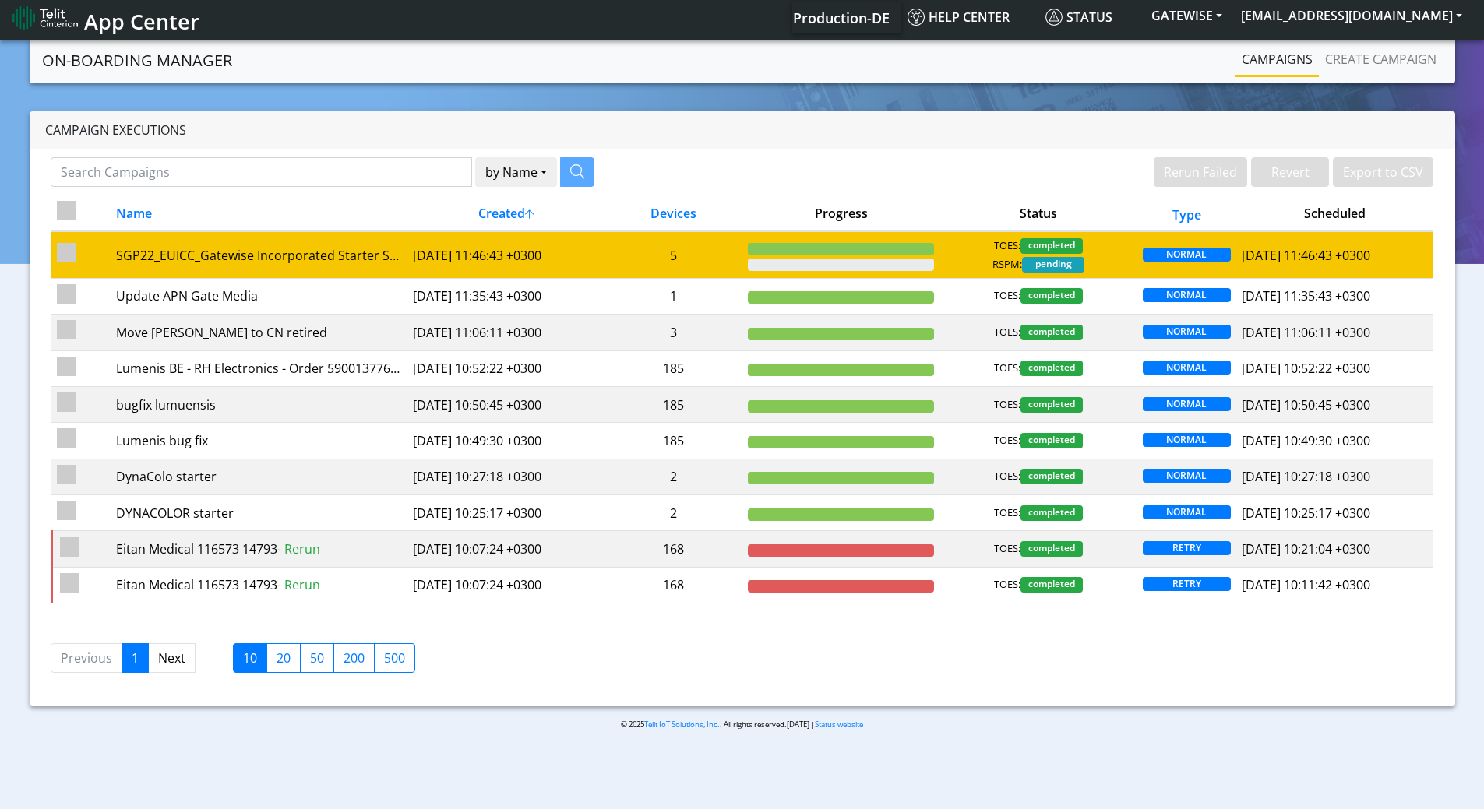
click at [703, 250] on td "5" at bounding box center [674, 254] width 138 height 47
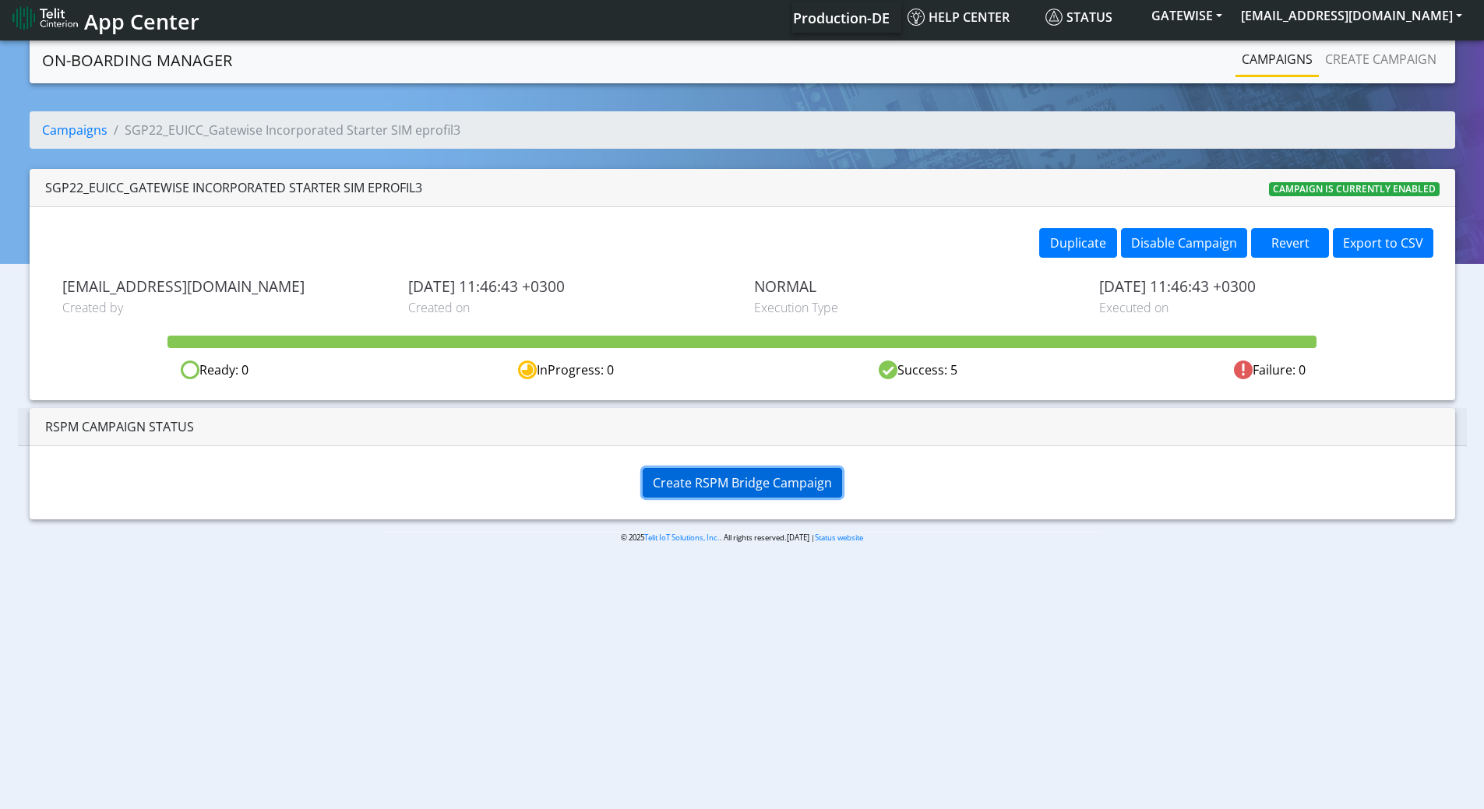
click at [730, 475] on span "Create RSPM Bridge Campaign" at bounding box center [742, 482] width 179 height 17
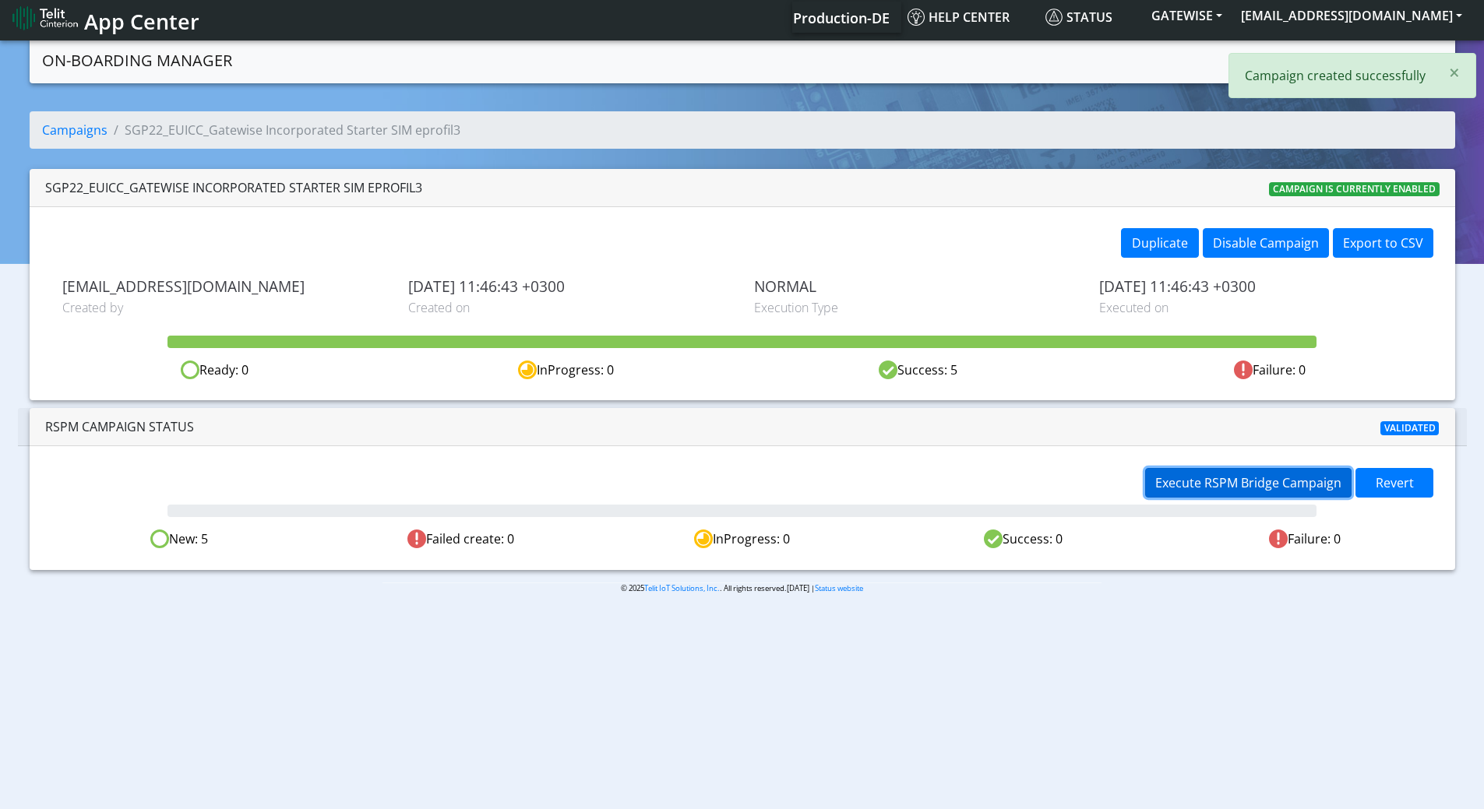
click at [1225, 472] on button "Execute RSPM Bridge Campaign" at bounding box center [1248, 483] width 206 height 30
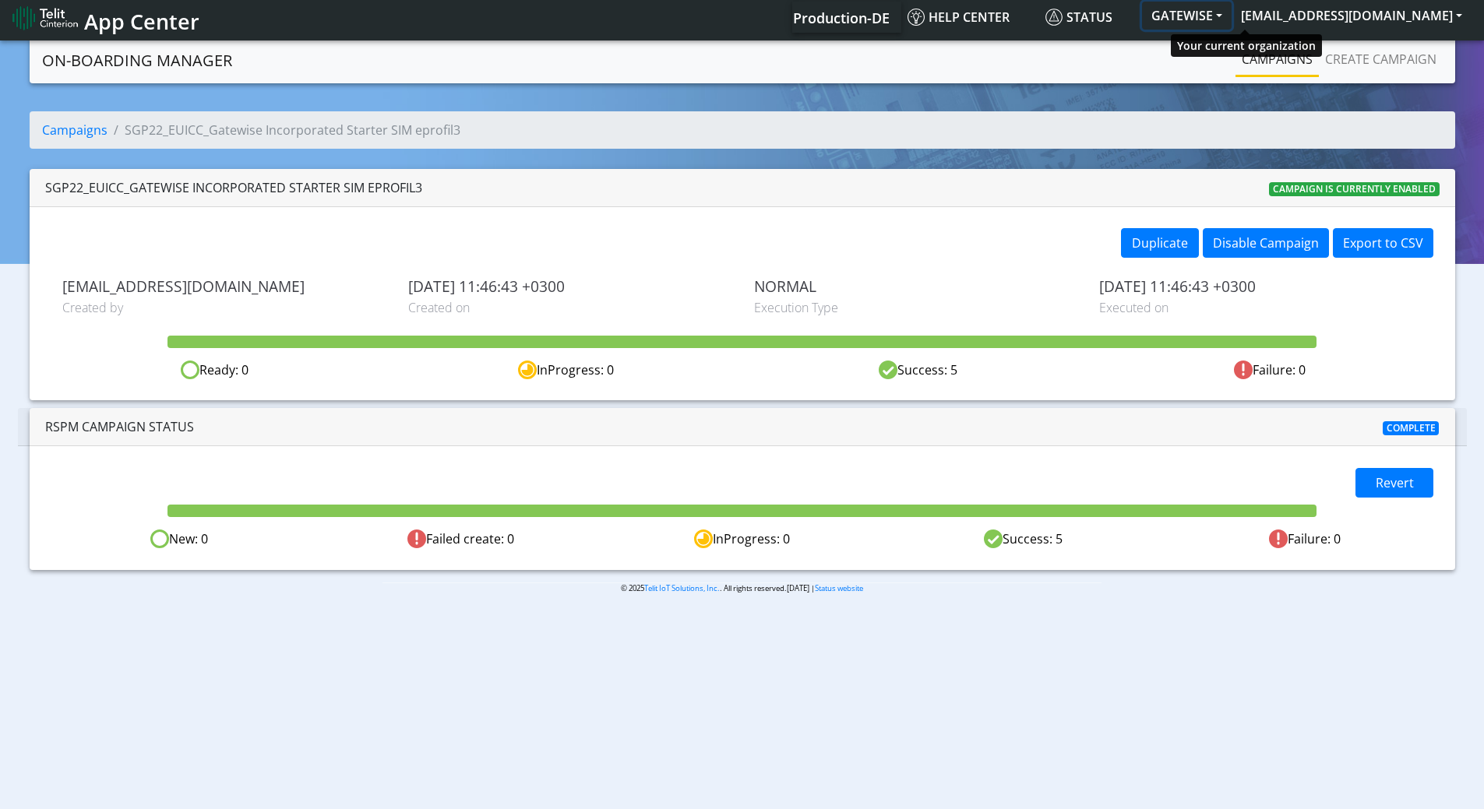
click at [1232, 18] on button "GATEWISE" at bounding box center [1187, 16] width 90 height 28
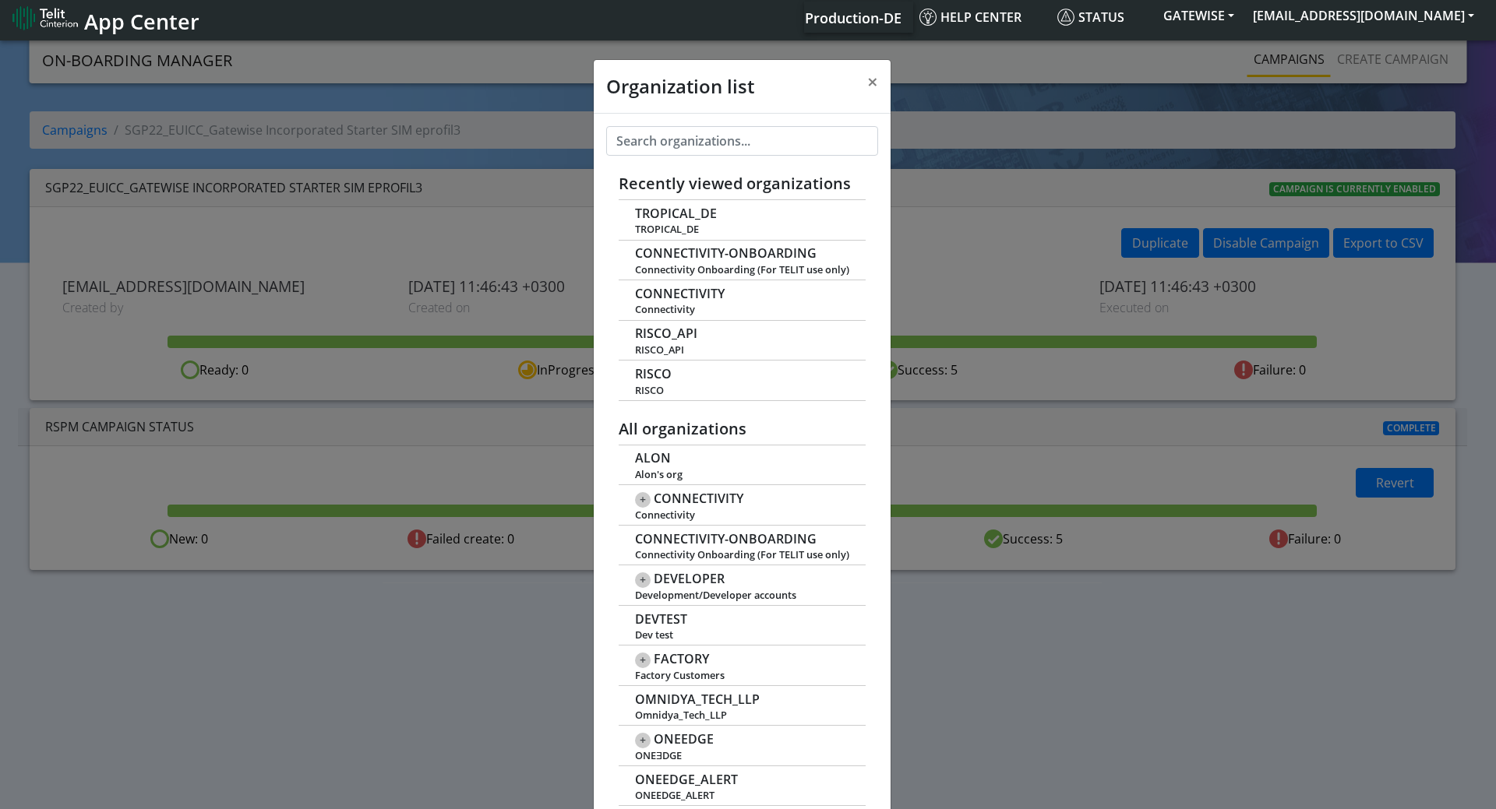
click at [1352, 44] on div "Organization list × Recently viewed organizations TROPICAL_DE TROPICAL_DE CONNE…" at bounding box center [748, 423] width 1496 height 772
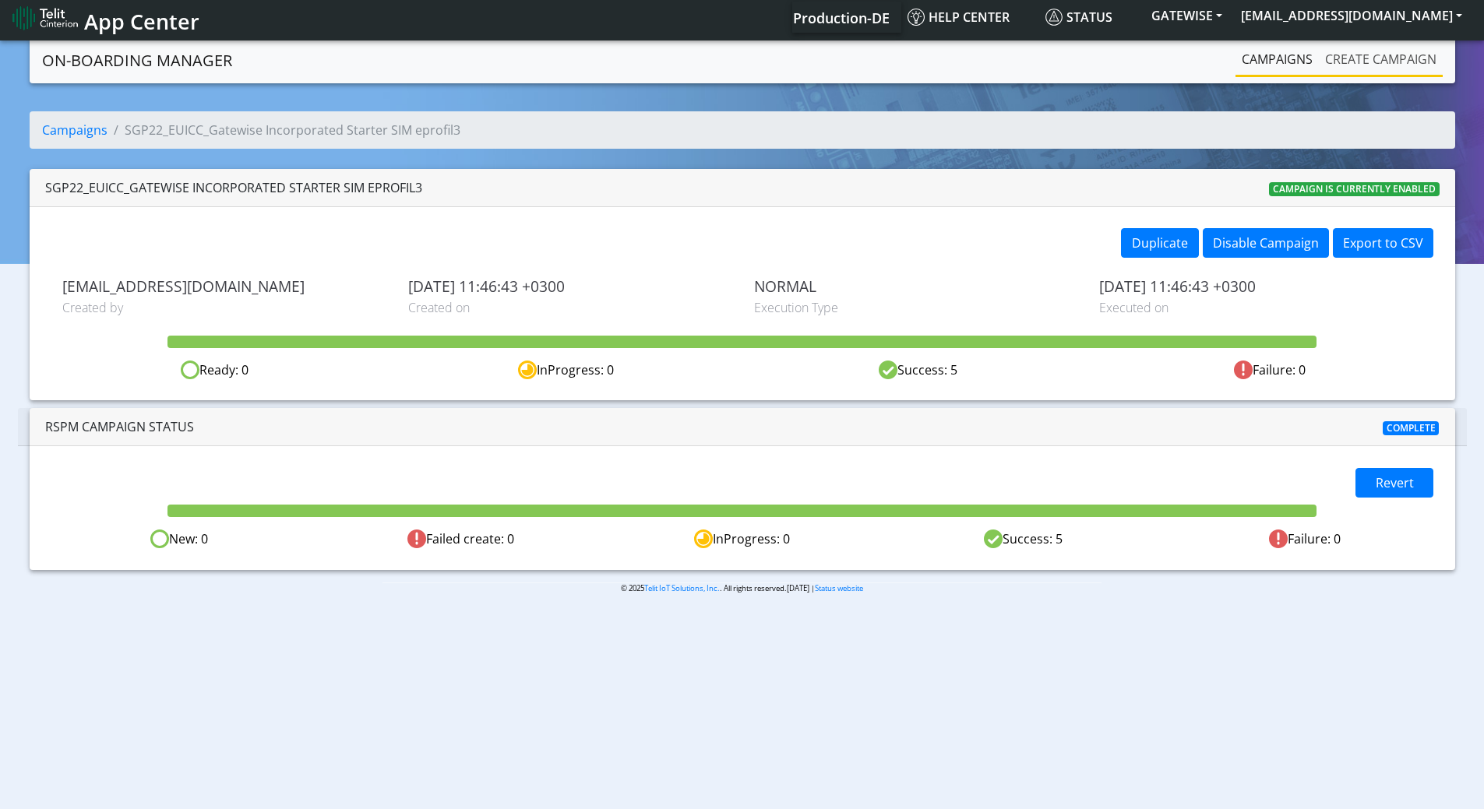
click at [1371, 58] on link "Create campaign" at bounding box center [1381, 59] width 124 height 31
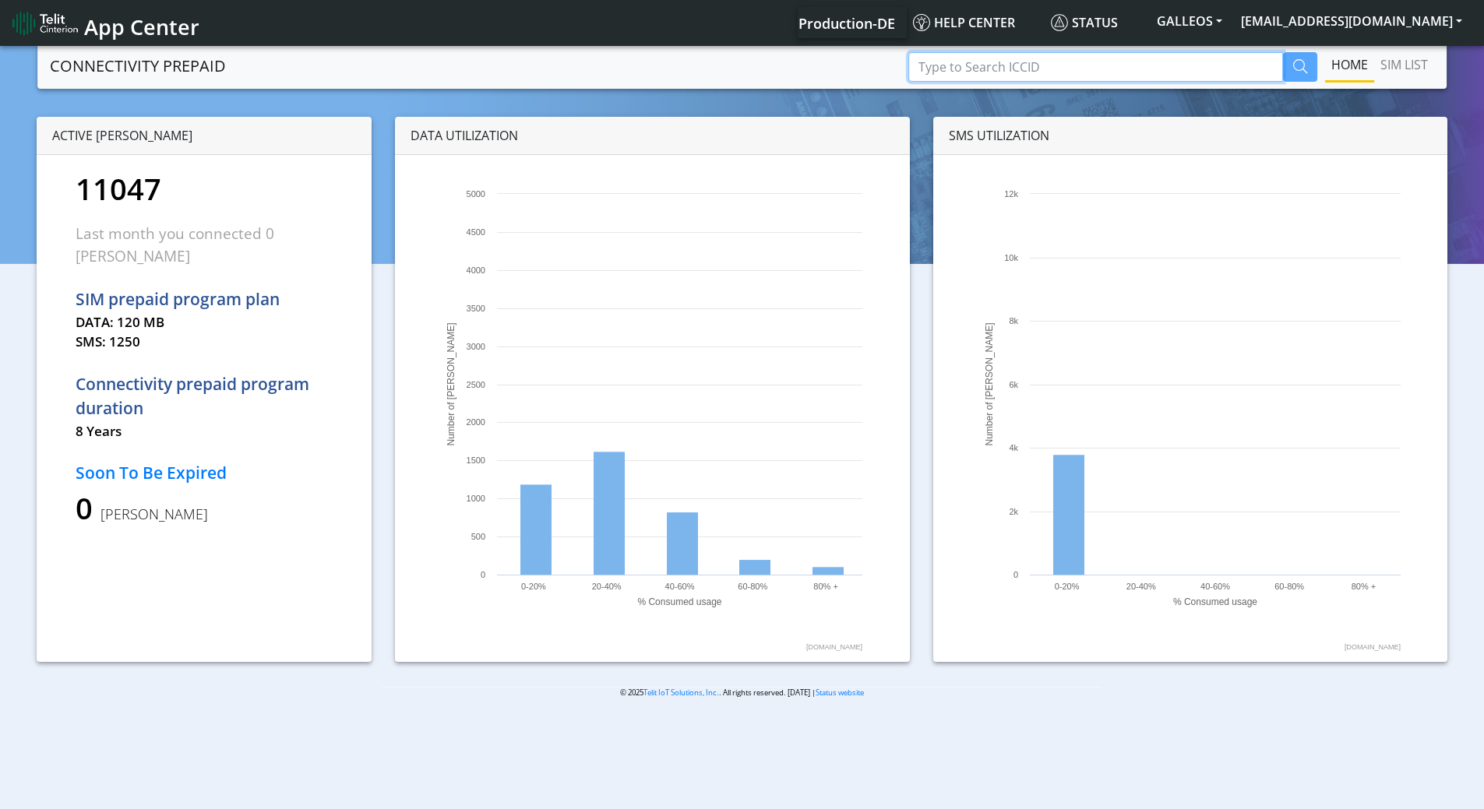
click at [1014, 68] on input "Type to Search ICCID" at bounding box center [1095, 67] width 375 height 30
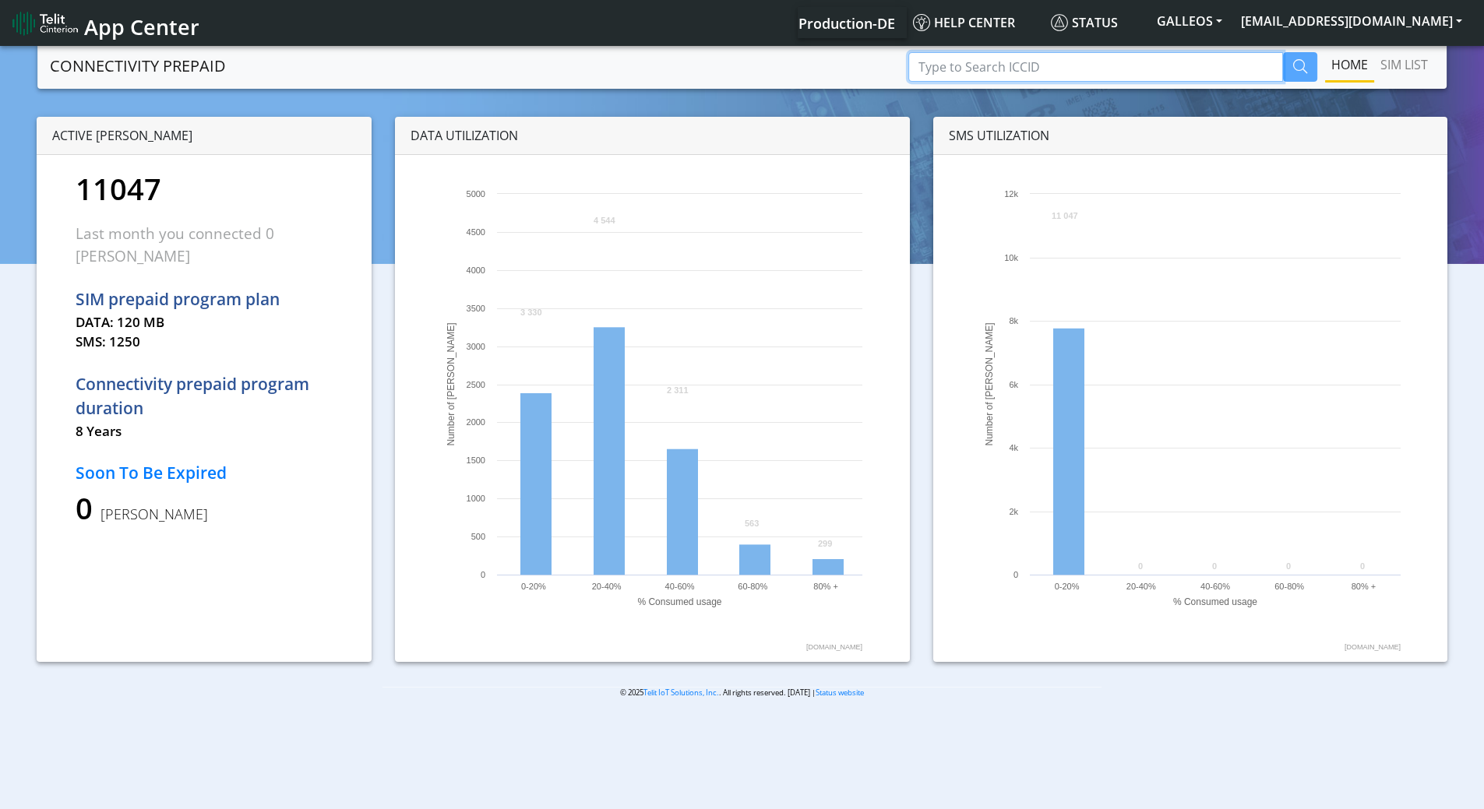
paste input "89358151000008086848"
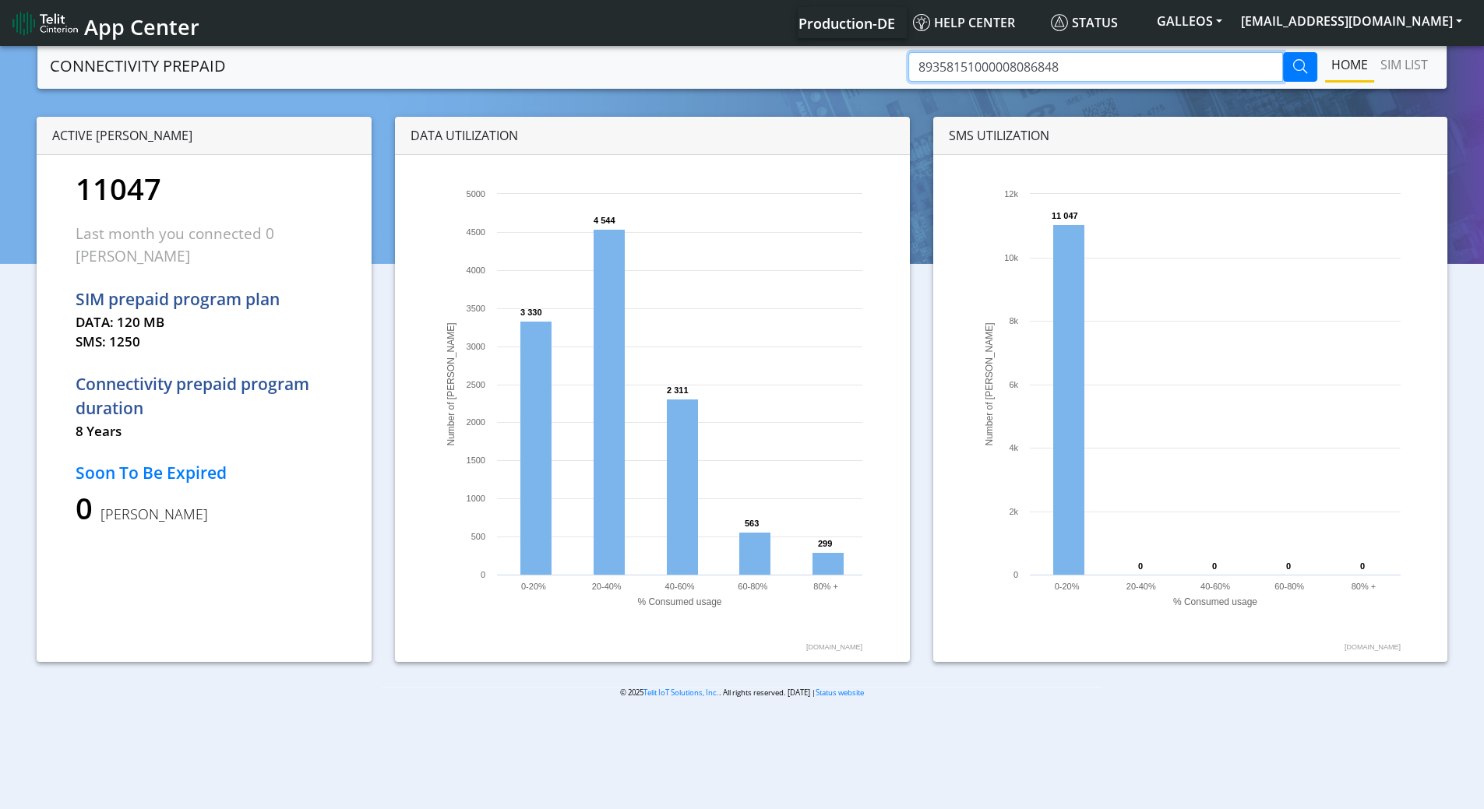
type input "89358151000008086848"
click at [1302, 67] on icon "button" at bounding box center [1300, 66] width 14 height 14
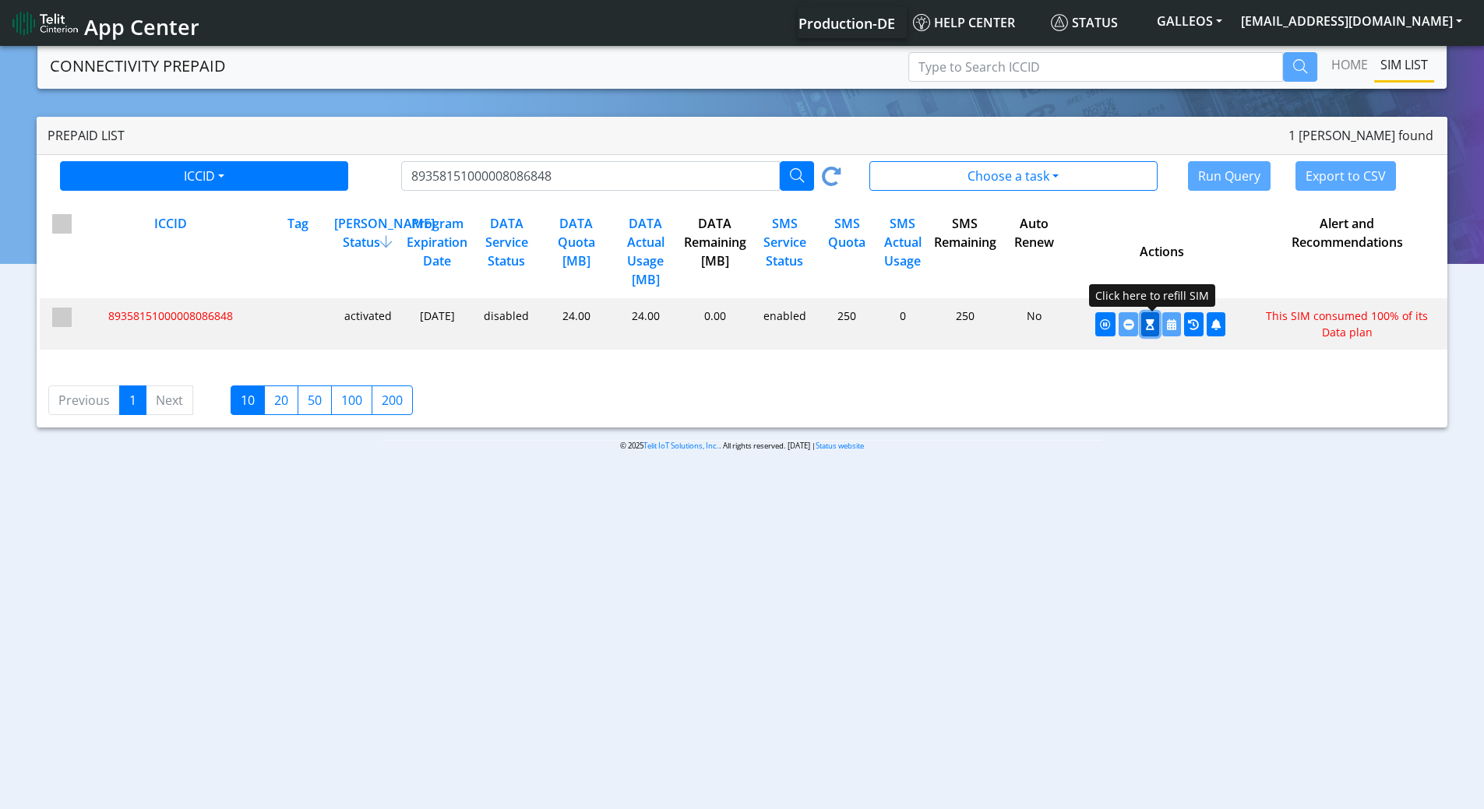
click at [1153, 324] on icon "button" at bounding box center [1150, 324] width 9 height 11
